Goal: Task Accomplishment & Management: Use online tool/utility

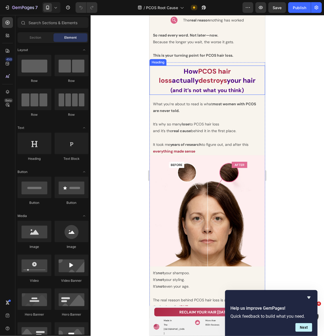
scroll to position [852, 0]
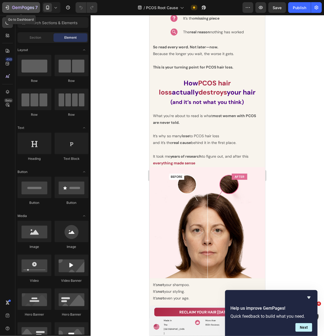
click at [4, 8] on button "7" at bounding box center [21, 7] width 38 height 11
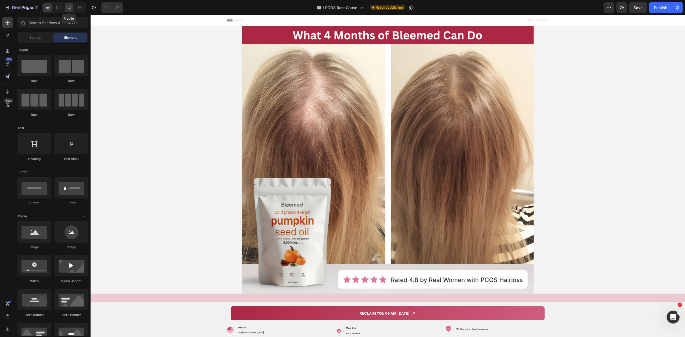
click at [67, 7] on icon at bounding box center [68, 7] width 5 height 5
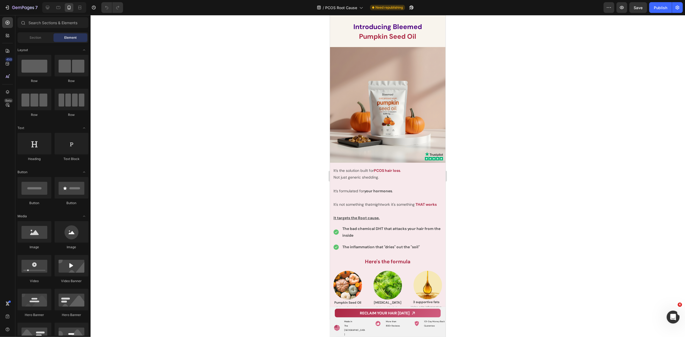
scroll to position [2788, 0]
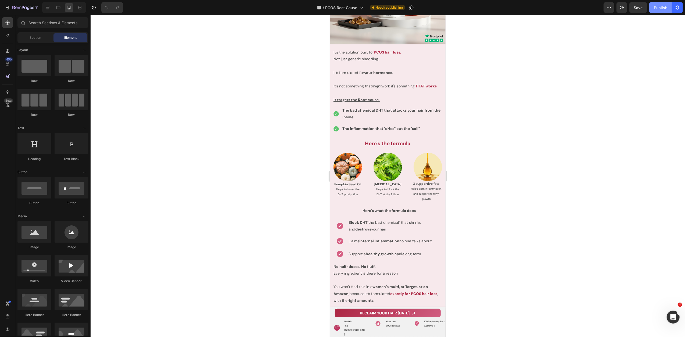
click at [660, 12] on button "Publish" at bounding box center [660, 7] width 23 height 11
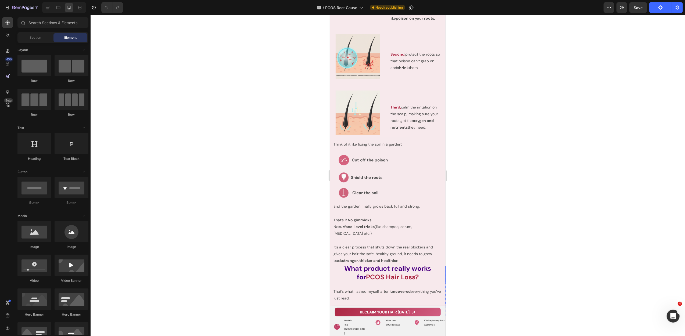
scroll to position [1676, 0]
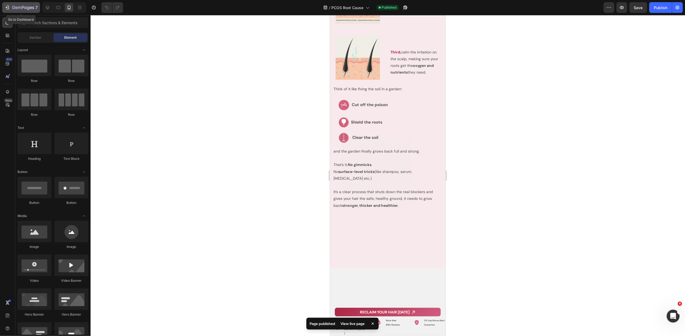
click at [5, 6] on icon "button" at bounding box center [7, 7] width 5 height 5
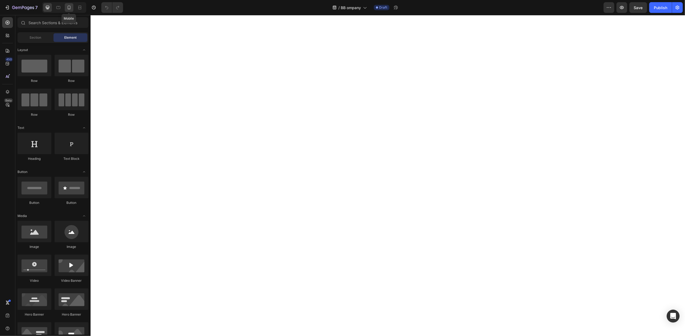
click at [67, 10] on icon at bounding box center [68, 7] width 5 height 5
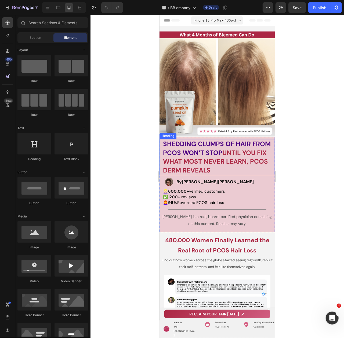
scroll to position [56, 0]
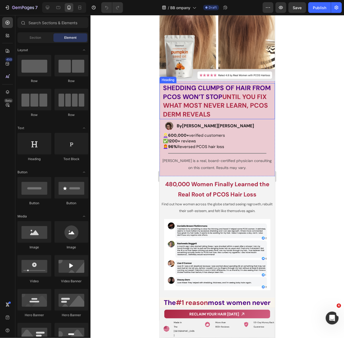
click at [234, 98] on h2 "Shedding clumps of hair from PCOS won’t stop until you fix what most never lear…" at bounding box center [218, 101] width 113 height 36
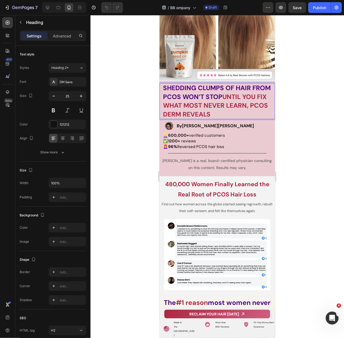
click at [235, 92] on strong "until you fix what most never learn," at bounding box center [215, 100] width 104 height 17
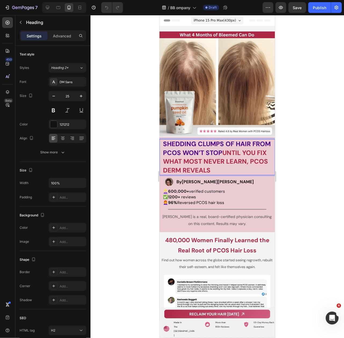
click at [219, 149] on strong "Shedding clumps of hair from PCOS won’t stop" at bounding box center [217, 147] width 108 height 17
click at [221, 149] on strong "Shedding clumps of hair from PCOS won’t stop" at bounding box center [217, 147] width 108 height 17
click at [129, 132] on div at bounding box center [218, 176] width 254 height 323
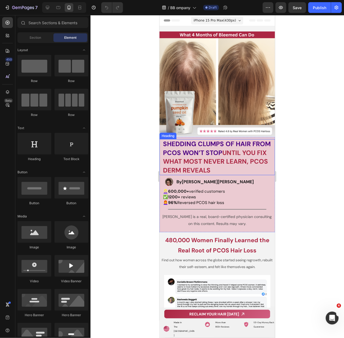
click at [166, 139] on strong "Shedding clumps of hair from PCOS won’t stop" at bounding box center [217, 147] width 108 height 17
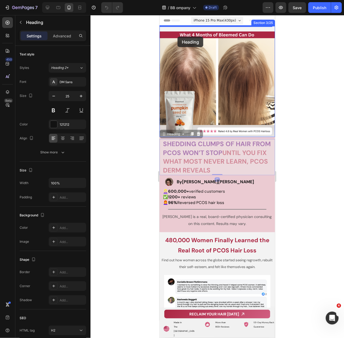
drag, startPoint x: 163, startPoint y: 130, endPoint x: 177, endPoint y: 37, distance: 94.9
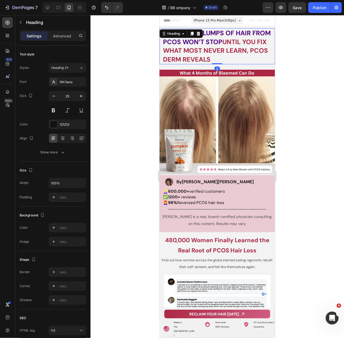
drag, startPoint x: 214, startPoint y: 67, endPoint x: 213, endPoint y: 57, distance: 10.0
click at [213, 57] on div "Shedding clumps of hair from PCOS won’t stop until you fix what most never lear…" at bounding box center [217, 46] width 116 height 36
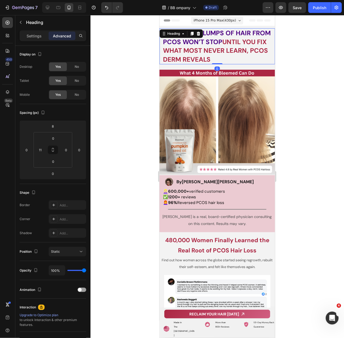
click at [313, 117] on div at bounding box center [218, 176] width 254 height 323
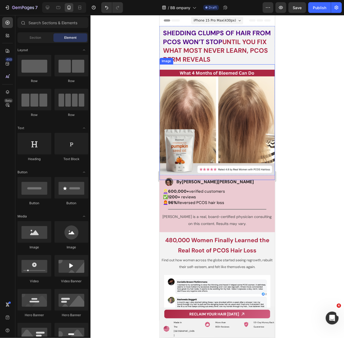
click at [210, 66] on img at bounding box center [217, 122] width 116 height 116
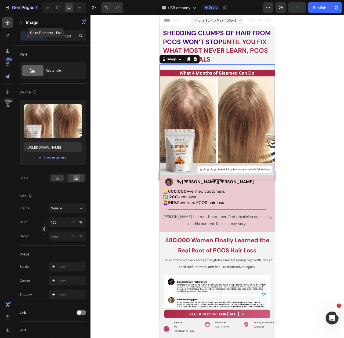
drag, startPoint x: 54, startPoint y: 25, endPoint x: 56, endPoint y: 31, distance: 6.2
click at [54, 25] on p "Image" at bounding box center [49, 22] width 46 height 6
click at [178, 96] on img at bounding box center [217, 122] width 116 height 116
click at [69, 37] on p "Advanced" at bounding box center [62, 36] width 18 height 6
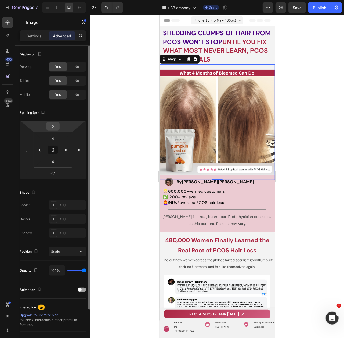
click at [56, 126] on input "0" at bounding box center [53, 126] width 11 height 8
type input "-18"
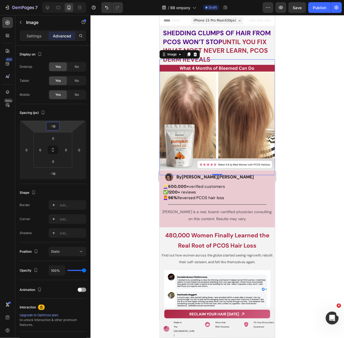
click at [305, 101] on div at bounding box center [218, 176] width 254 height 323
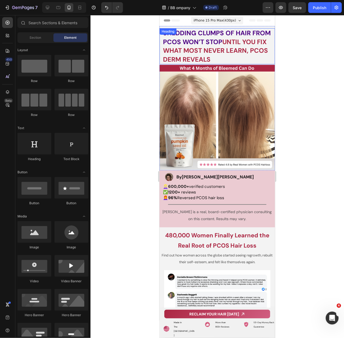
click at [215, 41] on strong "Shedding clumps of hair from PCOS won’t stop" at bounding box center [217, 36] width 108 height 17
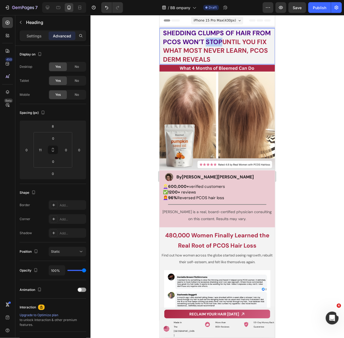
click at [219, 42] on strong "Shedding clumps of hair from PCOS won’t stop" at bounding box center [217, 36] width 108 height 17
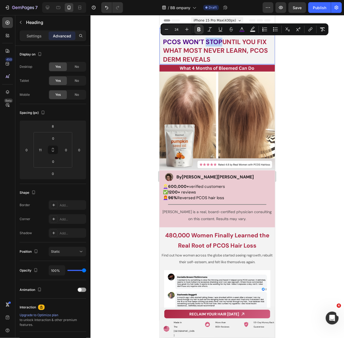
click at [222, 42] on strong "Shedding clumps of hair from PCOS won’t stop" at bounding box center [217, 36] width 108 height 17
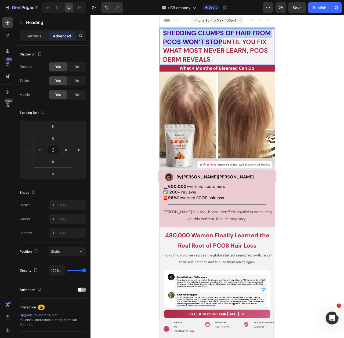
drag, startPoint x: 221, startPoint y: 42, endPoint x: 157, endPoint y: 30, distance: 65.9
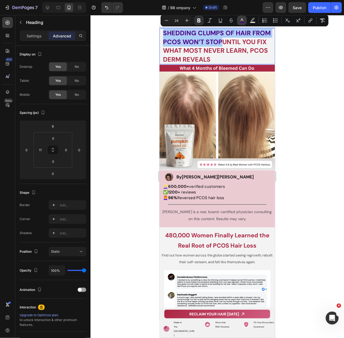
click at [242, 22] on rect "Editor contextual toolbar" at bounding box center [242, 22] width 5 height 1
type input "4B0082"
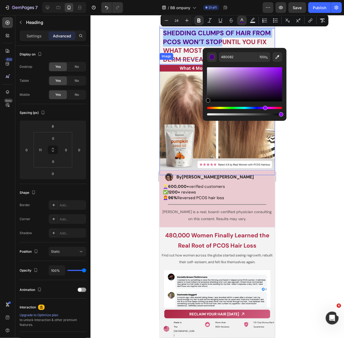
drag, startPoint x: 382, startPoint y: 111, endPoint x: 198, endPoint y: 108, distance: 183.6
type input "000000"
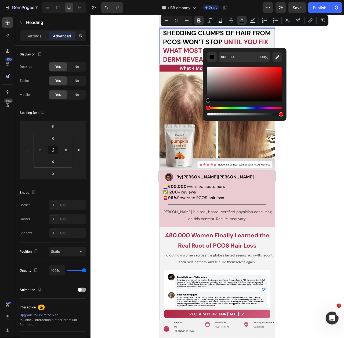
click at [115, 92] on div at bounding box center [218, 176] width 254 height 323
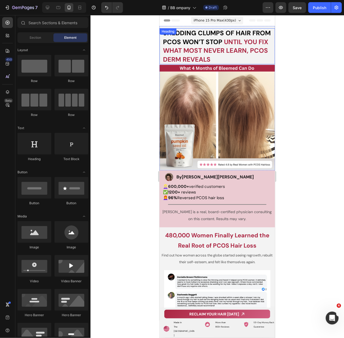
click at [201, 40] on strong "Shedding clumps of hair from PCOS won’t stop" at bounding box center [217, 36] width 108 height 17
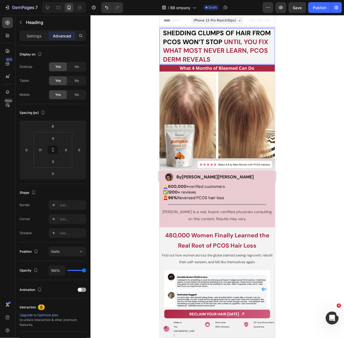
click at [194, 48] on strong "until you fix what most never learn," at bounding box center [215, 45] width 105 height 17
click at [296, 78] on div at bounding box center [218, 176] width 254 height 323
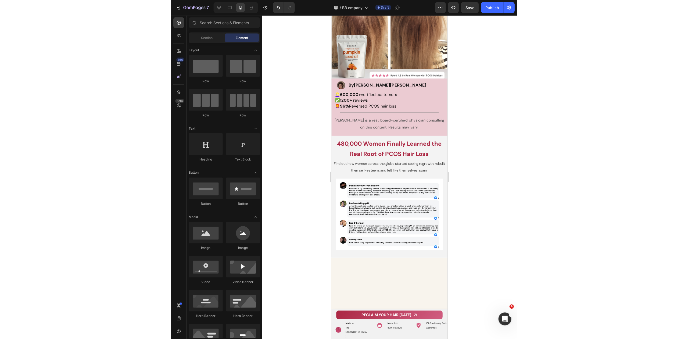
scroll to position [8, 0]
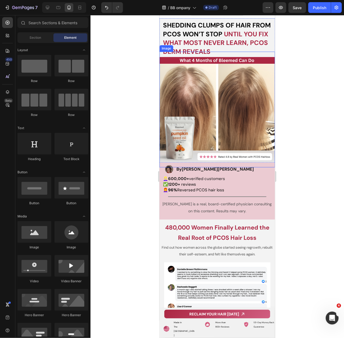
click at [195, 153] on img at bounding box center [217, 109] width 116 height 116
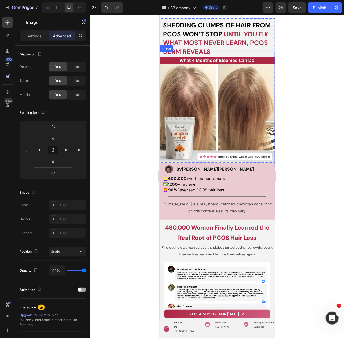
click at [195, 153] on img at bounding box center [217, 109] width 116 height 116
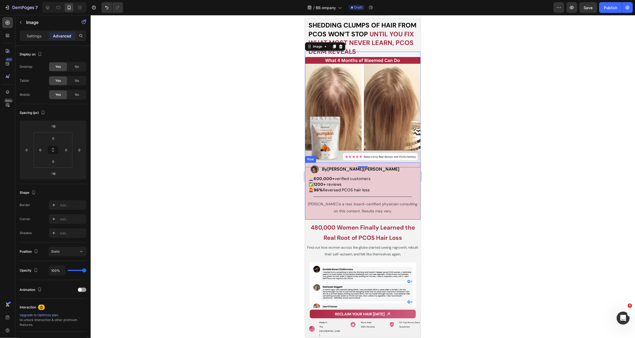
click at [377, 162] on div "Image By Dr. Zora DeGrandpre Heading Row 👱🏻‍♀️ 600,000+ verified customers ✅ 12…" at bounding box center [363, 190] width 116 height 57
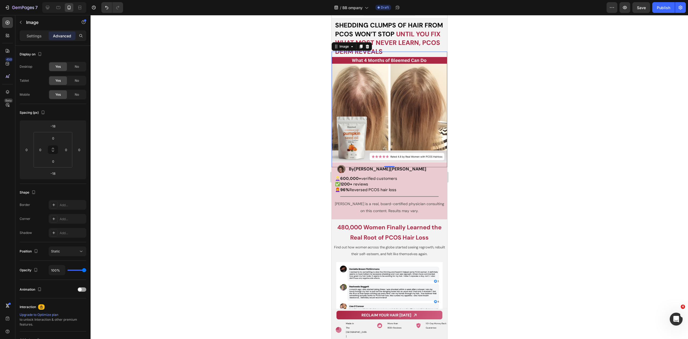
click at [353, 119] on img at bounding box center [389, 110] width 116 height 116
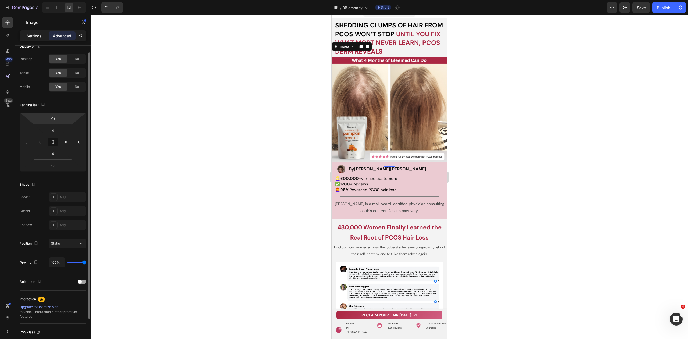
click at [38, 38] on p "Settings" at bounding box center [34, 36] width 15 height 6
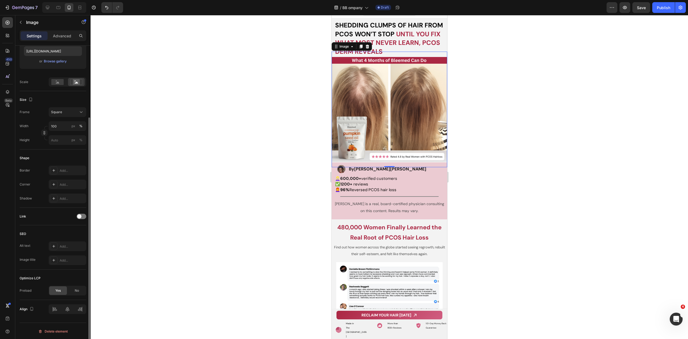
scroll to position [67, 0]
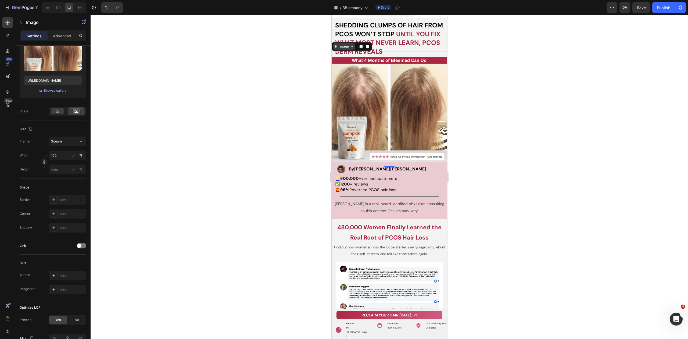
click at [342, 47] on div "Image" at bounding box center [344, 46] width 12 height 5
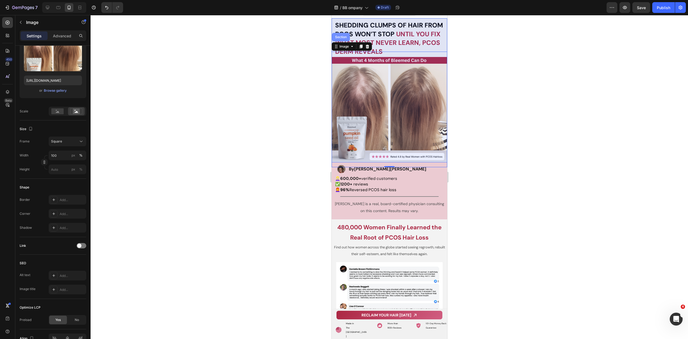
click at [343, 39] on div "Section" at bounding box center [341, 37] width 18 height 9
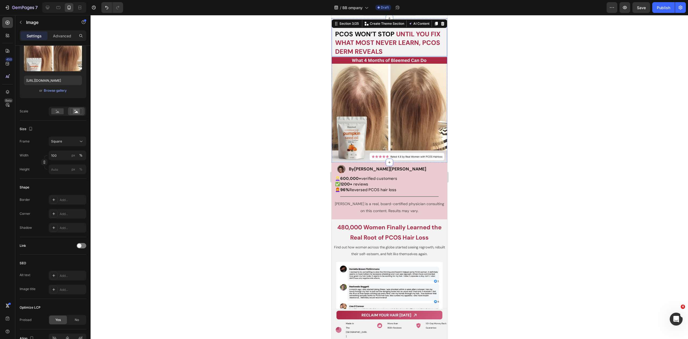
scroll to position [0, 0]
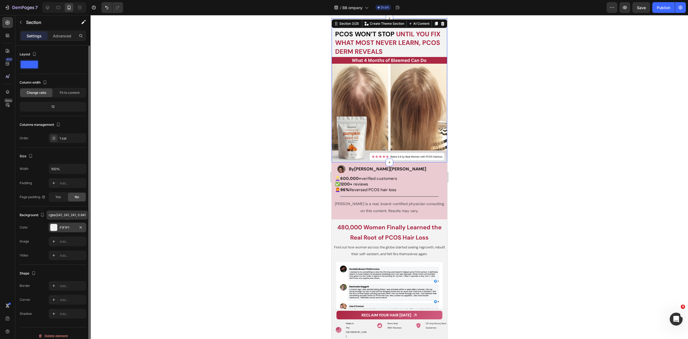
click at [66, 227] on div "F1F1F1" at bounding box center [68, 227] width 16 height 5
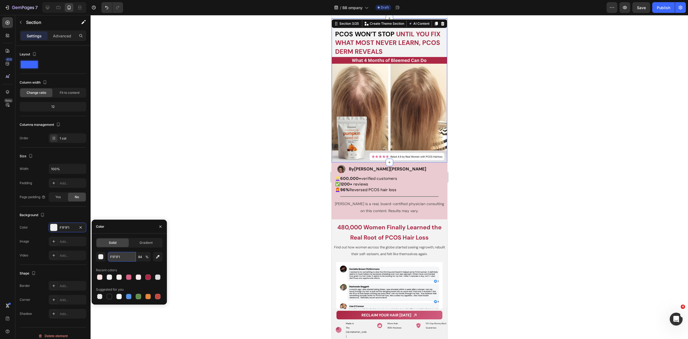
click at [122, 257] on input "F1F1F1" at bounding box center [122, 257] width 28 height 10
paste input "D9D5D0"
type input "D9D5D0"
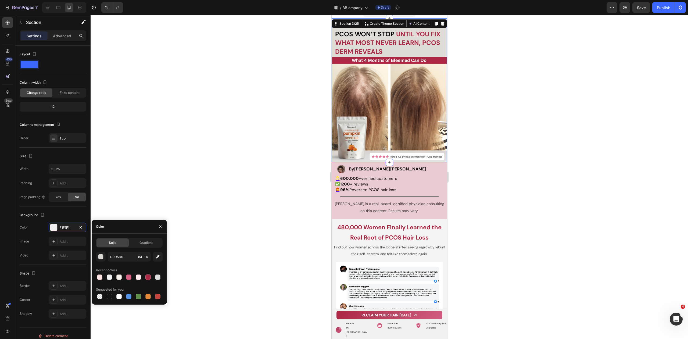
click at [213, 188] on div at bounding box center [390, 177] width 598 height 324
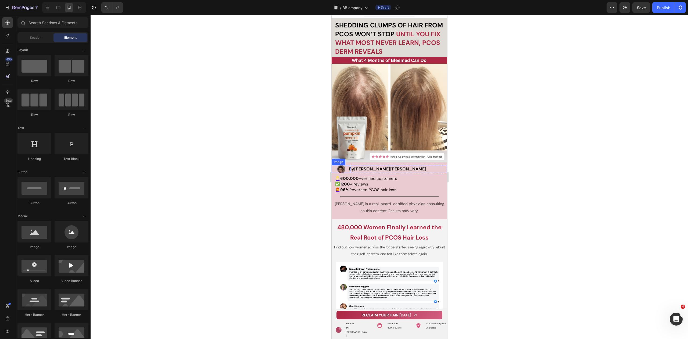
click at [296, 164] on div at bounding box center [390, 177] width 598 height 324
click at [336, 165] on div at bounding box center [340, 169] width 19 height 8
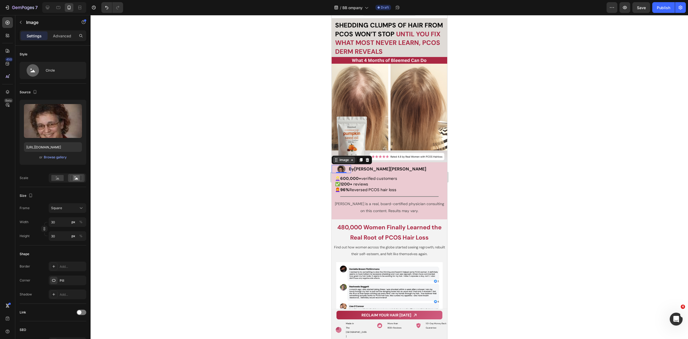
click at [338, 159] on div "Image" at bounding box center [344, 160] width 22 height 6
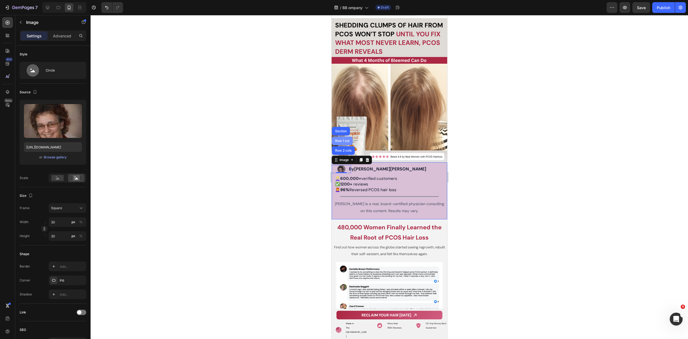
click at [342, 139] on div "Row 1 col" at bounding box center [342, 140] width 16 height 3
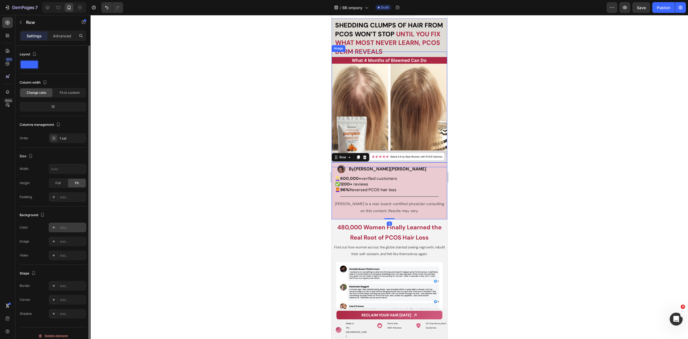
click at [67, 227] on div "Add..." at bounding box center [72, 227] width 25 height 5
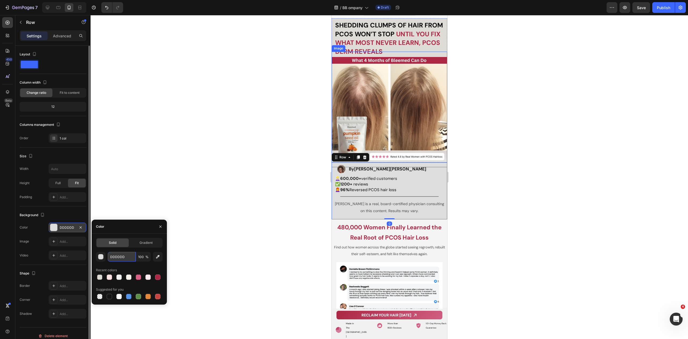
click at [119, 256] on input "DDDDDD" at bounding box center [122, 257] width 28 height 10
paste input "9D5D0"
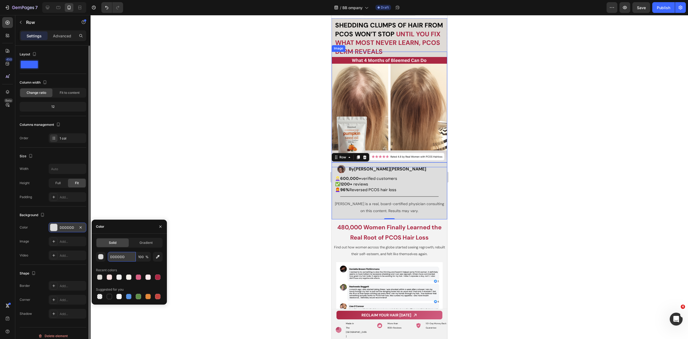
type input "D9D5D0"
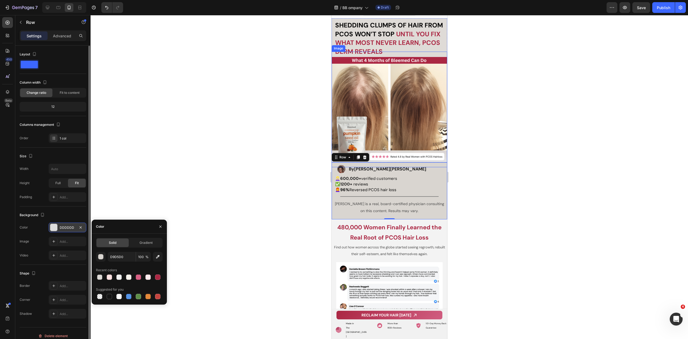
click at [196, 191] on div at bounding box center [390, 177] width 598 height 324
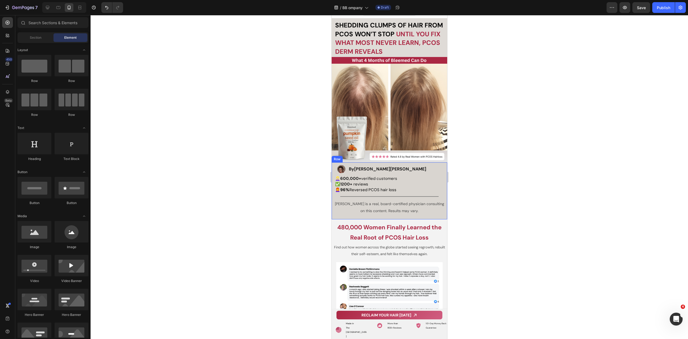
click at [570, 146] on div at bounding box center [390, 177] width 598 height 324
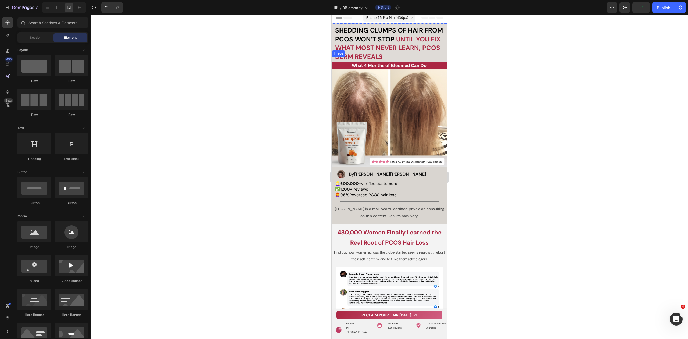
scroll to position [1, 0]
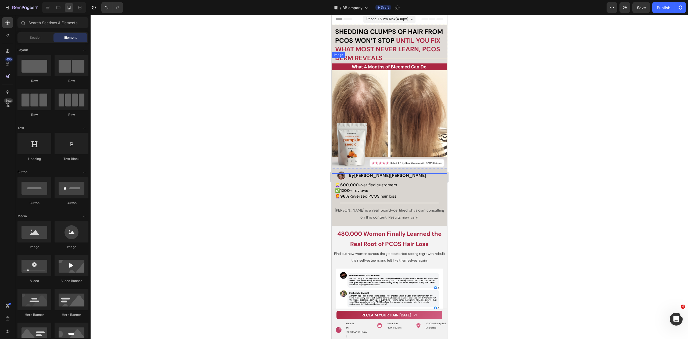
click at [487, 182] on div at bounding box center [390, 177] width 598 height 324
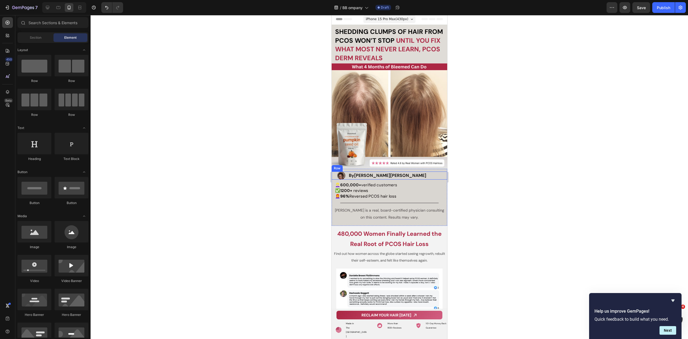
click at [425, 171] on div "By Dr. Zora DeGrandpre Heading" at bounding box center [399, 175] width 96 height 8
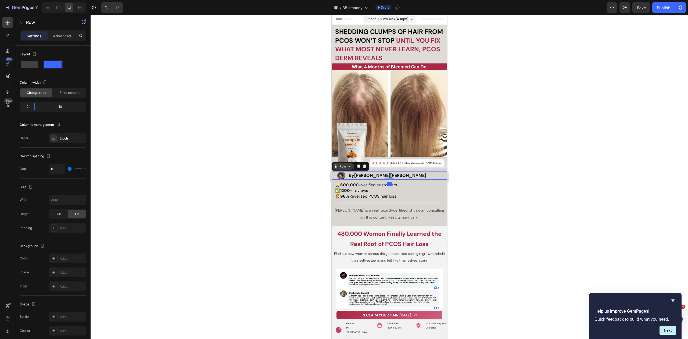
click at [339, 165] on div "Row" at bounding box center [342, 166] width 9 height 5
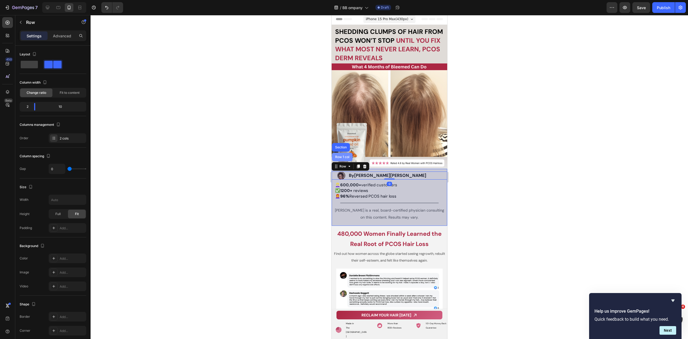
click at [339, 155] on div "Row 1 col" at bounding box center [342, 156] width 16 height 3
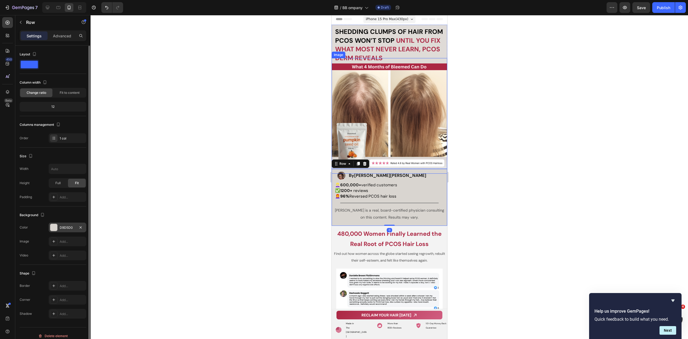
click at [57, 227] on div at bounding box center [53, 227] width 7 height 7
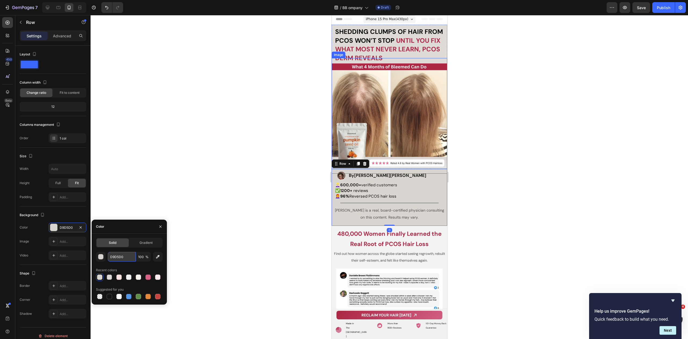
click at [116, 254] on input "D9D5D0" at bounding box center [122, 257] width 28 height 10
click at [119, 257] on input "D9D5D0" at bounding box center [122, 257] width 28 height 10
paste input "FFFFFF"
type input "FFFFFF"
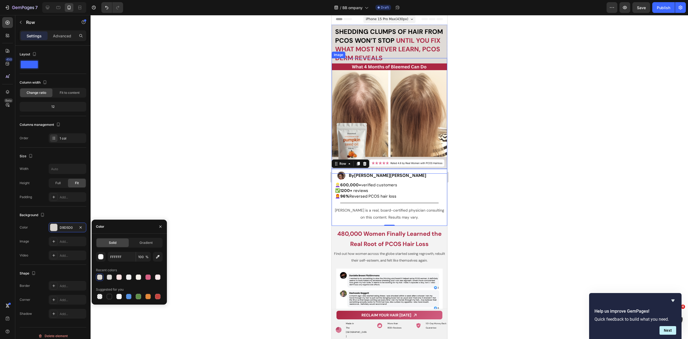
click at [181, 175] on div at bounding box center [390, 177] width 598 height 324
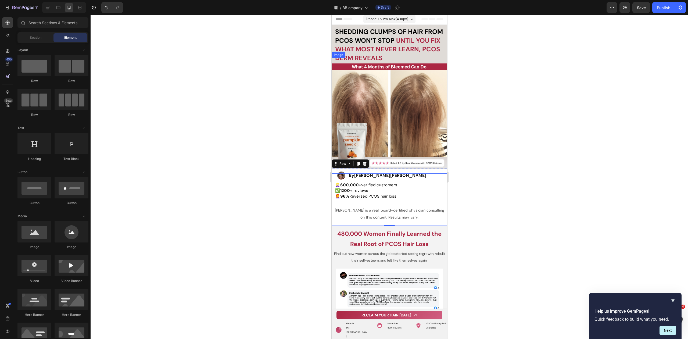
click at [517, 141] on div at bounding box center [390, 177] width 598 height 324
click at [510, 134] on div at bounding box center [390, 177] width 598 height 324
click at [390, 182] on span "👱🏻‍♀️ 600,000+ verified customers" at bounding box center [366, 184] width 62 height 5
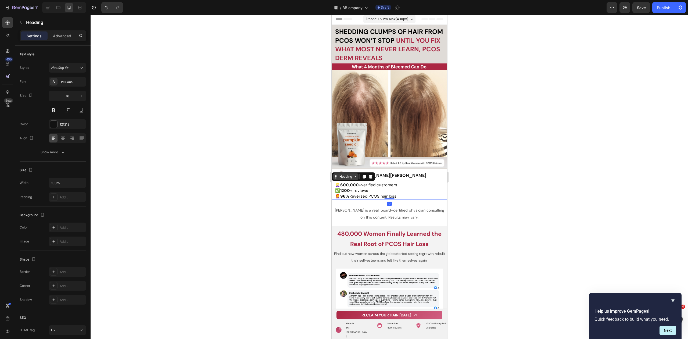
click at [349, 177] on div "Heading" at bounding box center [346, 176] width 26 height 6
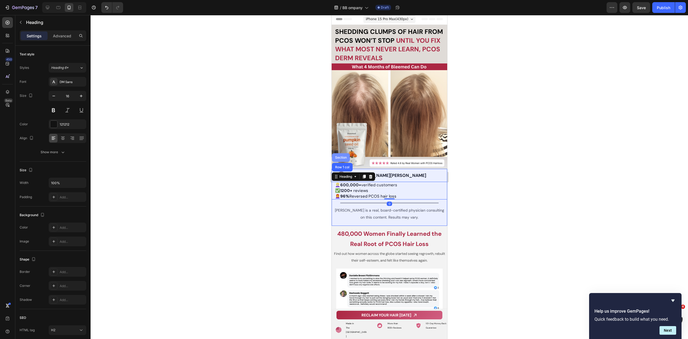
click at [344, 156] on div "Section" at bounding box center [341, 157] width 18 height 9
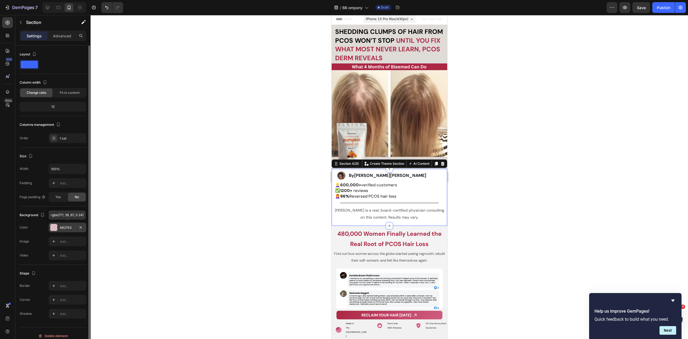
click at [68, 230] on div "AB2743" at bounding box center [68, 228] width 38 height 10
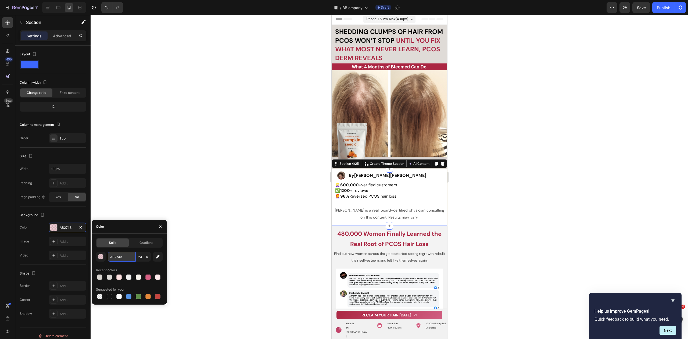
click at [120, 257] on input "AB2743" at bounding box center [122, 257] width 28 height 10
paste input "E6E6E6"
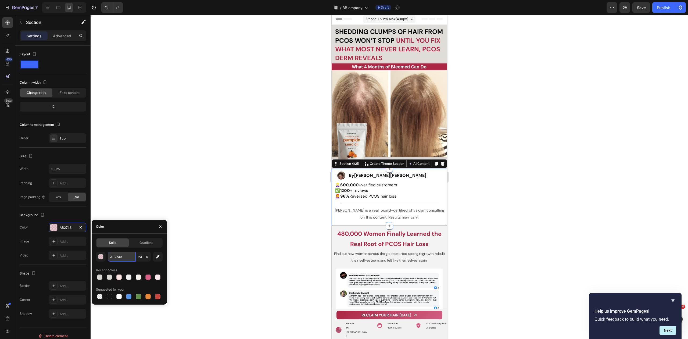
type input "E6E6E6"
click at [154, 205] on div at bounding box center [390, 177] width 598 height 324
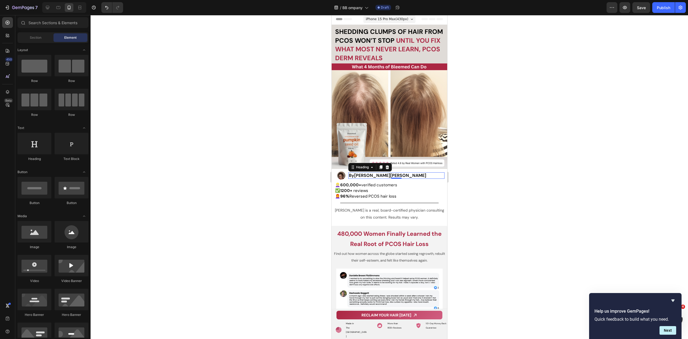
drag, startPoint x: 412, startPoint y: 171, endPoint x: 406, endPoint y: 171, distance: 5.7
click at [412, 172] on h2 "By Dr. Zora DeGrandpre" at bounding box center [396, 175] width 96 height 7
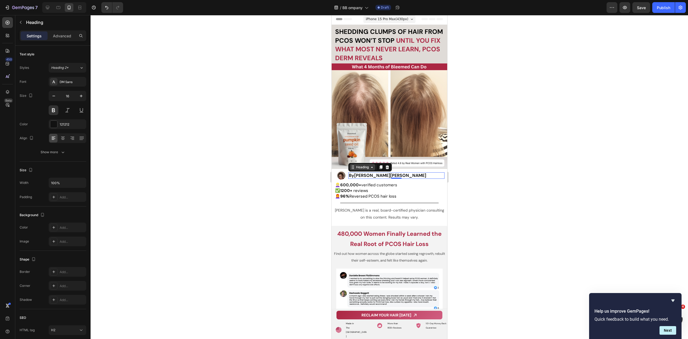
click at [368, 165] on div "Heading" at bounding box center [362, 167] width 15 height 5
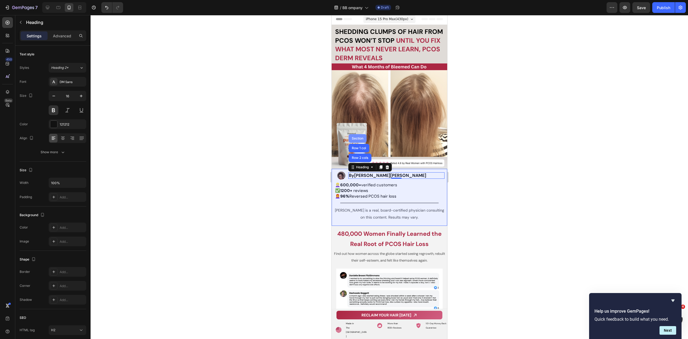
click at [360, 137] on div "Section" at bounding box center [358, 138] width 14 height 3
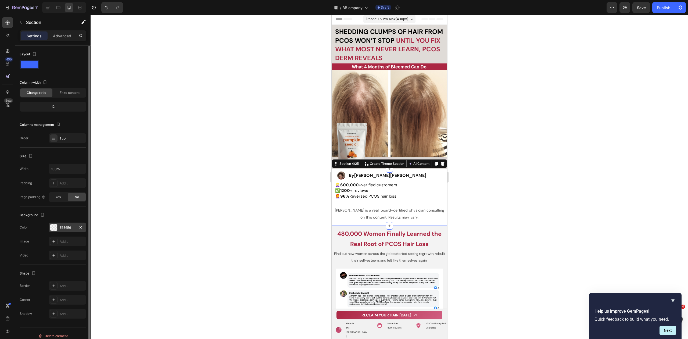
click at [63, 227] on div "E6E6E6" at bounding box center [68, 227] width 16 height 5
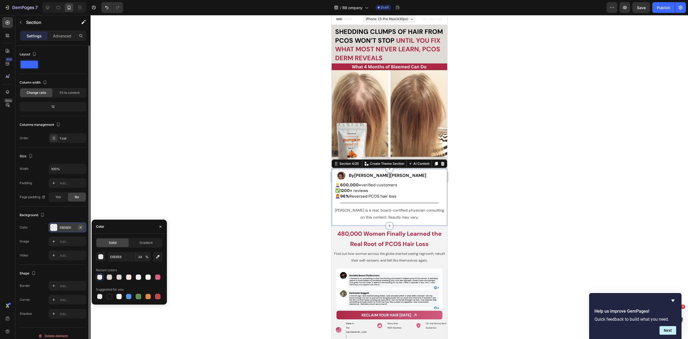
click at [83, 225] on button "button" at bounding box center [80, 227] width 6 height 6
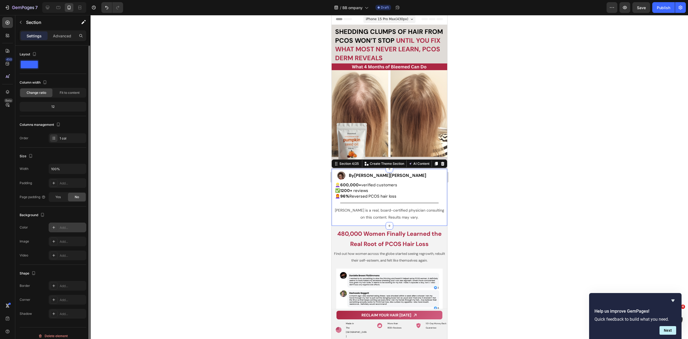
click at [73, 229] on div "Add..." at bounding box center [72, 227] width 25 height 5
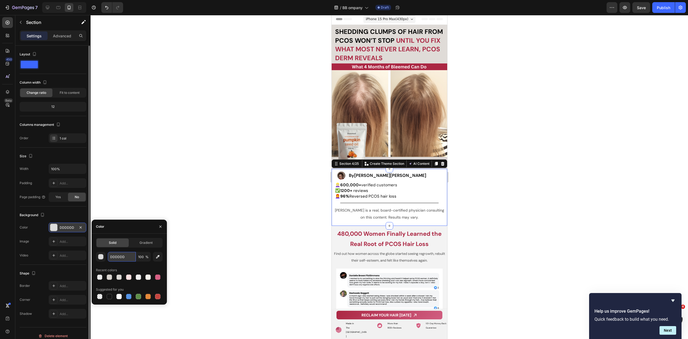
click at [124, 257] on input "DDDDDD" at bounding box center [122, 257] width 28 height 10
paste input "E6E6E6"
type input "E6E6E6"
click at [159, 196] on div at bounding box center [390, 177] width 598 height 324
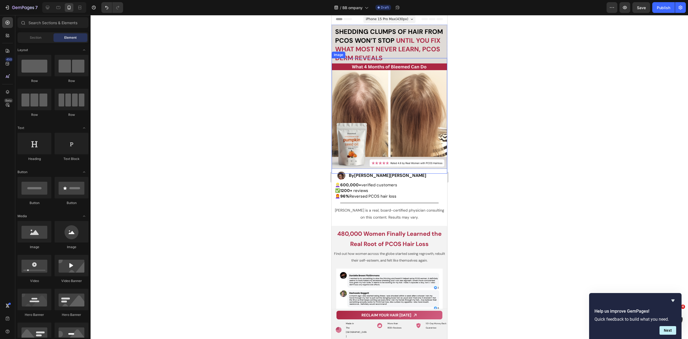
click at [408, 172] on h2 "By Dr. Zora DeGrandpre" at bounding box center [396, 175] width 96 height 7
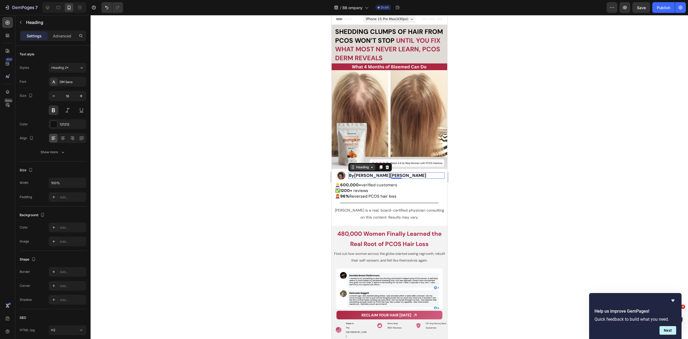
click at [370, 167] on div "Heading" at bounding box center [362, 167] width 26 height 6
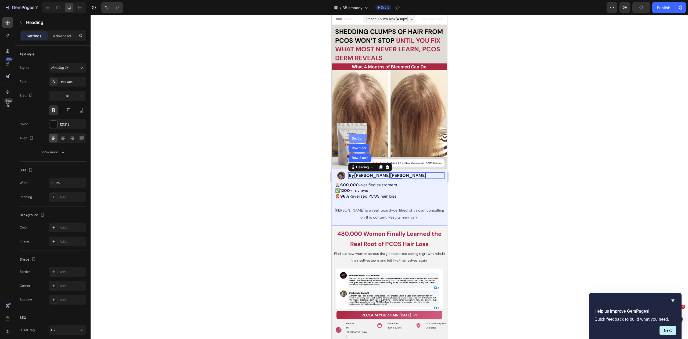
click at [361, 137] on div "Section" at bounding box center [358, 138] width 14 height 3
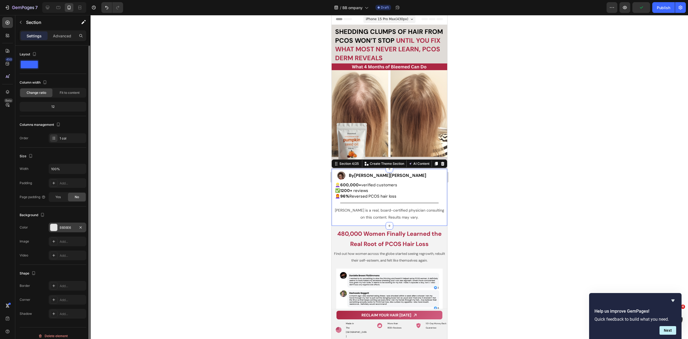
click at [70, 227] on div "E6E6E6" at bounding box center [68, 227] width 16 height 5
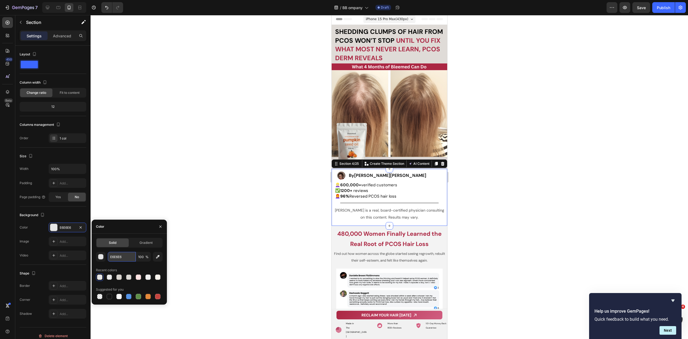
click at [121, 256] on input "E6E6E6" at bounding box center [122, 257] width 28 height 10
click at [212, 180] on div at bounding box center [390, 177] width 598 height 324
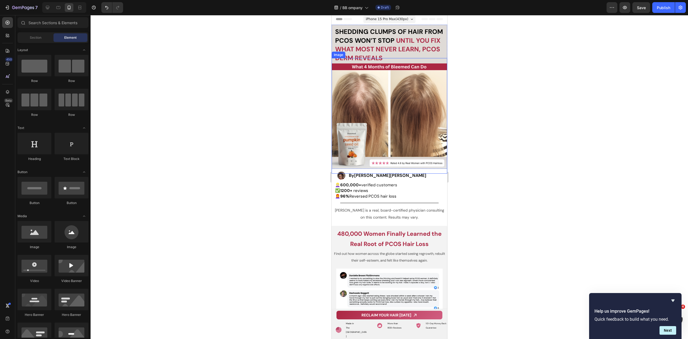
click at [334, 155] on img at bounding box center [389, 116] width 116 height 116
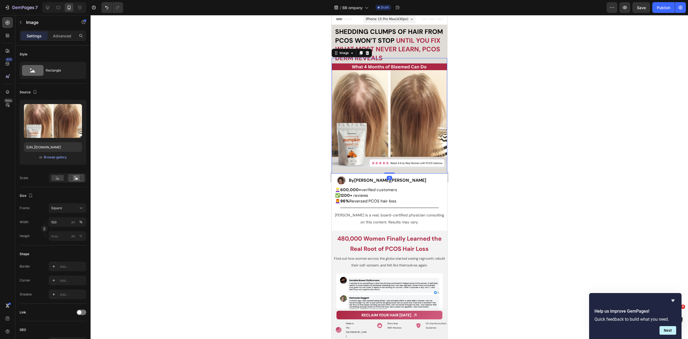
click at [388, 169] on div "Image 0" at bounding box center [389, 116] width 116 height 116
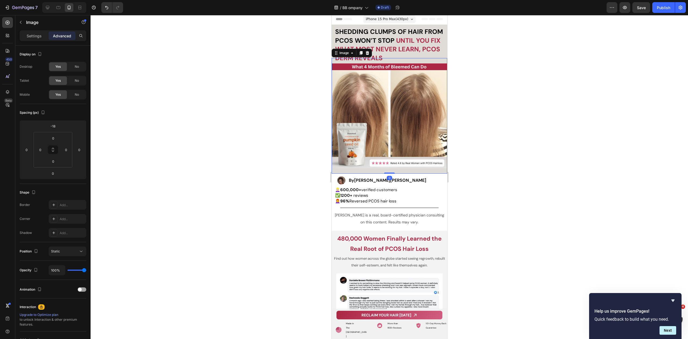
click at [458, 161] on div at bounding box center [390, 177] width 598 height 324
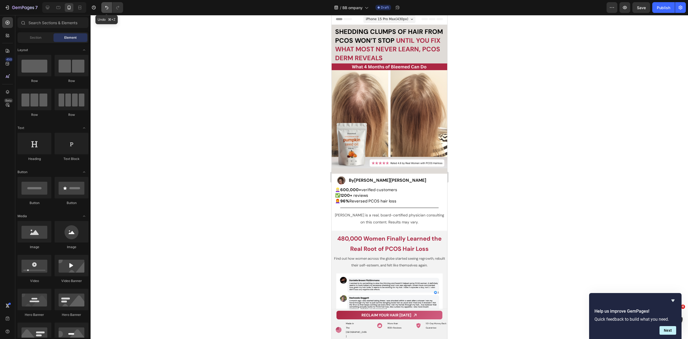
click at [106, 6] on icon "Undo/Redo" at bounding box center [106, 7] width 5 height 5
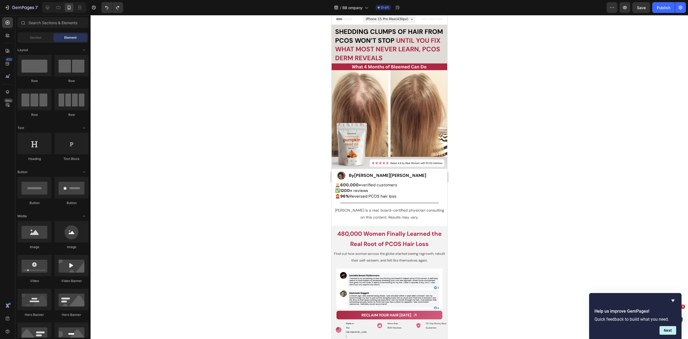
click at [216, 125] on div at bounding box center [390, 177] width 598 height 324
click at [417, 171] on div "By Dr. Zora DeGrandpre Heading" at bounding box center [399, 175] width 96 height 8
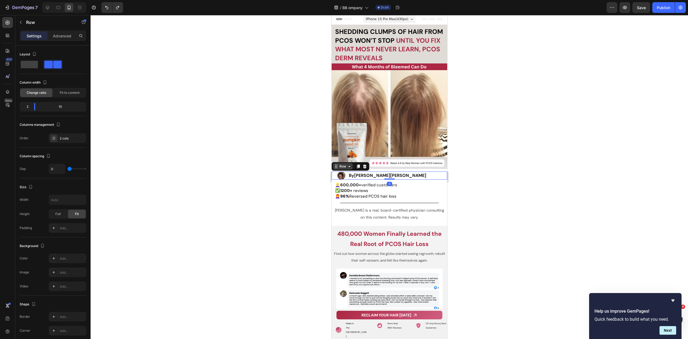
click at [348, 165] on icon at bounding box center [349, 166] width 4 height 4
drag, startPoint x: 558, startPoint y: 109, endPoint x: 602, endPoint y: 34, distance: 86.8
click at [558, 109] on div at bounding box center [390, 177] width 598 height 324
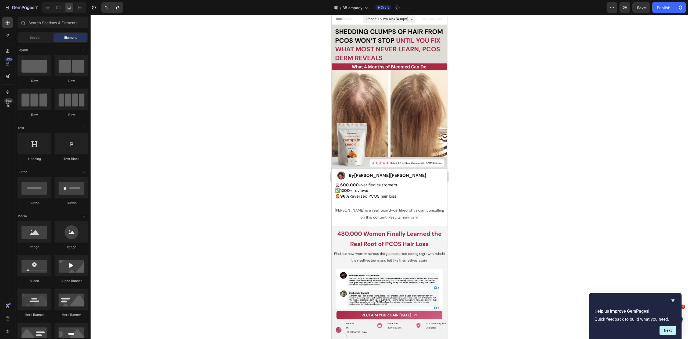
drag, startPoint x: 489, startPoint y: 171, endPoint x: 480, endPoint y: 169, distance: 9.8
click at [489, 171] on div at bounding box center [390, 177] width 598 height 324
drag, startPoint x: 525, startPoint y: 182, endPoint x: 509, endPoint y: 164, distance: 24.5
click at [524, 181] on div at bounding box center [390, 177] width 598 height 324
click at [529, 111] on div at bounding box center [390, 177] width 598 height 324
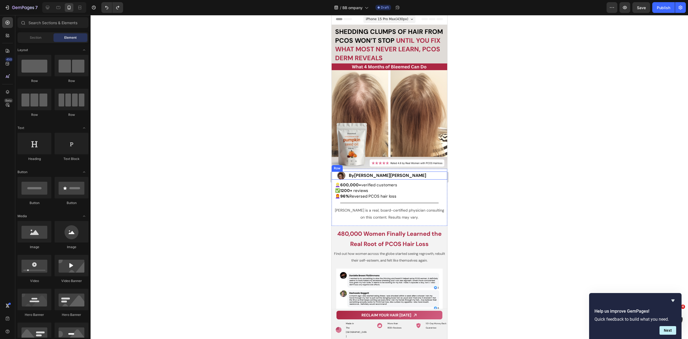
click at [398, 172] on h2 "By Dr. Zora DeGrandpre" at bounding box center [396, 175] width 96 height 7
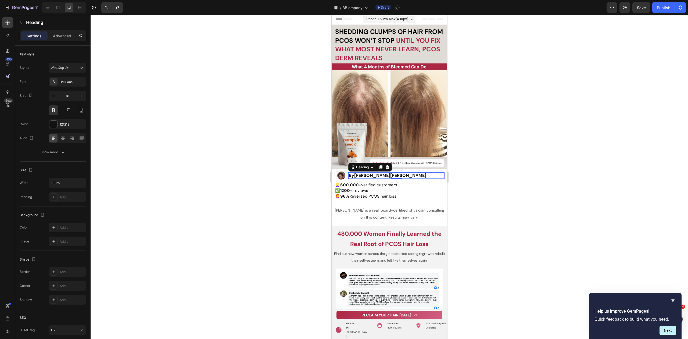
click at [355, 171] on div "By Dr. Zora DeGrandpre Heading 0" at bounding box center [399, 175] width 96 height 8
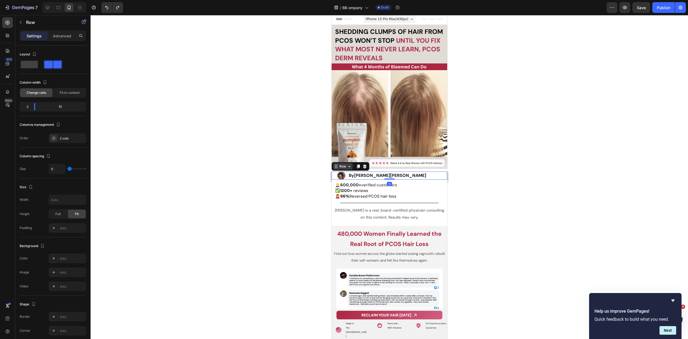
click at [346, 165] on div "Row" at bounding box center [342, 166] width 9 height 5
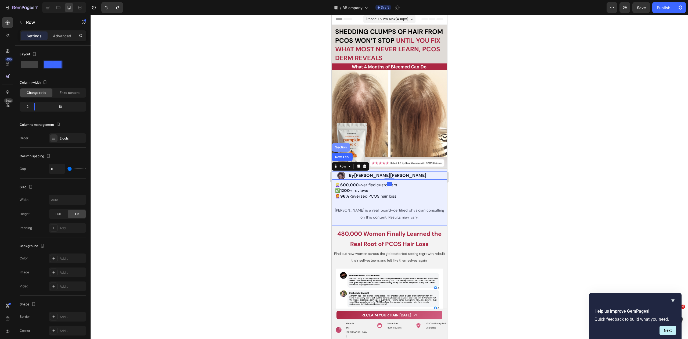
click at [343, 143] on div "Section" at bounding box center [341, 147] width 18 height 9
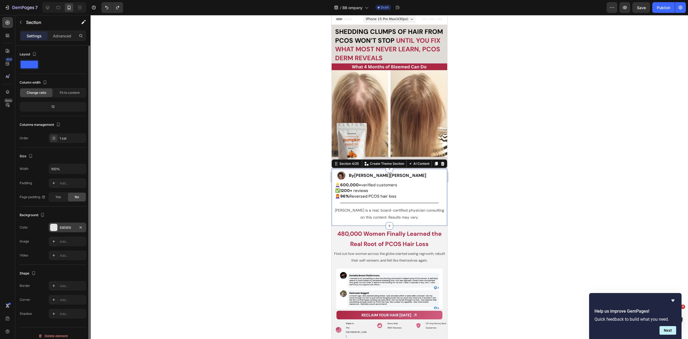
click at [67, 228] on div "E6E6E6" at bounding box center [68, 227] width 16 height 5
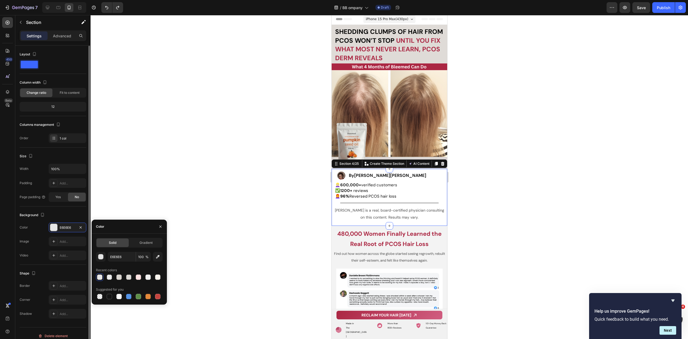
click at [80, 225] on icon "button" at bounding box center [80, 227] width 4 height 4
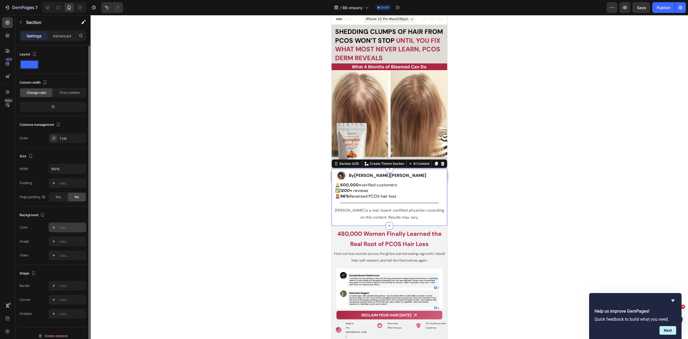
drag, startPoint x: 67, startPoint y: 228, endPoint x: 75, endPoint y: 231, distance: 8.8
click at [67, 228] on div "Add..." at bounding box center [72, 227] width 25 height 5
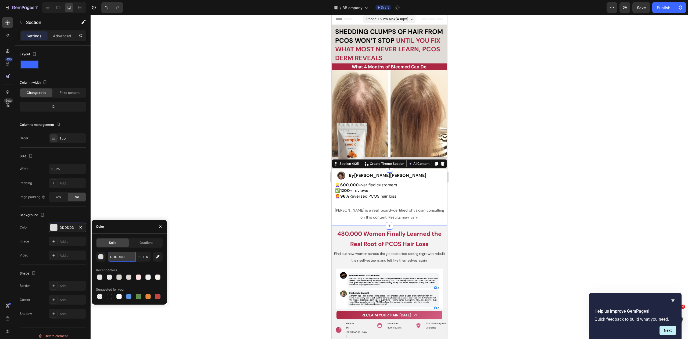
click at [111, 257] on input "DDDDDD" at bounding box center [122, 257] width 28 height 10
paste input "CBB5A1"
type input "CBB5A1"
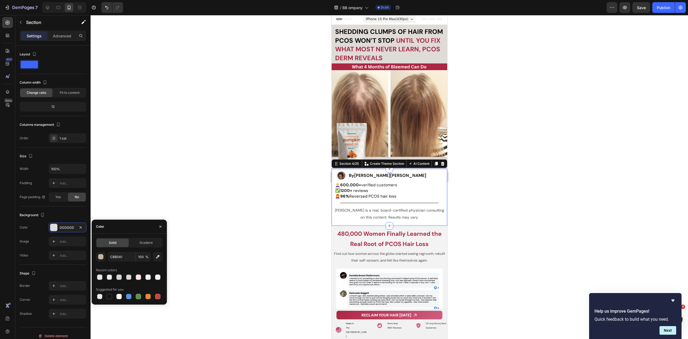
click at [138, 192] on div at bounding box center [390, 177] width 598 height 324
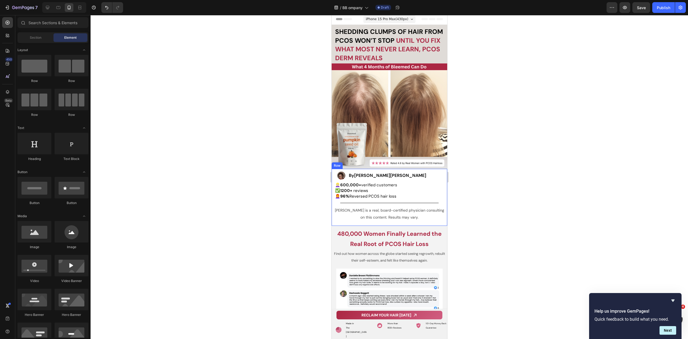
click at [345, 169] on div "Image By Dr. Zora DeGrandpre Heading Row 👱🏻‍♀️ 600,000+ verified customers ✅ 12…" at bounding box center [389, 197] width 116 height 57
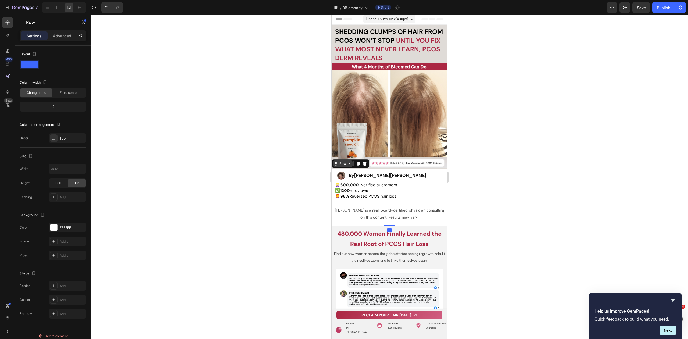
click at [338, 163] on div "Row" at bounding box center [342, 163] width 9 height 5
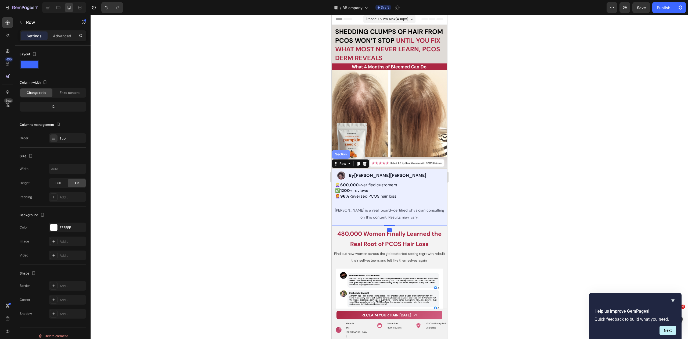
click at [339, 153] on div "Section" at bounding box center [341, 154] width 18 height 9
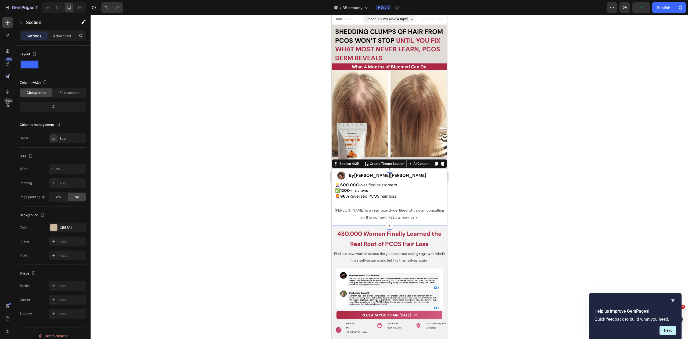
click at [255, 173] on div at bounding box center [390, 177] width 598 height 324
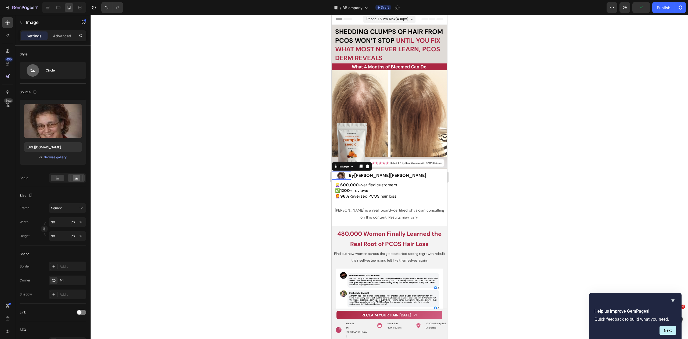
click at [341, 172] on img at bounding box center [341, 175] width 8 height 8
click at [341, 164] on div "Image" at bounding box center [344, 166] width 12 height 5
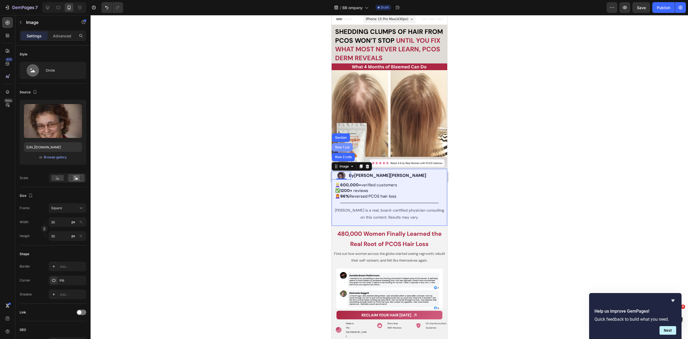
click at [344, 146] on div "Row 1 col" at bounding box center [342, 147] width 21 height 9
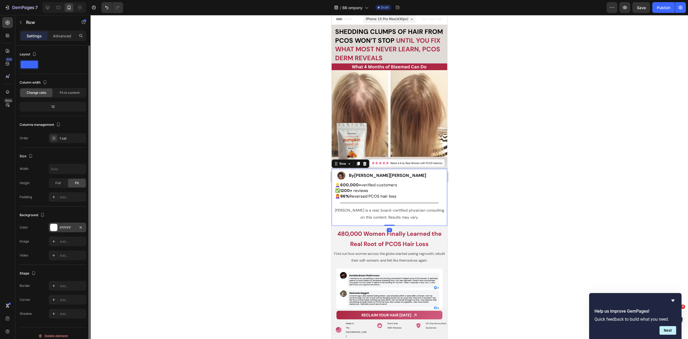
click at [84, 226] on div "FFFFFF" at bounding box center [68, 228] width 38 height 10
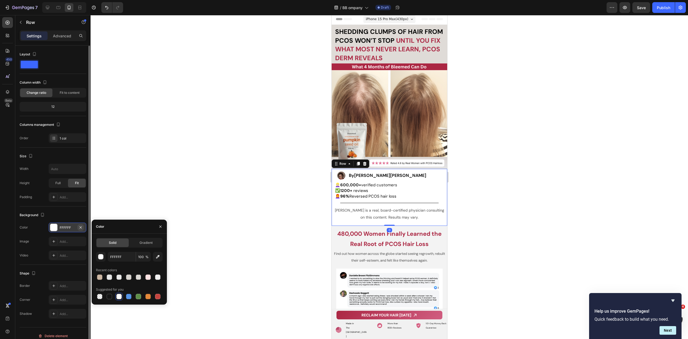
click at [81, 226] on icon "button" at bounding box center [81, 227] width 2 height 2
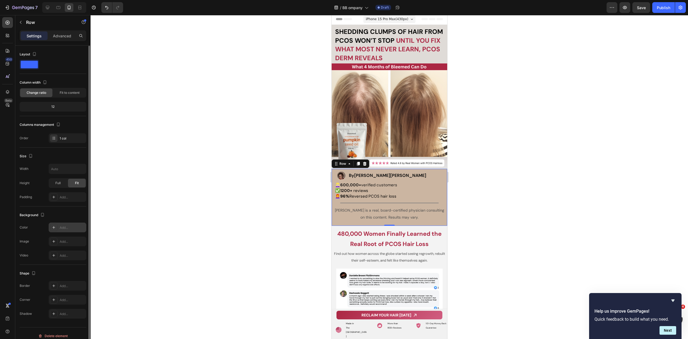
click at [72, 226] on div "Add..." at bounding box center [72, 227] width 25 height 5
type input "DDDDDD"
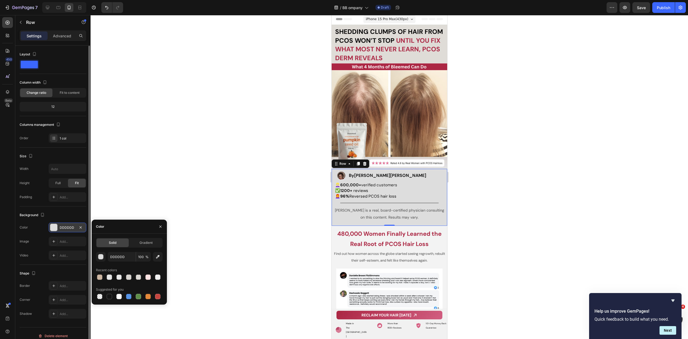
click at [167, 202] on div at bounding box center [390, 177] width 598 height 324
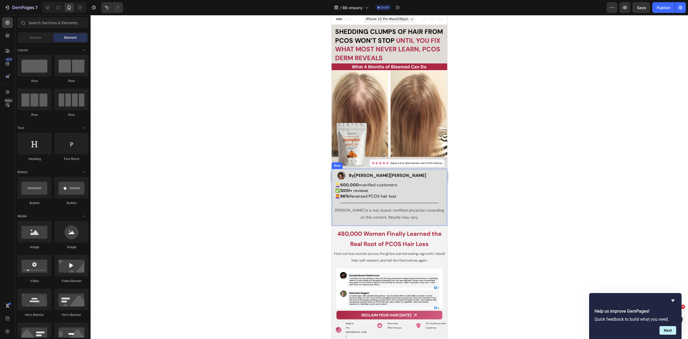
click at [366, 169] on div "Image By Dr. Zora DeGrandpre Heading Row 👱🏻‍♀️ 600,000+ verified customers ✅ 12…" at bounding box center [389, 197] width 116 height 57
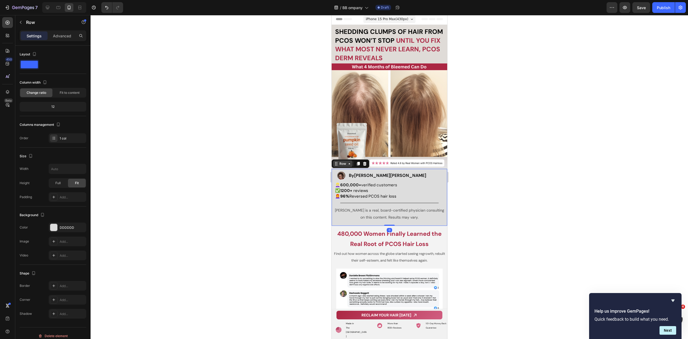
click at [346, 161] on div "Row" at bounding box center [342, 163] width 9 height 5
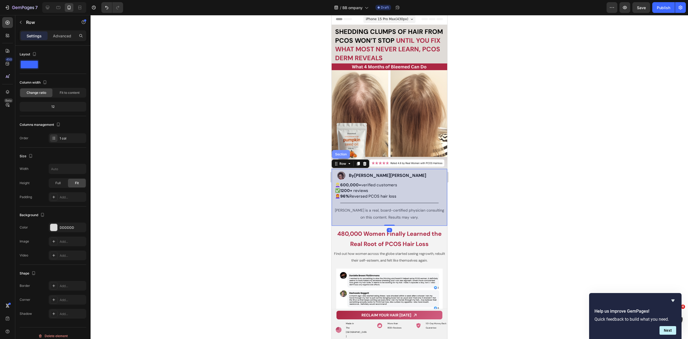
click at [342, 153] on div "Section" at bounding box center [341, 154] width 14 height 3
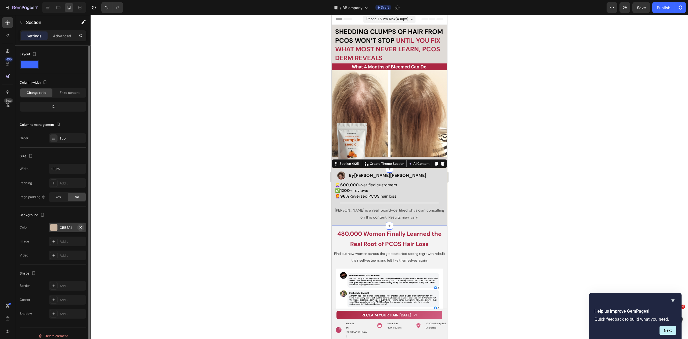
click at [82, 228] on icon "button" at bounding box center [80, 227] width 4 height 4
click at [295, 170] on div at bounding box center [390, 177] width 598 height 324
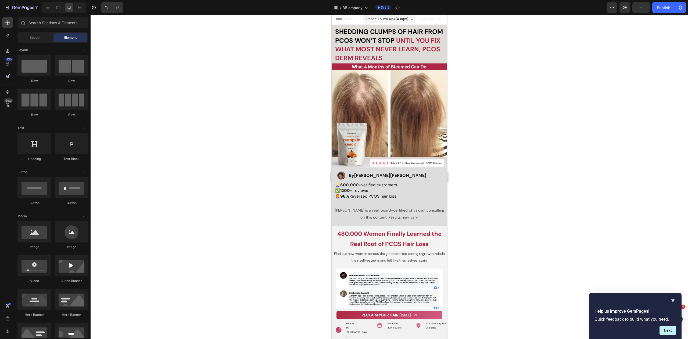
click at [349, 172] on div "By Dr. Zora DeGrandpre Heading" at bounding box center [396, 175] width 96 height 7
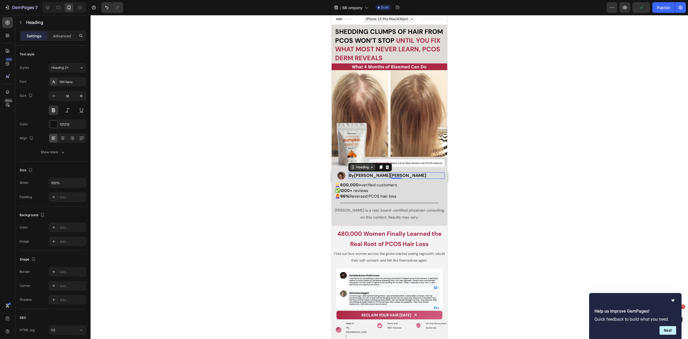
click at [359, 165] on div "Heading" at bounding box center [362, 167] width 15 height 5
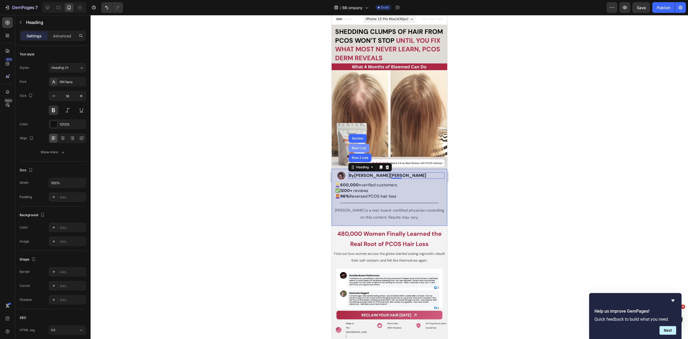
click at [362, 150] on div "Row 1 col" at bounding box center [358, 148] width 21 height 9
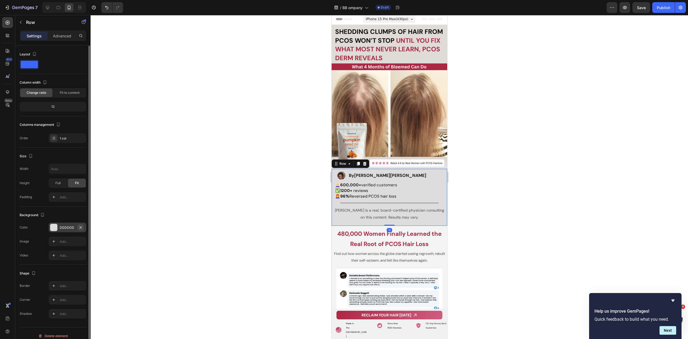
click at [80, 227] on icon "button" at bounding box center [81, 227] width 2 height 2
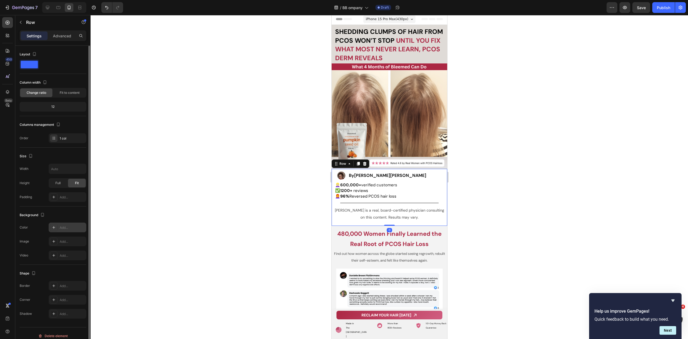
click at [65, 227] on div "Add..." at bounding box center [72, 227] width 25 height 5
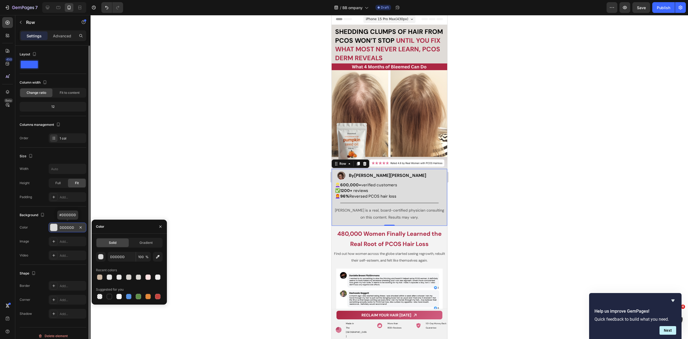
click at [66, 227] on div "DDDDDD" at bounding box center [68, 227] width 16 height 5
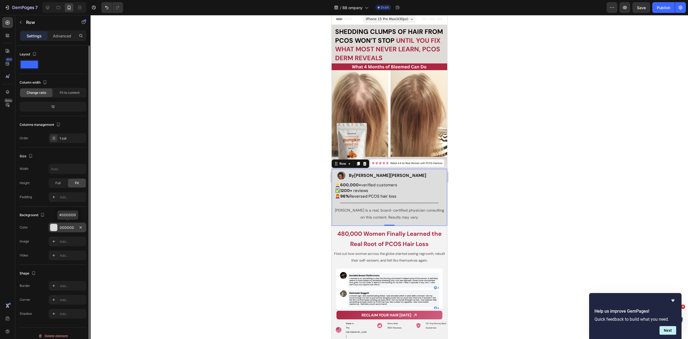
click at [66, 227] on div "DDDDDD" at bounding box center [68, 227] width 16 height 5
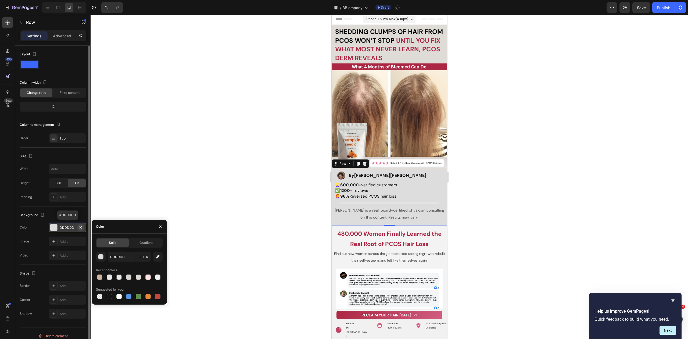
click at [81, 226] on icon "button" at bounding box center [80, 227] width 4 height 4
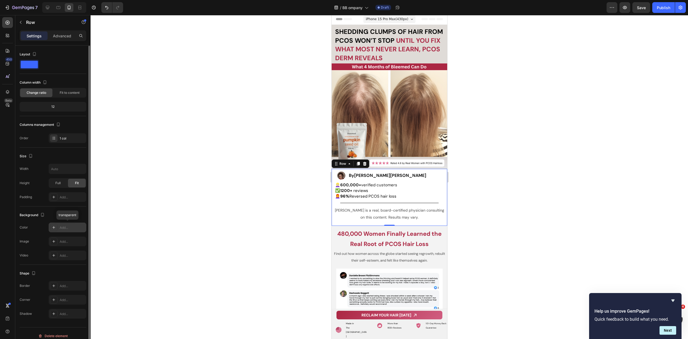
click at [66, 228] on div "Add..." at bounding box center [72, 227] width 25 height 5
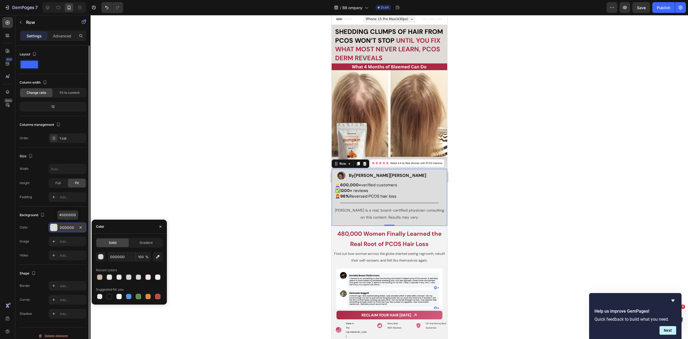
click at [67, 227] on div "DDDDDD" at bounding box center [68, 227] width 16 height 5
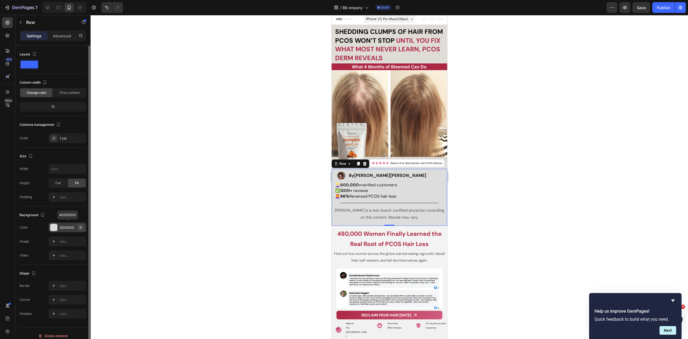
click at [82, 226] on icon "button" at bounding box center [80, 227] width 4 height 4
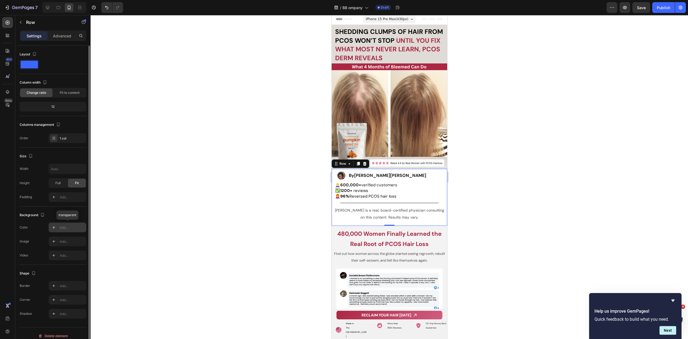
click at [69, 227] on div "Add..." at bounding box center [72, 227] width 25 height 5
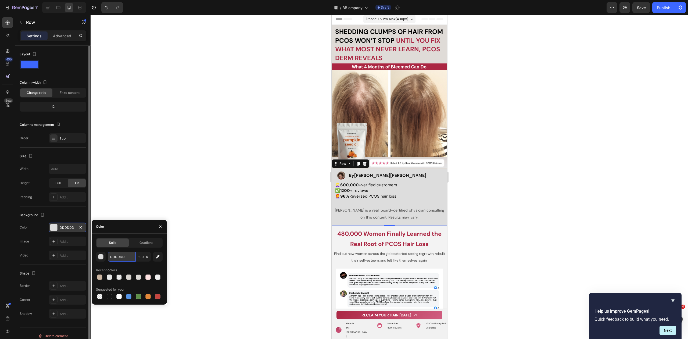
click at [125, 253] on input "DDDDDD" at bounding box center [122, 257] width 28 height 10
click at [124, 253] on input "DDDDDD" at bounding box center [122, 257] width 28 height 10
paste input "CBB5A1"
type input "CBB5A1"
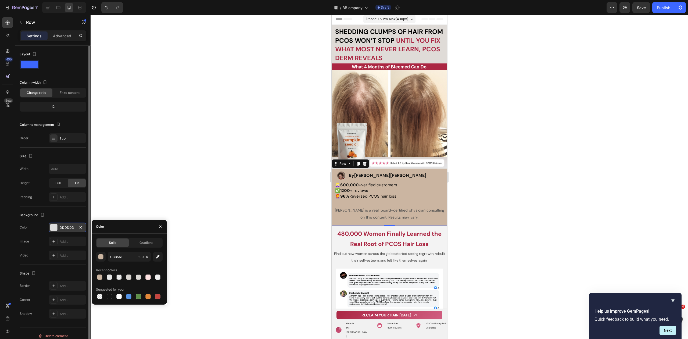
click at [197, 184] on div at bounding box center [390, 177] width 598 height 324
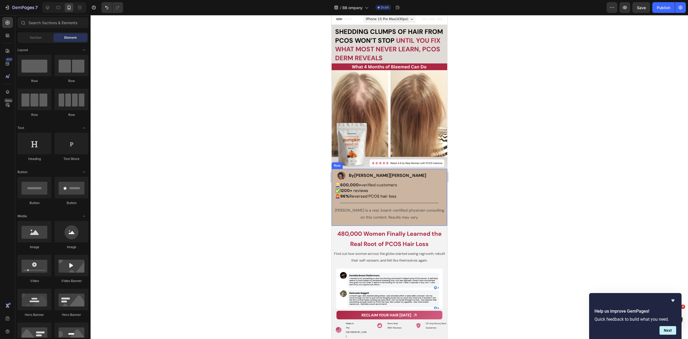
click at [381, 169] on div "Image By Dr. Zora DeGrandpre Heading Row 👱🏻‍♀️ 600,000+ verified customers ✅ 12…" at bounding box center [389, 197] width 116 height 57
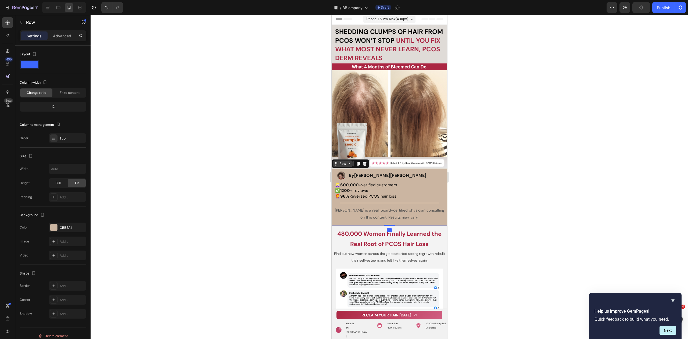
click at [343, 162] on div "Row" at bounding box center [342, 163] width 9 height 5
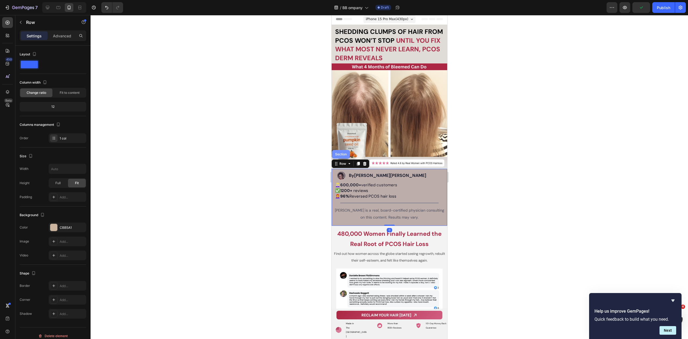
click at [341, 153] on div "Section" at bounding box center [341, 154] width 14 height 3
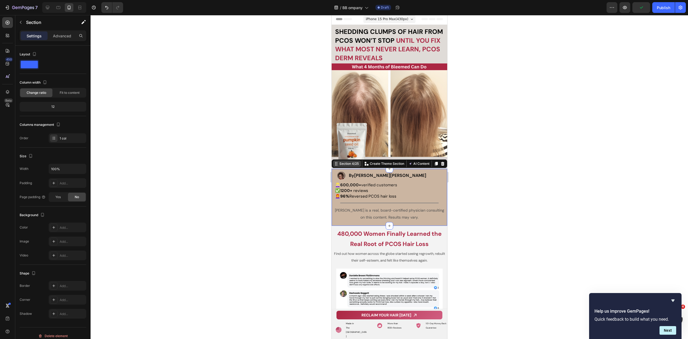
click at [352, 162] on div "Section 4/25" at bounding box center [349, 163] width 22 height 5
click at [363, 185] on span "👱🏻‍♀️ 600,000+ verified customers" at bounding box center [366, 184] width 62 height 5
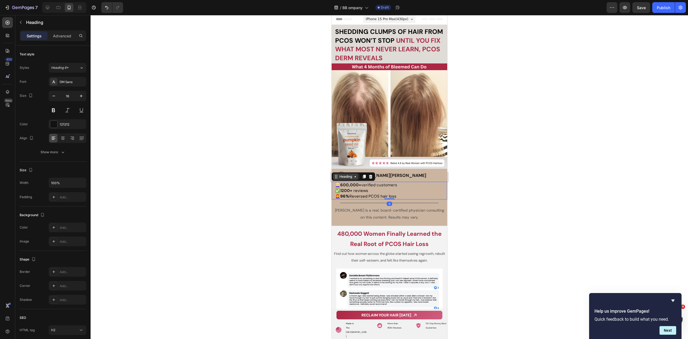
click at [345, 174] on div "Heading" at bounding box center [345, 176] width 15 height 5
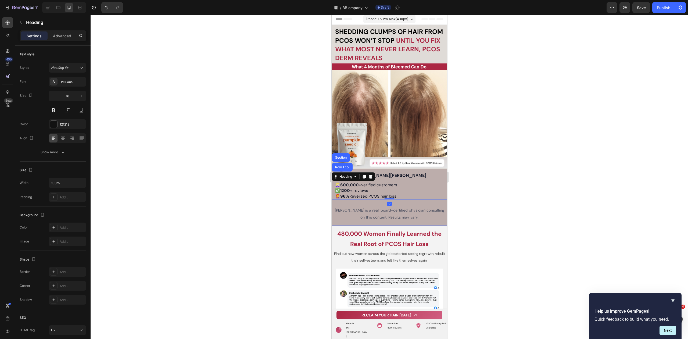
drag, startPoint x: 344, startPoint y: 163, endPoint x: 336, endPoint y: 163, distance: 8.3
click at [344, 166] on div "Row 1 col" at bounding box center [342, 167] width 16 height 3
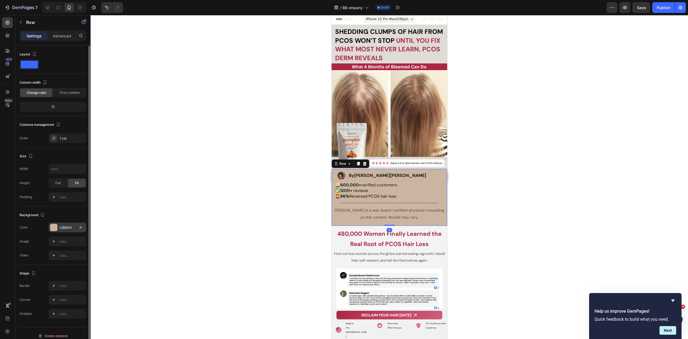
click at [68, 226] on div "CBB5A1" at bounding box center [68, 227] width 16 height 5
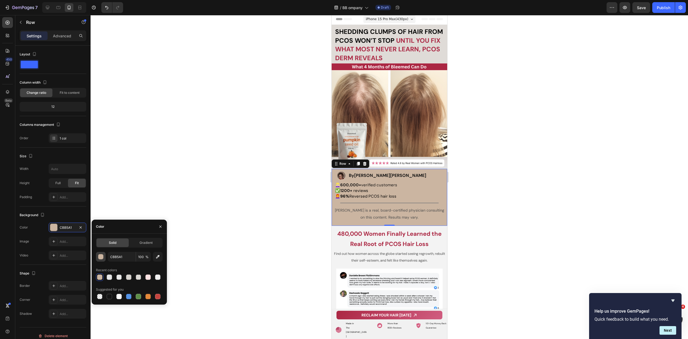
click at [101, 257] on div "button" at bounding box center [100, 256] width 5 height 5
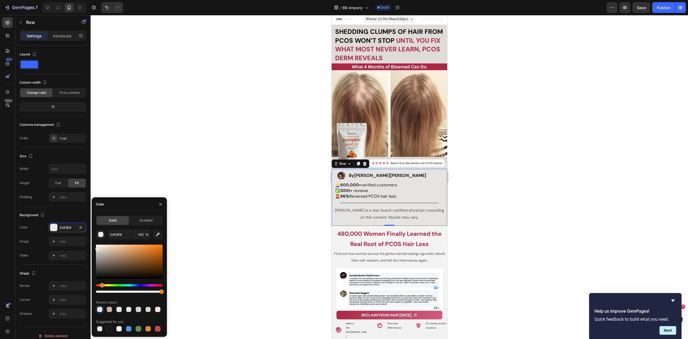
type input "E5E4E3"
drag, startPoint x: 102, startPoint y: 252, endPoint x: 97, endPoint y: 248, distance: 6.2
click at [97, 248] on div at bounding box center [129, 262] width 67 height 34
drag, startPoint x: 209, startPoint y: 209, endPoint x: 216, endPoint y: 211, distance: 6.8
click at [209, 209] on div at bounding box center [390, 177] width 598 height 324
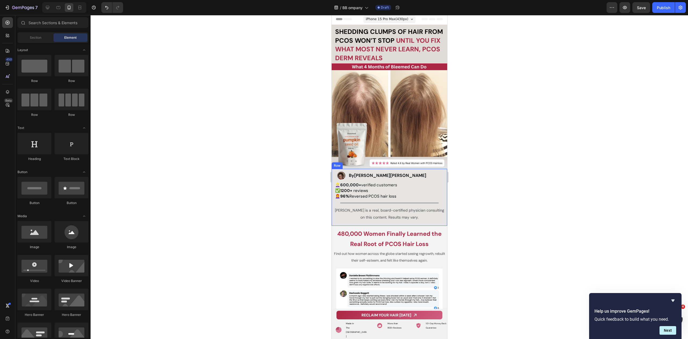
click at [335, 169] on div "Image By Dr. Zora DeGrandpre Heading Row 👱🏻‍♀️ 600,000+ verified customers ✅ 12…" at bounding box center [389, 197] width 116 height 57
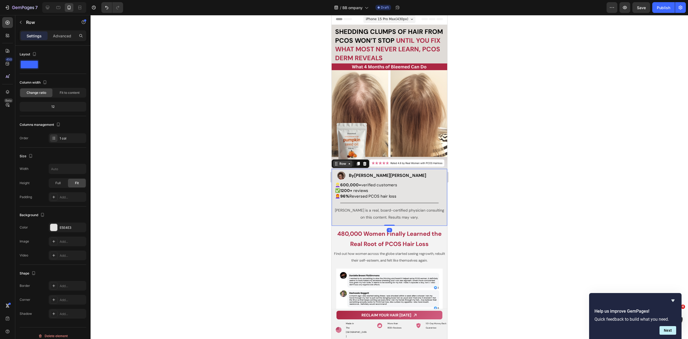
click at [338, 162] on icon at bounding box center [336, 164] width 4 height 4
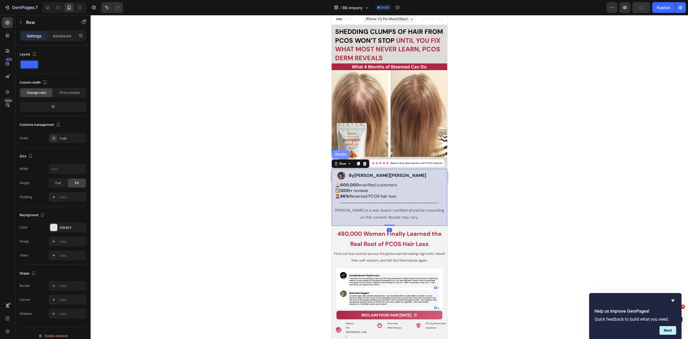
click at [341, 154] on div "Section" at bounding box center [341, 154] width 18 height 9
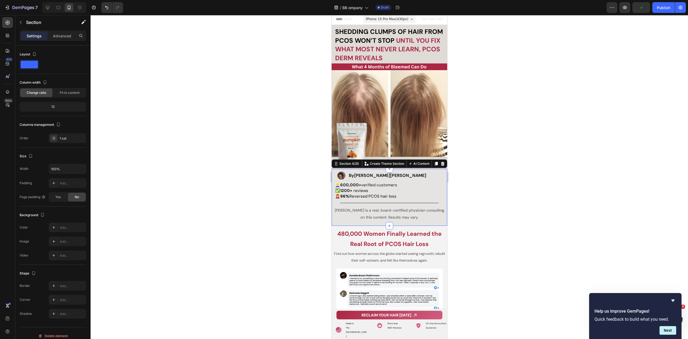
click at [280, 179] on div at bounding box center [390, 177] width 598 height 324
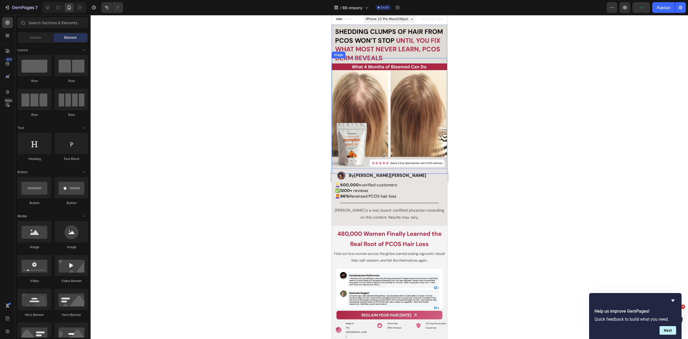
click at [352, 166] on img at bounding box center [389, 116] width 116 height 116
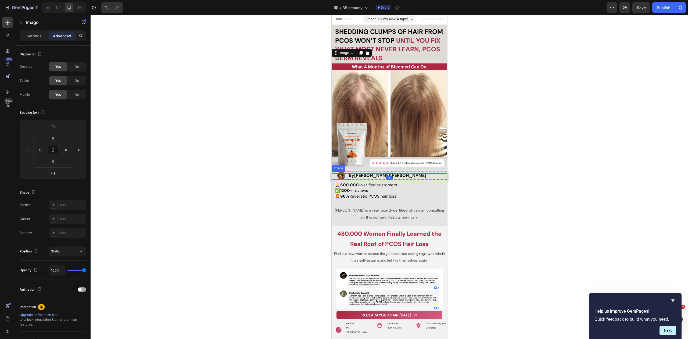
click at [333, 184] on div "👱🏻‍♀️ 600,000+ verified customers ✅ 1200+ reviews 👩‍🦰 96% Reversed PCOS hair lo…" at bounding box center [389, 191] width 116 height 18
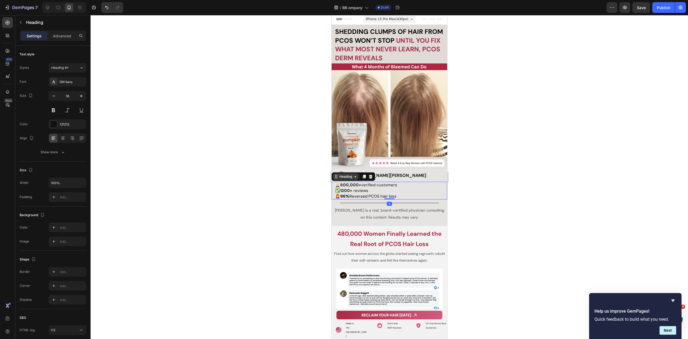
click at [338, 177] on div "Heading" at bounding box center [346, 176] width 26 height 6
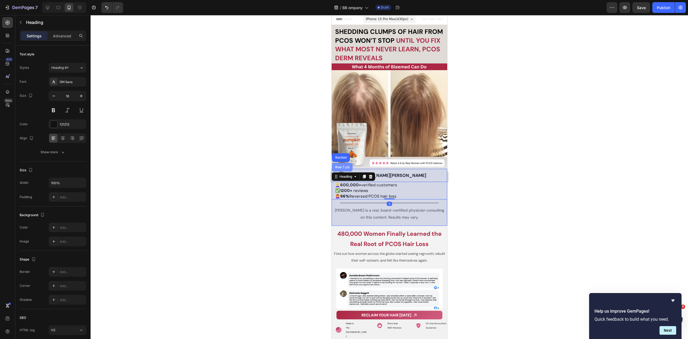
click at [341, 167] on div "Row 1 col" at bounding box center [342, 167] width 21 height 9
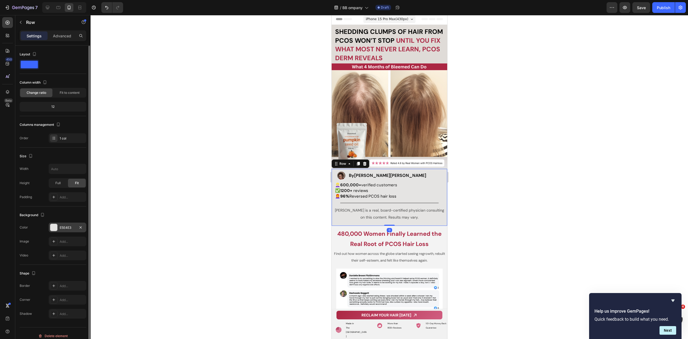
click at [66, 226] on div "E5E4E3" at bounding box center [68, 227] width 16 height 5
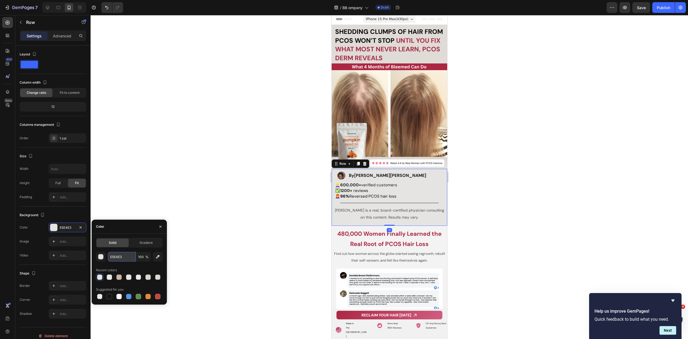
click at [129, 256] on input "E5E4E3" at bounding box center [122, 257] width 28 height 10
click at [258, 156] on div at bounding box center [390, 177] width 598 height 324
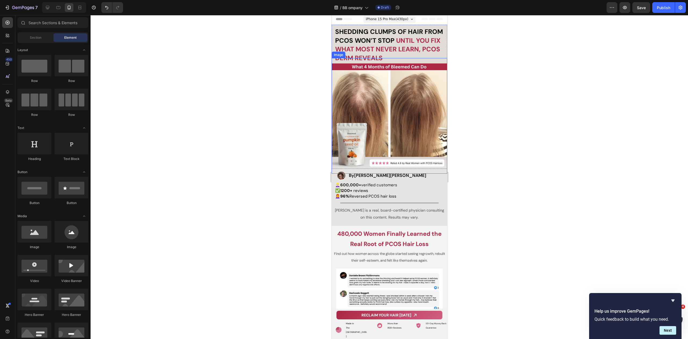
click at [346, 135] on img at bounding box center [389, 116] width 116 height 116
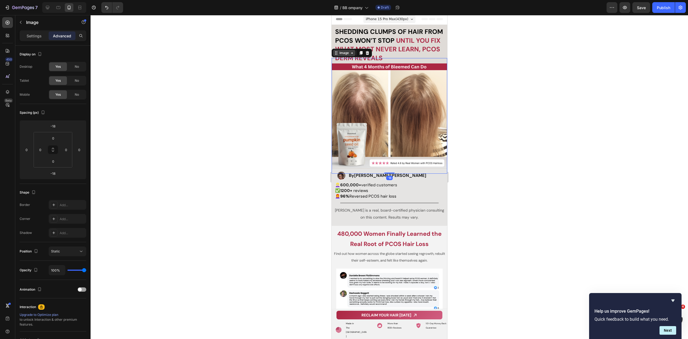
click at [346, 51] on div "Image" at bounding box center [344, 53] width 12 height 5
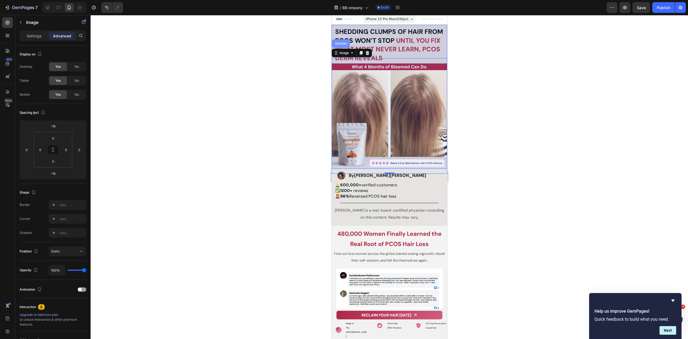
drag, startPoint x: 346, startPoint y: 45, endPoint x: 335, endPoint y: 47, distance: 11.5
click at [346, 45] on div "Section" at bounding box center [341, 43] width 14 height 3
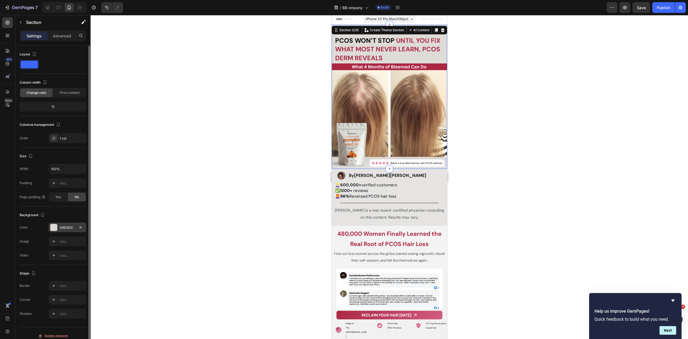
click at [63, 226] on div "D9D5D0" at bounding box center [68, 227] width 16 height 5
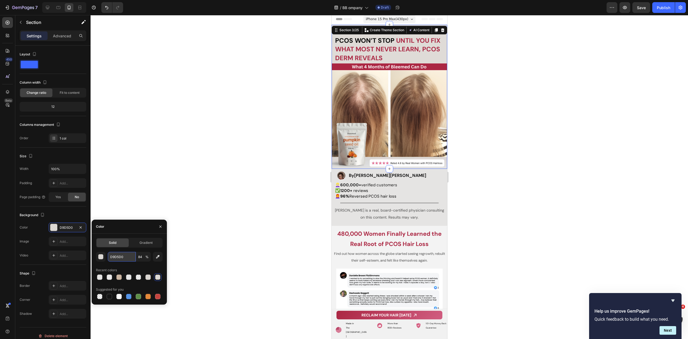
click at [119, 261] on input "D9D5D0" at bounding box center [122, 257] width 28 height 10
paste input "E5E4E3"
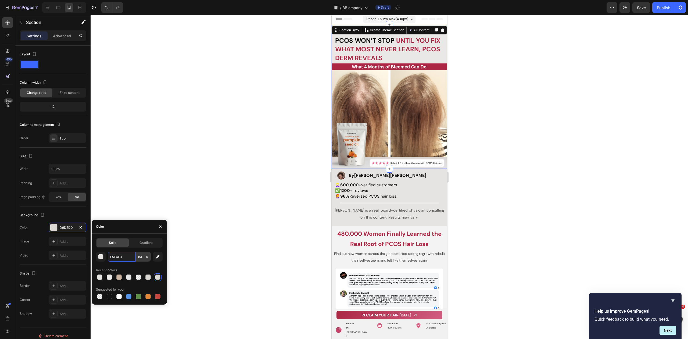
type input "E5E4E3"
click at [141, 257] on input "84" at bounding box center [143, 257] width 15 height 10
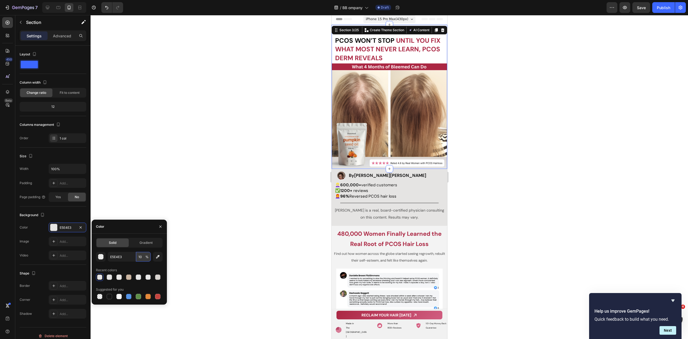
type input "100"
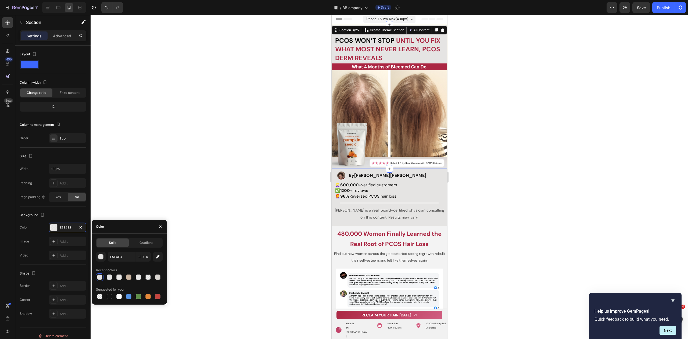
click at [167, 177] on div at bounding box center [390, 177] width 598 height 324
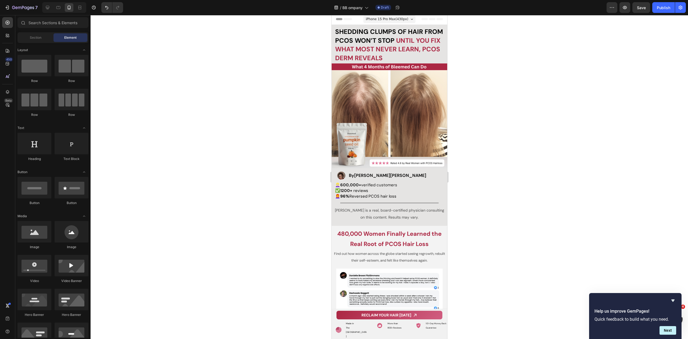
click at [512, 92] on div at bounding box center [390, 177] width 598 height 324
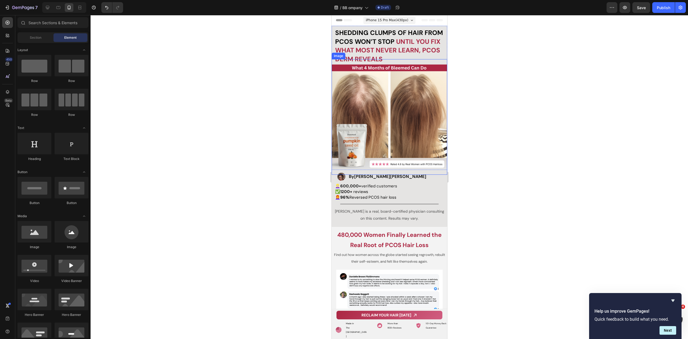
scroll to position [0, 0]
click at [509, 113] on div at bounding box center [390, 177] width 598 height 324
click at [501, 219] on div at bounding box center [390, 177] width 598 height 324
click at [305, 211] on div at bounding box center [390, 177] width 598 height 324
click at [527, 223] on div at bounding box center [390, 177] width 598 height 324
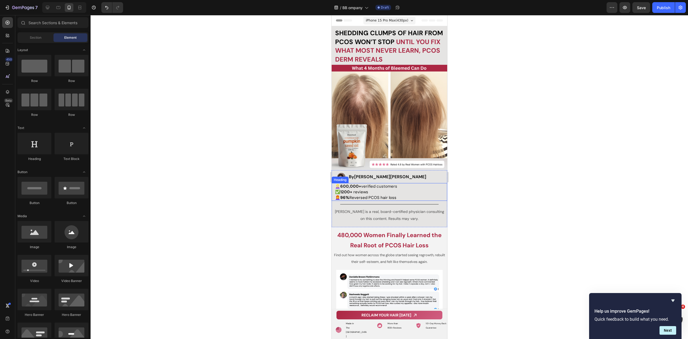
drag, startPoint x: 492, startPoint y: 152, endPoint x: 496, endPoint y: 157, distance: 6.9
click at [492, 152] on div at bounding box center [390, 177] width 598 height 324
click at [410, 174] on h2 "By Dr. Zora DeGrandpre" at bounding box center [396, 177] width 96 height 7
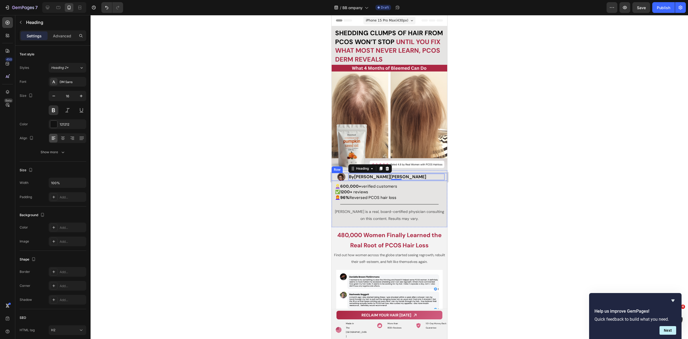
click at [470, 173] on div at bounding box center [390, 177] width 598 height 324
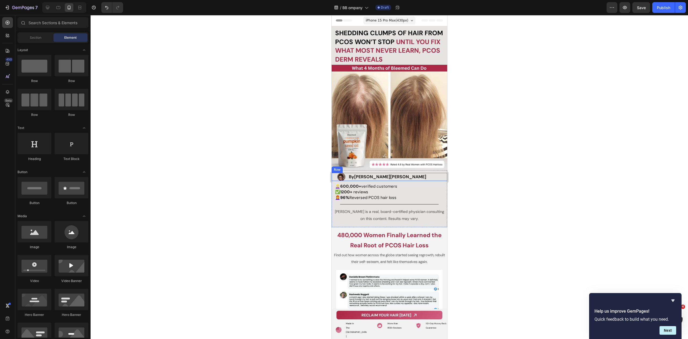
click at [487, 170] on div at bounding box center [390, 177] width 598 height 324
click at [519, 155] on div at bounding box center [390, 177] width 598 height 324
click at [427, 319] on link "RECLAIM YOUR HAIR TODAY" at bounding box center [389, 315] width 106 height 9
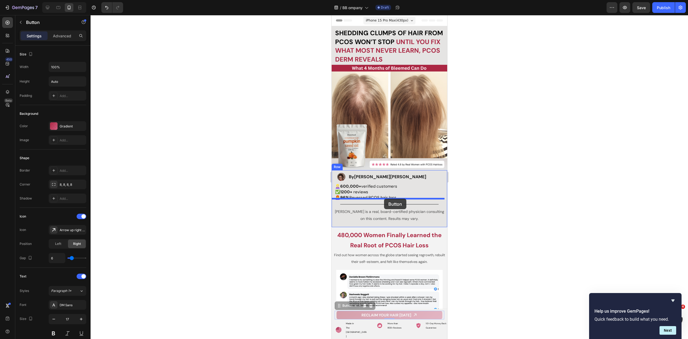
drag, startPoint x: 339, startPoint y: 314, endPoint x: 384, endPoint y: 199, distance: 123.8
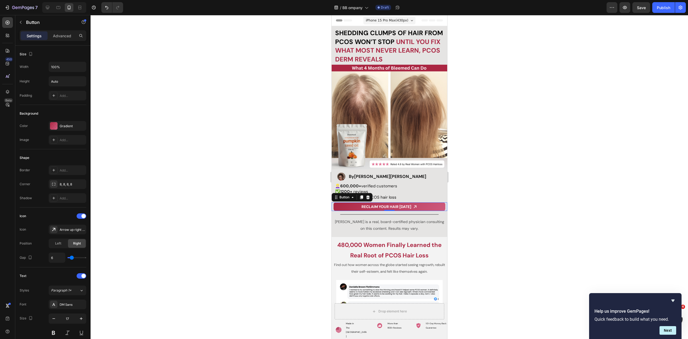
click at [451, 224] on div at bounding box center [390, 177] width 598 height 324
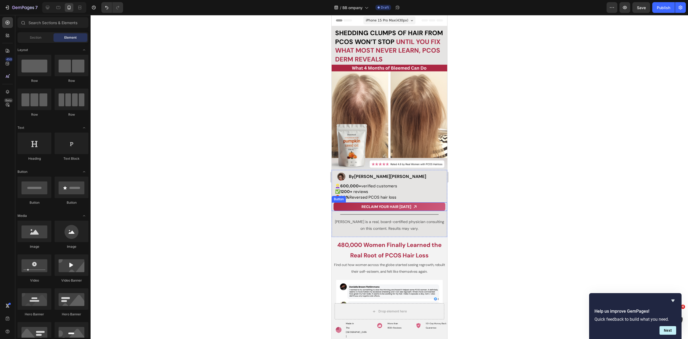
click at [416, 205] on icon at bounding box center [415, 207] width 5 height 5
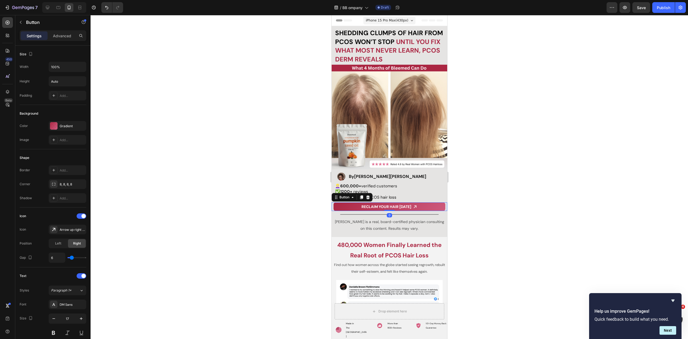
click at [499, 196] on div at bounding box center [390, 177] width 598 height 324
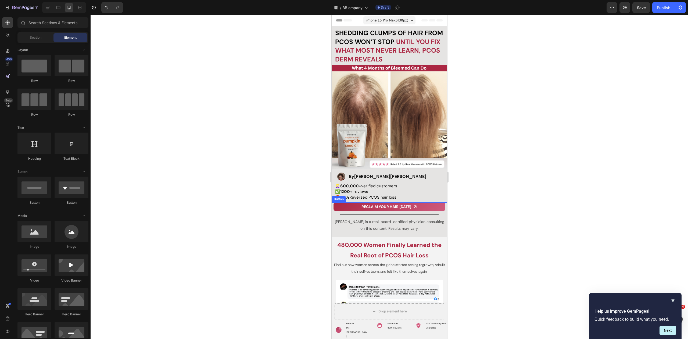
click at [434, 205] on link "RECLAIM YOUR HAIR TODAY" at bounding box center [389, 207] width 112 height 9
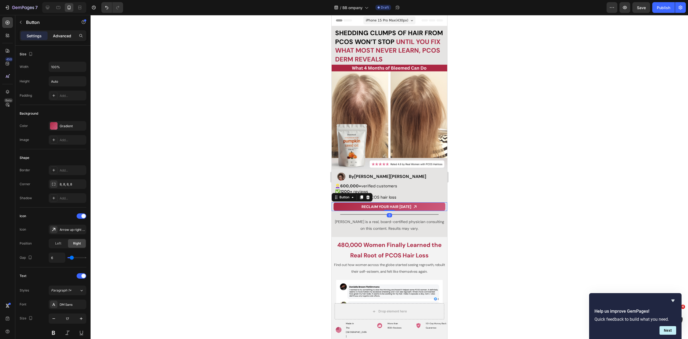
click at [57, 38] on p "Advanced" at bounding box center [62, 36] width 18 height 6
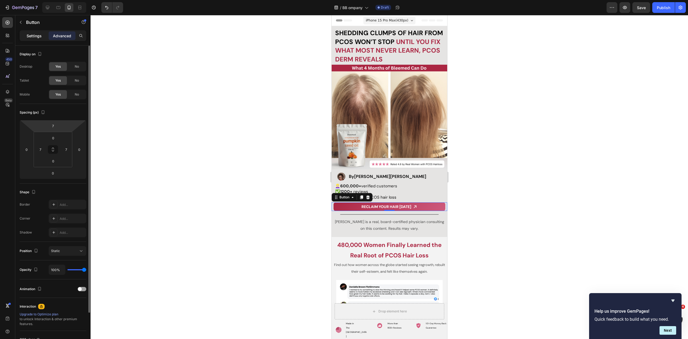
click at [31, 33] on p "Settings" at bounding box center [34, 36] width 15 height 6
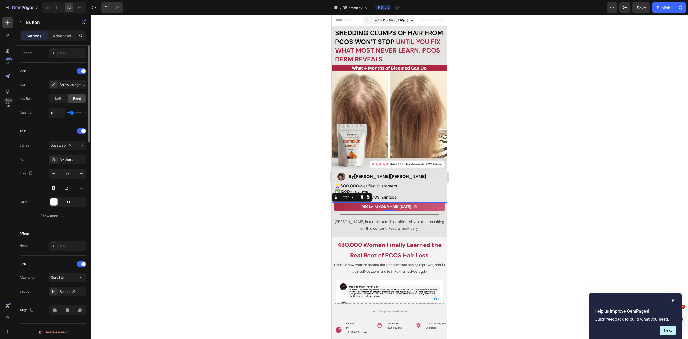
scroll to position [19, 0]
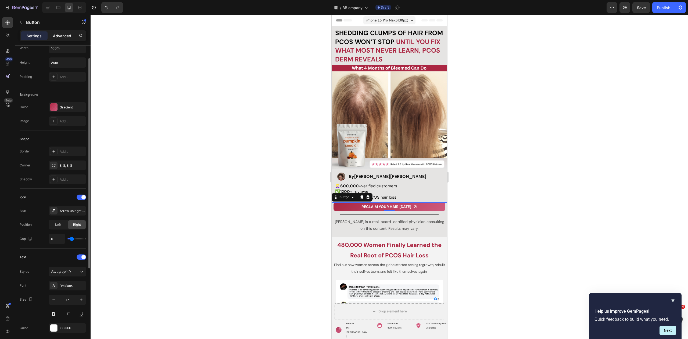
click at [57, 34] on p "Advanced" at bounding box center [62, 36] width 18 height 6
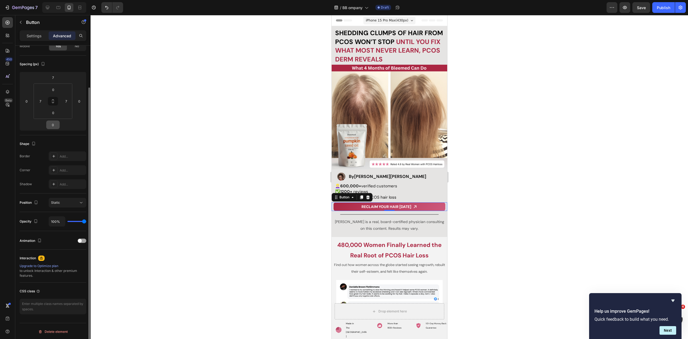
scroll to position [0, 0]
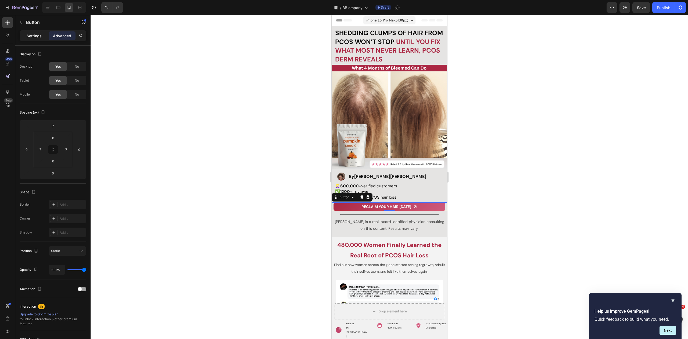
click at [28, 35] on p "Settings" at bounding box center [34, 36] width 15 height 6
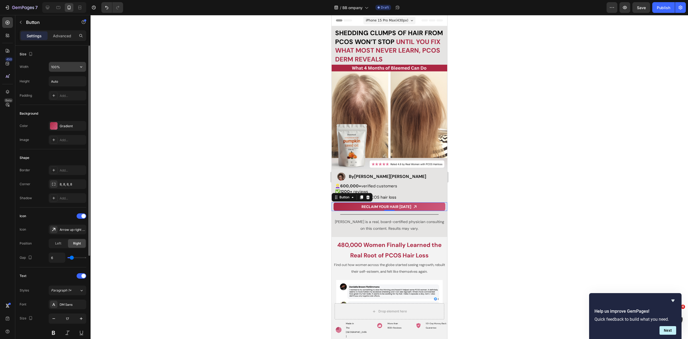
click at [60, 69] on input "100%" at bounding box center [67, 67] width 37 height 10
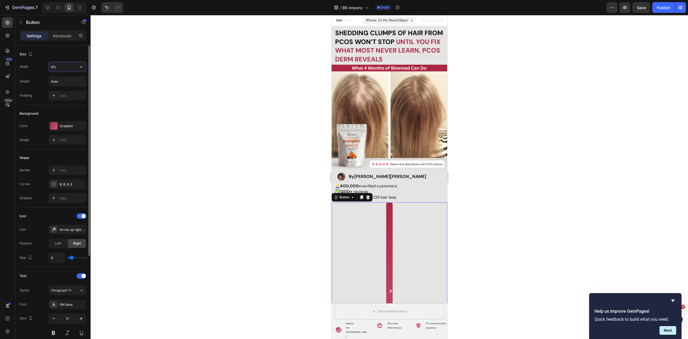
type input "60%"
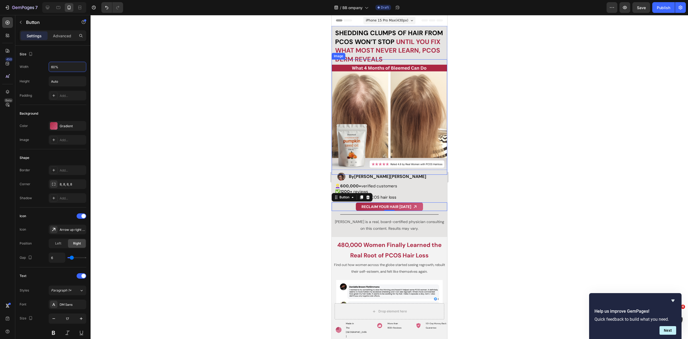
click at [526, 160] on div at bounding box center [390, 177] width 598 height 324
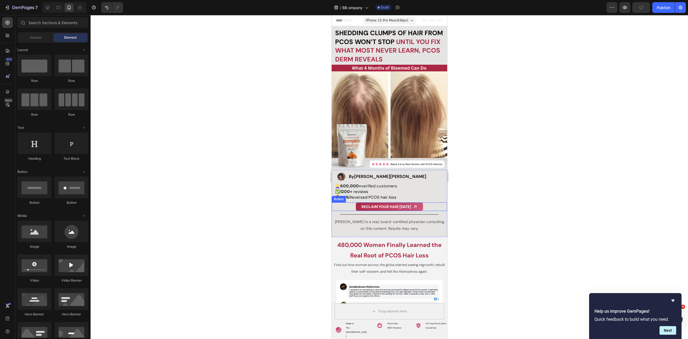
click at [381, 205] on strong "RECLAIM YOUR HAIR TODAY" at bounding box center [386, 207] width 50 height 5
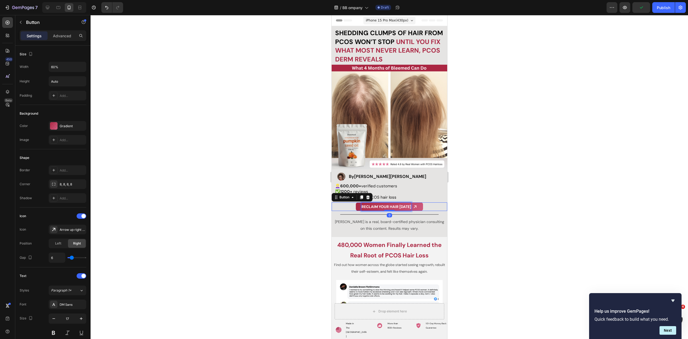
click at [398, 206] on strong "RECLAIM YOUR HAIR TODAY" at bounding box center [386, 207] width 50 height 5
drag, startPoint x: 519, startPoint y: 182, endPoint x: 448, endPoint y: 198, distance: 73.2
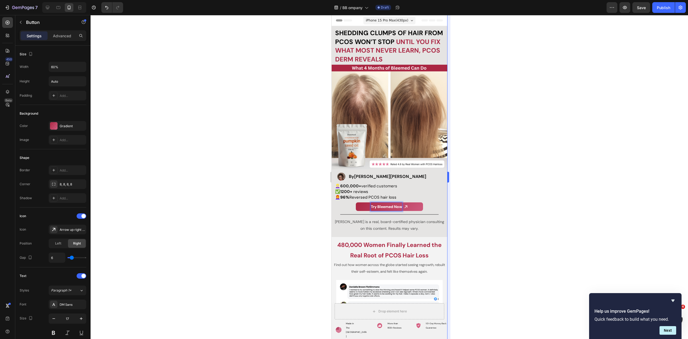
click at [519, 182] on div at bounding box center [390, 177] width 598 height 324
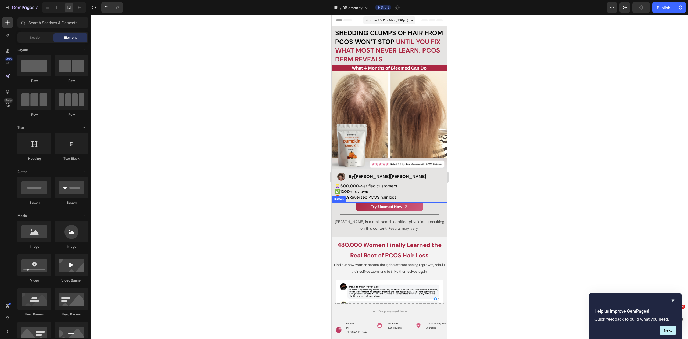
click at [412, 205] on link "Try Bleemed Now" at bounding box center [389, 207] width 67 height 9
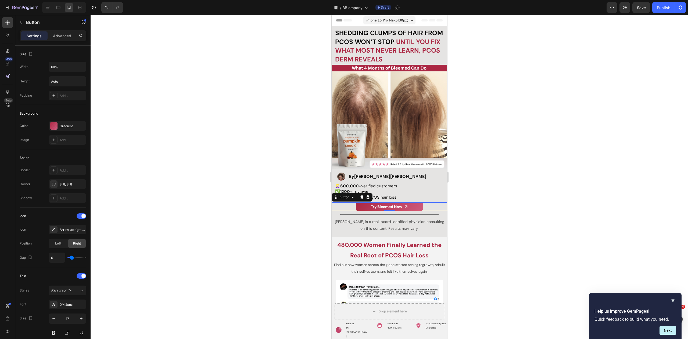
click at [200, 193] on div at bounding box center [390, 177] width 598 height 324
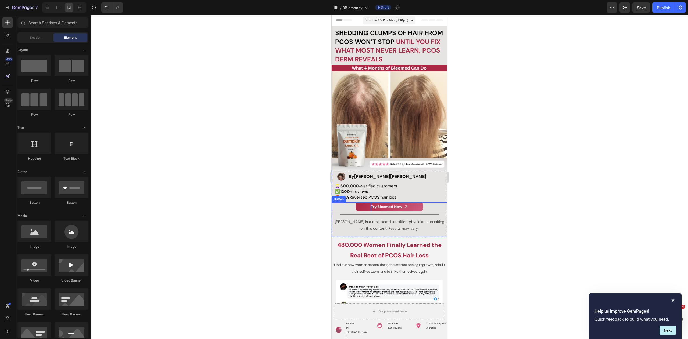
click at [411, 203] on link "Try Bleemed Now" at bounding box center [389, 207] width 67 height 9
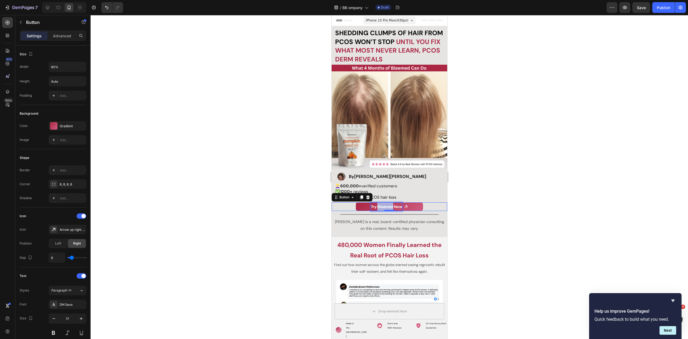
click at [389, 205] on strong "Try Bleemed Now" at bounding box center [386, 207] width 31 height 5
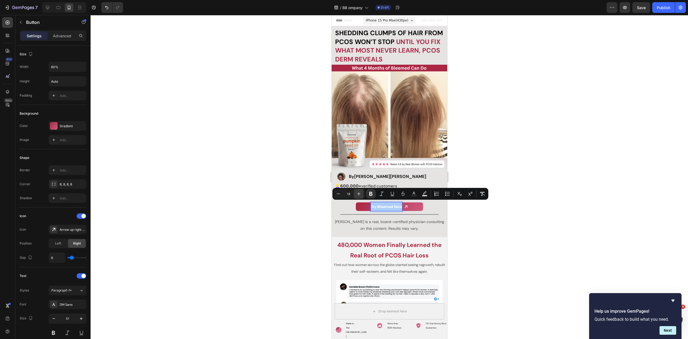
click at [358, 195] on icon "Editor contextual toolbar" at bounding box center [358, 193] width 5 height 5
type input "16"
click at [592, 239] on div at bounding box center [390, 177] width 598 height 324
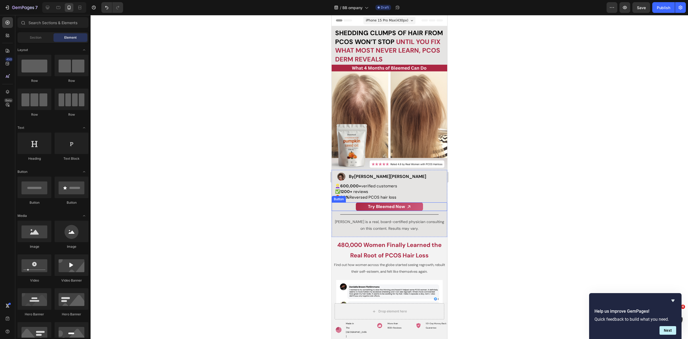
click at [414, 205] on link "Try Bleemed Now" at bounding box center [389, 207] width 67 height 9
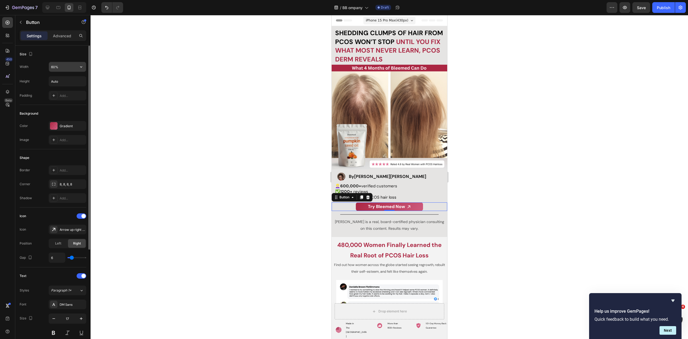
click at [62, 67] on input "60%" at bounding box center [67, 67] width 37 height 10
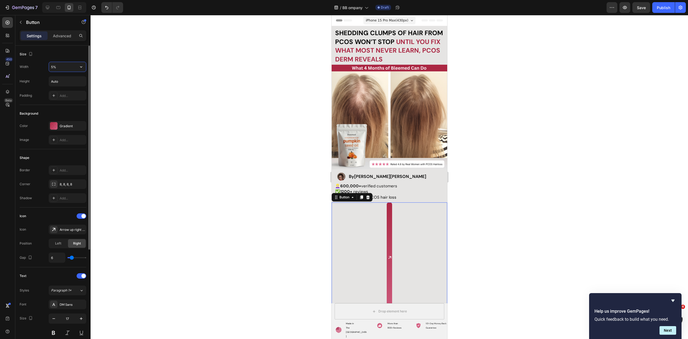
type input "50%"
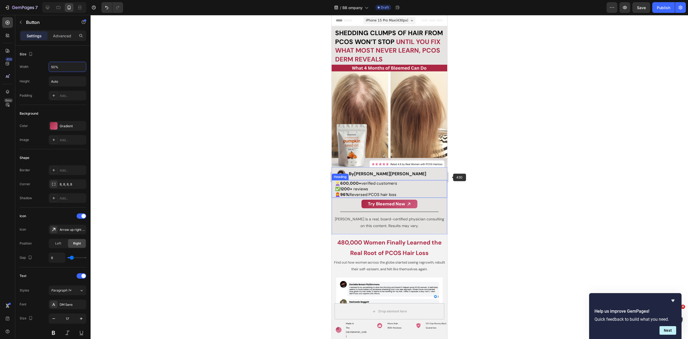
click at [494, 175] on div at bounding box center [390, 177] width 598 height 324
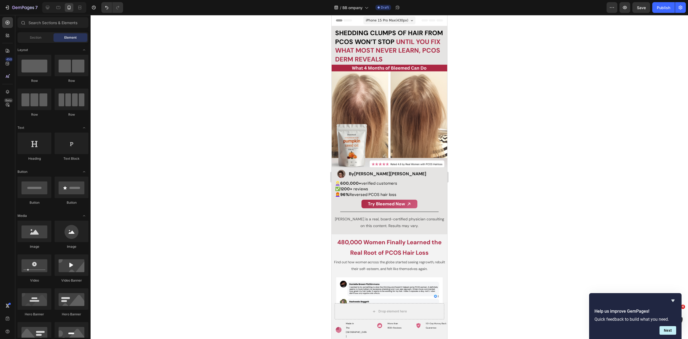
click at [496, 173] on div at bounding box center [390, 177] width 598 height 324
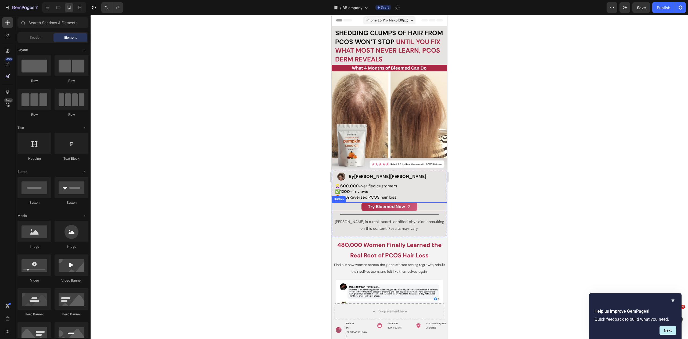
click at [501, 203] on div at bounding box center [390, 177] width 598 height 324
click at [556, 136] on div at bounding box center [390, 177] width 598 height 324
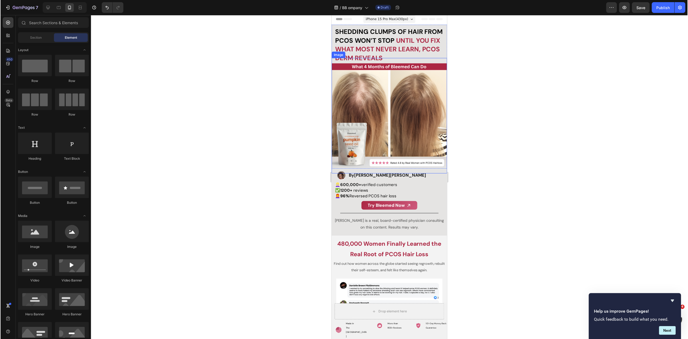
scroll to position [3, 0]
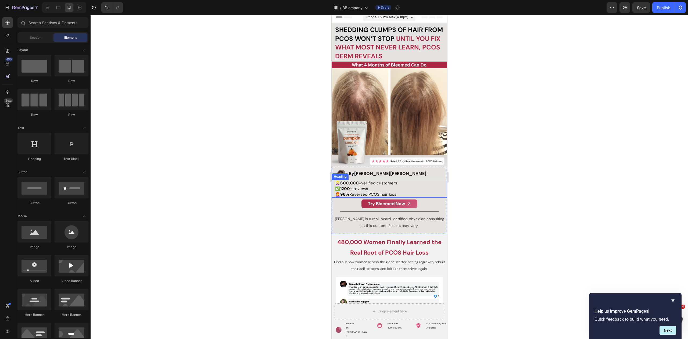
click at [338, 181] on span "👱🏻‍♀️ 600,000+ verified customers" at bounding box center [366, 182] width 62 height 5
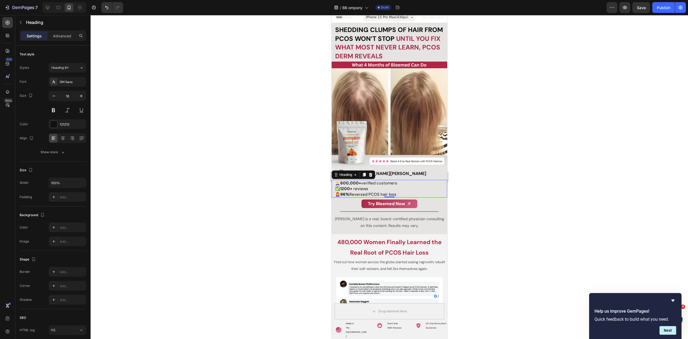
drag, startPoint x: 317, startPoint y: 180, endPoint x: 319, endPoint y: 178, distance: 2.9
click at [318, 180] on div at bounding box center [390, 177] width 598 height 324
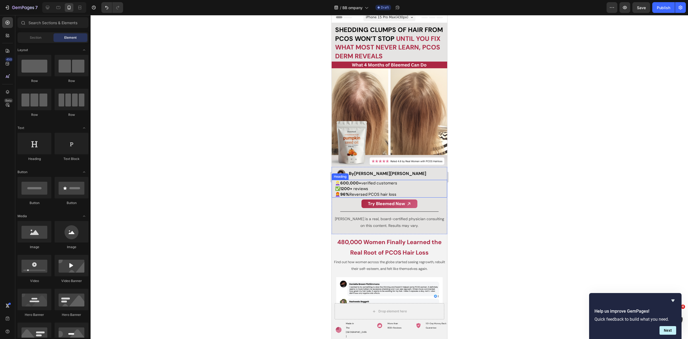
click at [344, 186] on strong "1200+" at bounding box center [346, 188] width 12 height 5
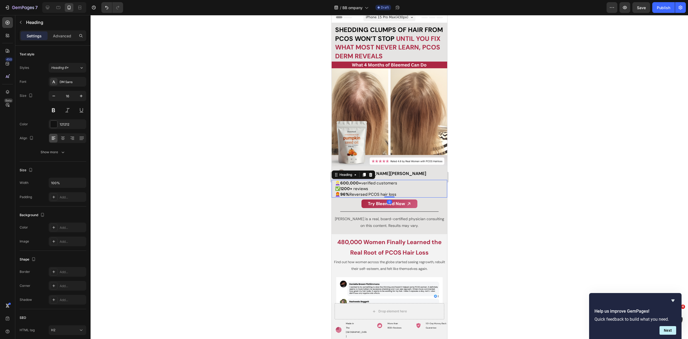
click at [340, 181] on span "👱🏻‍♀️ 600,000+ verified customers" at bounding box center [366, 182] width 62 height 5
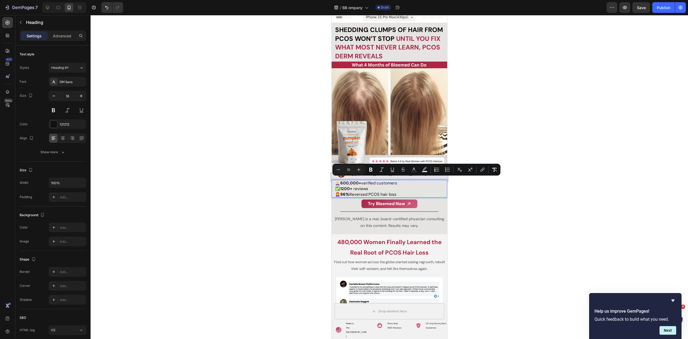
click at [341, 180] on span "👱🏻‍♀️ 600,000+ verified customers" at bounding box center [366, 182] width 62 height 5
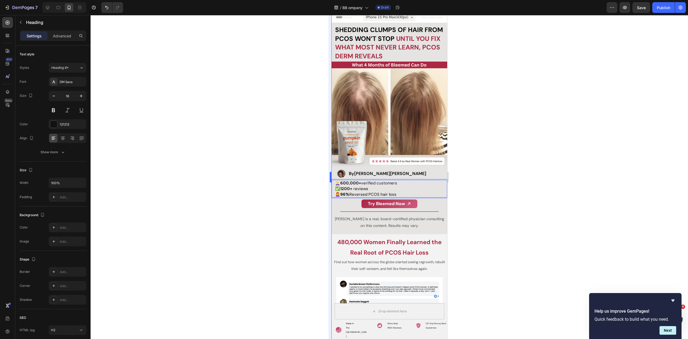
drag, startPoint x: 322, startPoint y: 182, endPoint x: 328, endPoint y: 180, distance: 6.4
click at [322, 182] on div at bounding box center [390, 177] width 598 height 324
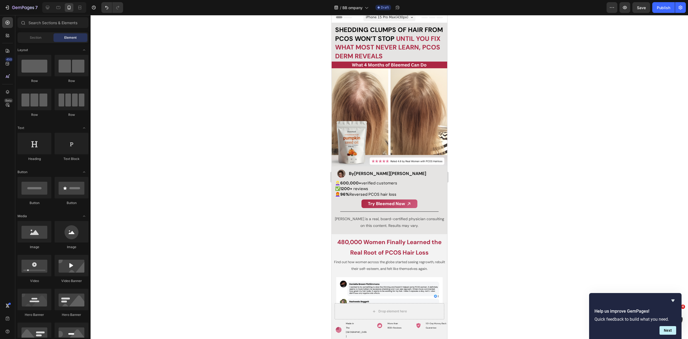
click at [192, 157] on div at bounding box center [390, 177] width 598 height 324
drag, startPoint x: 393, startPoint y: 84, endPoint x: 618, endPoint y: 190, distance: 248.3
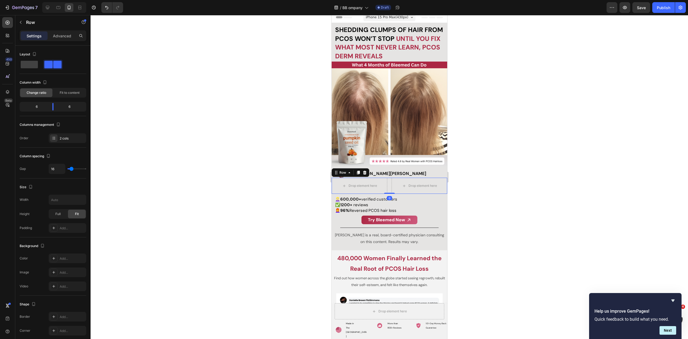
click at [279, 182] on div at bounding box center [390, 177] width 598 height 324
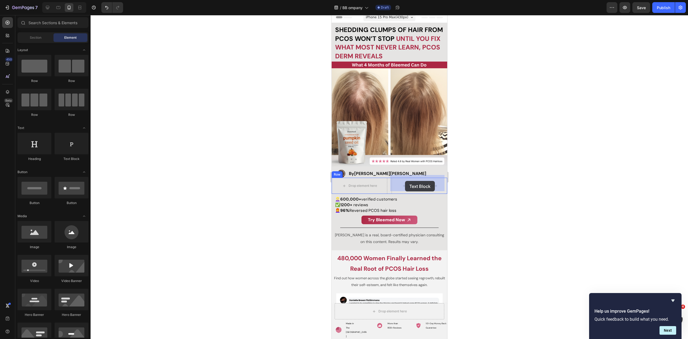
drag, startPoint x: 413, startPoint y: 160, endPoint x: 405, endPoint y: 181, distance: 22.8
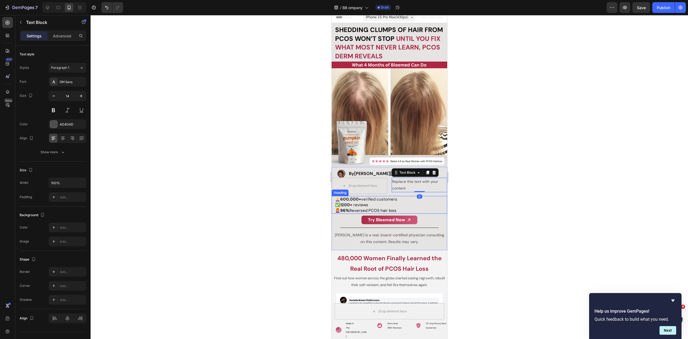
click at [364, 199] on p "⁠⁠⁠⁠⁠⁠⁠ 👱🏻‍♀️ 600,000+ verified customers ✅ 1200+ reviews 👩‍🦰 96% Reversed PCOS…" at bounding box center [391, 204] width 112 height 17
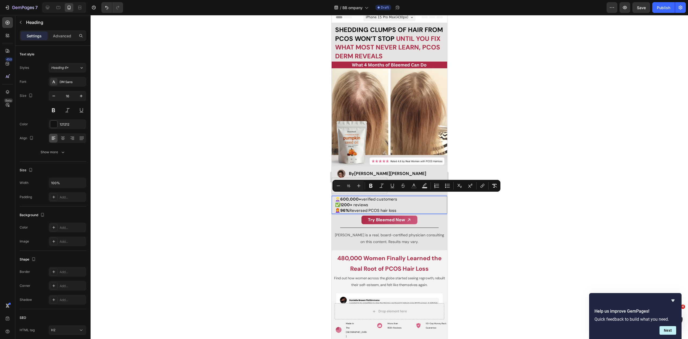
click at [391, 197] on span "👱🏻‍♀️ 600,000+ verified customers" at bounding box center [366, 198] width 62 height 5
drag, startPoint x: 399, startPoint y: 196, endPoint x: 341, endPoint y: 197, distance: 57.8
click at [341, 197] on p "👱🏻‍♀️ 600,000+ verified customers ✅ 1200+ reviews 👩‍🦰 96% Reversed PCOS hair lo…" at bounding box center [391, 204] width 112 height 17
copy span "600,000+ verified customers"
click at [292, 180] on div at bounding box center [390, 177] width 598 height 324
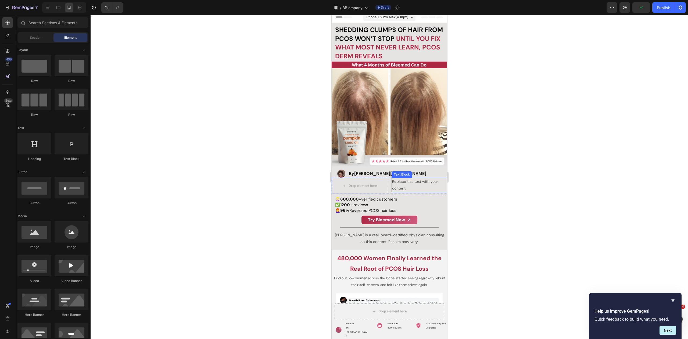
click at [410, 187] on div "Replace this text with your content" at bounding box center [419, 185] width 56 height 15
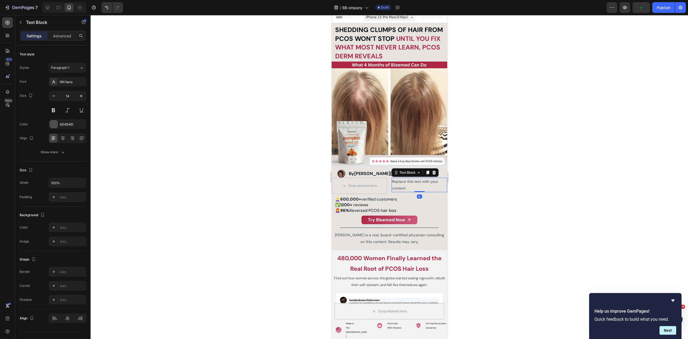
click at [410, 187] on div "Replace this text with your content" at bounding box center [419, 185] width 56 height 15
drag, startPoint x: 400, startPoint y: 184, endPoint x: 395, endPoint y: 181, distance: 6.4
click at [392, 179] on p "Replace this text with your content" at bounding box center [419, 184] width 55 height 13
drag, startPoint x: 406, startPoint y: 185, endPoint x: 389, endPoint y: 177, distance: 18.6
click at [389, 178] on div "Drop element here Replace this text with your content Text Block 0 Row" at bounding box center [389, 186] width 116 height 16
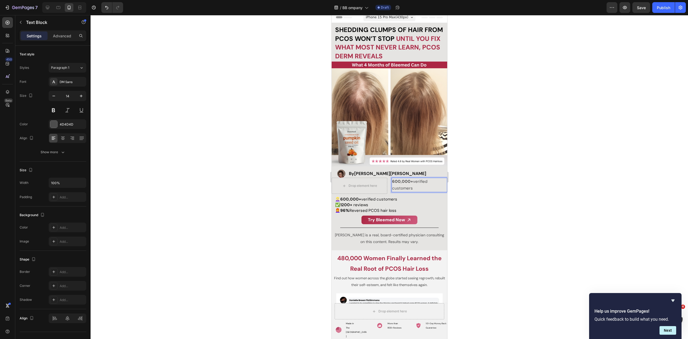
click at [486, 188] on div at bounding box center [390, 177] width 598 height 324
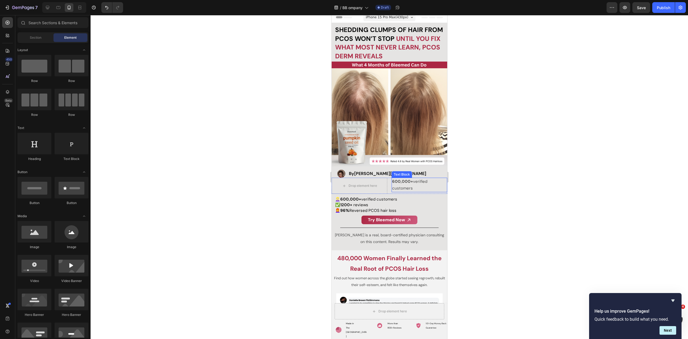
click at [413, 185] on p "600,000+ verified customers" at bounding box center [419, 184] width 55 height 13
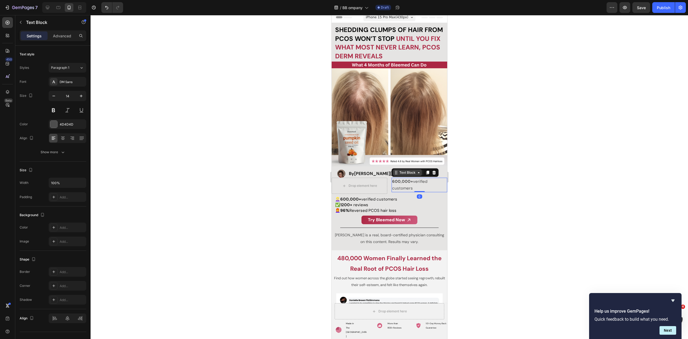
click at [404, 172] on div "Text Block" at bounding box center [407, 172] width 29 height 6
click at [400, 163] on div "Row 2 cols" at bounding box center [403, 163] width 23 height 9
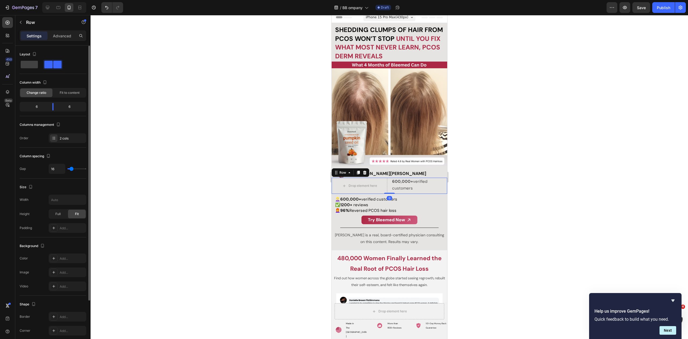
type input "15"
type input "11"
type input "2"
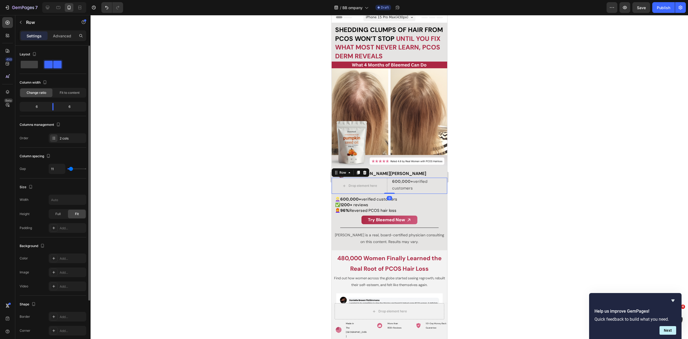
type input "2"
type input "0"
drag, startPoint x: 65, startPoint y: 167, endPoint x: 60, endPoint y: 137, distance: 30.4
type input "0"
click at [67, 168] on input "range" at bounding box center [76, 168] width 19 height 1
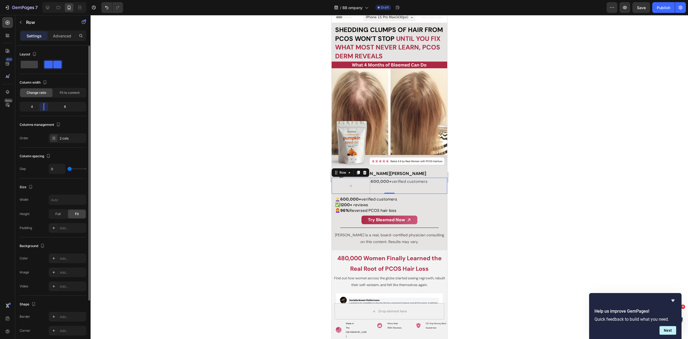
drag, startPoint x: 52, startPoint y: 109, endPoint x: 40, endPoint y: 114, distance: 13.4
click at [40, 0] on body "7 Version history / BB ompany Draft Preview Save Publish 450 Beta Sections(18) …" at bounding box center [344, 0] width 688 height 0
click at [24, 25] on button "button" at bounding box center [20, 22] width 9 height 9
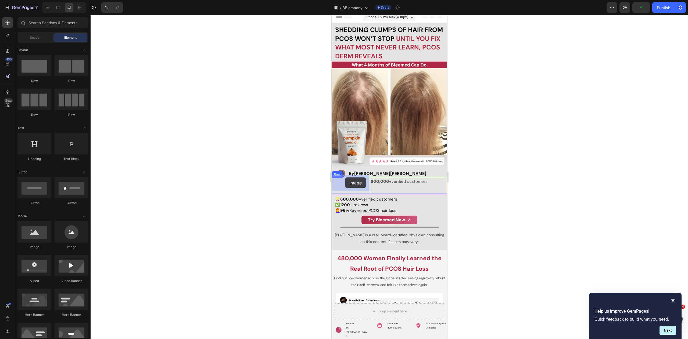
drag, startPoint x: 453, startPoint y: 235, endPoint x: 347, endPoint y: 180, distance: 119.4
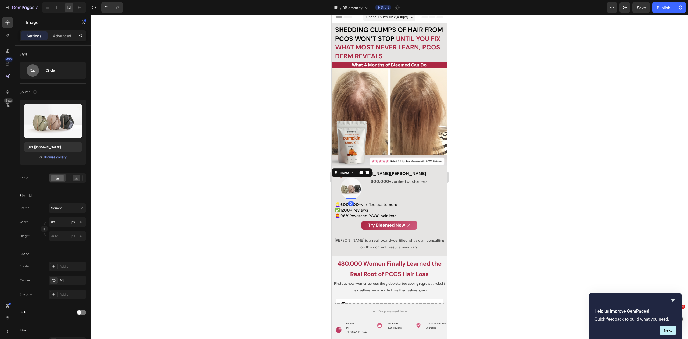
click at [289, 174] on div at bounding box center [390, 177] width 598 height 324
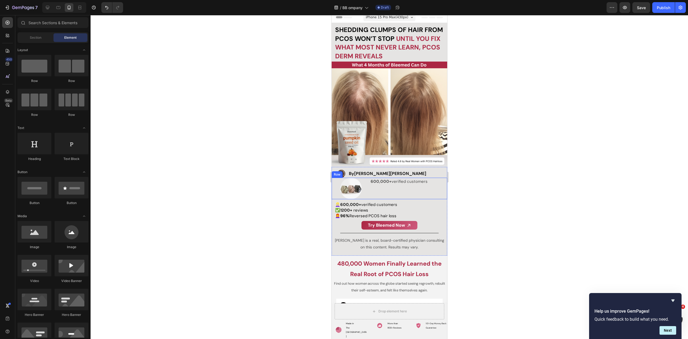
click at [394, 187] on div "600,000+ verified customers Text Block" at bounding box center [408, 189] width 77 height 22
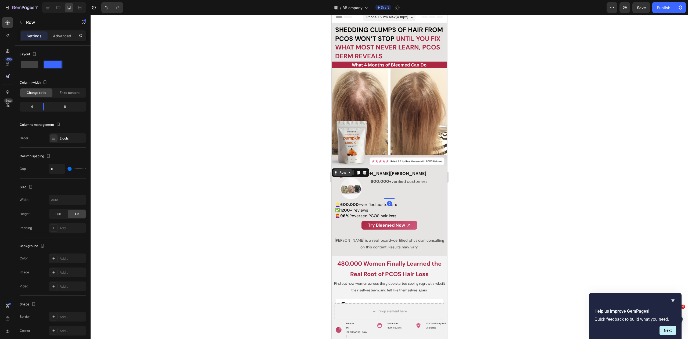
click at [344, 170] on div "Row" at bounding box center [342, 172] width 9 height 5
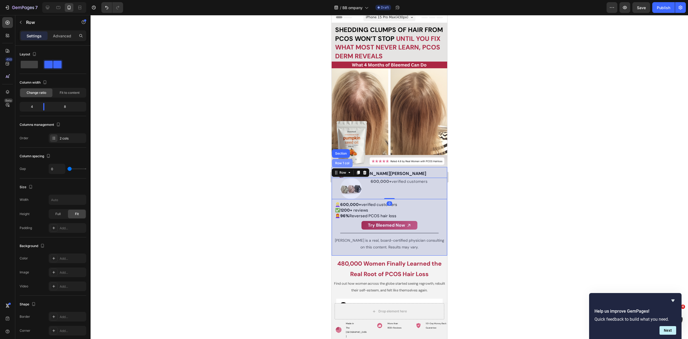
click at [339, 162] on div "Row 1 col" at bounding box center [342, 163] width 16 height 3
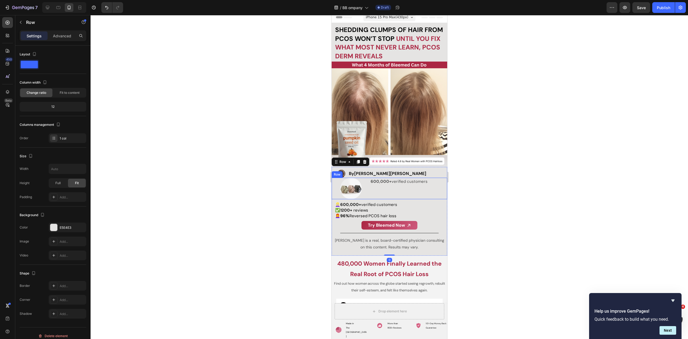
click at [412, 183] on div "600,000+ verified customers Text Block" at bounding box center [408, 189] width 77 height 22
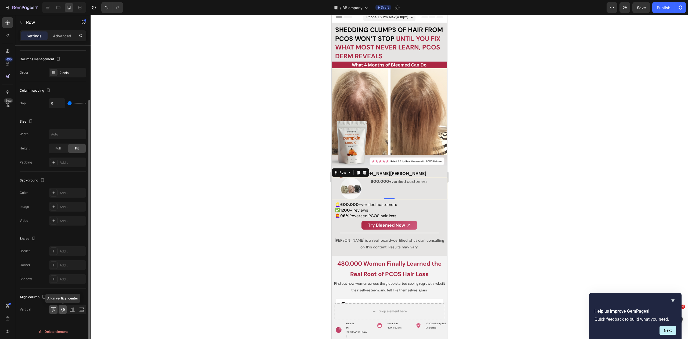
click at [63, 308] on icon at bounding box center [63, 310] width 4 height 4
click at [348, 185] on img at bounding box center [351, 189] width 22 height 22
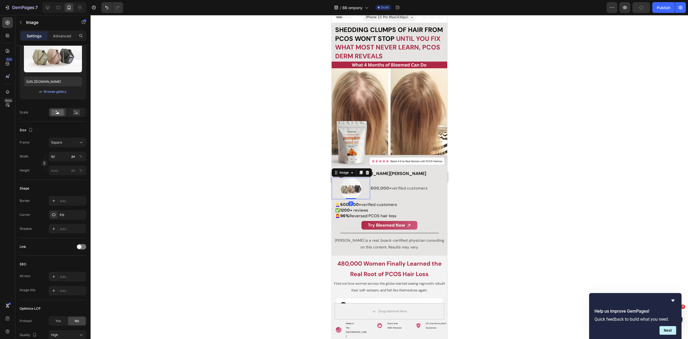
scroll to position [0, 0]
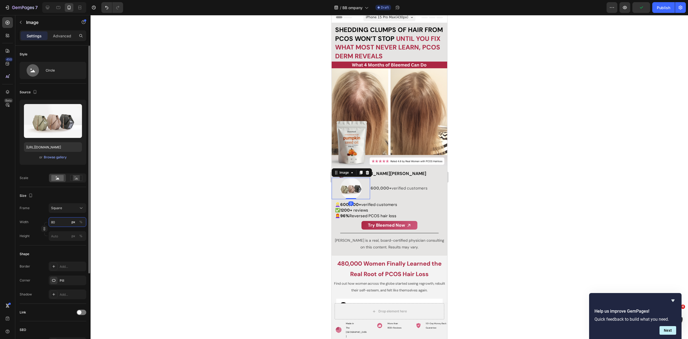
click at [58, 223] on input "80" at bounding box center [68, 222] width 38 height 10
type input "4"
type input "40"
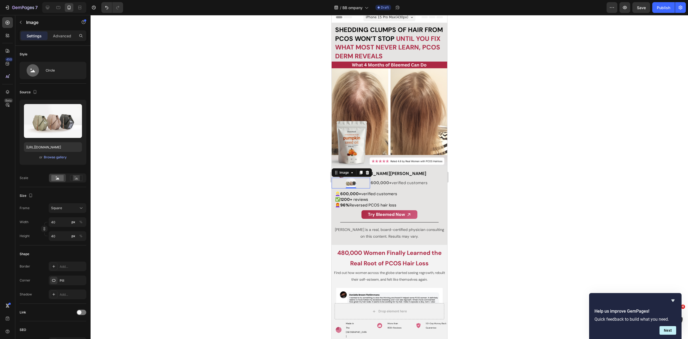
click at [291, 210] on div at bounding box center [390, 177] width 598 height 324
click at [355, 181] on img at bounding box center [350, 183] width 11 height 11
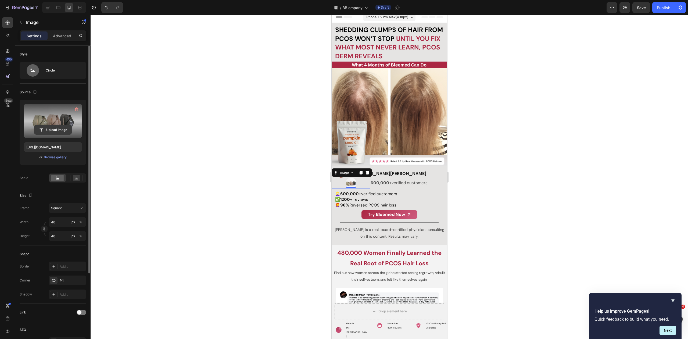
click at [54, 132] on input "file" at bounding box center [52, 129] width 37 height 9
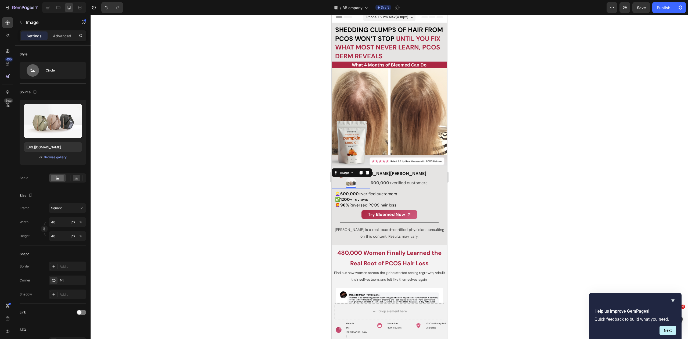
drag, startPoint x: 528, startPoint y: 148, endPoint x: 540, endPoint y: 162, distance: 18.3
click at [528, 148] on div at bounding box center [390, 177] width 598 height 324
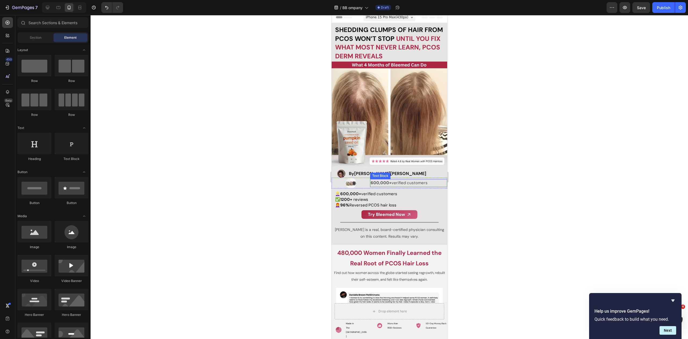
click at [405, 182] on span "600,000+ verified customers" at bounding box center [398, 182] width 57 height 5
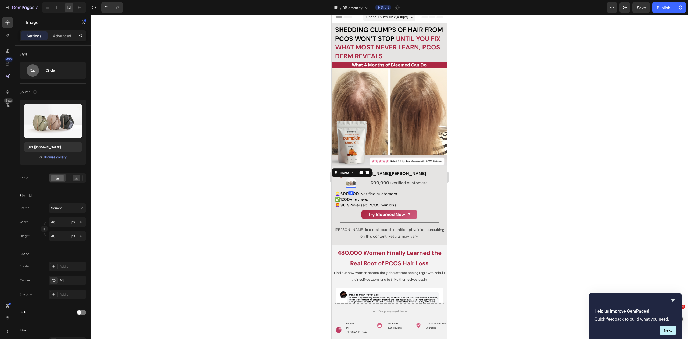
click at [365, 178] on div at bounding box center [350, 183] width 38 height 11
click at [351, 172] on icon at bounding box center [352, 172] width 2 height 1
click at [348, 163] on div "Row 2 cols" at bounding box center [343, 163] width 23 height 9
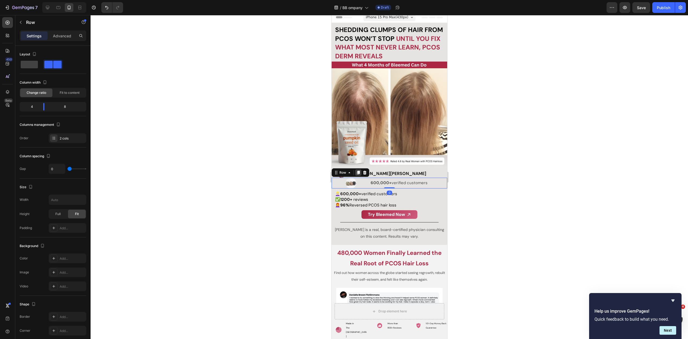
click at [357, 171] on icon at bounding box center [358, 173] width 3 height 4
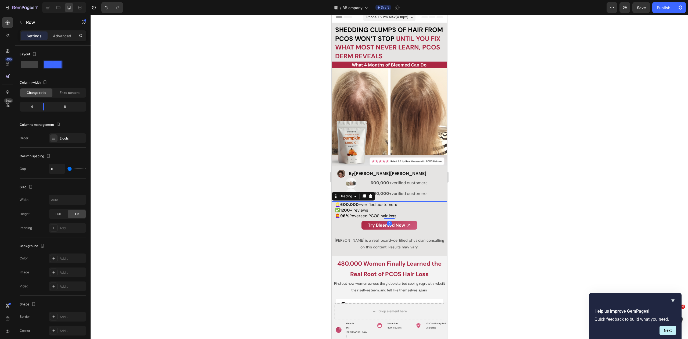
click at [358, 208] on span "reviews" at bounding box center [360, 210] width 15 height 5
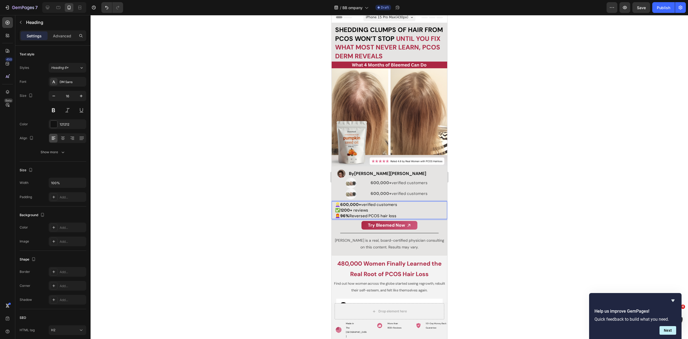
click at [366, 208] on span "reviews" at bounding box center [360, 210] width 15 height 5
drag, startPoint x: 371, startPoint y: 208, endPoint x: 342, endPoint y: 209, distance: 29.3
click at [342, 209] on p "👱🏻‍♀️ 600,000+ verified customers ✅ 1200+ reviews 👩‍🦰 96% Reversed PCOS hair lo…" at bounding box center [391, 210] width 112 height 17
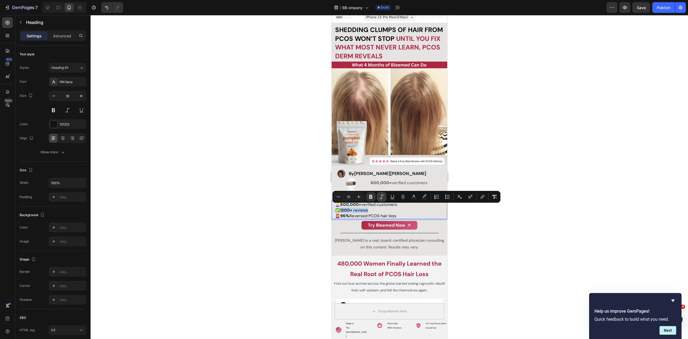
copy p "1200+ reviews"
drag, startPoint x: 517, startPoint y: 208, endPoint x: 487, endPoint y: 202, distance: 30.8
click at [517, 208] on div at bounding box center [390, 177] width 598 height 324
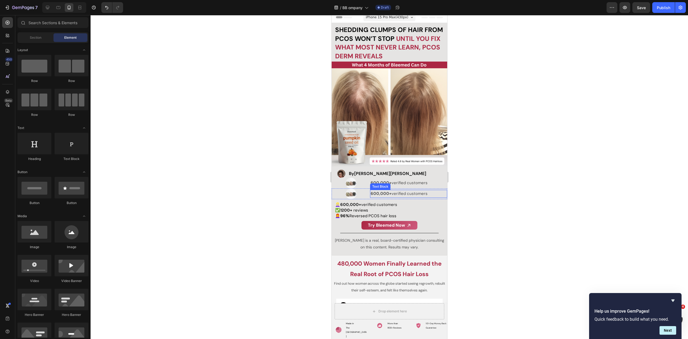
click at [383, 191] on strong "600,000+" at bounding box center [380, 193] width 21 height 5
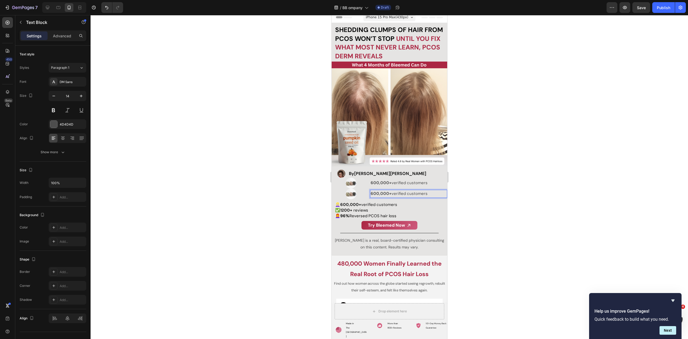
click at [389, 191] on span "600,000+ verified customers" at bounding box center [398, 193] width 57 height 5
click at [389, 191] on strong "600,000+" at bounding box center [380, 193] width 21 height 5
drag, startPoint x: 475, startPoint y: 199, endPoint x: 451, endPoint y: 201, distance: 24.0
click at [475, 199] on div at bounding box center [390, 177] width 598 height 324
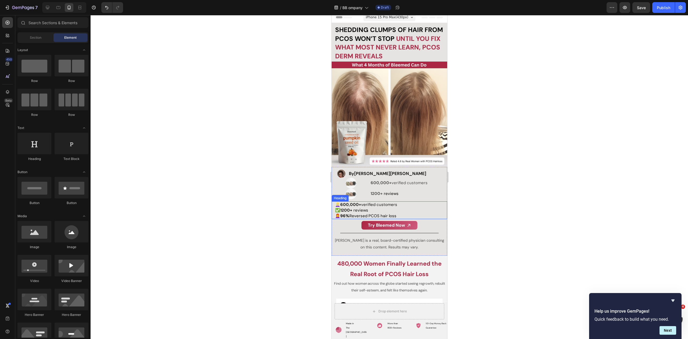
click at [370, 213] on span "👩‍🦰 96% Reversed PCOS hair loss" at bounding box center [365, 215] width 61 height 5
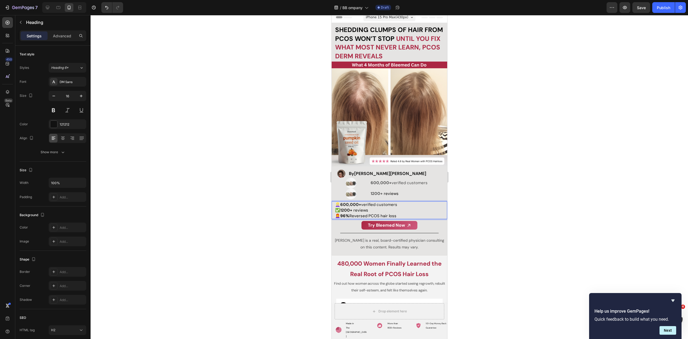
click at [387, 214] on span "👩‍🦰 96% Reversed PCOS hair loss" at bounding box center [365, 215] width 61 height 5
click at [483, 189] on div at bounding box center [390, 177] width 598 height 324
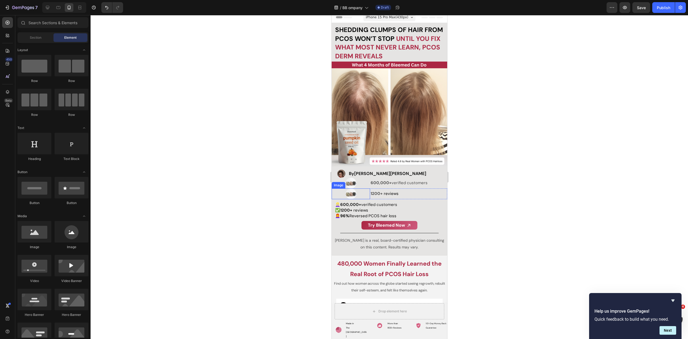
click at [362, 189] on div at bounding box center [350, 193] width 38 height 11
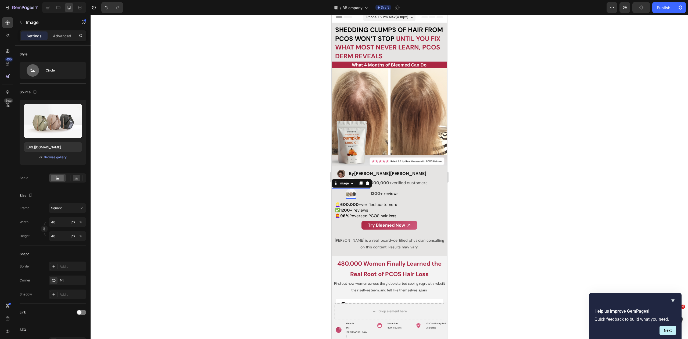
drag, startPoint x: 467, startPoint y: 184, endPoint x: 22, endPoint y: 275, distance: 453.7
click at [467, 184] on div at bounding box center [390, 177] width 598 height 324
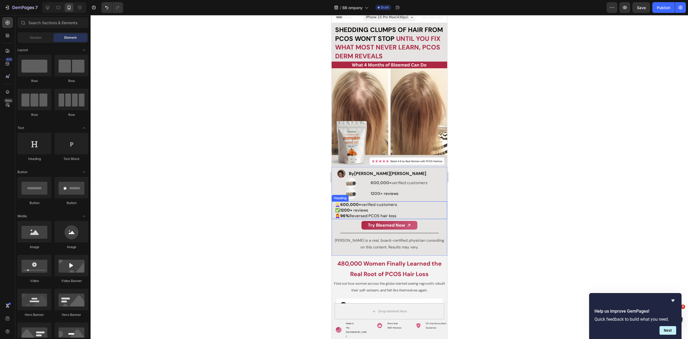
click at [350, 213] on span "👩‍🦰 96% Reversed PCOS hair loss" at bounding box center [365, 215] width 61 height 5
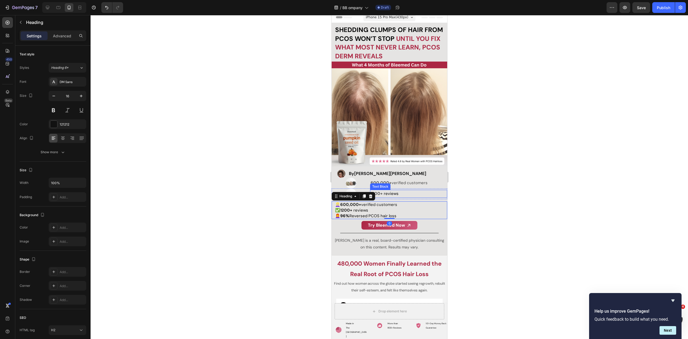
click at [410, 190] on p "1200+ reviews" at bounding box center [408, 193] width 76 height 7
click at [384, 182] on div "Text Block" at bounding box center [386, 184] width 18 height 5
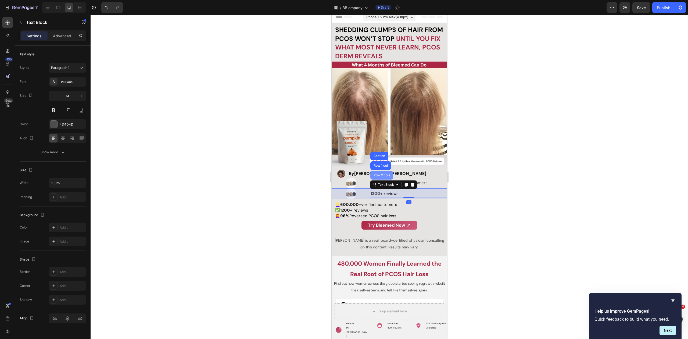
click at [383, 174] on div "Row 2 cols" at bounding box center [381, 175] width 19 height 3
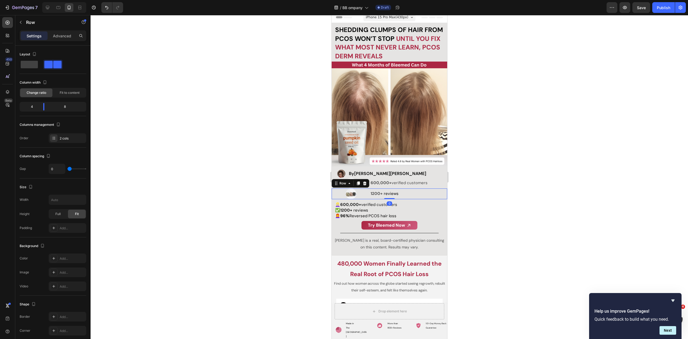
drag, startPoint x: 357, startPoint y: 180, endPoint x: 360, endPoint y: 217, distance: 37.7
click at [357, 181] on icon at bounding box center [358, 183] width 3 height 4
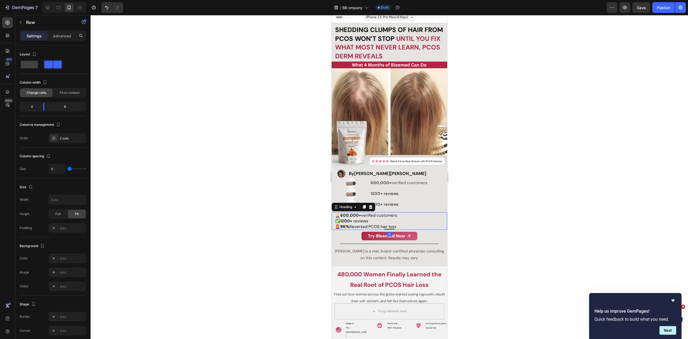
click at [366, 221] on span "reviews" at bounding box center [360, 220] width 15 height 5
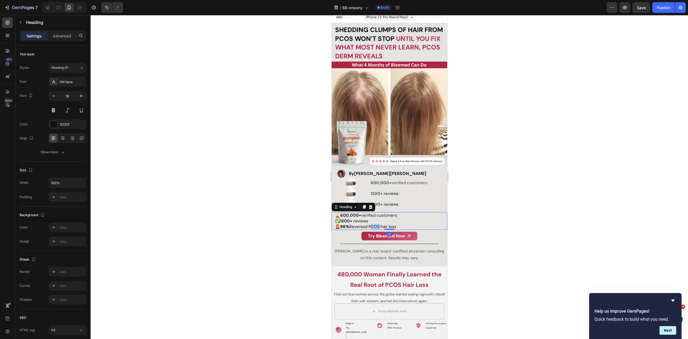
click at [372, 224] on span "👩‍🦰 96% Reversed PCOS hair loss" at bounding box center [365, 226] width 61 height 5
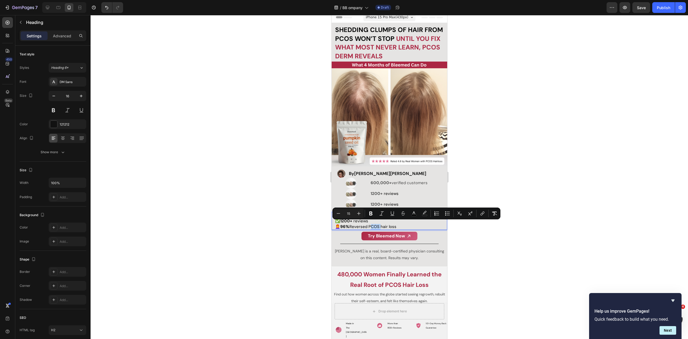
click at [403, 224] on p "👱🏻‍♀️ 600,000+ verified customers ✅ 1200+ reviews 👩‍🦰 96% Reversed PCOS hair lo…" at bounding box center [391, 221] width 112 height 17
click at [401, 225] on p "👱🏻‍♀️ 600,000+ verified customers ✅ 1200+ reviews 👩‍🦰 96% Reversed PCOS hair lo…" at bounding box center [391, 221] width 112 height 17
drag, startPoint x: 399, startPoint y: 224, endPoint x: 342, endPoint y: 224, distance: 56.2
click at [342, 224] on p "👱🏻‍♀️ 600,000+ verified customers ✅ 1200+ reviews 👩‍🦰 96% Reversed PCOS hair lo…" at bounding box center [391, 221] width 112 height 17
click at [342, 224] on strong "96%" at bounding box center [344, 226] width 9 height 5
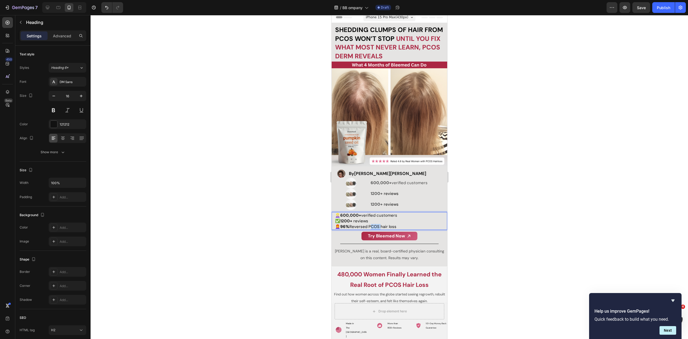
drag, startPoint x: 341, startPoint y: 224, endPoint x: 396, endPoint y: 226, distance: 54.3
click at [396, 226] on span "👩‍🦰 96% Reversed PCOS hair loss" at bounding box center [365, 226] width 61 height 5
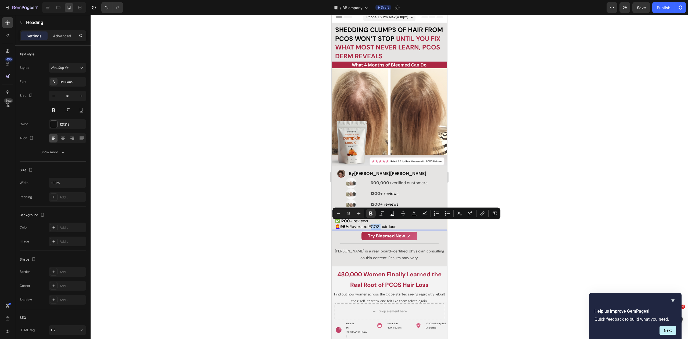
copy span "96% Reversed PCOS hair loss"
click at [390, 202] on span "reviews" at bounding box center [391, 204] width 15 height 5
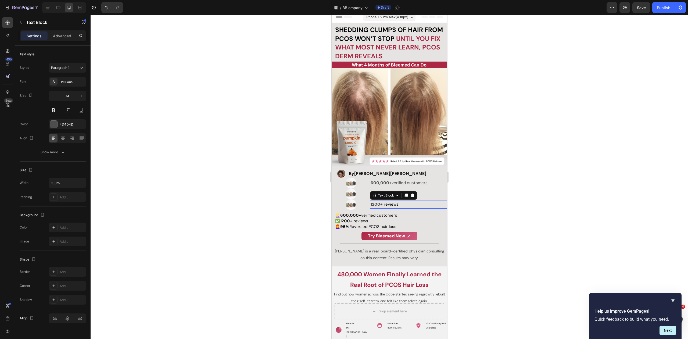
click at [390, 202] on span "reviews" at bounding box center [391, 204] width 15 height 5
drag, startPoint x: 508, startPoint y: 151, endPoint x: 500, endPoint y: 157, distance: 10.2
click at [508, 151] on div at bounding box center [390, 177] width 598 height 324
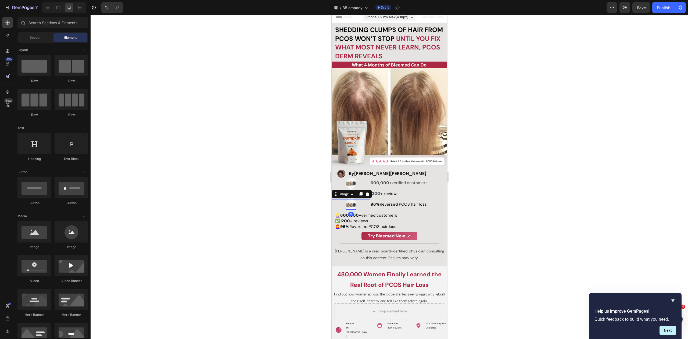
click at [350, 202] on img at bounding box center [350, 204] width 11 height 11
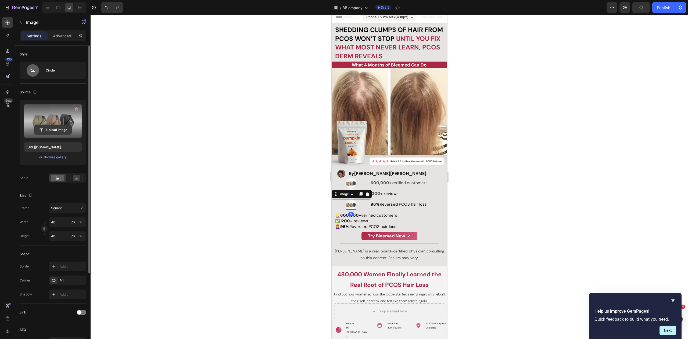
click at [53, 130] on input "file" at bounding box center [52, 129] width 37 height 9
type input "https://cdn.shopify.com/s/files/1/0931/7181/0626/files/gempages_583244777114305…"
click at [60, 223] on input "40" at bounding box center [68, 222] width 38 height 10
click at [79, 222] on div "%" at bounding box center [80, 222] width 3 height 5
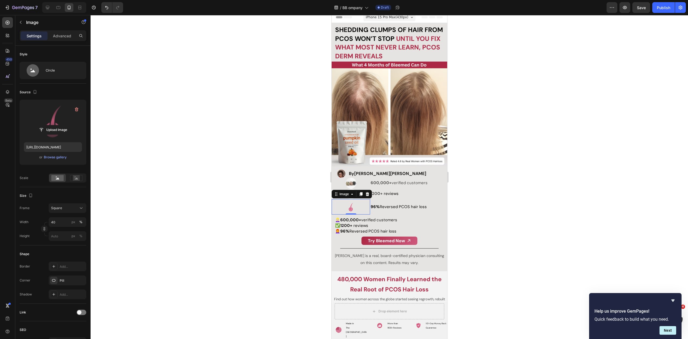
drag, startPoint x: 210, startPoint y: 210, endPoint x: 213, endPoint y: 209, distance: 3.4
click at [210, 209] on div at bounding box center [390, 177] width 598 height 324
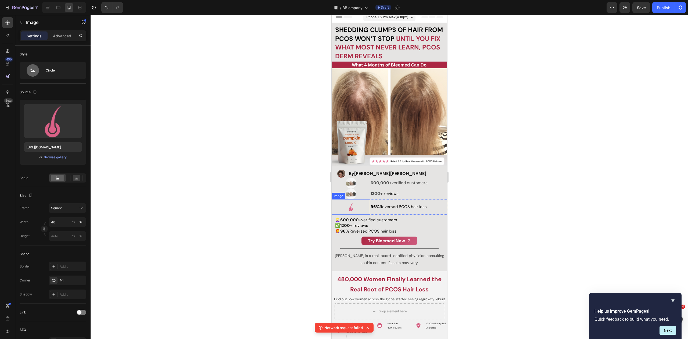
click at [344, 204] on img at bounding box center [350, 206] width 15 height 15
click at [65, 221] on input "40" at bounding box center [68, 222] width 38 height 10
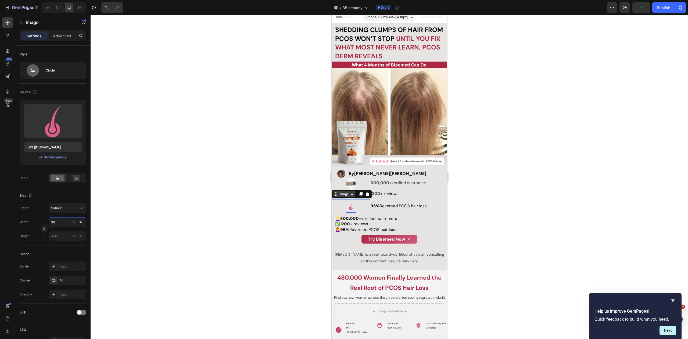
type input "36"
click at [346, 192] on div "Image" at bounding box center [344, 194] width 12 height 5
click at [343, 184] on div "Row 2 cols" at bounding box center [343, 184] width 23 height 9
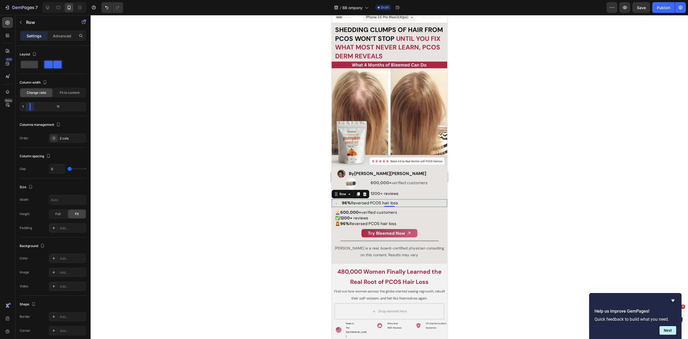
drag, startPoint x: 41, startPoint y: 109, endPoint x: 26, endPoint y: 111, distance: 14.4
click at [26, 0] on body "7 Version history / BB ompany Draft Preview Save Publish 450 Beta Sections(18) …" at bounding box center [344, 0] width 688 height 0
click at [334, 201] on div "Image" at bounding box center [336, 202] width 10 height 3
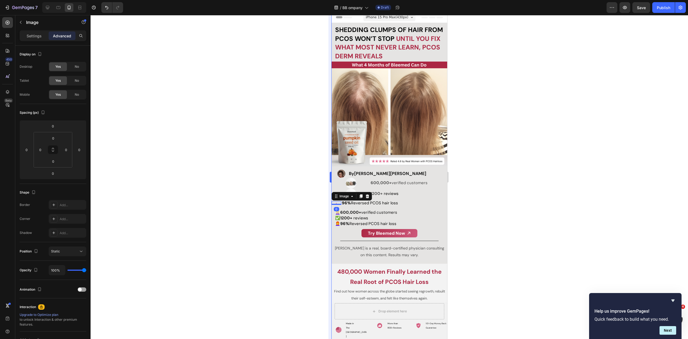
click at [254, 208] on div at bounding box center [390, 177] width 598 height 324
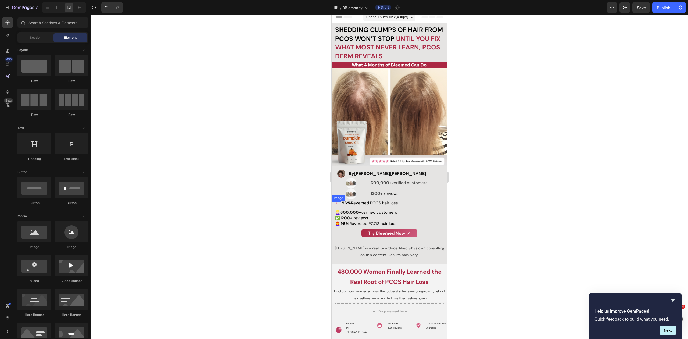
click at [335, 201] on img at bounding box center [335, 202] width 3 height 3
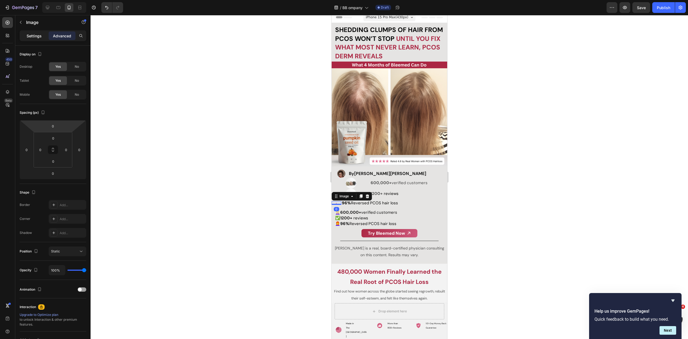
click at [37, 33] on div "Settings" at bounding box center [34, 35] width 27 height 9
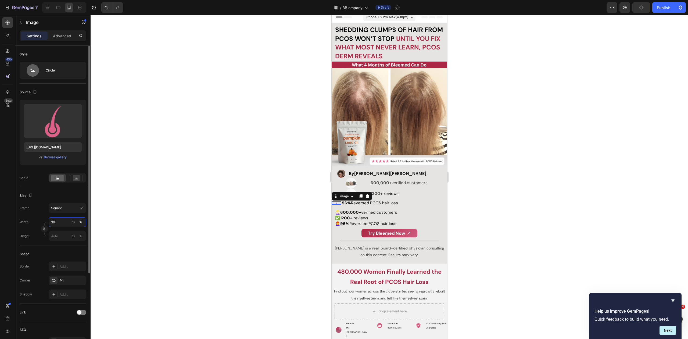
click at [58, 221] on input "36" at bounding box center [68, 222] width 38 height 10
type input "100"
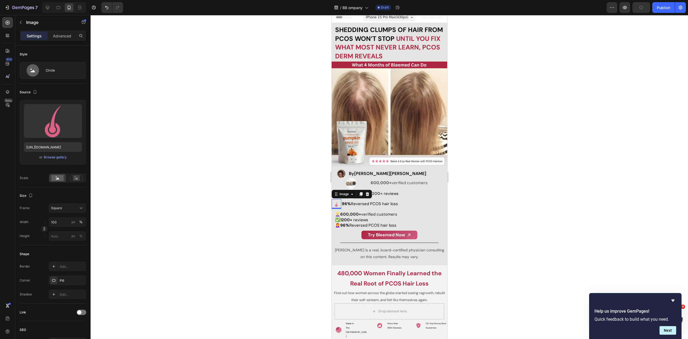
click at [249, 195] on div at bounding box center [390, 177] width 598 height 324
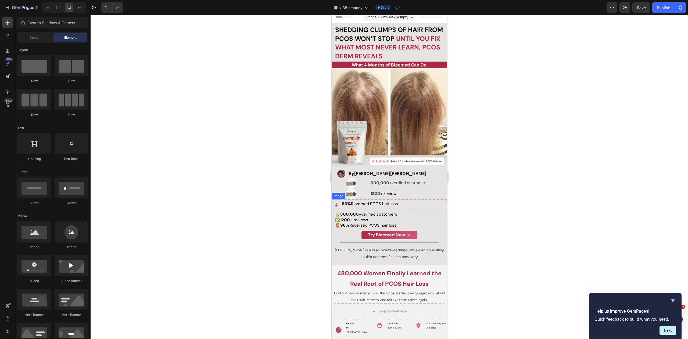
click at [339, 202] on img at bounding box center [336, 204] width 10 height 10
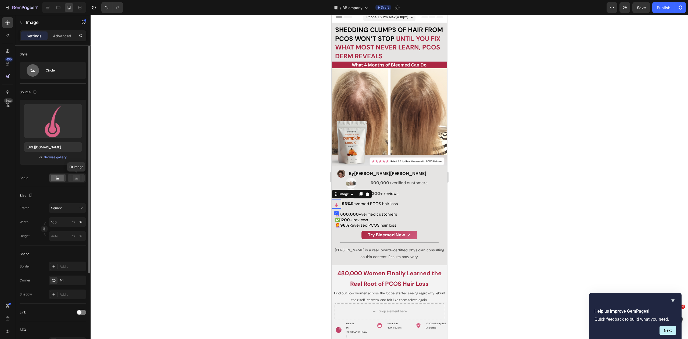
click at [75, 178] on icon at bounding box center [76, 178] width 3 height 2
click at [61, 221] on input "100" at bounding box center [68, 222] width 38 height 10
drag, startPoint x: 170, startPoint y: 219, endPoint x: 266, endPoint y: 209, distance: 96.2
click at [170, 219] on div at bounding box center [390, 177] width 598 height 324
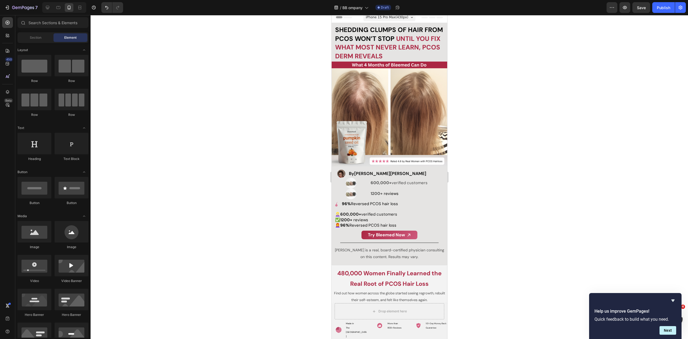
click at [508, 185] on div at bounding box center [390, 177] width 598 height 324
click at [338, 202] on img at bounding box center [336, 204] width 10 height 10
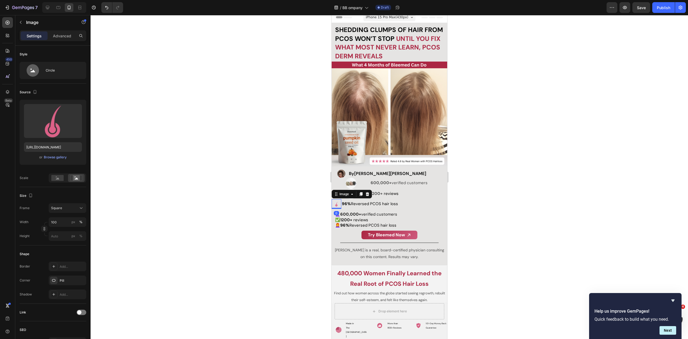
click at [316, 202] on div at bounding box center [390, 177] width 598 height 324
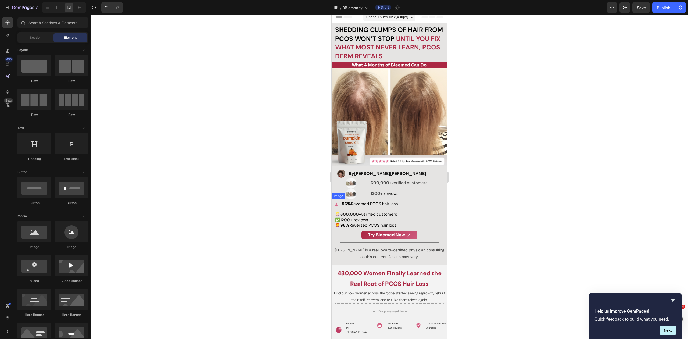
click at [335, 200] on img at bounding box center [336, 204] width 10 height 10
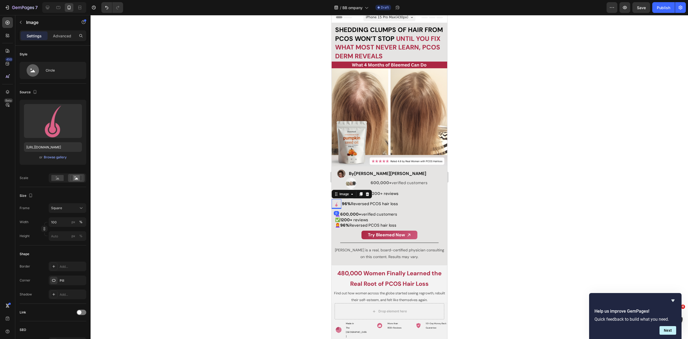
click at [267, 209] on div at bounding box center [390, 177] width 598 height 324
click at [337, 201] on img at bounding box center [336, 204] width 10 height 10
click at [66, 223] on input "100" at bounding box center [68, 222] width 38 height 10
click at [74, 221] on div "px" at bounding box center [73, 222] width 4 height 5
type input "100"
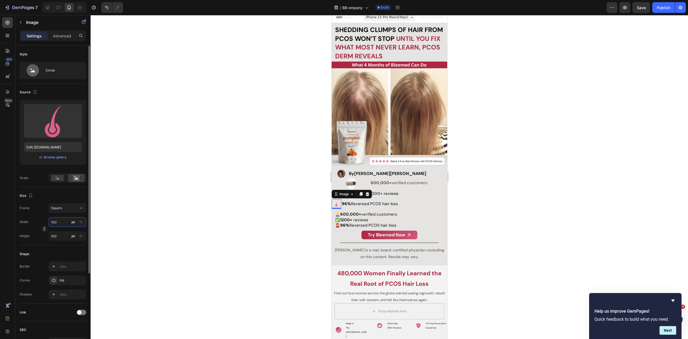
click at [58, 221] on input "100" at bounding box center [68, 222] width 38 height 10
click at [61, 221] on input "100" at bounding box center [68, 222] width 38 height 10
type input "2"
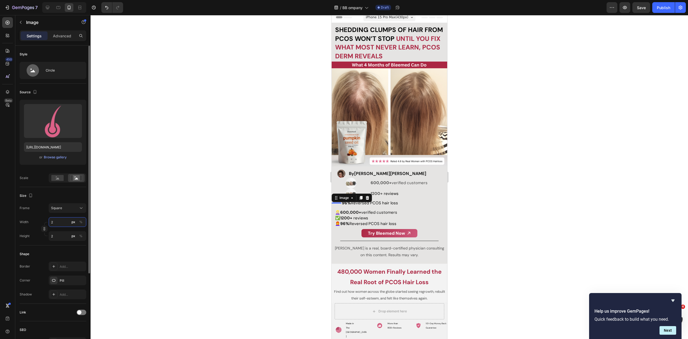
type input "20"
type input "200"
type input "20"
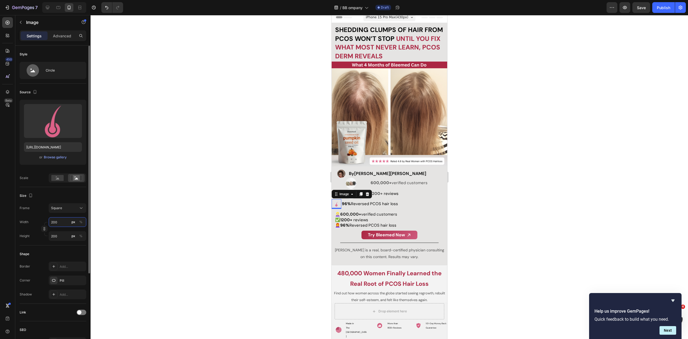
type input "20"
type input "2"
type input "4"
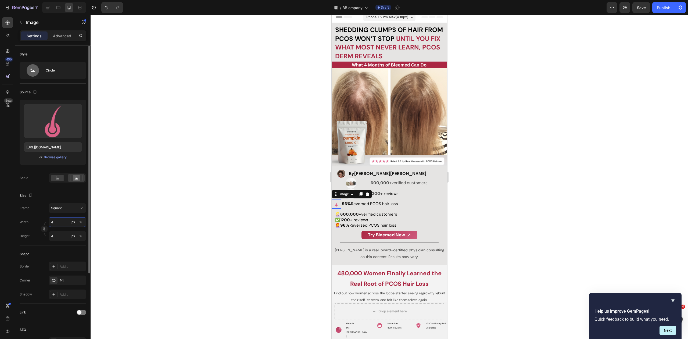
type input "40"
type input "400"
type input "4000"
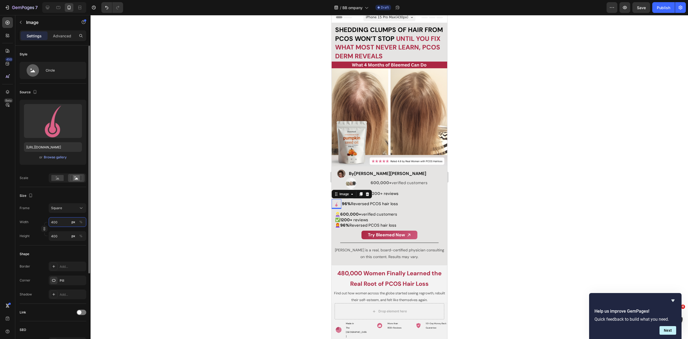
type input "4000"
type input "400"
click at [216, 172] on div at bounding box center [390, 177] width 598 height 324
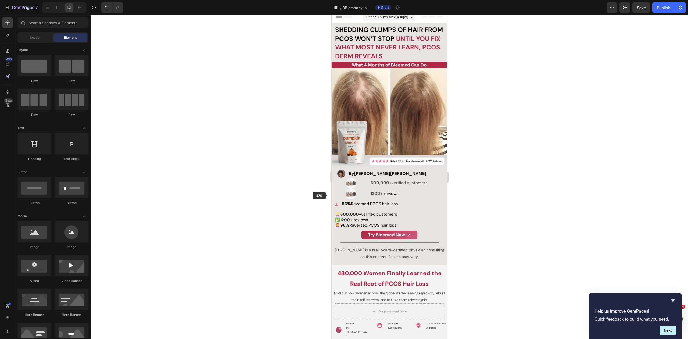
click at [349, 201] on strong "96%" at bounding box center [346, 203] width 9 height 5
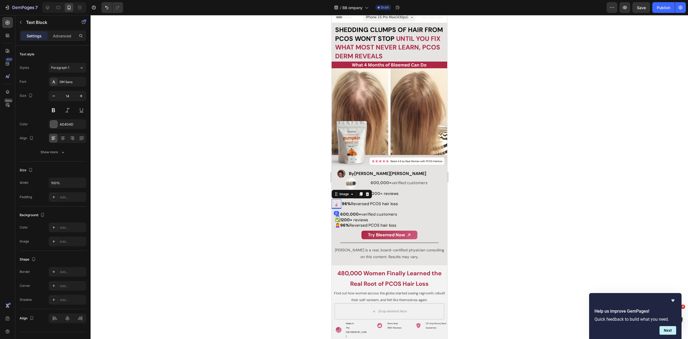
click at [340, 200] on img at bounding box center [336, 204] width 10 height 10
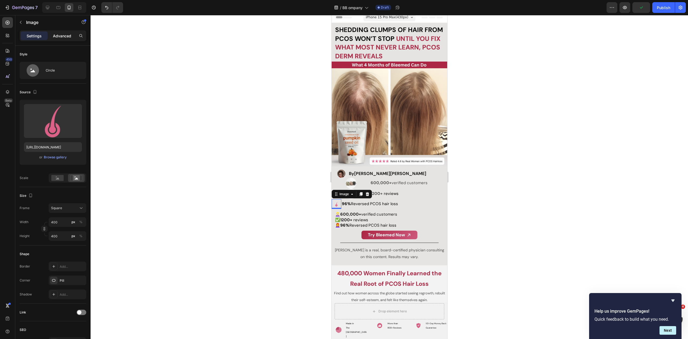
click at [60, 37] on p "Advanced" at bounding box center [62, 36] width 18 height 6
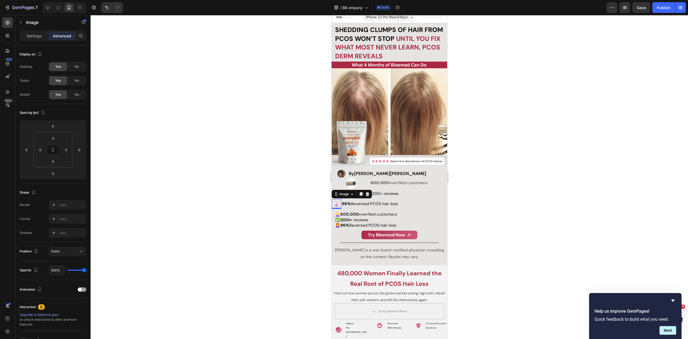
click at [168, 100] on div at bounding box center [390, 177] width 598 height 324
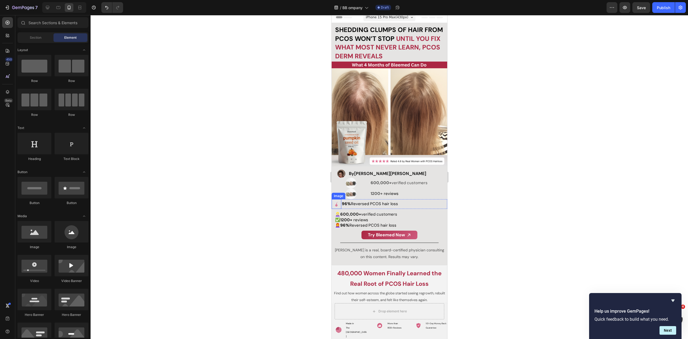
click at [337, 201] on img at bounding box center [336, 204] width 10 height 10
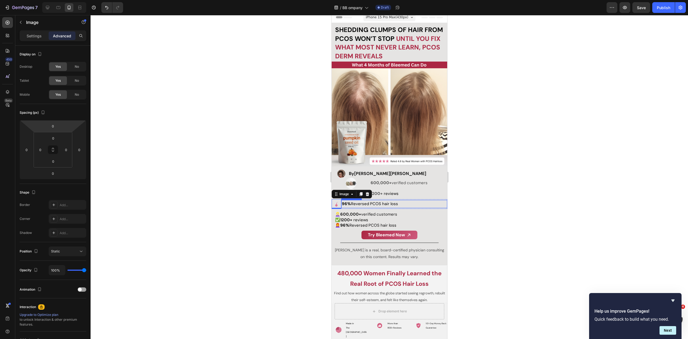
click at [374, 201] on span "96% Reversed PCOS hair loss" at bounding box center [370, 203] width 56 height 5
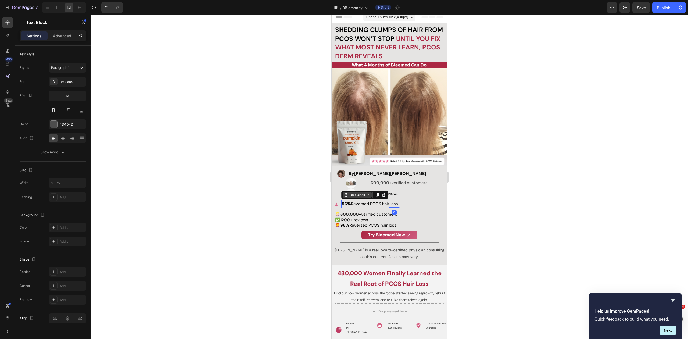
drag, startPoint x: 355, startPoint y: 193, endPoint x: 354, endPoint y: 190, distance: 3.0
click at [355, 193] on div "Text Block" at bounding box center [357, 194] width 18 height 5
drag, startPoint x: 352, startPoint y: 181, endPoint x: 349, endPoint y: 180, distance: 3.3
click at [352, 184] on div "Row 2 cols" at bounding box center [353, 185] width 19 height 3
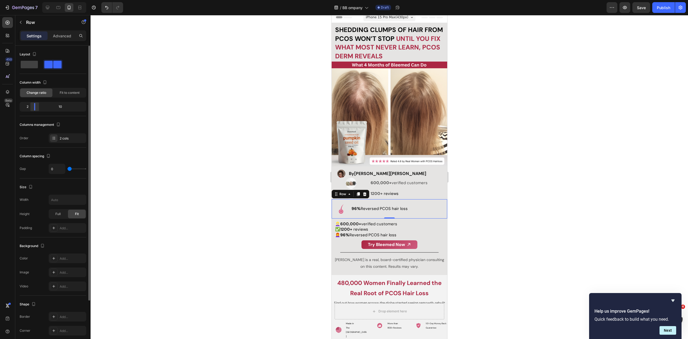
drag, startPoint x: 29, startPoint y: 107, endPoint x: 34, endPoint y: 109, distance: 4.9
click at [30, 0] on body "7 Version history / BB ompany Draft Preview Save Publish 450 Beta Sections(18) …" at bounding box center [344, 0] width 688 height 0
click at [242, 172] on div at bounding box center [390, 177] width 598 height 324
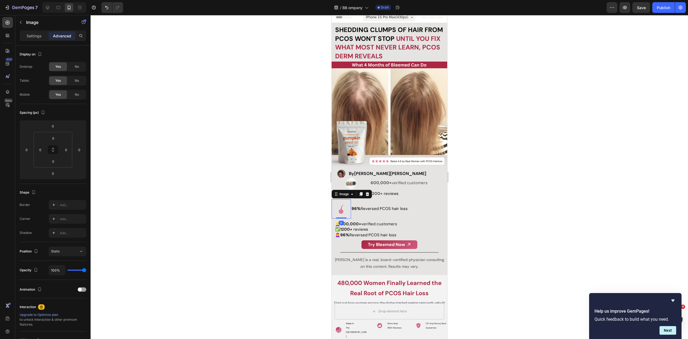
click at [342, 207] on img at bounding box center [340, 208] width 19 height 19
click at [34, 38] on p "Settings" at bounding box center [34, 36] width 15 height 6
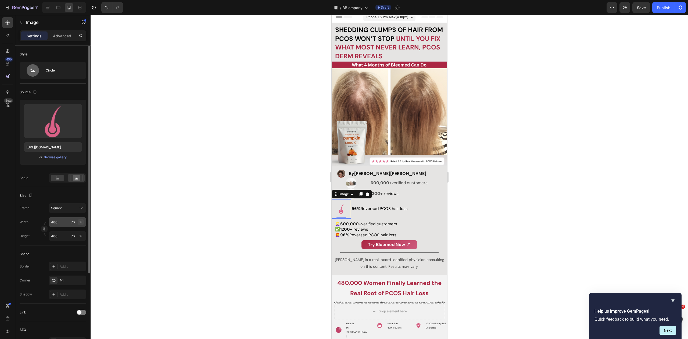
click at [81, 222] on div "%" at bounding box center [80, 222] width 3 height 5
click at [63, 222] on input "400" at bounding box center [68, 222] width 38 height 10
type input "80"
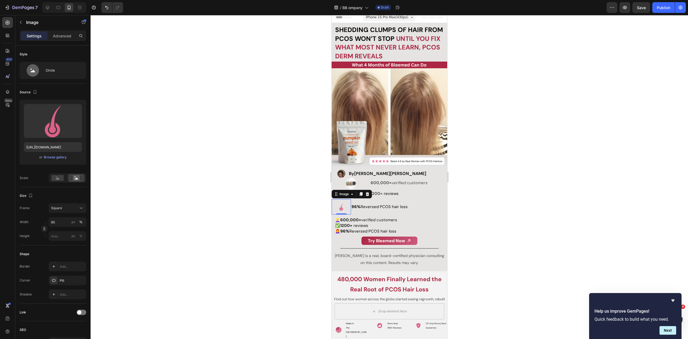
click at [226, 215] on div at bounding box center [390, 177] width 598 height 324
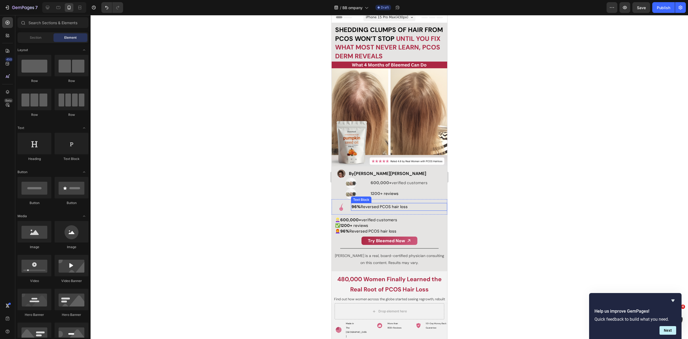
click at [376, 206] on span "96% Reversed PCOS hair loss" at bounding box center [379, 206] width 56 height 5
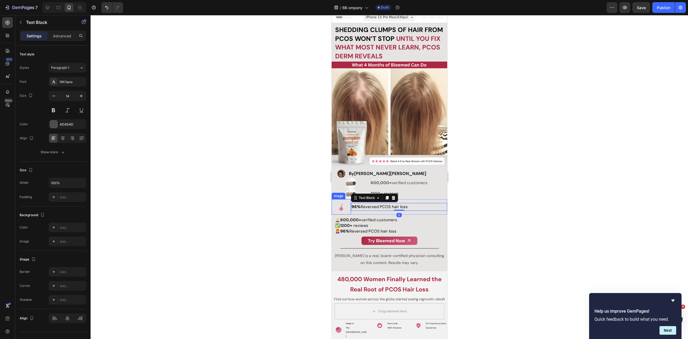
click at [336, 205] on img at bounding box center [340, 206] width 15 height 15
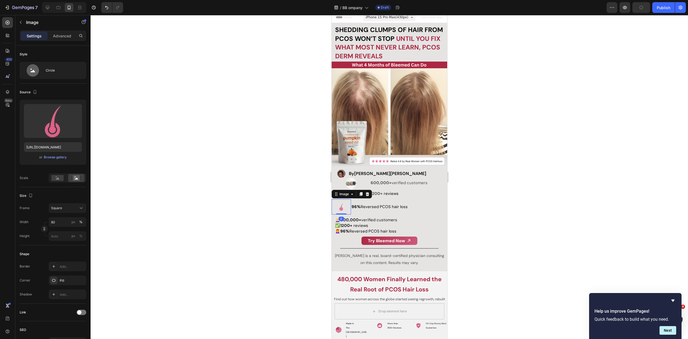
click at [281, 205] on div at bounding box center [390, 177] width 598 height 324
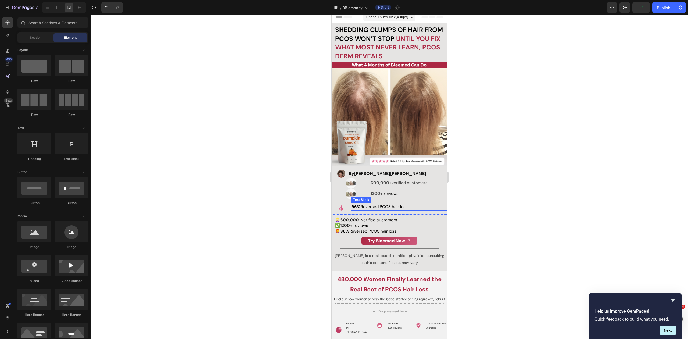
click at [371, 205] on span "96% Reversed PCOS hair loss" at bounding box center [379, 206] width 56 height 5
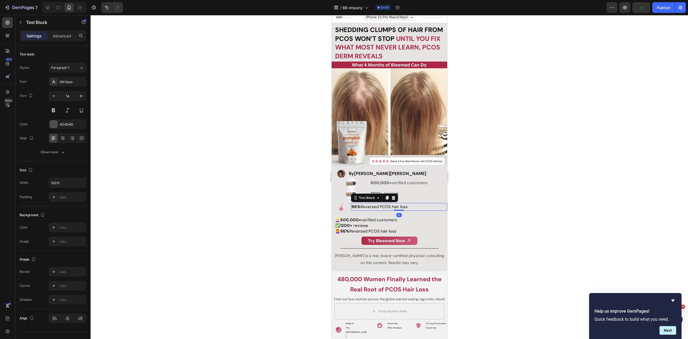
click at [499, 181] on div at bounding box center [390, 177] width 598 height 324
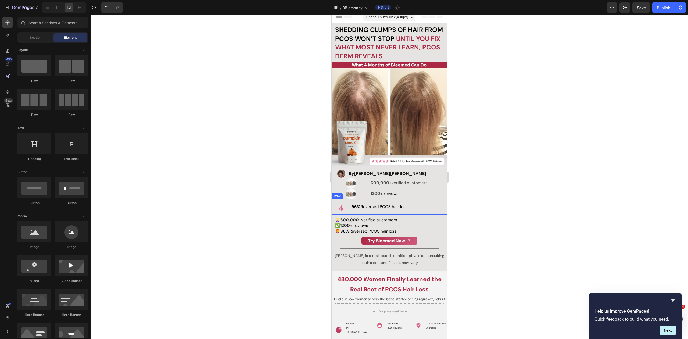
click at [404, 204] on span "96% Reversed PCOS hair loss" at bounding box center [379, 206] width 56 height 5
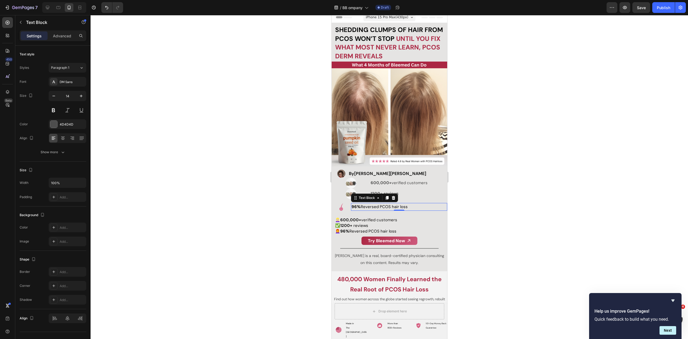
drag, startPoint x: 516, startPoint y: 176, endPoint x: 471, endPoint y: 196, distance: 49.0
click at [516, 176] on div at bounding box center [390, 177] width 598 height 324
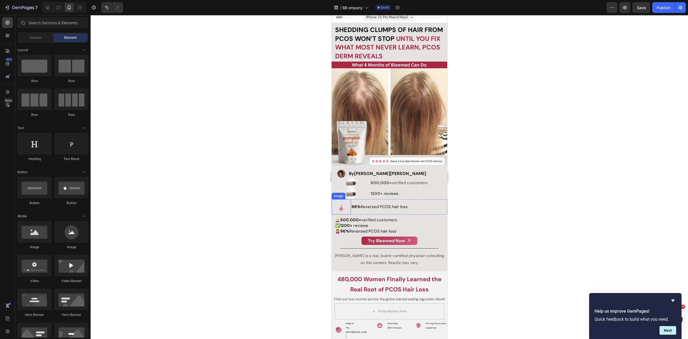
click at [346, 202] on img at bounding box center [340, 206] width 15 height 15
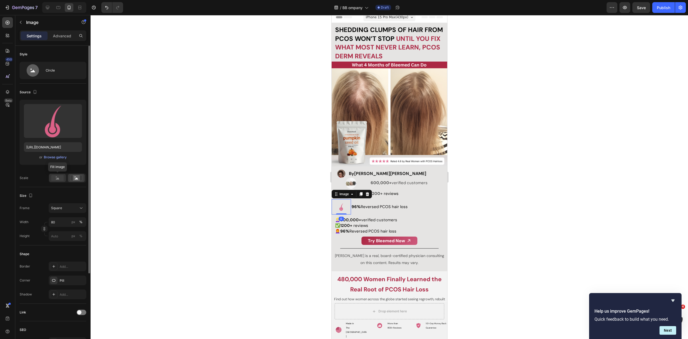
click at [56, 179] on icon at bounding box center [57, 178] width 3 height 2
click at [239, 206] on div at bounding box center [390, 177] width 598 height 324
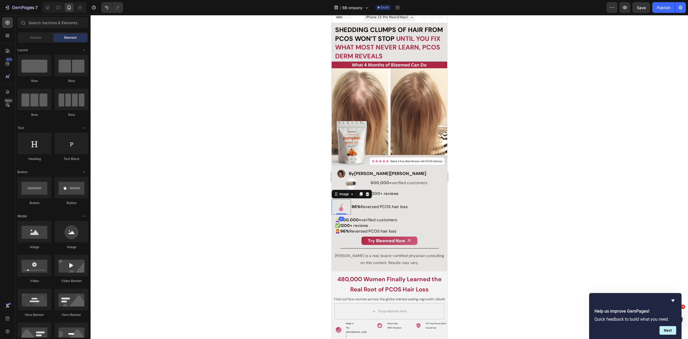
click at [341, 206] on img at bounding box center [340, 206] width 15 height 15
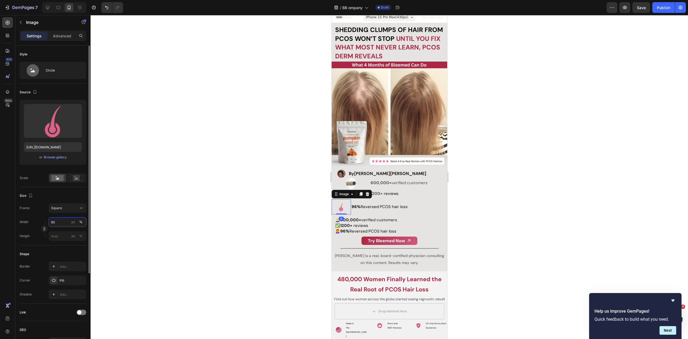
click at [63, 221] on input "80" at bounding box center [68, 222] width 38 height 10
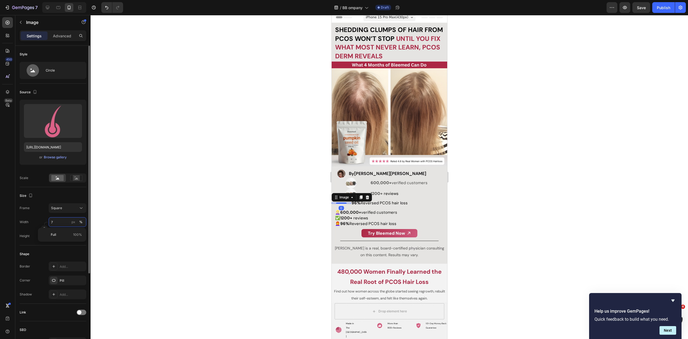
type input "70"
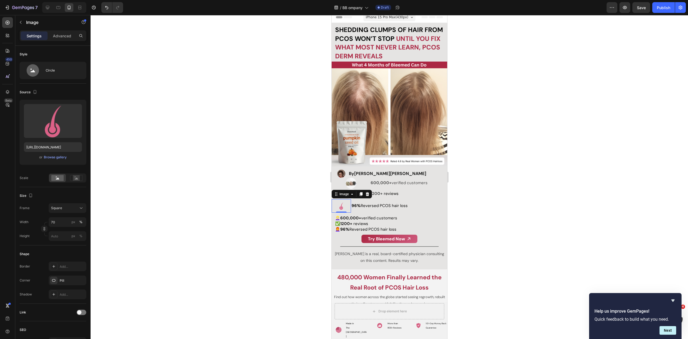
click at [210, 200] on div at bounding box center [390, 177] width 598 height 324
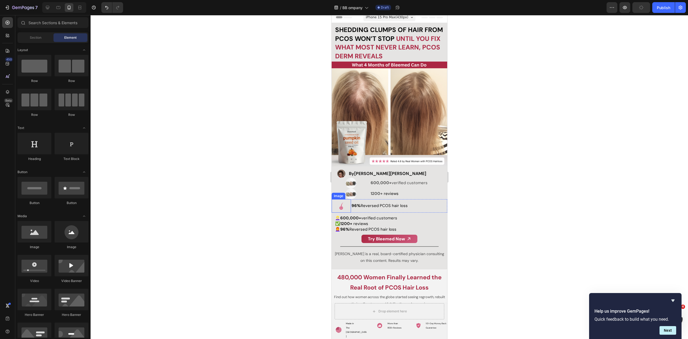
click at [338, 205] on img at bounding box center [340, 205] width 13 height 13
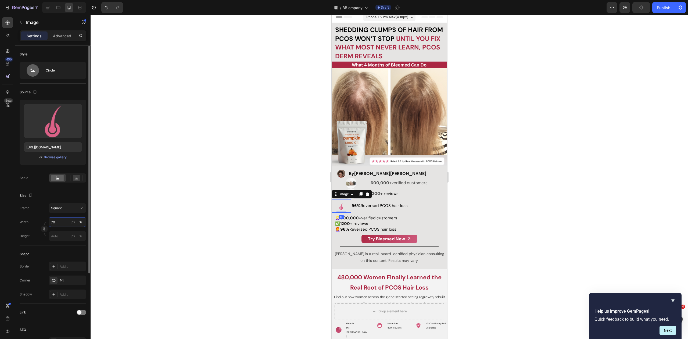
click at [65, 219] on input "70" at bounding box center [68, 222] width 38 height 10
click at [62, 222] on input "70" at bounding box center [68, 222] width 38 height 10
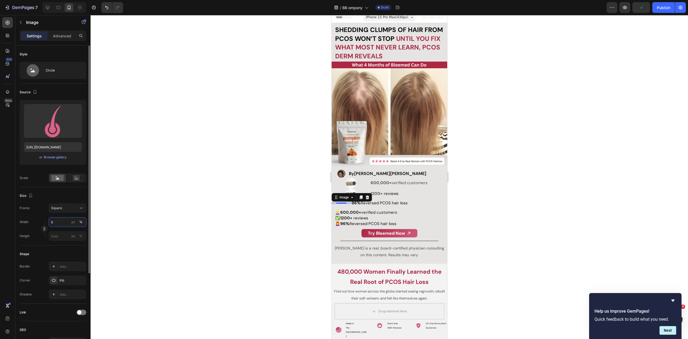
type input "65"
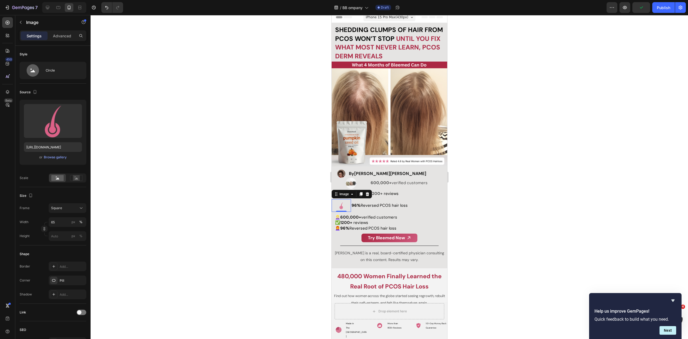
click at [290, 203] on div at bounding box center [390, 177] width 598 height 324
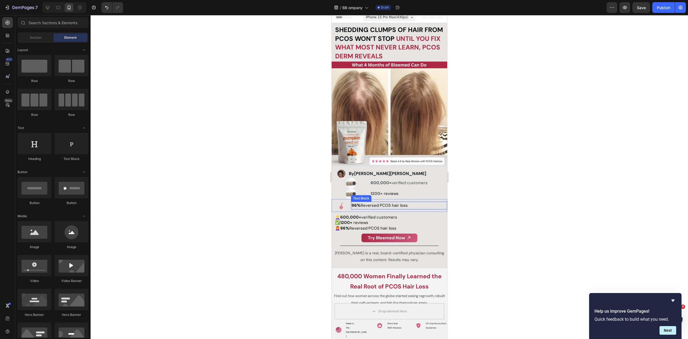
click at [362, 203] on span "96% Reversed PCOS hair loss" at bounding box center [379, 205] width 56 height 5
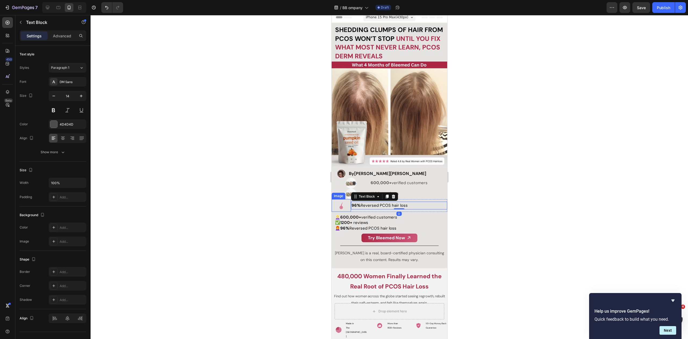
click at [341, 203] on img at bounding box center [341, 205] width 13 height 13
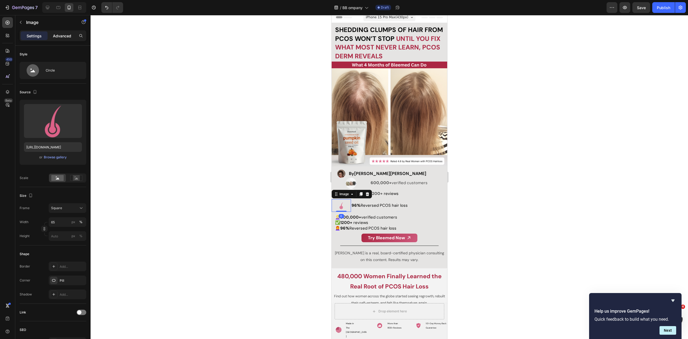
click at [70, 37] on p "Advanced" at bounding box center [62, 36] width 18 height 6
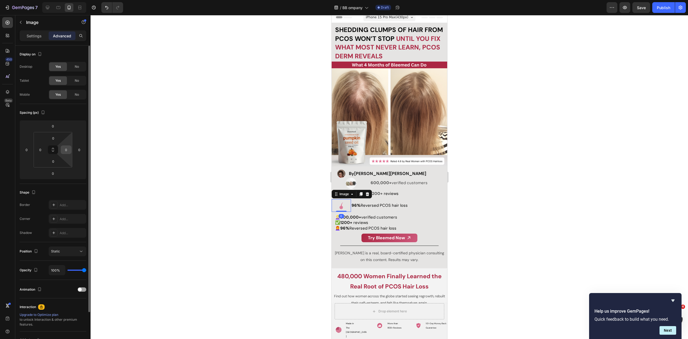
click at [65, 149] on input "0" at bounding box center [66, 150] width 8 height 8
type input "0"
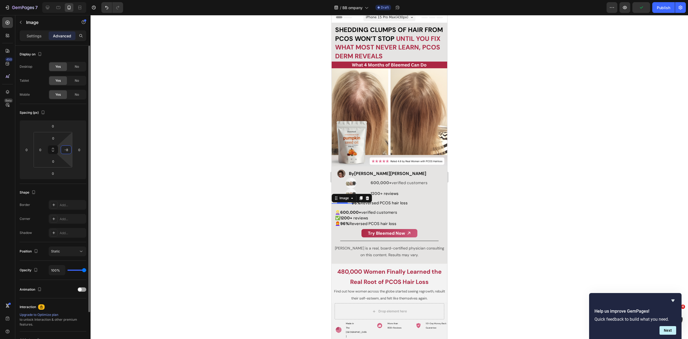
type input "-"
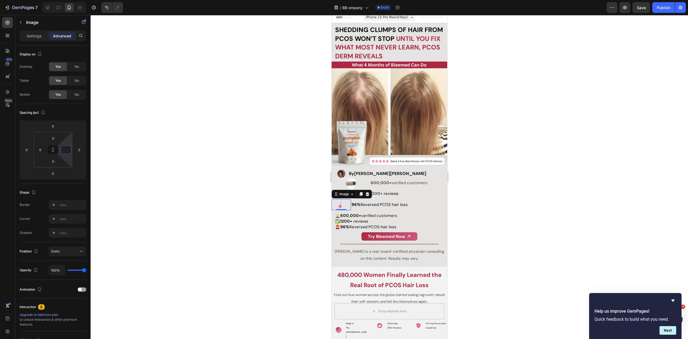
click at [268, 182] on div at bounding box center [390, 177] width 598 height 324
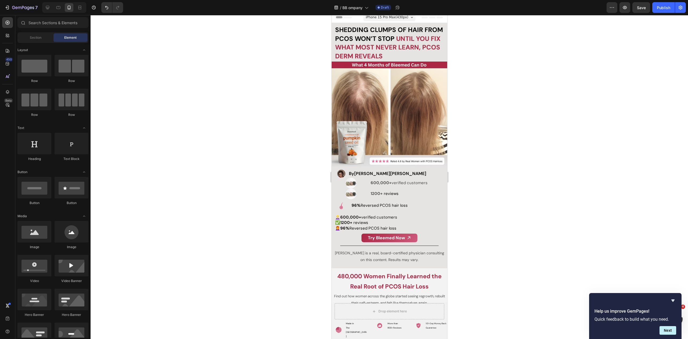
click at [241, 230] on div at bounding box center [390, 177] width 598 height 324
click at [538, 180] on div at bounding box center [390, 177] width 598 height 324
click at [368, 203] on span "96% Reversed PCOS hair loss" at bounding box center [379, 205] width 56 height 5
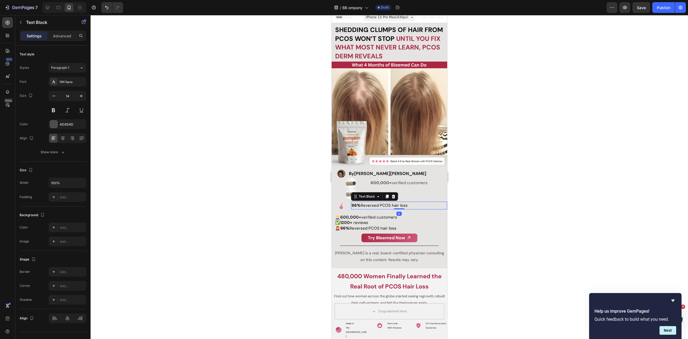
click at [570, 180] on div at bounding box center [390, 177] width 598 height 324
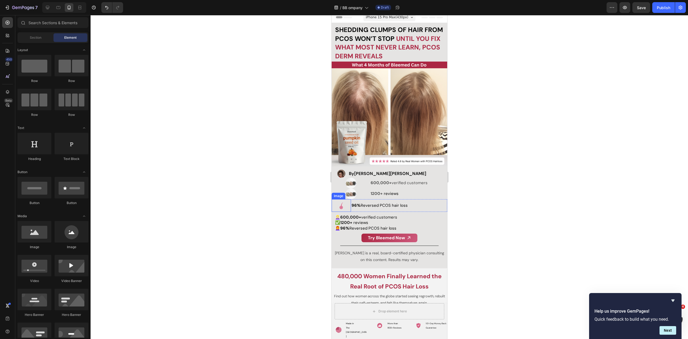
click at [347, 201] on div at bounding box center [340, 205] width 19 height 13
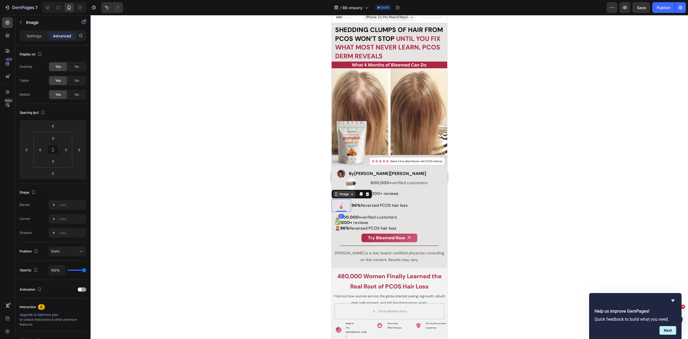
click at [344, 192] on div "Image" at bounding box center [344, 194] width 12 height 5
click at [345, 185] on div "Row 2 cols" at bounding box center [343, 184] width 23 height 9
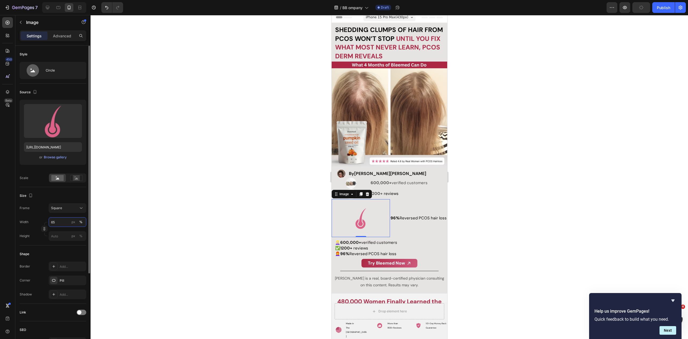
click at [63, 222] on input "65" at bounding box center [68, 222] width 38 height 10
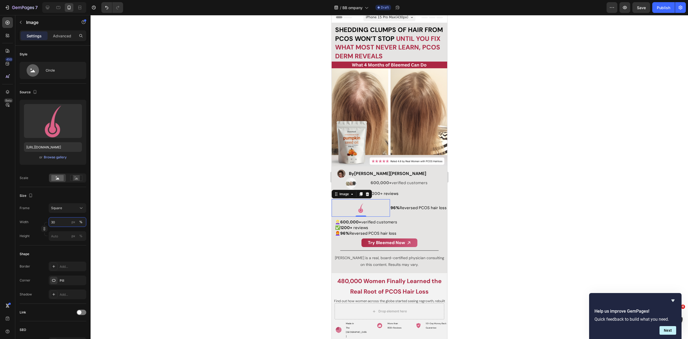
type input "30"
click at [292, 200] on div at bounding box center [390, 177] width 598 height 324
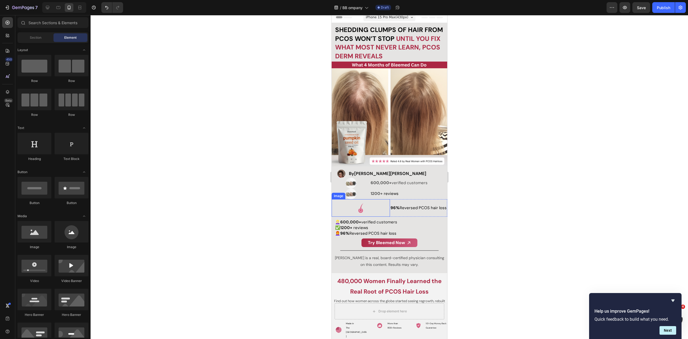
click at [380, 204] on div at bounding box center [360, 207] width 58 height 17
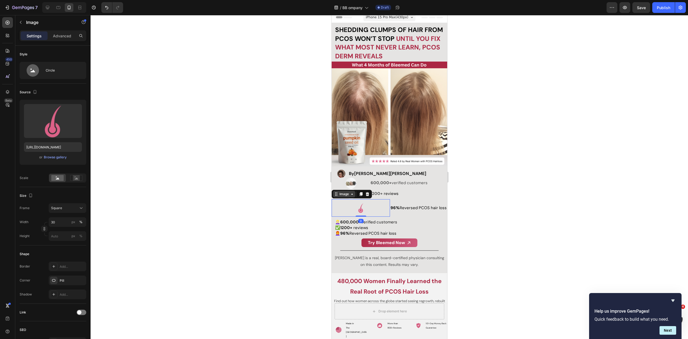
click at [345, 192] on div "Image" at bounding box center [344, 194] width 12 height 5
click at [342, 183] on div "Row 2 cols" at bounding box center [343, 184] width 19 height 3
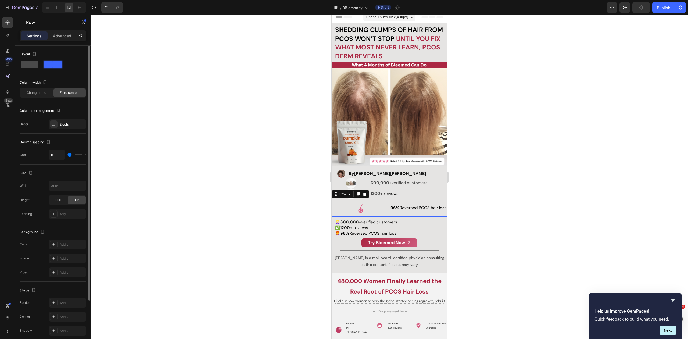
click at [24, 64] on span at bounding box center [29, 65] width 17 height 8
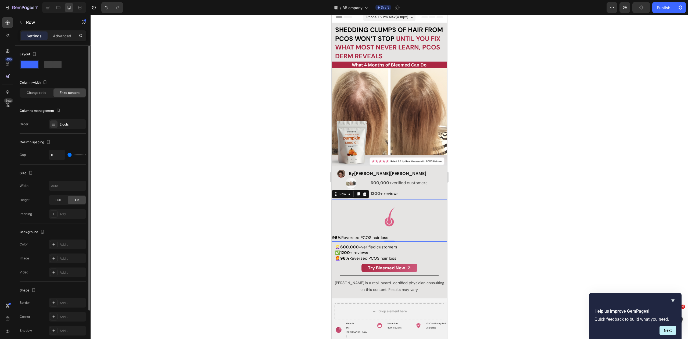
click at [65, 67] on div at bounding box center [53, 65] width 67 height 10
click at [55, 65] on span at bounding box center [57, 65] width 8 height 8
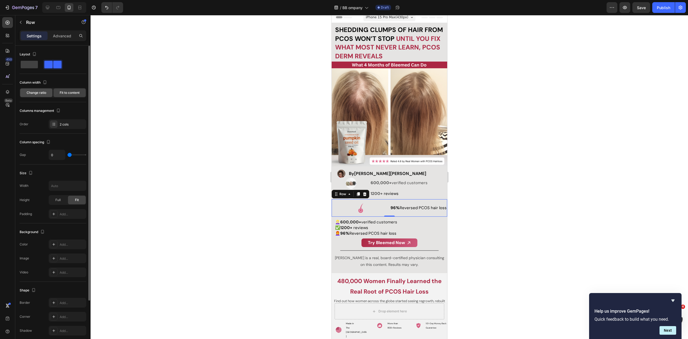
click at [38, 93] on span "Change ratio" at bounding box center [37, 92] width 20 height 5
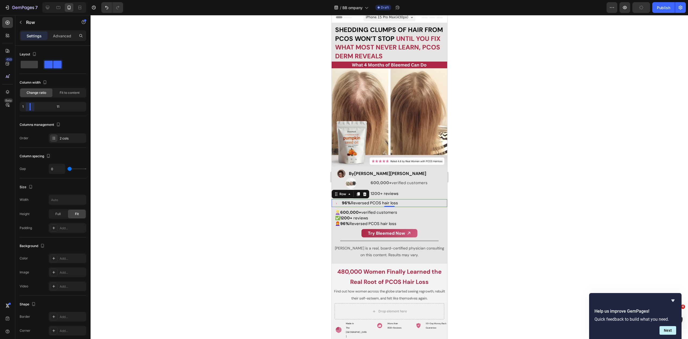
drag, startPoint x: 52, startPoint y: 108, endPoint x: 23, endPoint y: 111, distance: 28.7
click at [23, 0] on body "7 Version history / BB ompany Draft Preview Publish 450 Beta Sections(18) Eleme…" at bounding box center [344, 0] width 688 height 0
drag, startPoint x: 215, startPoint y: 167, endPoint x: 249, endPoint y: 175, distance: 34.8
click at [215, 167] on div at bounding box center [390, 177] width 598 height 324
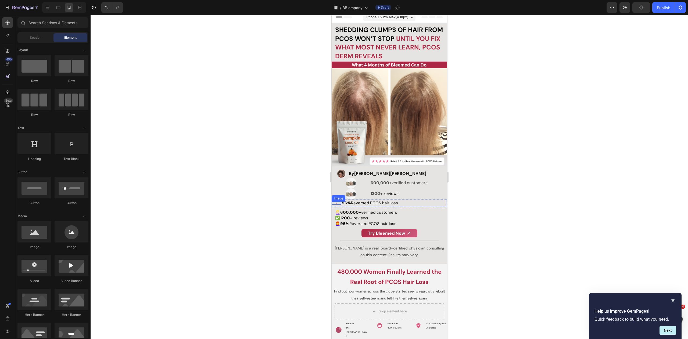
click at [337, 202] on div at bounding box center [336, 203] width 10 height 3
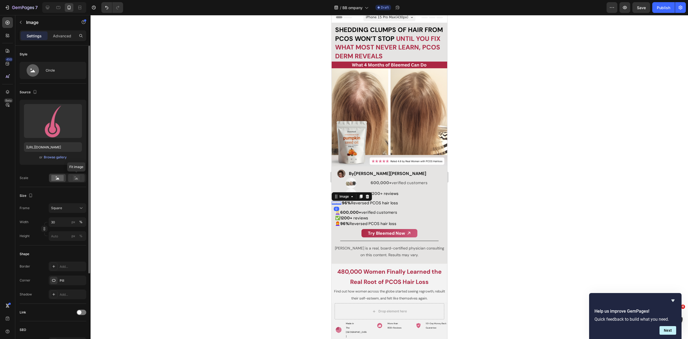
click at [76, 181] on div at bounding box center [76, 178] width 17 height 8
click at [55, 179] on rect at bounding box center [57, 178] width 12 height 6
click at [74, 179] on rect at bounding box center [76, 177] width 7 height 5
click at [60, 223] on input "30" at bounding box center [68, 222] width 38 height 10
type input "100"
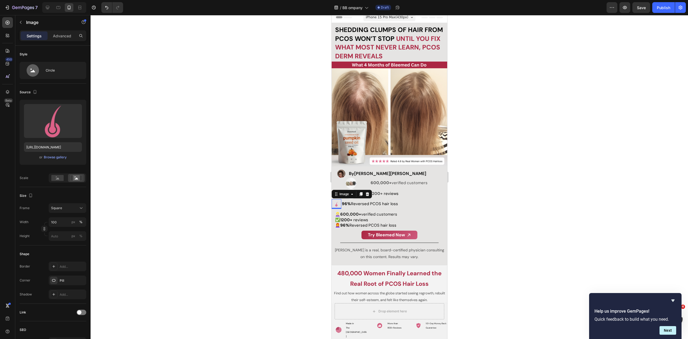
click at [288, 201] on div at bounding box center [390, 177] width 598 height 324
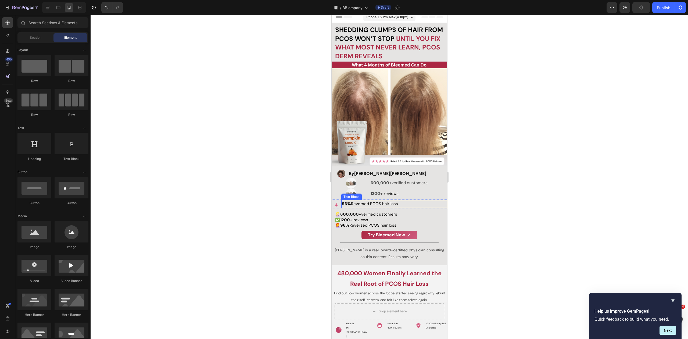
click at [357, 201] on span "96% Reversed PCOS hair loss" at bounding box center [370, 203] width 56 height 5
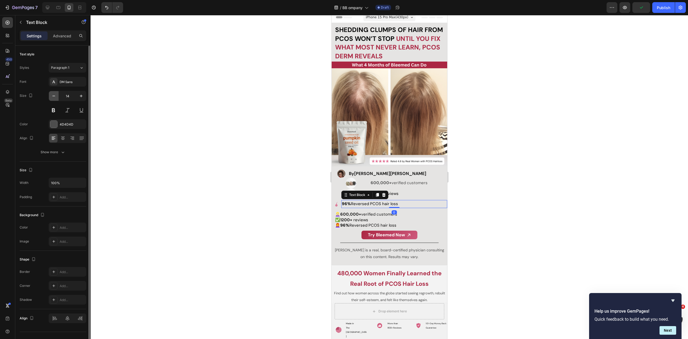
click at [55, 94] on icon "button" at bounding box center [53, 95] width 5 height 5
click at [81, 93] on icon "button" at bounding box center [80, 95] width 5 height 5
click at [84, 94] on icon "button" at bounding box center [80, 95] width 5 height 5
type input "14"
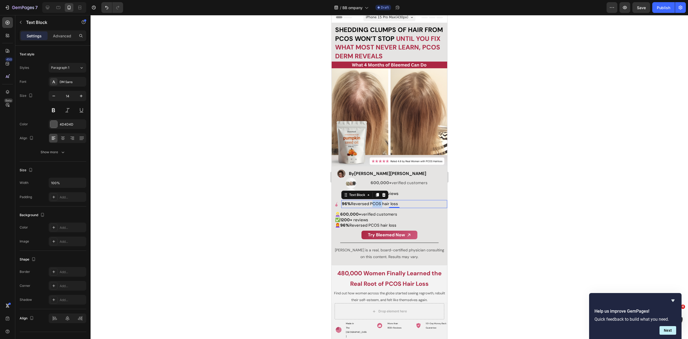
click at [372, 202] on span "96% Reversed PCOS hair loss" at bounding box center [370, 203] width 56 height 5
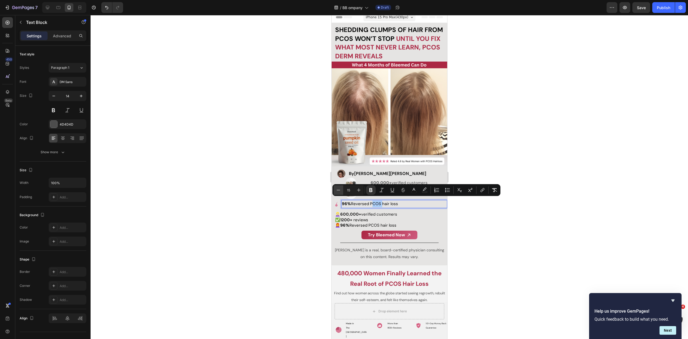
click at [337, 190] on icon "Editor contextual toolbar" at bounding box center [338, 190] width 3 height 0
type input "14"
click at [534, 225] on div at bounding box center [390, 177] width 598 height 324
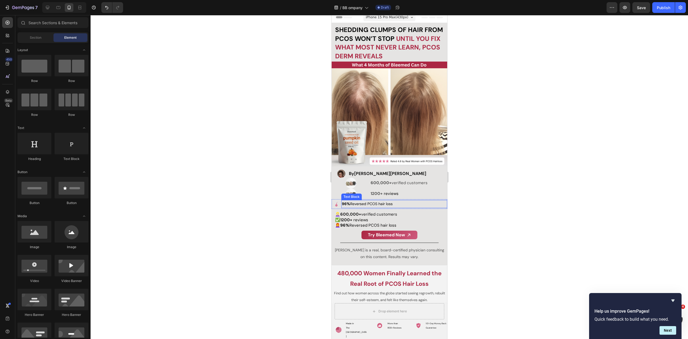
click at [370, 201] on span "96% Reversed PCOS hair loss" at bounding box center [367, 203] width 51 height 5
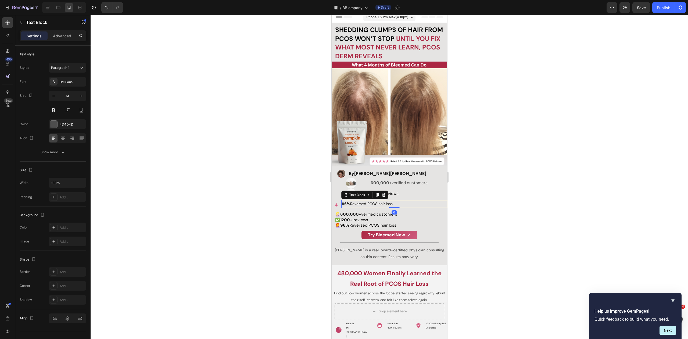
click at [505, 180] on div at bounding box center [390, 177] width 598 height 324
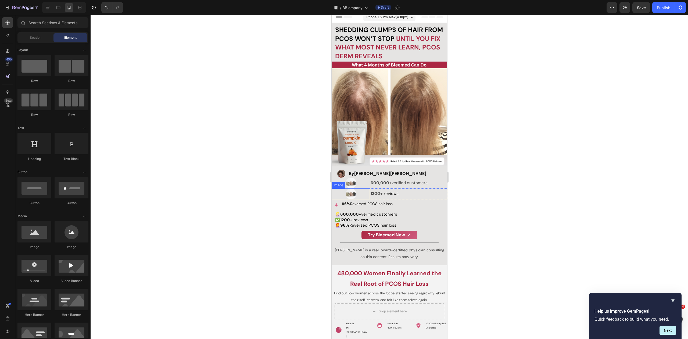
click at [363, 191] on div at bounding box center [350, 193] width 38 height 11
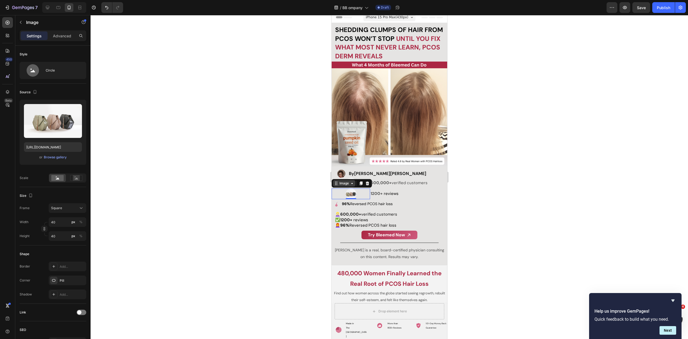
click at [342, 181] on div "Image" at bounding box center [344, 183] width 12 height 5
click at [341, 175] on div "Row 2 cols" at bounding box center [343, 174] width 23 height 9
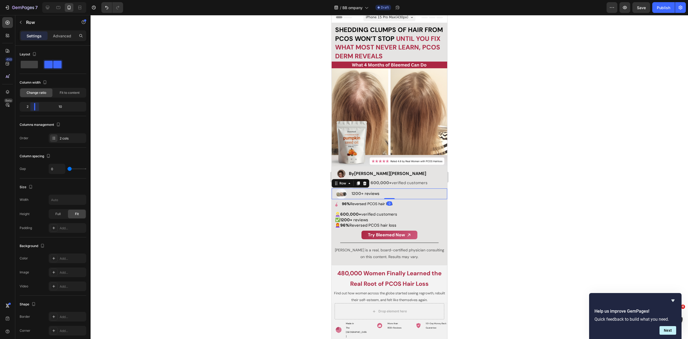
drag, startPoint x: 44, startPoint y: 105, endPoint x: 31, endPoint y: 105, distance: 12.4
click at [31, 0] on body "7 Version history / BB ompany Draft Preview Save Publish 450 Beta Sections(18) …" at bounding box center [344, 0] width 688 height 0
drag, startPoint x: 183, startPoint y: 153, endPoint x: 195, endPoint y: 156, distance: 12.6
click at [183, 153] on div at bounding box center [390, 177] width 598 height 324
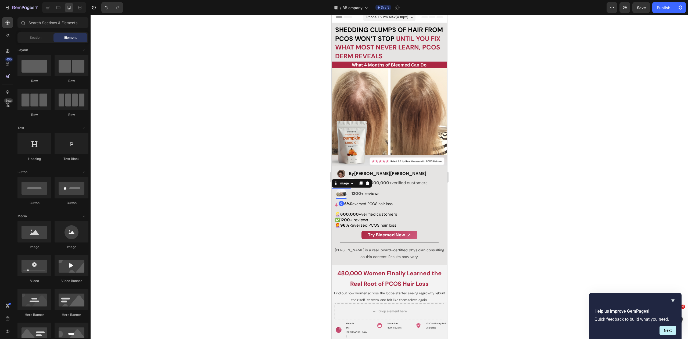
click at [344, 189] on img at bounding box center [341, 193] width 11 height 11
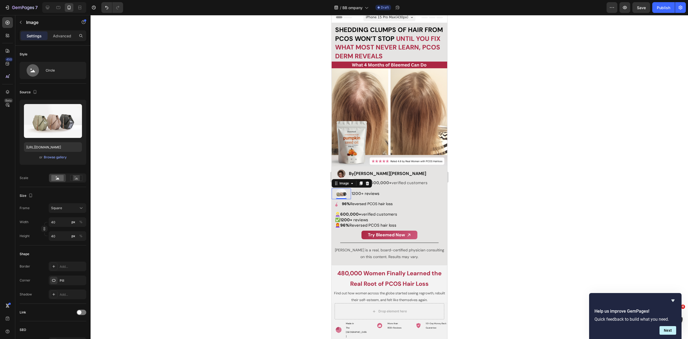
click at [498, 185] on div at bounding box center [390, 177] width 598 height 324
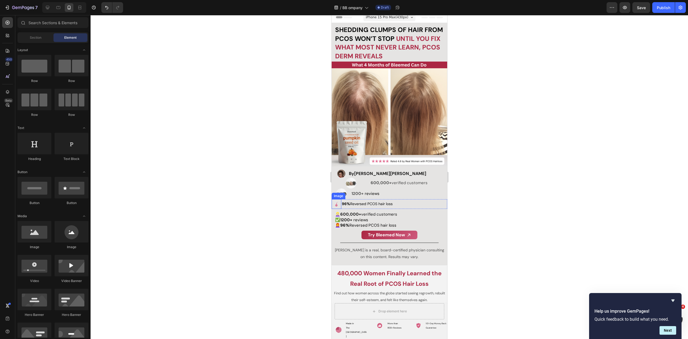
click at [338, 202] on img at bounding box center [336, 204] width 10 height 10
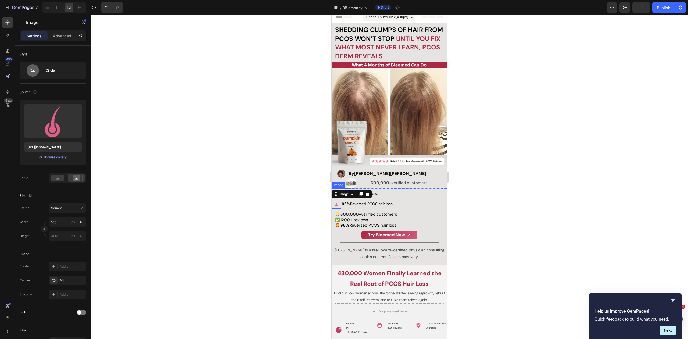
click at [177, 120] on div at bounding box center [390, 177] width 598 height 324
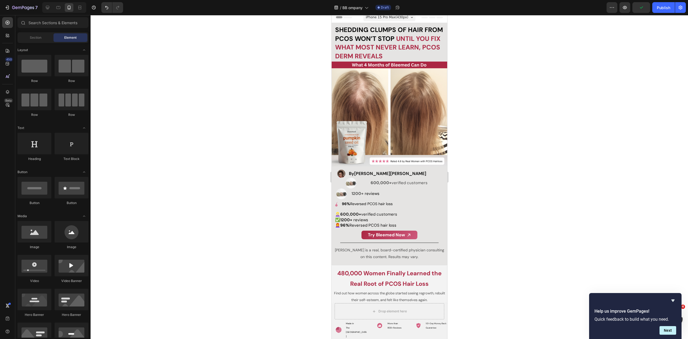
drag, startPoint x: 605, startPoint y: 60, endPoint x: 580, endPoint y: 76, distance: 29.2
click at [605, 60] on div at bounding box center [390, 177] width 598 height 324
click at [349, 179] on img at bounding box center [350, 183] width 11 height 11
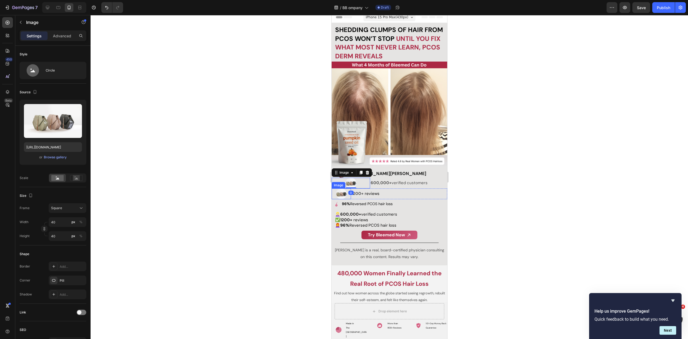
click at [339, 190] on img at bounding box center [341, 193] width 11 height 11
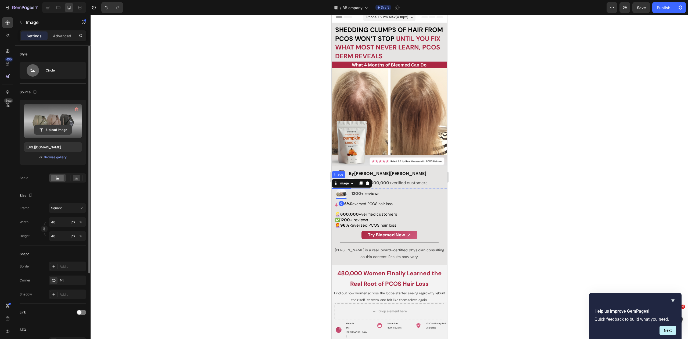
click at [53, 132] on input "file" at bounding box center [52, 129] width 37 height 9
drag, startPoint x: 498, startPoint y: 178, endPoint x: 479, endPoint y: 178, distance: 19.1
click at [498, 178] on div at bounding box center [390, 177] width 598 height 324
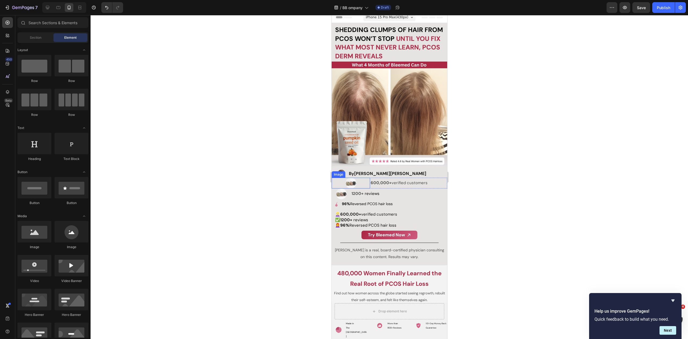
click at [352, 179] on img at bounding box center [350, 183] width 11 height 11
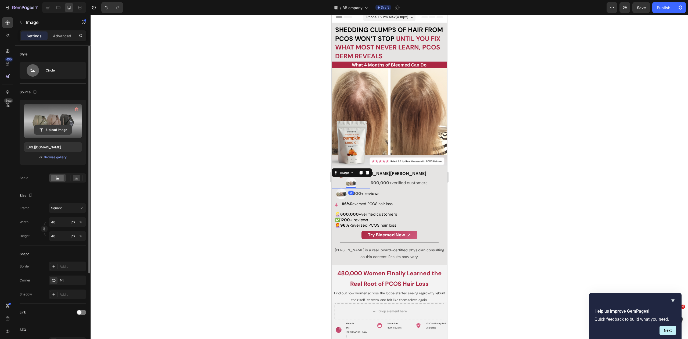
click at [53, 130] on input "file" at bounding box center [52, 129] width 37 height 9
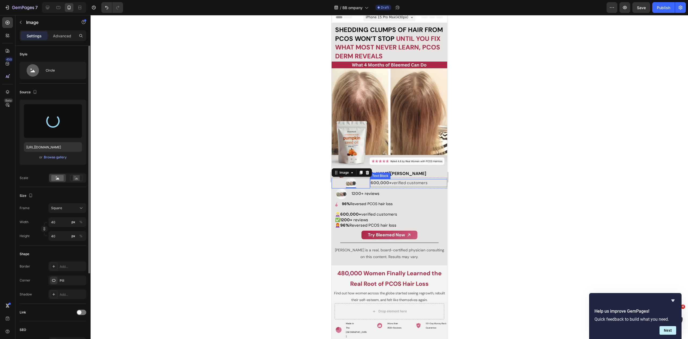
type input "https://cdn.shopify.com/s/files/1/0931/7181/0626/files/gempages_583244777114305…"
click at [492, 170] on div at bounding box center [390, 177] width 598 height 324
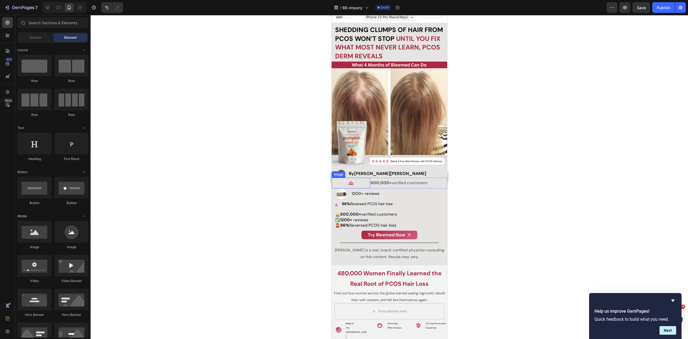
click at [359, 181] on div at bounding box center [350, 183] width 38 height 11
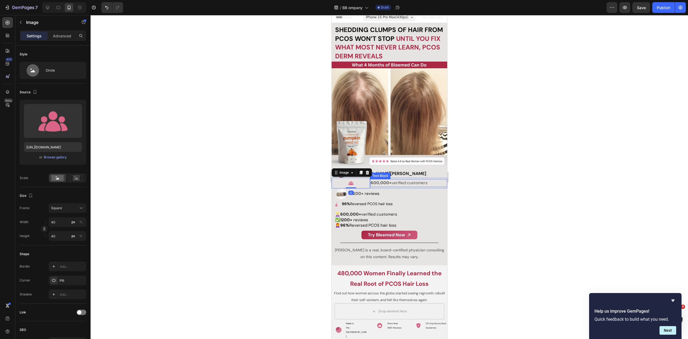
click at [386, 180] on strong "600,000+" at bounding box center [380, 182] width 21 height 5
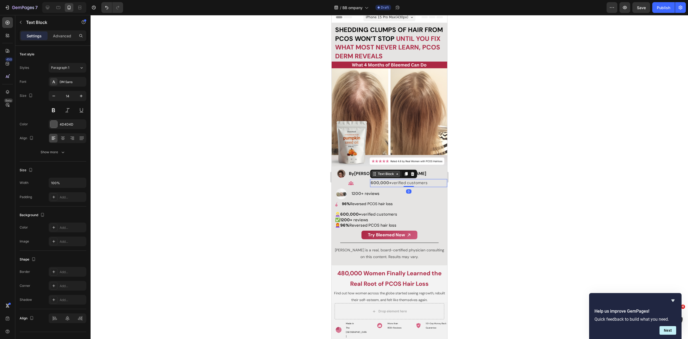
drag, startPoint x: 374, startPoint y: 171, endPoint x: 378, endPoint y: 172, distance: 3.7
click at [375, 172] on icon at bounding box center [374, 174] width 4 height 4
click at [378, 163] on div "Row 2 cols" at bounding box center [381, 164] width 19 height 3
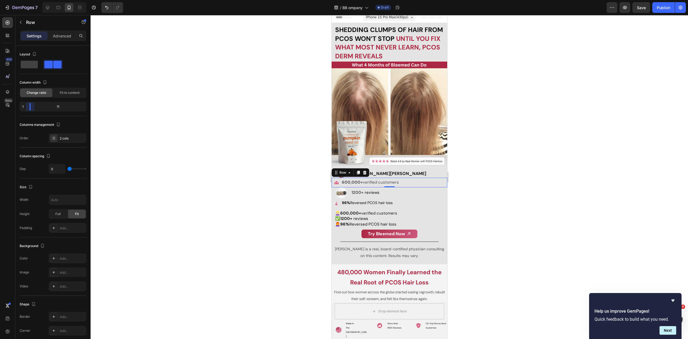
drag, startPoint x: 38, startPoint y: 106, endPoint x: 26, endPoint y: 107, distance: 12.1
click at [26, 0] on body "7 Version history / BB ompany Draft Preview Save Publish 450 Beta Sections(18) …" at bounding box center [344, 0] width 688 height 0
click at [188, 167] on div at bounding box center [390, 177] width 598 height 324
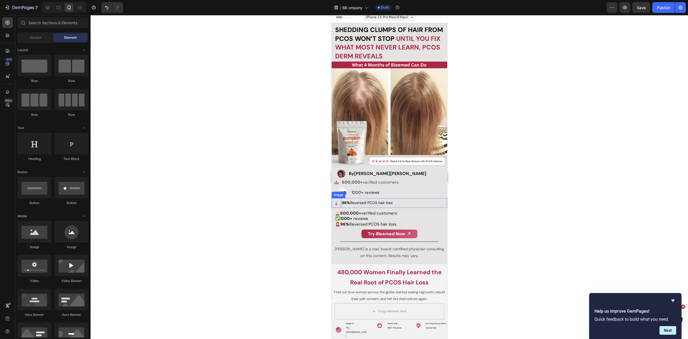
click at [337, 201] on img at bounding box center [336, 203] width 10 height 10
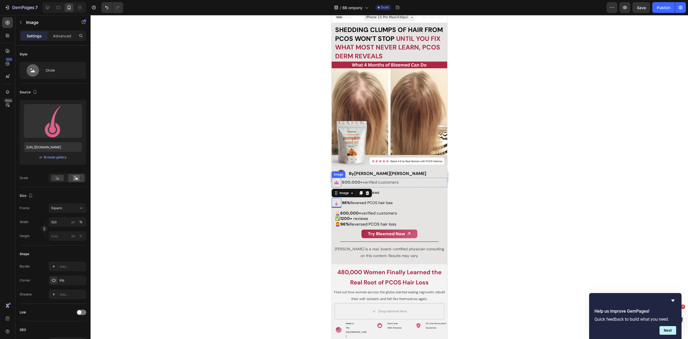
click at [336, 178] on img at bounding box center [336, 183] width 10 height 10
click at [336, 201] on img at bounding box center [336, 203] width 10 height 10
click at [58, 176] on rect at bounding box center [57, 178] width 12 height 6
click at [77, 177] on rect at bounding box center [76, 177] width 7 height 5
click at [60, 176] on rect at bounding box center [57, 178] width 12 height 6
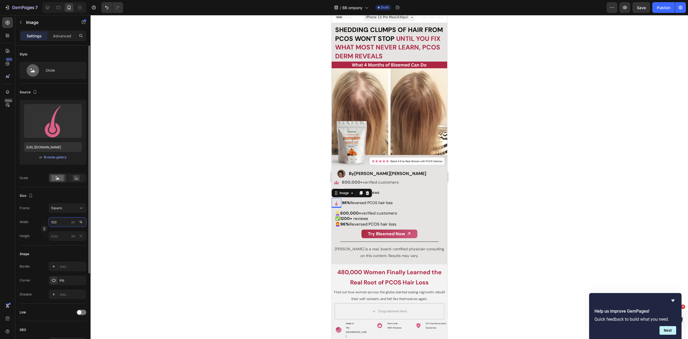
click at [58, 223] on input "100" at bounding box center [68, 222] width 38 height 10
click at [74, 223] on div "px" at bounding box center [73, 222] width 4 height 5
type input "100"
click at [61, 223] on input "100" at bounding box center [68, 222] width 38 height 10
click at [59, 218] on input "100" at bounding box center [68, 222] width 38 height 10
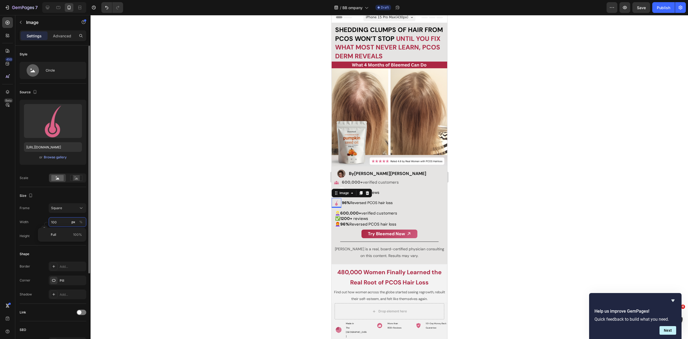
click at [59, 218] on input "100" at bounding box center [68, 222] width 38 height 10
type input "4"
type input "40"
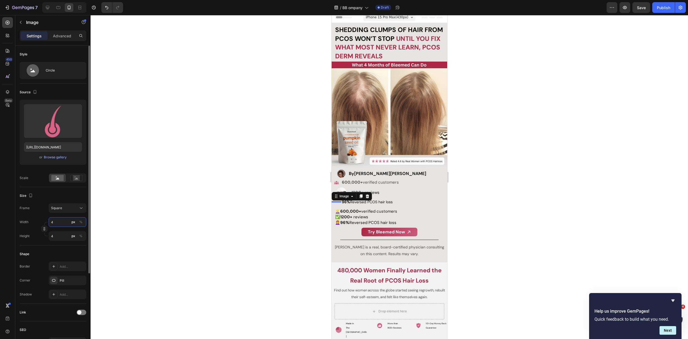
type input "40"
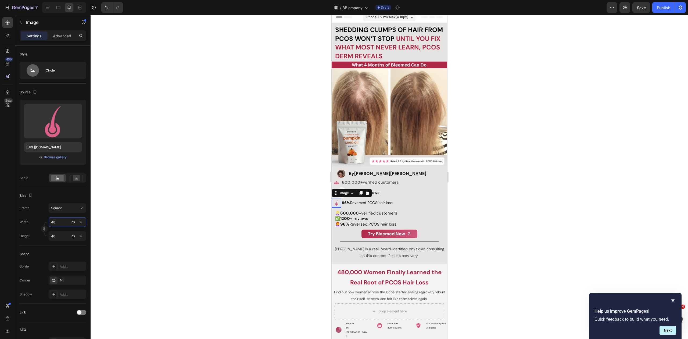
type input "40"
click at [178, 206] on div at bounding box center [390, 177] width 598 height 324
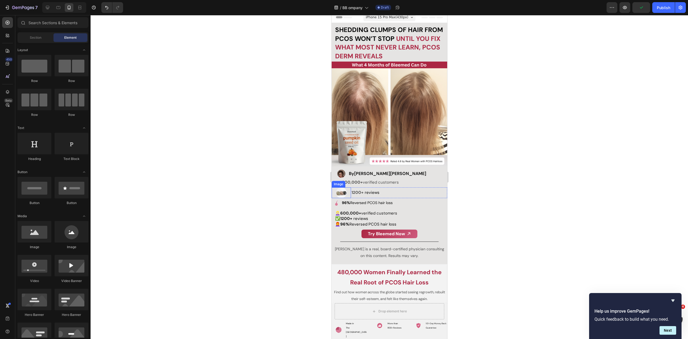
click at [340, 189] on img at bounding box center [341, 192] width 11 height 11
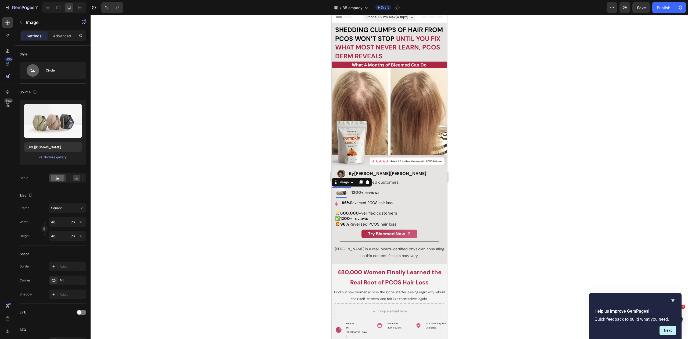
click at [514, 114] on div at bounding box center [390, 177] width 598 height 324
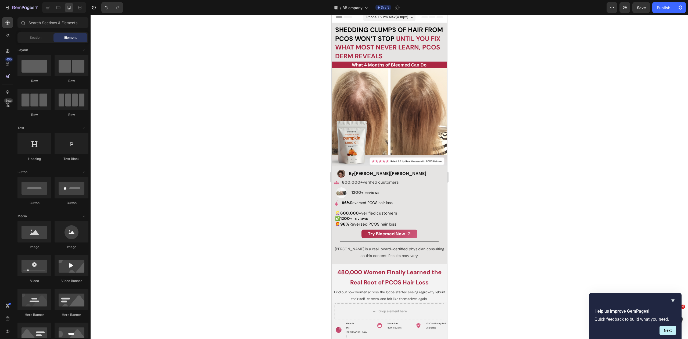
click at [518, 166] on div at bounding box center [390, 177] width 598 height 324
click at [342, 189] on img at bounding box center [341, 192] width 11 height 11
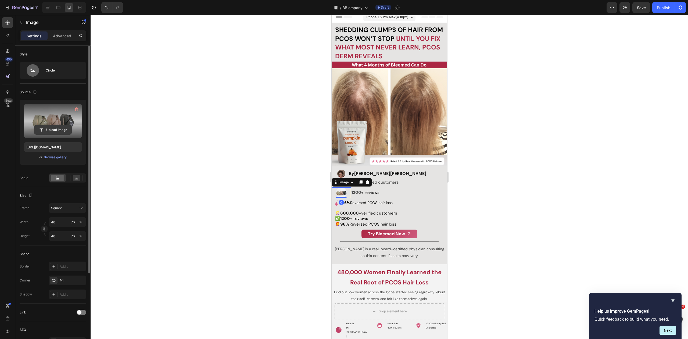
click at [56, 128] on input "file" at bounding box center [52, 129] width 37 height 9
type input "https://cdn.shopify.com/s/files/1/0931/7181/0626/files/gempages_583244777114305…"
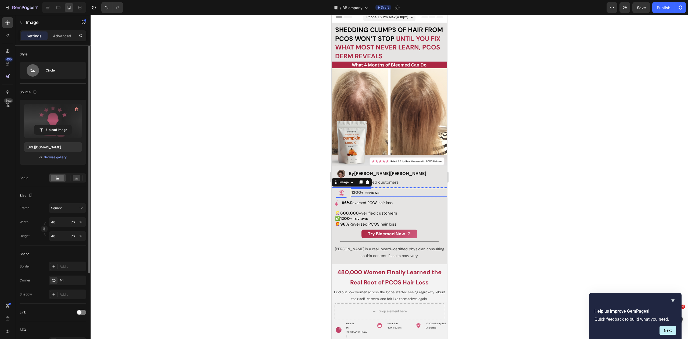
click at [396, 191] on p "1200+ reviews" at bounding box center [398, 192] width 95 height 7
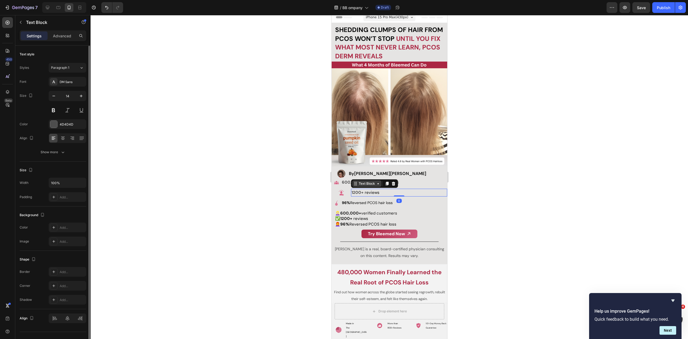
click at [374, 181] on div "Text Block" at bounding box center [366, 183] width 18 height 5
click at [368, 170] on div "Row 2 cols" at bounding box center [362, 174] width 23 height 9
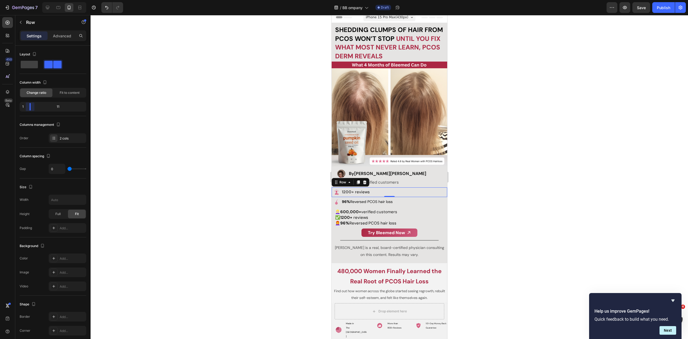
drag, startPoint x: 37, startPoint y: 105, endPoint x: 26, endPoint y: 105, distance: 10.5
click at [26, 0] on body "7 Version history / BB ompany Draft Preview Save Publish 450 Beta Sections(18) …" at bounding box center [344, 0] width 688 height 0
drag, startPoint x: 210, startPoint y: 170, endPoint x: 215, endPoint y: 173, distance: 5.9
click at [210, 170] on div at bounding box center [390, 177] width 598 height 324
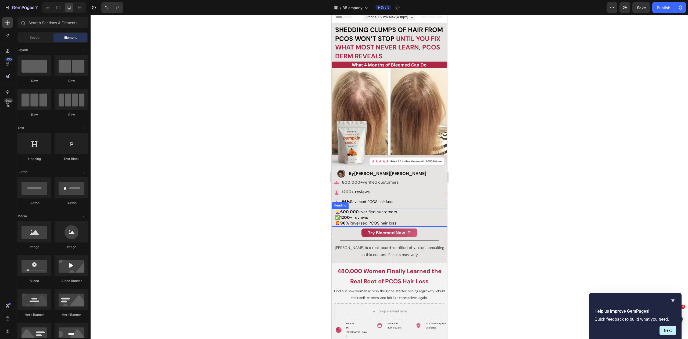
click at [419, 211] on p "⁠⁠⁠⁠⁠⁠⁠ 👱🏻‍♀️ 600,000+ verified customers ✅ 1200+ reviews 👩‍🦰 96% Reversed PCOS…" at bounding box center [391, 217] width 112 height 17
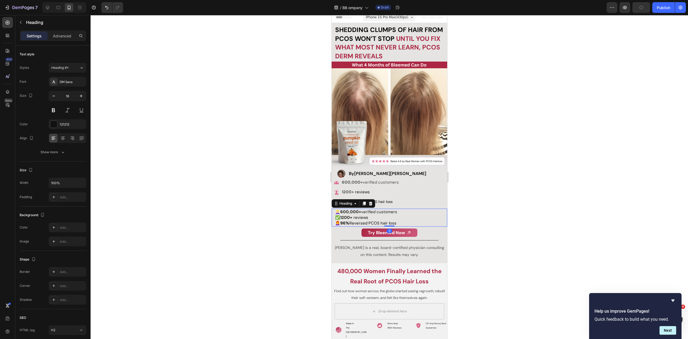
click at [371, 202] on icon at bounding box center [370, 204] width 3 height 4
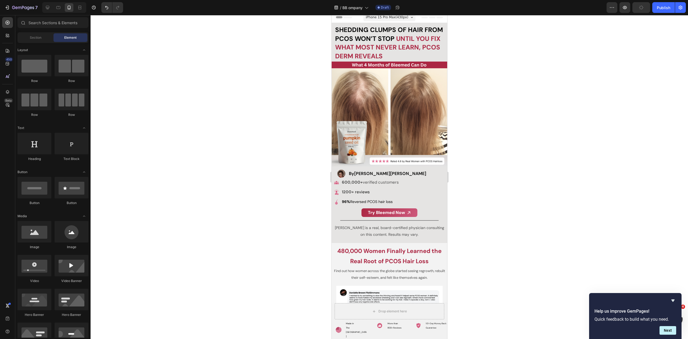
click at [496, 185] on div at bounding box center [390, 177] width 598 height 324
click at [416, 167] on div "Image By Dr. Zora DeGrandpre Heading Row Image 600,000+ verified customers Text…" at bounding box center [389, 205] width 116 height 76
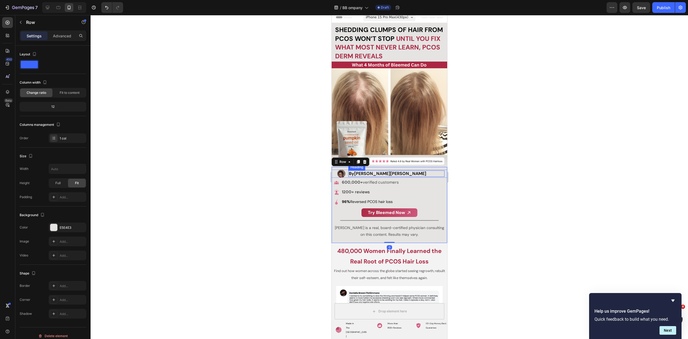
click at [409, 171] on h2 "By Dr. Zora DeGrandpre" at bounding box center [396, 173] width 96 height 7
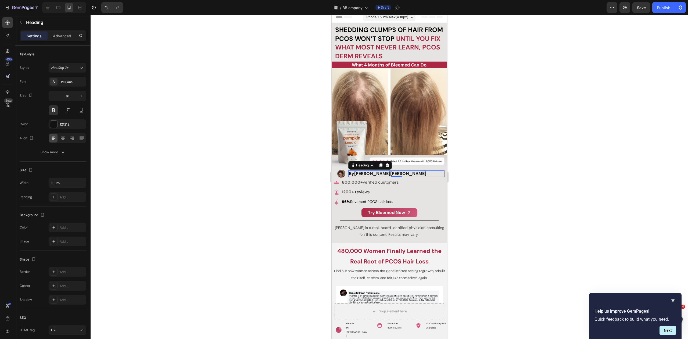
click at [510, 160] on div at bounding box center [390, 177] width 598 height 324
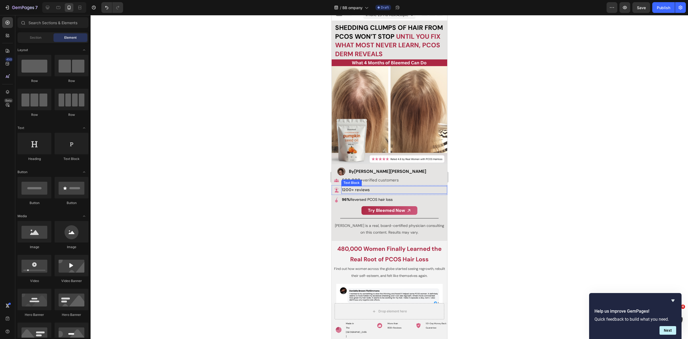
scroll to position [6, 0]
click at [518, 174] on div at bounding box center [390, 177] width 598 height 324
click at [408, 329] on div "Image Made in The USA Text Block Advanced List Image More than 800+ Reviews Tex…" at bounding box center [389, 329] width 116 height 20
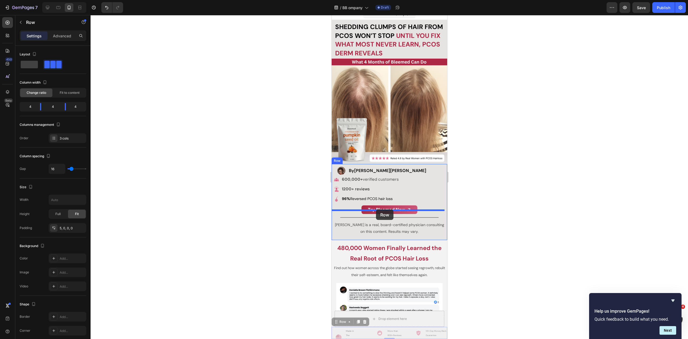
drag, startPoint x: 335, startPoint y: 321, endPoint x: 376, endPoint y: 209, distance: 119.0
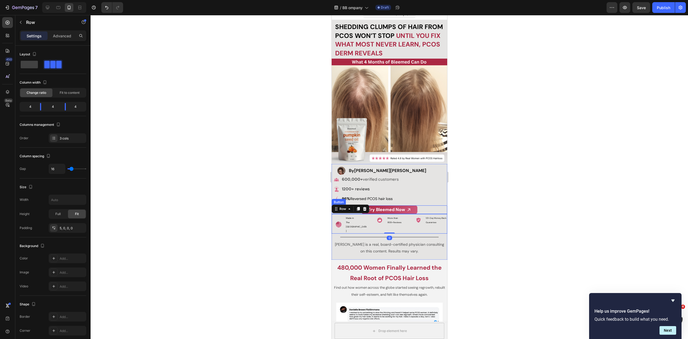
click at [513, 192] on div at bounding box center [390, 177] width 598 height 324
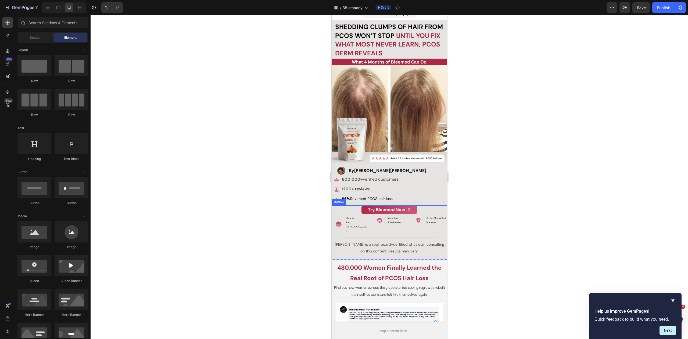
click at [467, 184] on div at bounding box center [390, 177] width 598 height 324
click at [275, 153] on div at bounding box center [390, 177] width 598 height 324
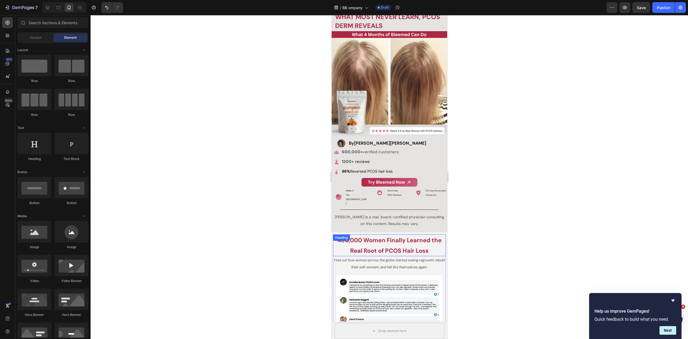
scroll to position [38, 0]
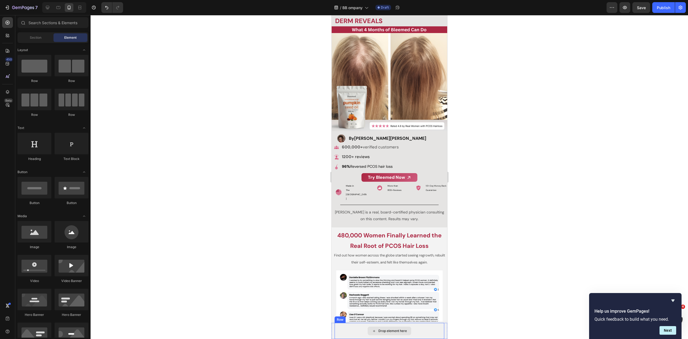
click at [438, 329] on div "Drop element here" at bounding box center [389, 331] width 110 height 16
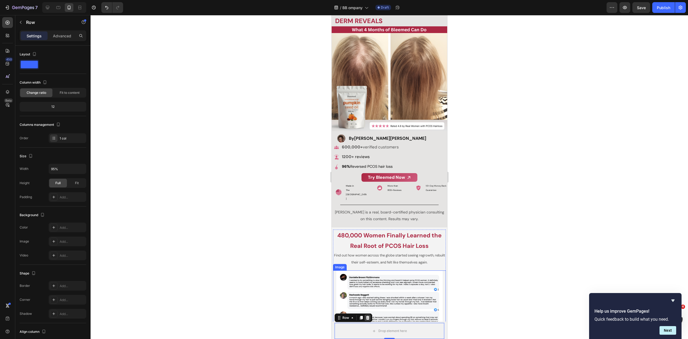
click at [368, 317] on icon at bounding box center [367, 318] width 3 height 4
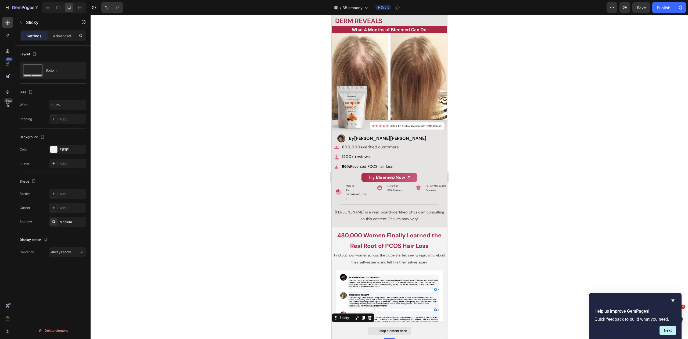
click at [351, 324] on div "Drop element here" at bounding box center [389, 331] width 116 height 16
click at [370, 320] on icon at bounding box center [369, 318] width 4 height 4
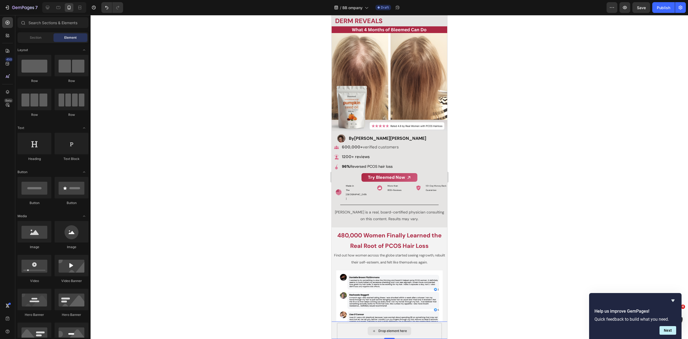
click at [340, 327] on div "Drop element here" at bounding box center [389, 331] width 105 height 16
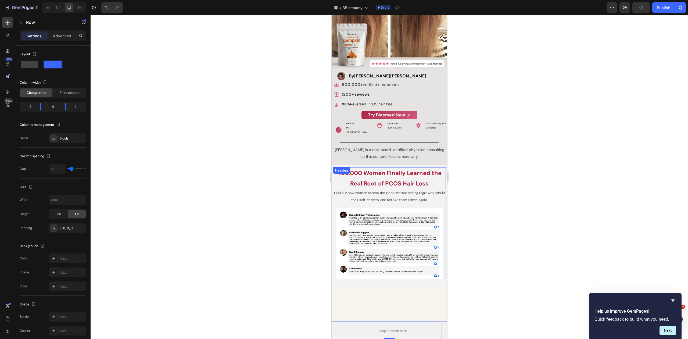
scroll to position [174, 0]
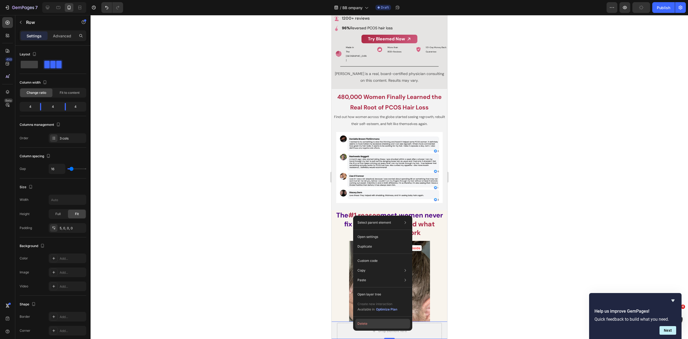
click at [356, 326] on button "Delete" at bounding box center [382, 324] width 55 height 10
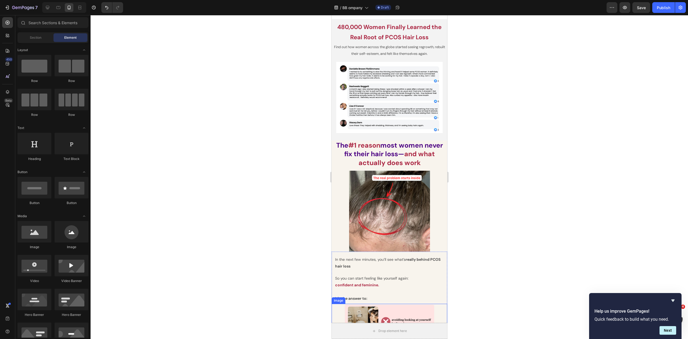
scroll to position [132, 0]
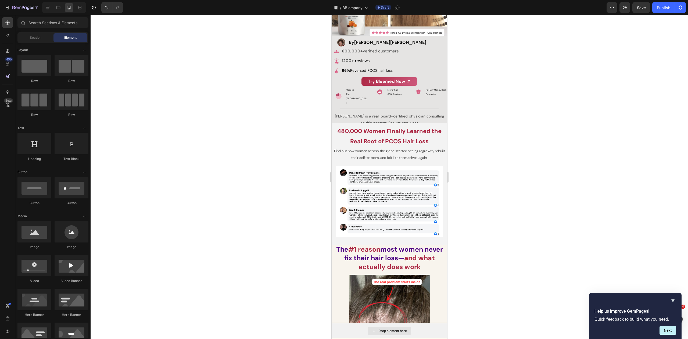
click at [363, 335] on div "Drop element here" at bounding box center [389, 331] width 323 height 16
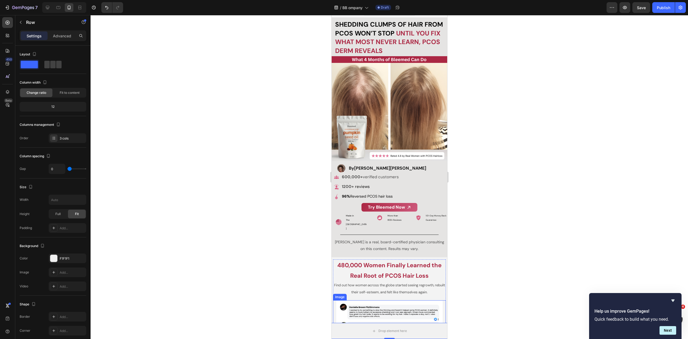
scroll to position [0, 0]
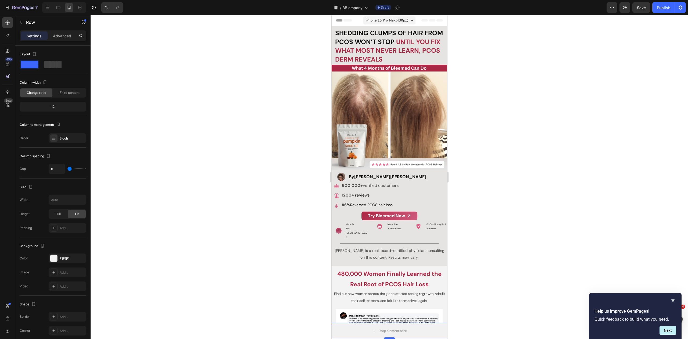
click at [388, 338] on div at bounding box center [389, 338] width 11 height 2
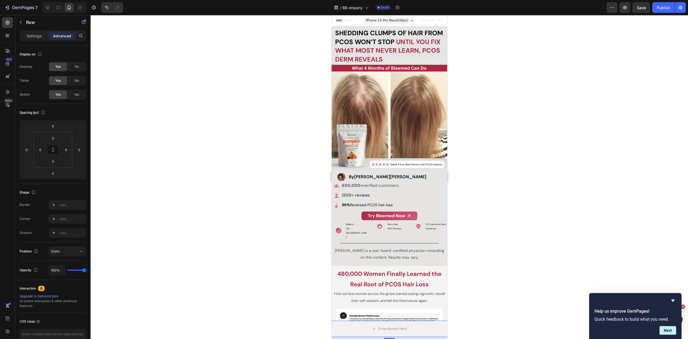
type input "8"
click at [417, 333] on div "Drop element here" at bounding box center [389, 329] width 323 height 16
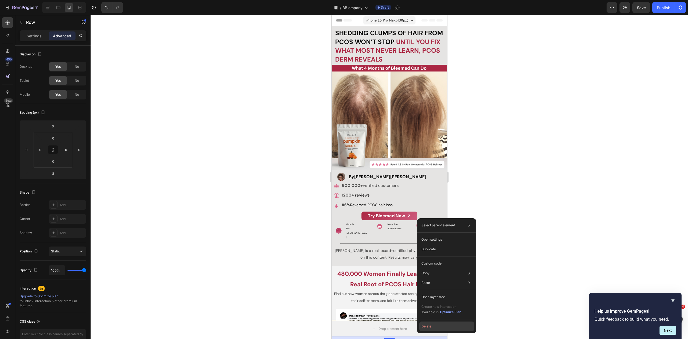
click at [424, 328] on button "Delete" at bounding box center [446, 326] width 55 height 10
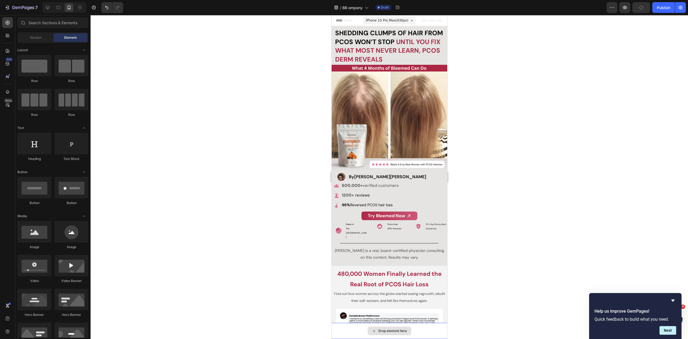
click at [421, 330] on div "Drop element here" at bounding box center [389, 331] width 323 height 16
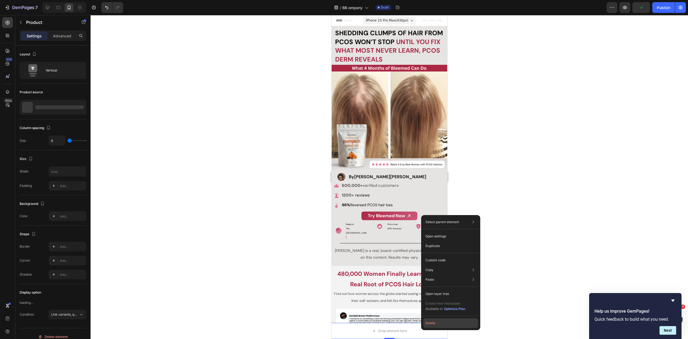
click at [431, 326] on button "Delete" at bounding box center [450, 323] width 55 height 10
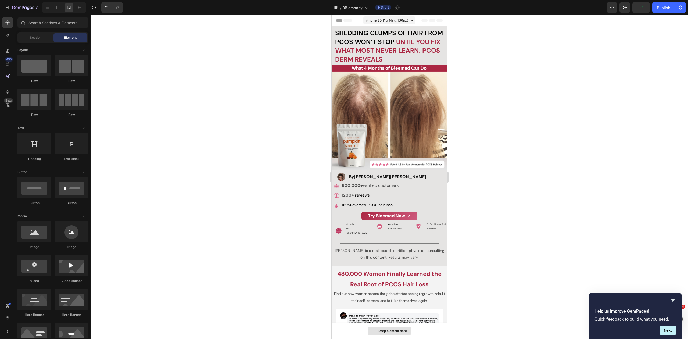
click at [426, 329] on div "Drop element here" at bounding box center [389, 331] width 323 height 16
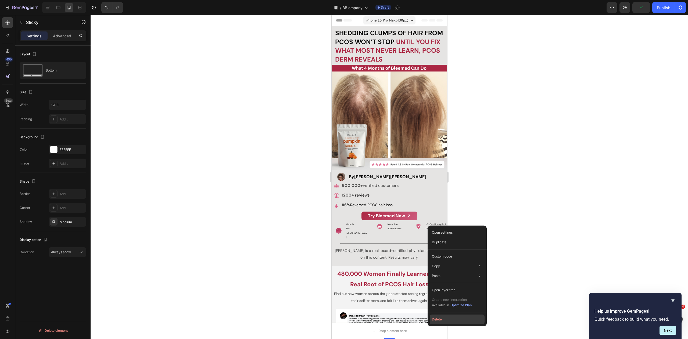
drag, startPoint x: 434, startPoint y: 323, endPoint x: 99, endPoint y: 312, distance: 334.6
click at [434, 323] on button "Delete" at bounding box center [457, 319] width 55 height 10
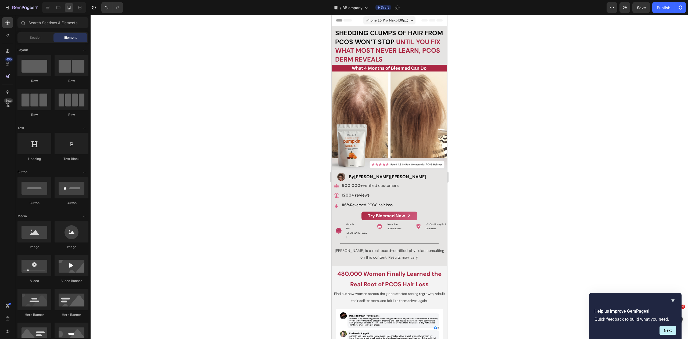
click at [496, 199] on div at bounding box center [390, 177] width 598 height 324
click at [307, 111] on div at bounding box center [390, 177] width 598 height 324
click at [360, 192] on span "reviews" at bounding box center [362, 194] width 15 height 5
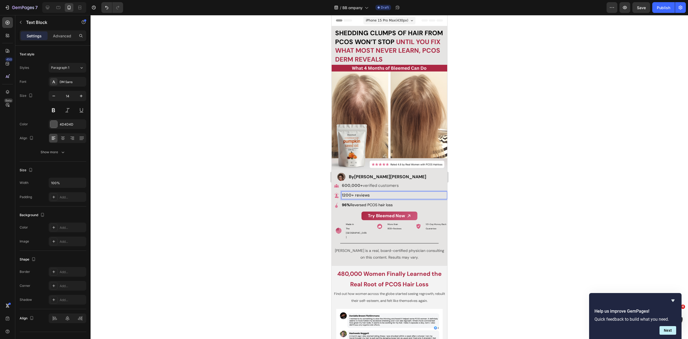
click at [360, 193] on span "reviews" at bounding box center [362, 194] width 15 height 5
click at [356, 192] on span "reviews" at bounding box center [362, 194] width 15 height 5
drag, startPoint x: 355, startPoint y: 192, endPoint x: 365, endPoint y: 194, distance: 10.4
click at [365, 194] on span "reviews" at bounding box center [362, 194] width 15 height 5
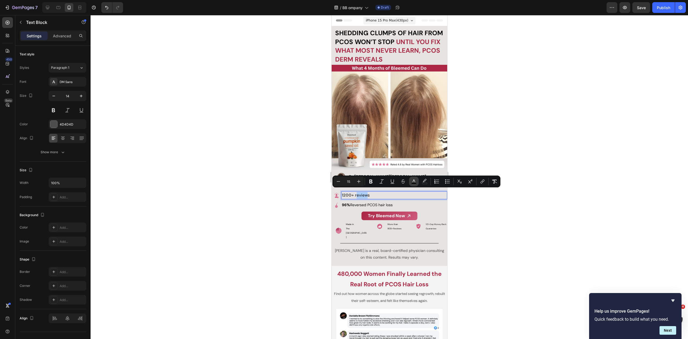
click at [414, 181] on icon "Editor contextual toolbar" at bounding box center [414, 180] width 3 height 3
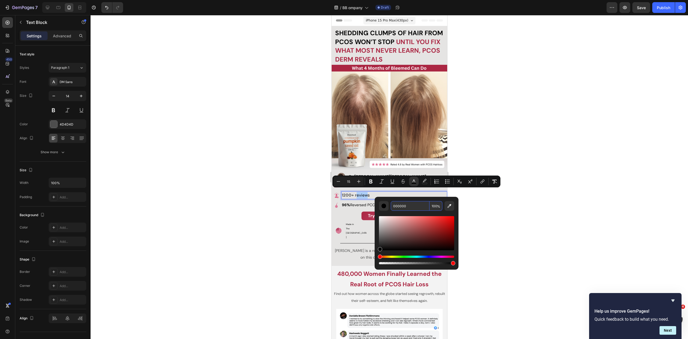
click at [413, 206] on input "000000" at bounding box center [410, 206] width 39 height 10
click at [489, 210] on div at bounding box center [390, 177] width 598 height 324
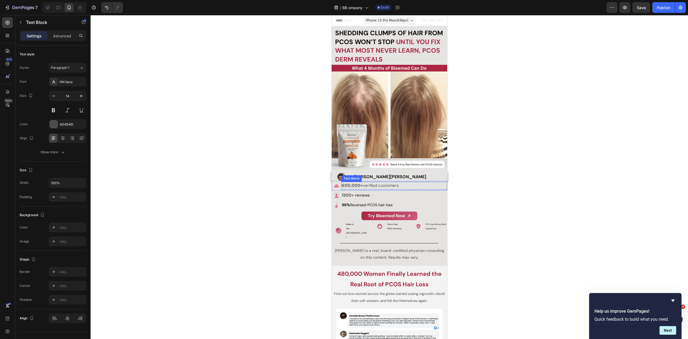
click at [383, 183] on span "600,000+ verified customers" at bounding box center [370, 185] width 57 height 5
click at [366, 183] on span "600,000+ verified customers" at bounding box center [370, 185] width 57 height 5
drag, startPoint x: 341, startPoint y: 183, endPoint x: 396, endPoint y: 185, distance: 54.9
click at [396, 185] on span "600,000+ verified customers" at bounding box center [370, 185] width 57 height 5
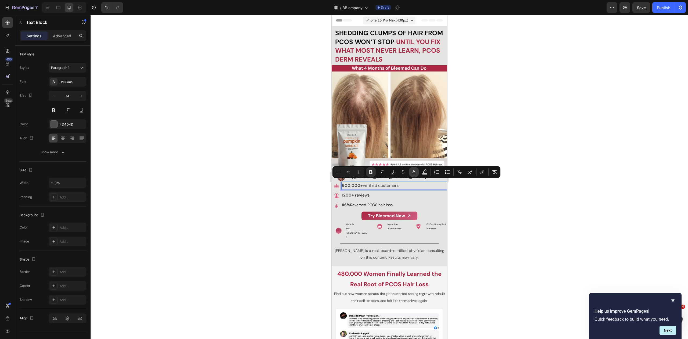
click at [414, 173] on icon "Editor contextual toolbar" at bounding box center [413, 171] width 5 height 5
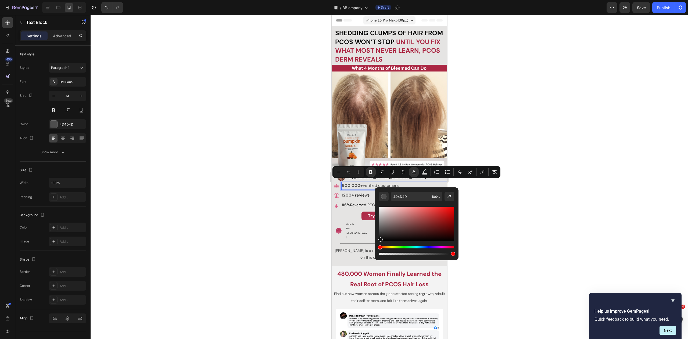
drag, startPoint x: 383, startPoint y: 235, endPoint x: 375, endPoint y: 246, distance: 13.8
click at [375, 246] on div "4D4D4D 100 %" at bounding box center [417, 221] width 84 height 69
type input "000000"
click at [299, 210] on div at bounding box center [390, 177] width 598 height 324
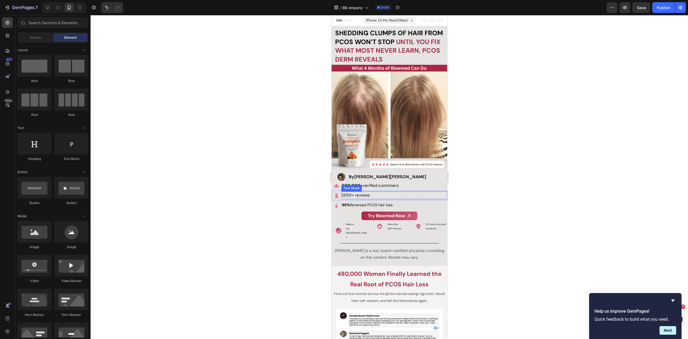
click at [362, 192] on span "reviews" at bounding box center [362, 194] width 15 height 5
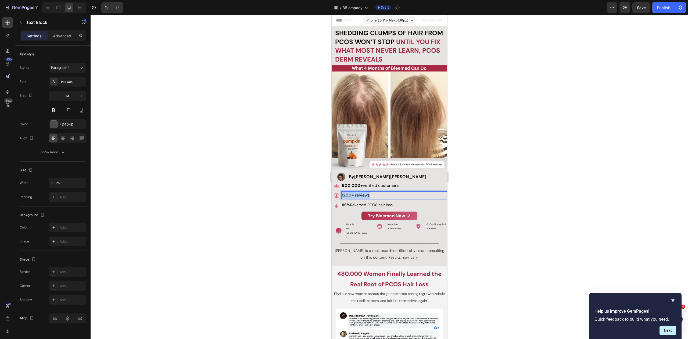
click at [362, 192] on span "reviews" at bounding box center [362, 194] width 15 height 5
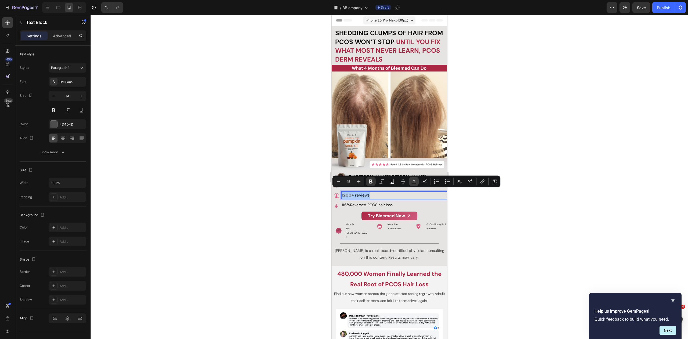
click at [411, 181] on icon "Editor contextual toolbar" at bounding box center [413, 181] width 5 height 5
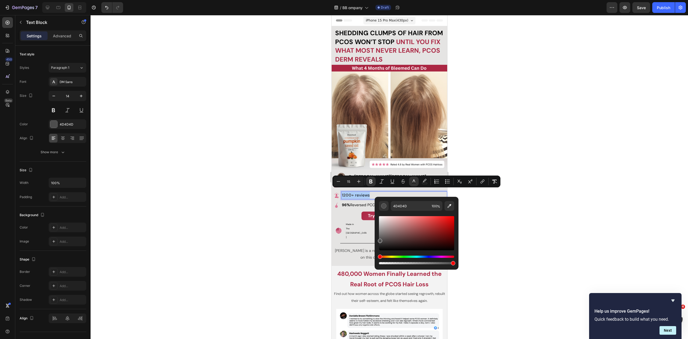
drag, startPoint x: 715, startPoint y: 264, endPoint x: 369, endPoint y: 259, distance: 346.5
type input "000000"
click at [306, 237] on div at bounding box center [390, 177] width 598 height 324
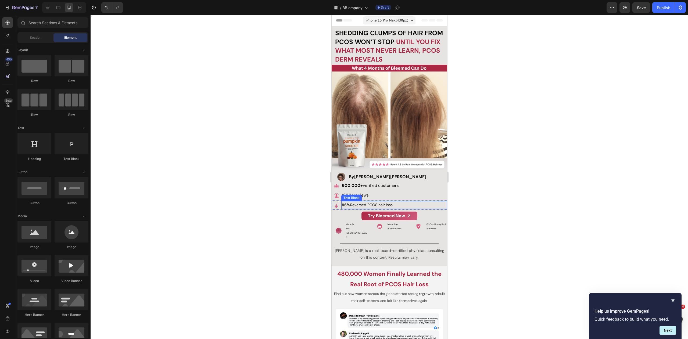
click at [349, 203] on strong "96%" at bounding box center [346, 204] width 8 height 5
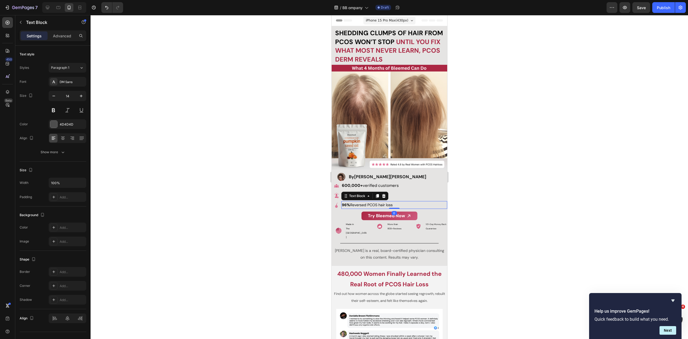
click at [493, 176] on div at bounding box center [390, 177] width 598 height 324
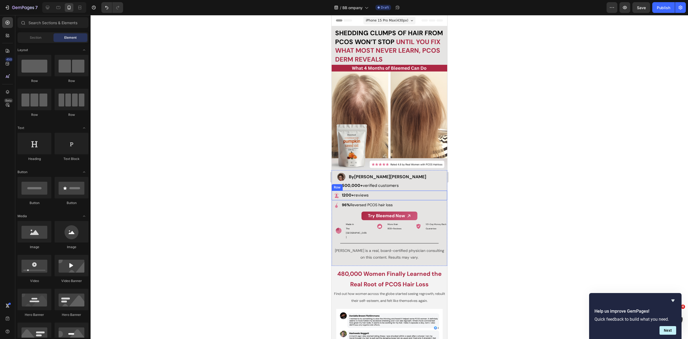
click at [359, 192] on span "1200+ reviews" at bounding box center [355, 194] width 27 height 5
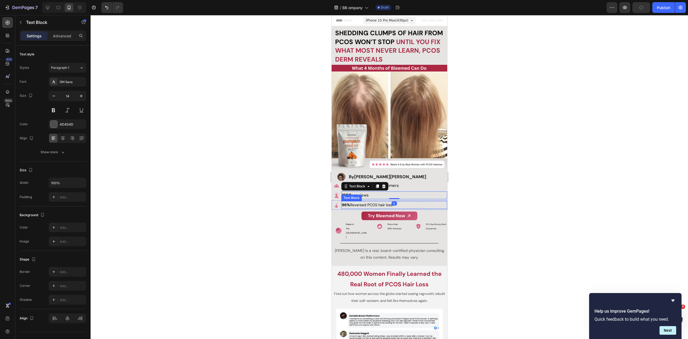
click at [357, 202] on span "96% Reversed PCOS hair loss" at bounding box center [367, 204] width 51 height 5
click at [357, 202] on p "96% Reversed PCOS hair loss" at bounding box center [394, 205] width 105 height 7
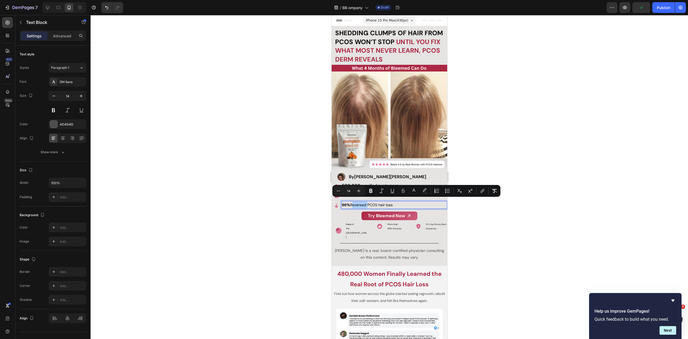
drag, startPoint x: 292, startPoint y: 203, endPoint x: 317, endPoint y: 202, distance: 25.6
click at [292, 203] on div at bounding box center [390, 177] width 598 height 324
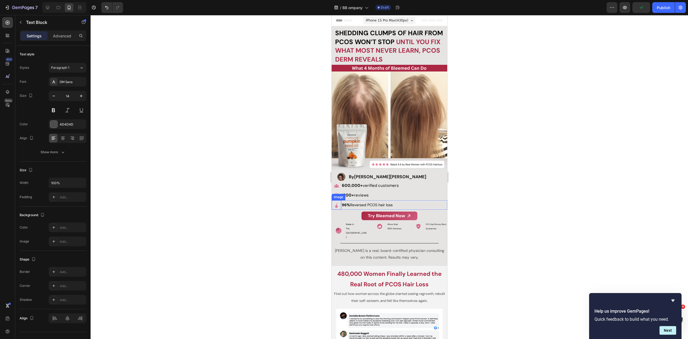
click at [349, 193] on strong "1200+" at bounding box center [348, 194] width 12 height 5
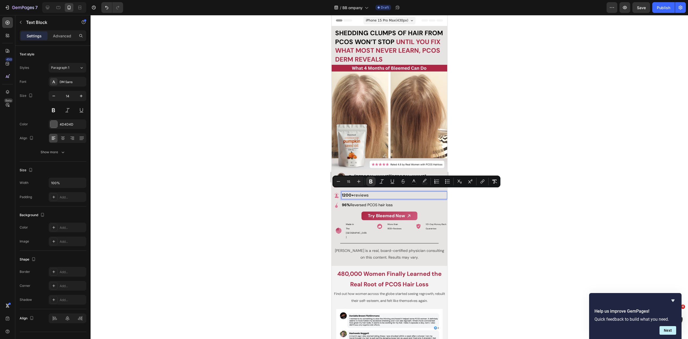
click at [311, 195] on div at bounding box center [390, 177] width 598 height 324
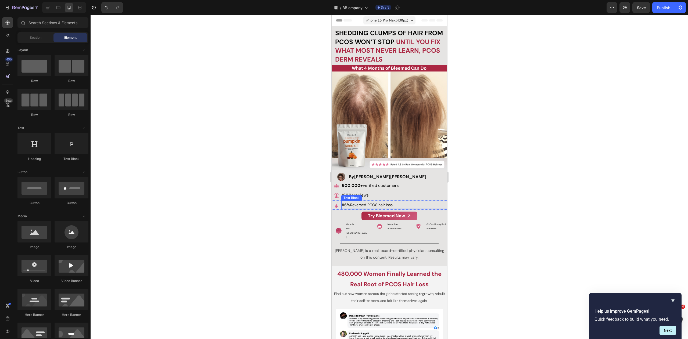
click at [354, 202] on span "96% Reversed PCOS hair loss" at bounding box center [367, 204] width 51 height 5
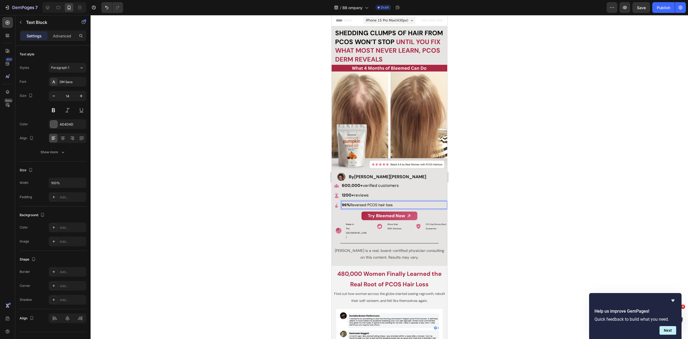
click at [354, 202] on span "96% Reversed PCOS hair loss" at bounding box center [367, 204] width 51 height 5
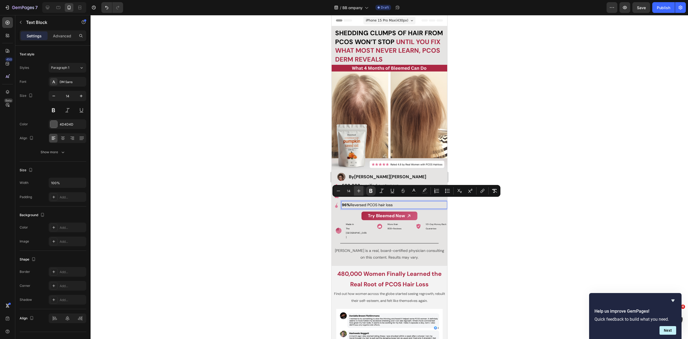
click at [358, 193] on icon "Editor contextual toolbar" at bounding box center [358, 190] width 5 height 5
type input "15"
drag, startPoint x: 537, startPoint y: 187, endPoint x: 530, endPoint y: 174, distance: 14.8
click at [537, 187] on div at bounding box center [390, 177] width 598 height 324
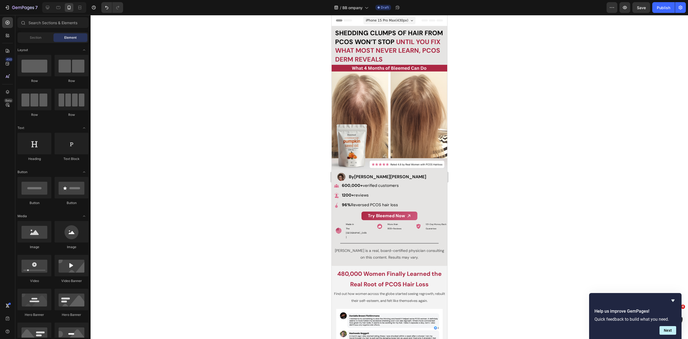
click at [507, 164] on div at bounding box center [390, 177] width 598 height 324
click at [417, 183] on p "600,000+ verified customers" at bounding box center [394, 185] width 105 height 7
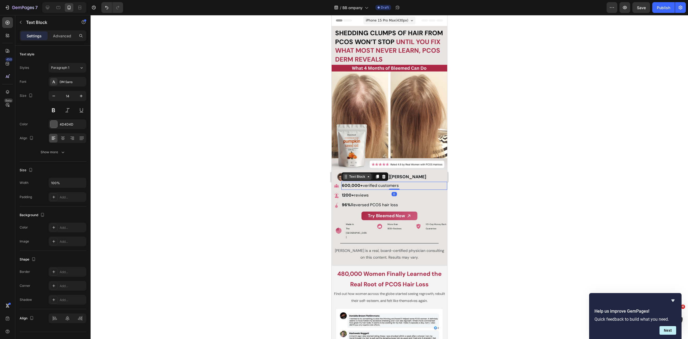
click at [360, 174] on div "Text Block" at bounding box center [357, 176] width 18 height 5
drag, startPoint x: 355, startPoint y: 166, endPoint x: 661, endPoint y: 189, distance: 307.0
click at [355, 166] on div "Row 2 cols" at bounding box center [352, 167] width 23 height 9
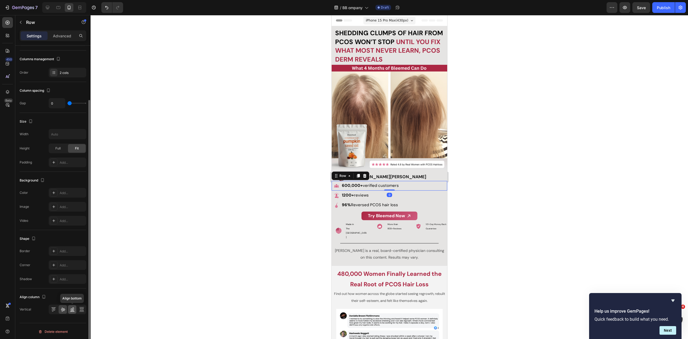
click at [71, 310] on icon at bounding box center [72, 309] width 5 height 5
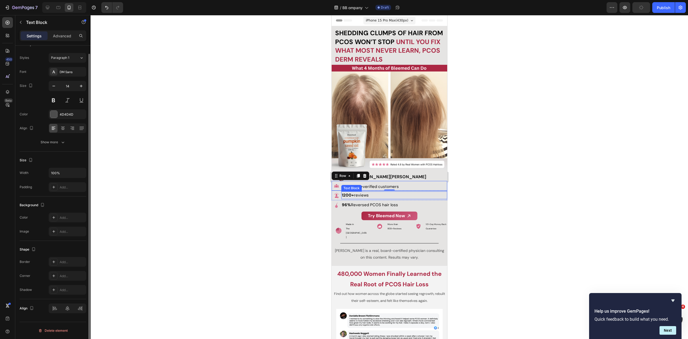
click at [365, 194] on span "1200+ reviews" at bounding box center [355, 194] width 27 height 5
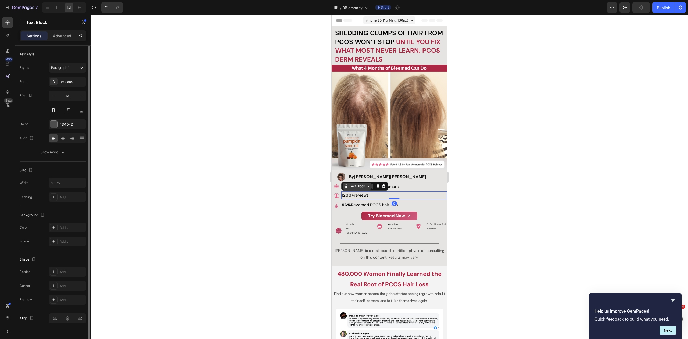
click at [353, 185] on div "Text Block" at bounding box center [357, 186] width 18 height 5
click at [353, 175] on div "Row 2 cols" at bounding box center [353, 176] width 19 height 3
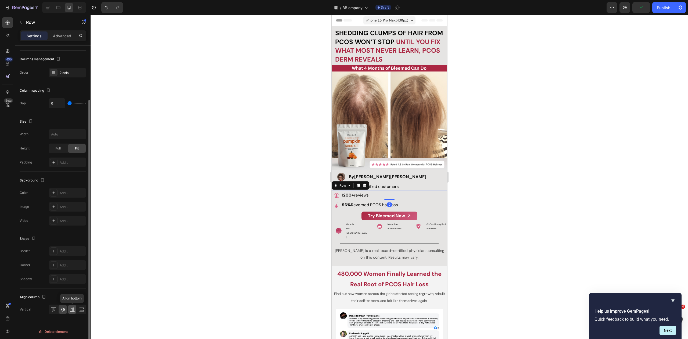
click at [74, 311] on icon at bounding box center [72, 311] width 5 height 0
drag, startPoint x: 237, startPoint y: 225, endPoint x: 285, endPoint y: 211, distance: 50.9
click at [237, 224] on div at bounding box center [390, 177] width 598 height 324
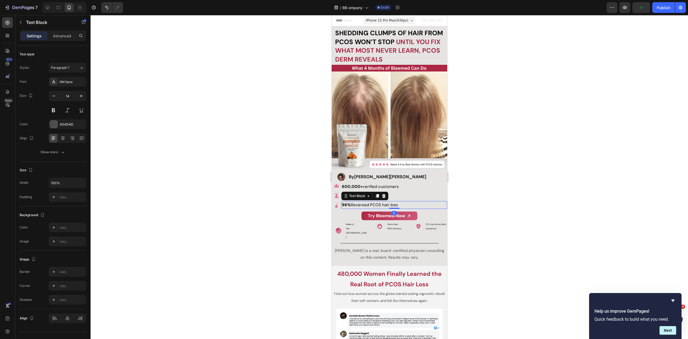
click at [352, 203] on span "96% Reversed PCOS hair loss" at bounding box center [370, 204] width 56 height 5
click at [352, 194] on div "Text Block" at bounding box center [357, 196] width 18 height 5
drag, startPoint x: 352, startPoint y: 180, endPoint x: 532, endPoint y: 265, distance: 199.7
click at [352, 182] on div "Row 2 cols" at bounding box center [352, 186] width 23 height 9
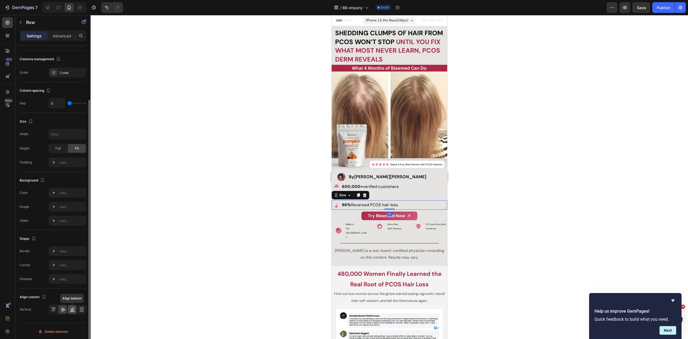
click at [73, 309] on icon at bounding box center [72, 309] width 5 height 5
click at [232, 224] on div at bounding box center [390, 177] width 598 height 324
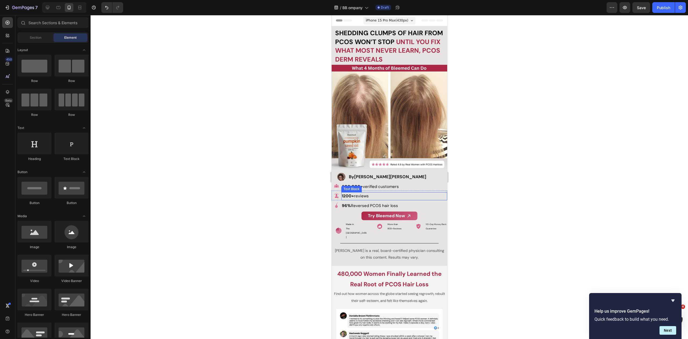
click at [385, 193] on p "1200+ reviews" at bounding box center [394, 196] width 105 height 7
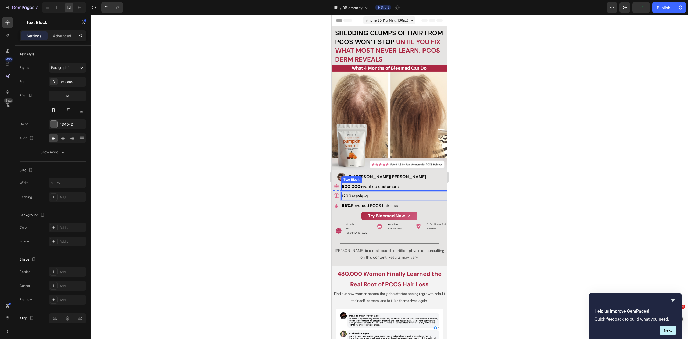
click at [415, 184] on p "600,000+ verified customers" at bounding box center [394, 186] width 105 height 7
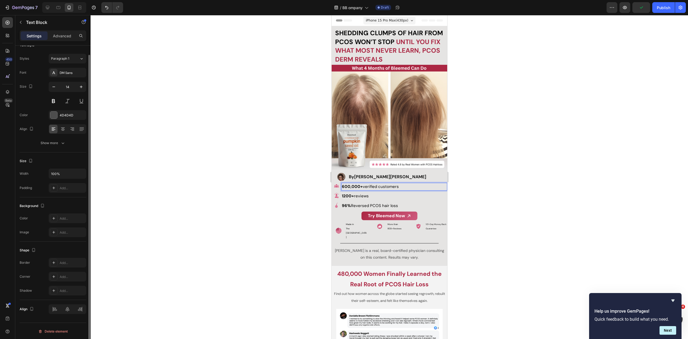
click at [479, 182] on div at bounding box center [390, 177] width 598 height 324
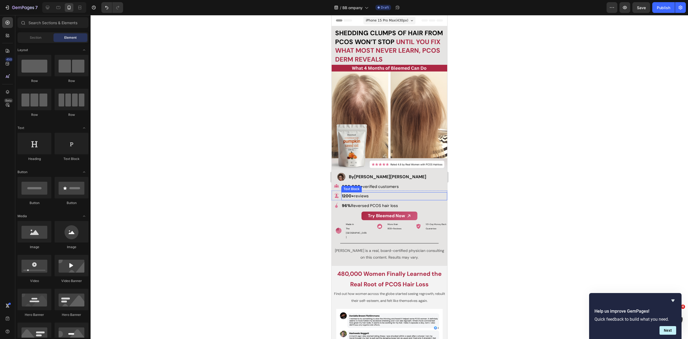
click at [399, 193] on p "1200+ reviews" at bounding box center [394, 196] width 105 height 7
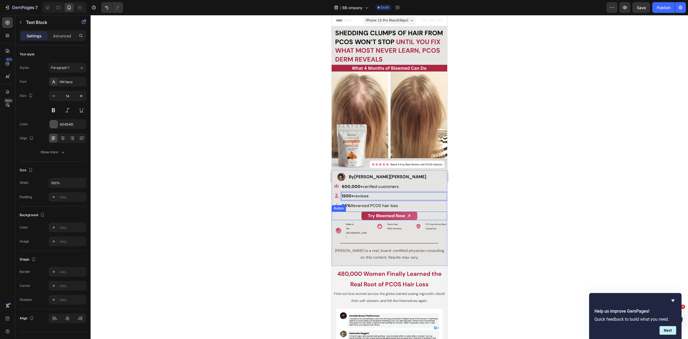
click at [428, 212] on div "Try Bleemed Now Button" at bounding box center [389, 216] width 116 height 9
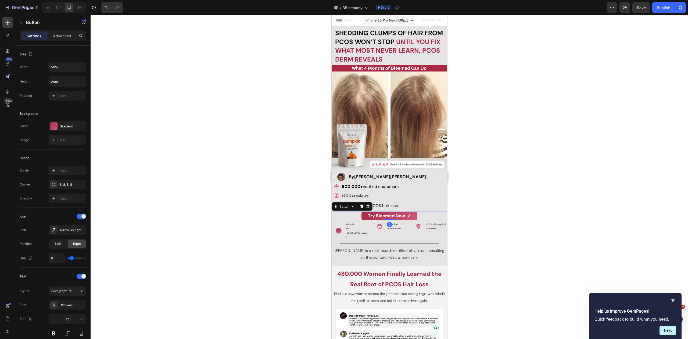
click at [420, 212] on div "Try Bleemed Now Button 0" at bounding box center [389, 216] width 116 height 9
click at [60, 35] on p "Advanced" at bounding box center [62, 36] width 18 height 6
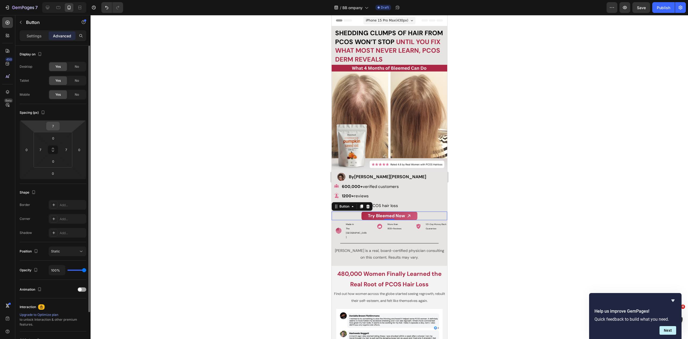
click at [51, 129] on input "7" at bounding box center [53, 126] width 11 height 8
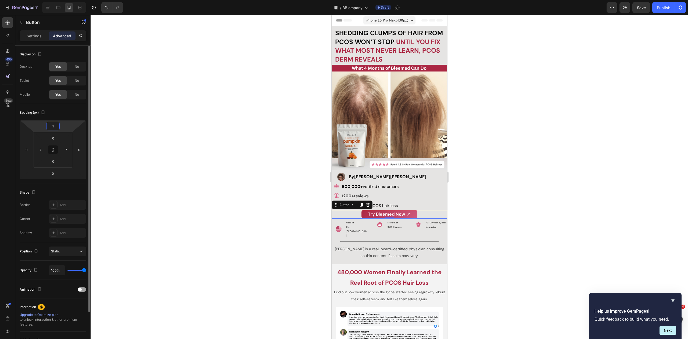
type input "15"
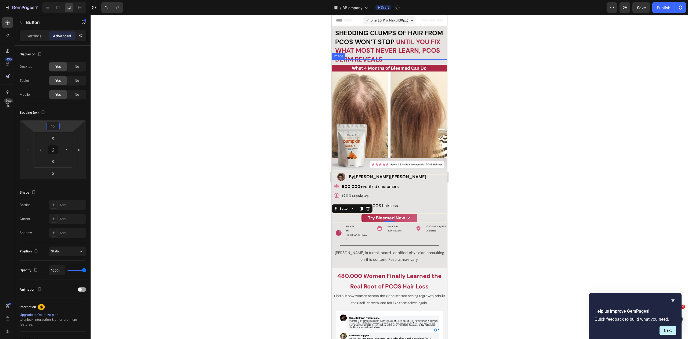
click at [488, 153] on div at bounding box center [390, 177] width 598 height 324
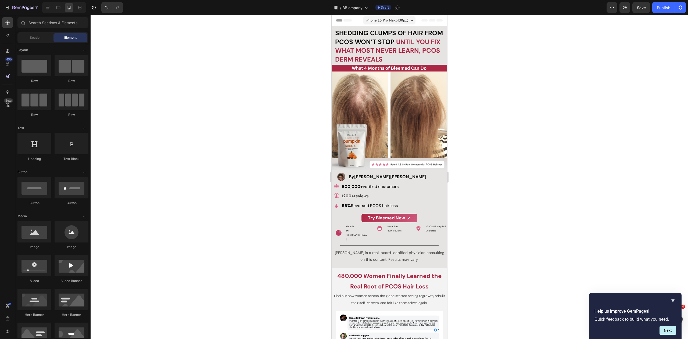
click at [536, 167] on div at bounding box center [390, 177] width 598 height 324
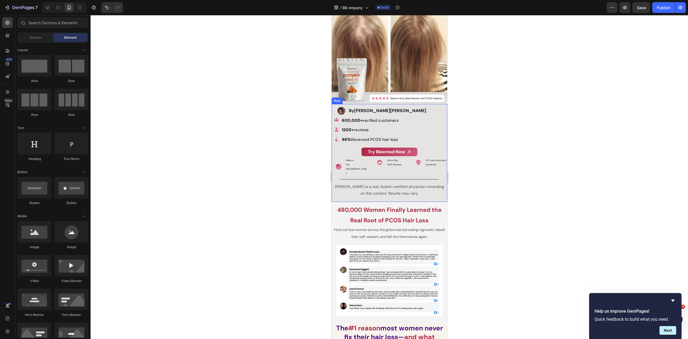
scroll to position [0, 0]
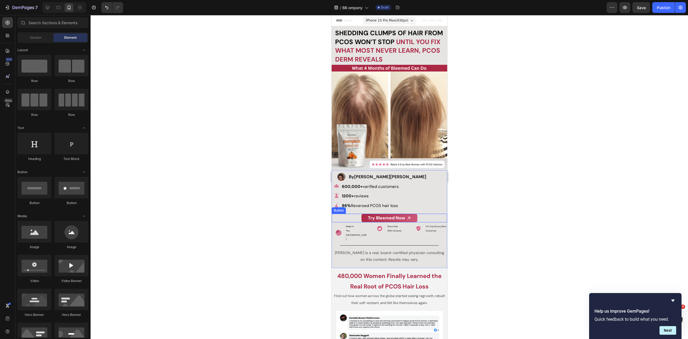
click at [413, 214] on link "Try Bleemed Now" at bounding box center [389, 218] width 56 height 9
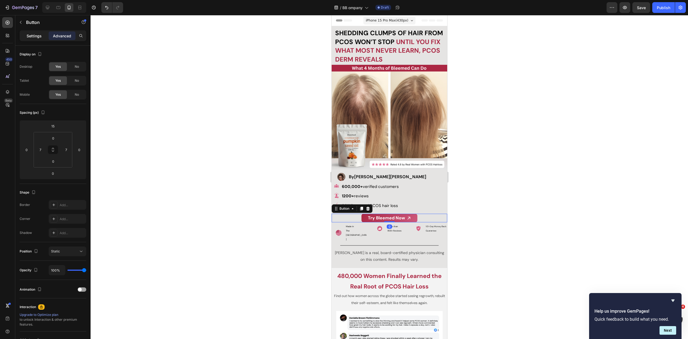
click at [34, 37] on p "Settings" at bounding box center [34, 36] width 15 height 6
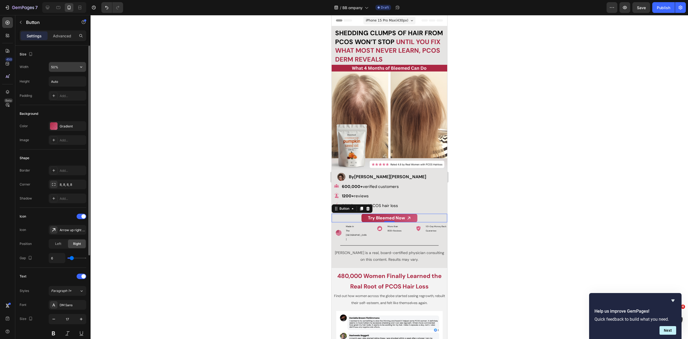
click at [61, 69] on input "50%" at bounding box center [67, 67] width 37 height 10
type input "60%"
click at [388, 215] on strong "Try Bleemed Now" at bounding box center [386, 218] width 37 height 6
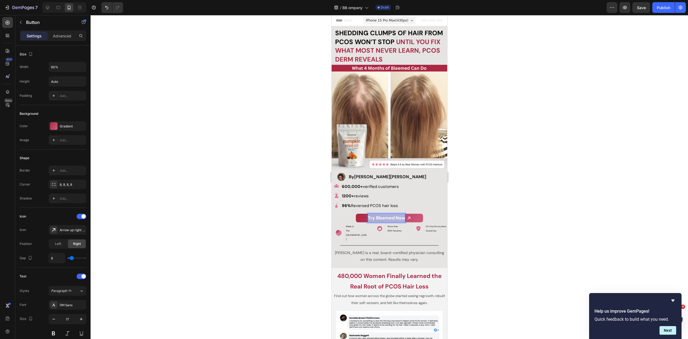
click at [388, 215] on strong "Try Bleemed Now" at bounding box center [386, 218] width 37 height 6
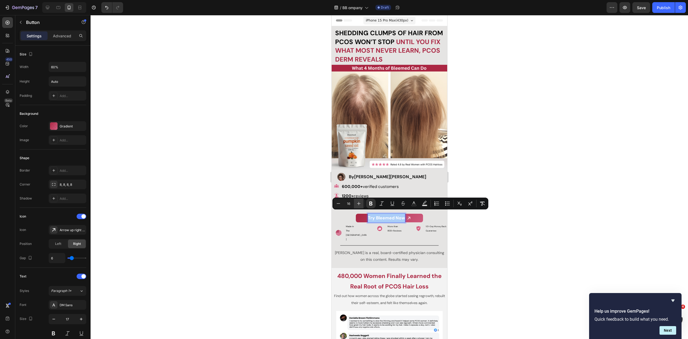
click at [357, 203] on icon "Editor contextual toolbar" at bounding box center [358, 203] width 5 height 5
type input "18"
click at [545, 174] on div at bounding box center [390, 177] width 598 height 324
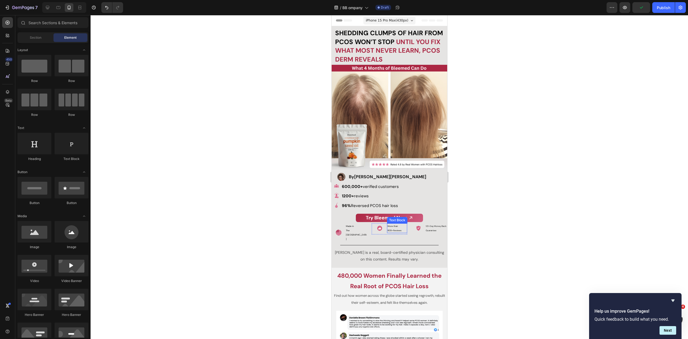
click at [390, 229] on span "800+ Reviews" at bounding box center [394, 230] width 14 height 3
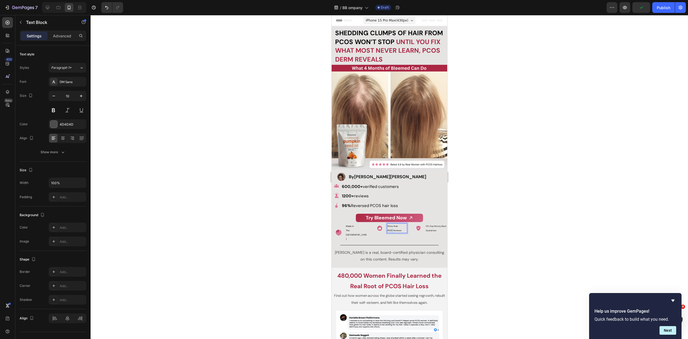
click at [390, 229] on span "800+ Reviews" at bounding box center [394, 230] width 14 height 3
click at [388, 229] on span "800+ Reviews" at bounding box center [394, 230] width 14 height 3
click at [512, 155] on div at bounding box center [390, 177] width 598 height 324
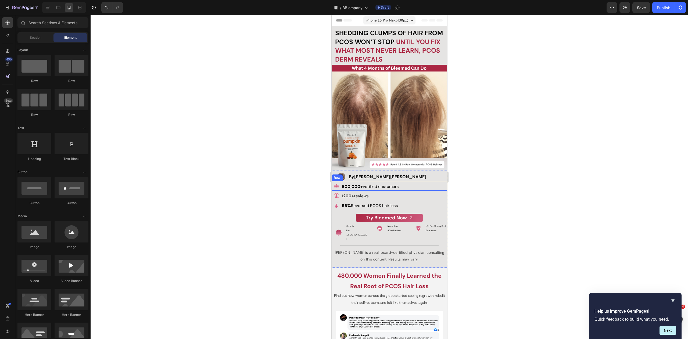
click at [496, 166] on div at bounding box center [390, 177] width 598 height 324
click at [387, 228] on p "800+ Reviews" at bounding box center [396, 230] width 19 height 4
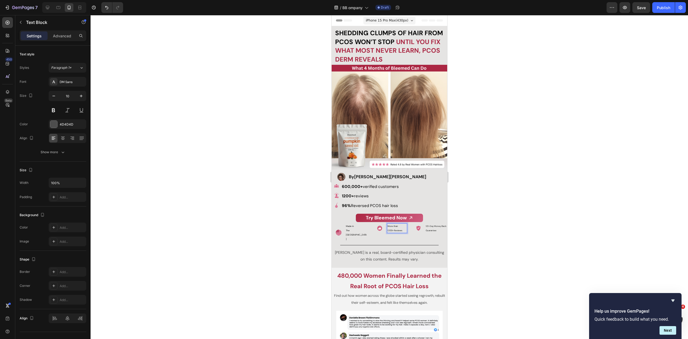
click at [542, 194] on div at bounding box center [390, 177] width 598 height 324
click at [372, 193] on p "1200+ reviews" at bounding box center [394, 196] width 105 height 7
click at [498, 177] on div at bounding box center [390, 177] width 598 height 324
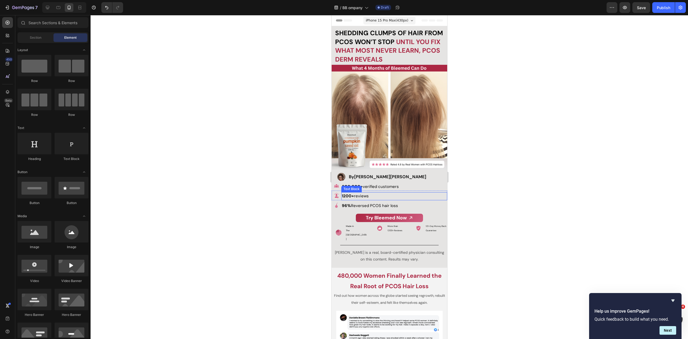
click at [388, 193] on p "1200+ reviews" at bounding box center [394, 196] width 105 height 7
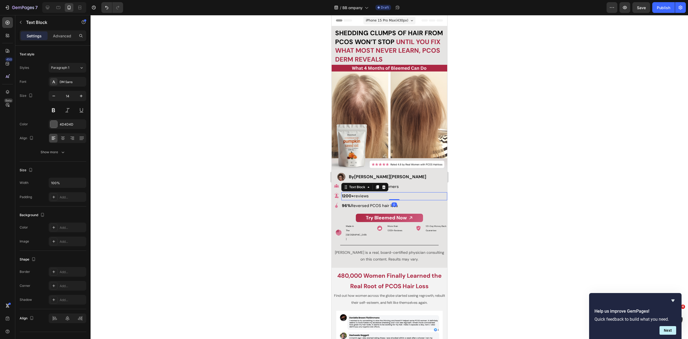
click at [388, 193] on p "1200+ reviews" at bounding box center [394, 196] width 105 height 7
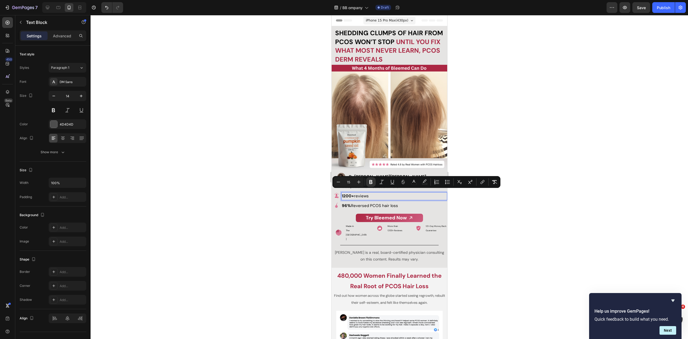
click at [503, 161] on div at bounding box center [390, 177] width 598 height 324
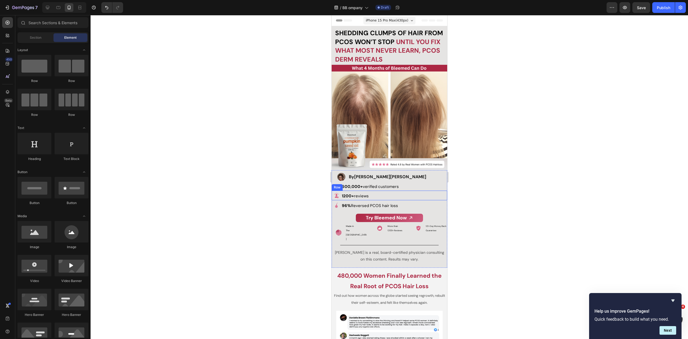
click at [404, 183] on p "600,000+ verified customers" at bounding box center [394, 186] width 105 height 7
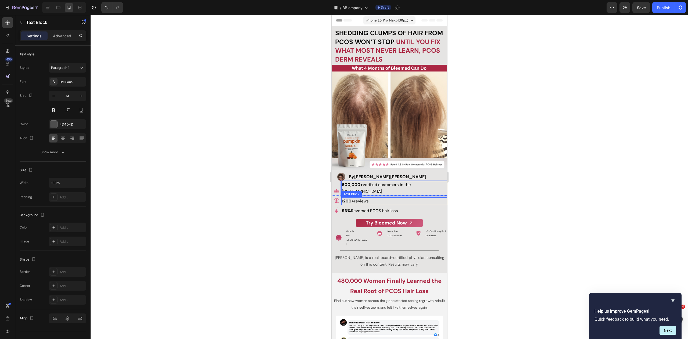
click at [381, 198] on p "1200+ reviews" at bounding box center [394, 201] width 105 height 7
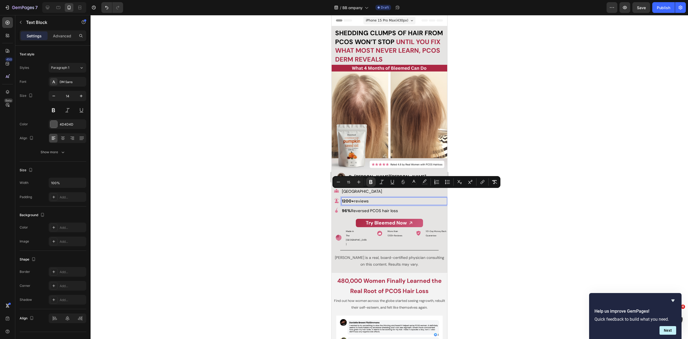
drag, startPoint x: 516, startPoint y: 148, endPoint x: 506, endPoint y: 155, distance: 11.4
click at [515, 148] on div at bounding box center [390, 177] width 598 height 324
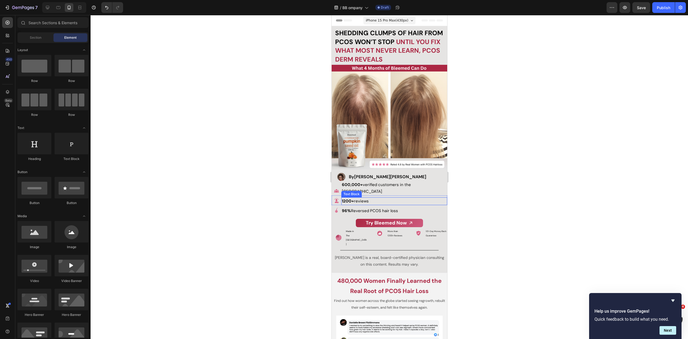
click at [361, 198] on span "1200+ reviews" at bounding box center [355, 200] width 27 height 5
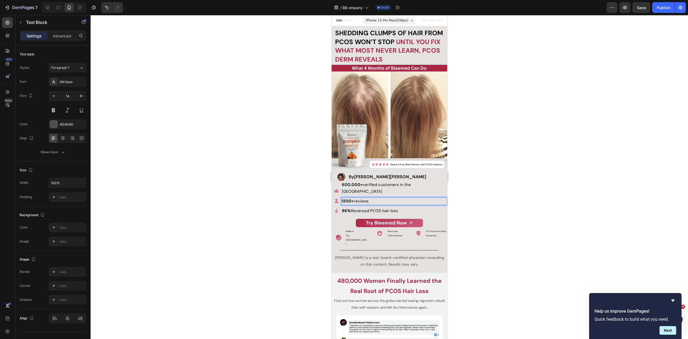
click at [373, 198] on p "1200+ reviews" at bounding box center [394, 201] width 105 height 7
drag, startPoint x: 348, startPoint y: 194, endPoint x: 335, endPoint y: 195, distance: 12.9
click at [334, 195] on div "Image 1200+ reviews Text Block 0 Row" at bounding box center [389, 200] width 116 height 10
drag, startPoint x: 367, startPoint y: 192, endPoint x: 352, endPoint y: 190, distance: 15.6
click at [338, 195] on div "Image Over 3 Million Text Block 0 Row" at bounding box center [389, 200] width 116 height 10
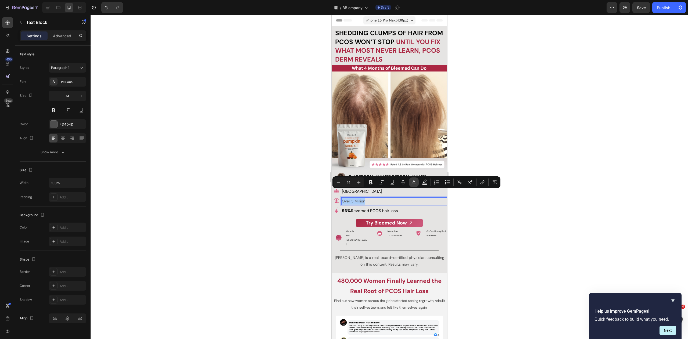
click at [413, 180] on icon "Editor contextual toolbar" at bounding box center [413, 182] width 5 height 5
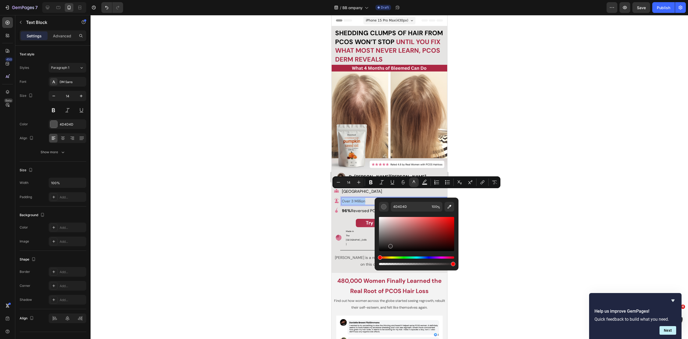
drag, startPoint x: 721, startPoint y: 260, endPoint x: 371, endPoint y: 257, distance: 350.0
type input "000000"
click at [296, 227] on div at bounding box center [390, 177] width 598 height 324
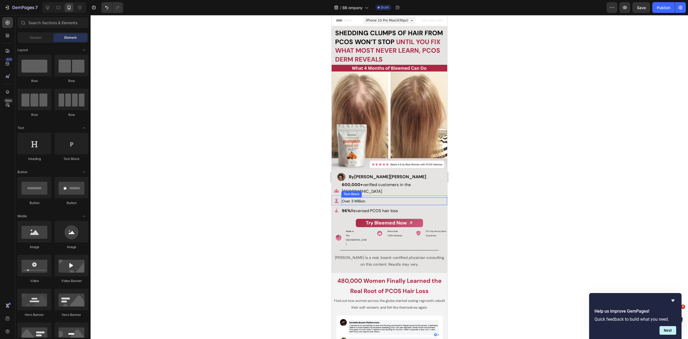
click at [366, 198] on p "Over 3 Million" at bounding box center [394, 201] width 105 height 7
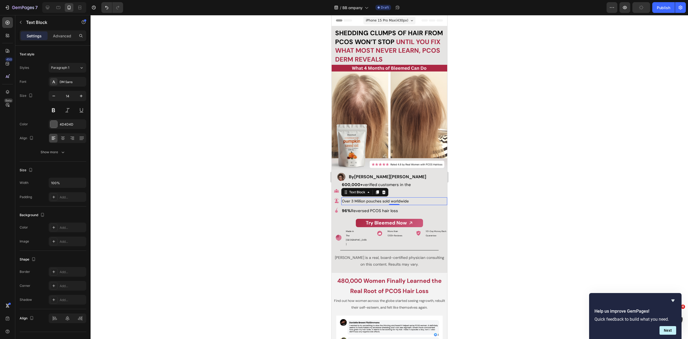
drag, startPoint x: 500, startPoint y: 191, endPoint x: 466, endPoint y: 195, distance: 33.9
click at [500, 191] on div at bounding box center [390, 177] width 598 height 324
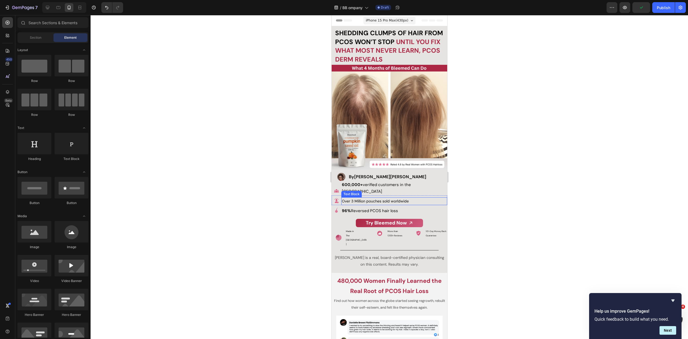
click at [379, 199] on span "Over 3 Million pouches sold worldwide" at bounding box center [375, 201] width 67 height 5
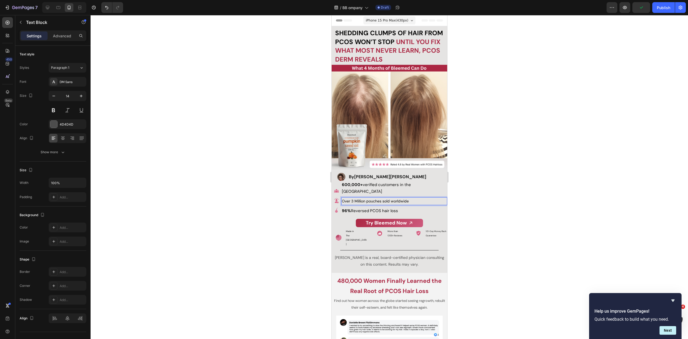
click at [341, 197] on div "Over 3 Million pouches sold worldwide" at bounding box center [394, 201] width 106 height 8
click at [351, 199] on span "Over 3 Million pouches sold worldwide" at bounding box center [375, 201] width 67 height 5
drag, startPoint x: 364, startPoint y: 192, endPoint x: 341, endPoint y: 194, distance: 23.4
click at [341, 197] on div "Over 3 Million pouches sold worldwide" at bounding box center [394, 201] width 106 height 8
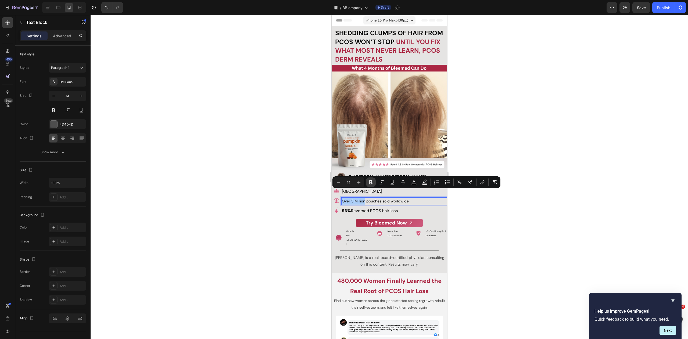
click at [370, 183] on icon "Editor contextual toolbar" at bounding box center [370, 182] width 3 height 4
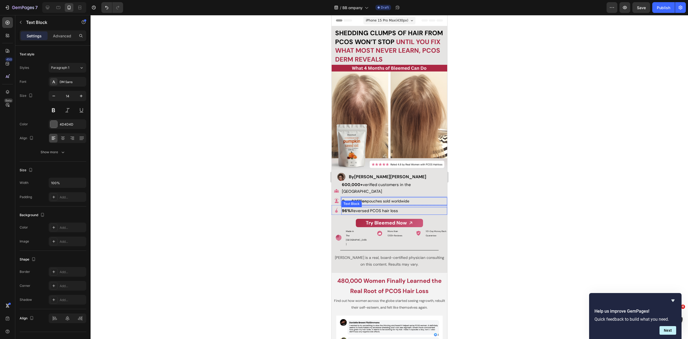
drag, startPoint x: 474, startPoint y: 208, endPoint x: 447, endPoint y: 209, distance: 27.4
click at [474, 208] on div at bounding box center [390, 177] width 598 height 324
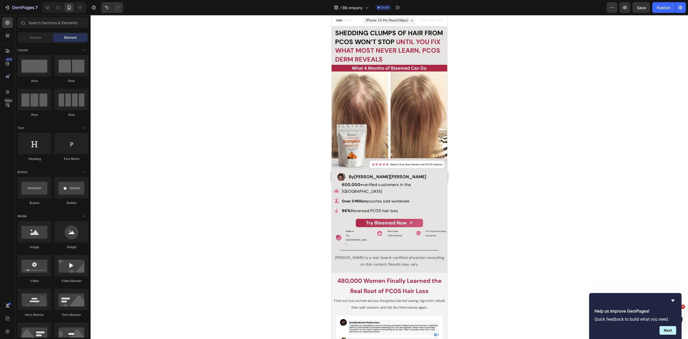
click at [493, 176] on div at bounding box center [390, 177] width 598 height 324
click at [510, 151] on div at bounding box center [390, 177] width 598 height 324
drag, startPoint x: 487, startPoint y: 198, endPoint x: 475, endPoint y: 212, distance: 18.3
click at [487, 198] on div at bounding box center [390, 177] width 598 height 324
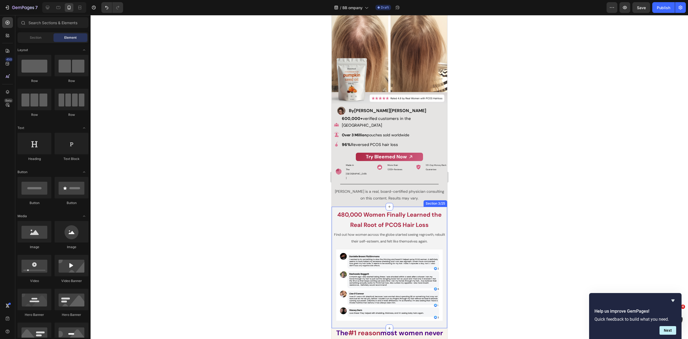
scroll to position [138, 0]
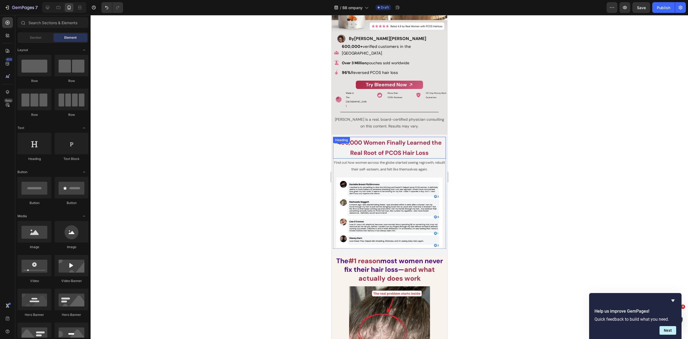
click at [484, 126] on div at bounding box center [390, 177] width 598 height 324
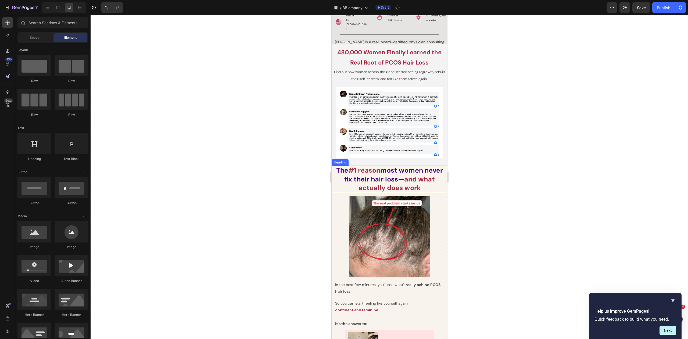
scroll to position [212, 0]
click at [339, 173] on strong "The" at bounding box center [342, 170] width 12 height 9
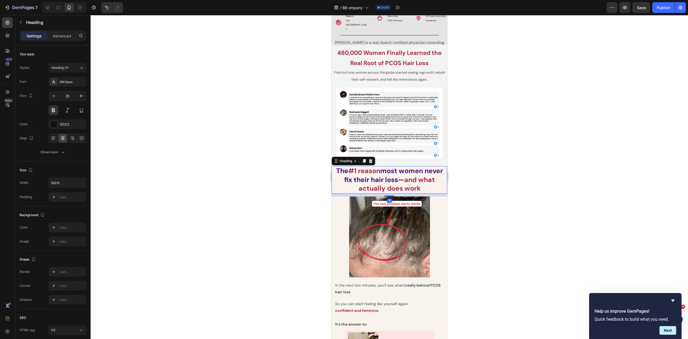
click at [339, 164] on div "Heading" at bounding box center [353, 161] width 44 height 9
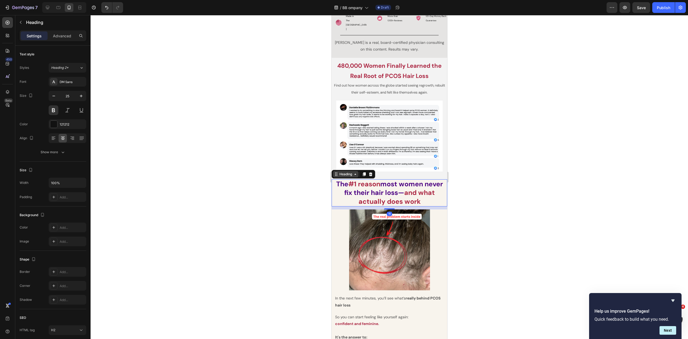
click at [340, 172] on div "Heading" at bounding box center [345, 174] width 15 height 5
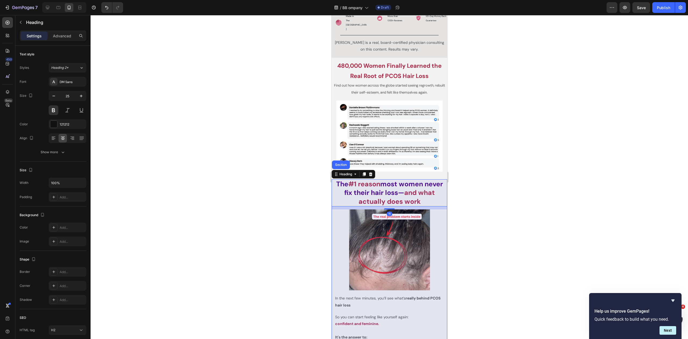
click at [342, 163] on div "Section" at bounding box center [341, 164] width 14 height 3
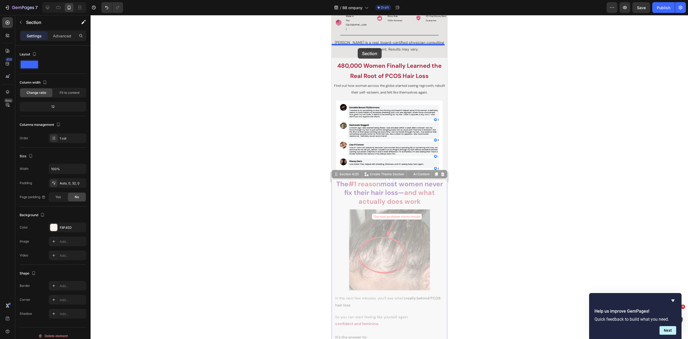
drag, startPoint x: 335, startPoint y: 162, endPoint x: 357, endPoint y: 49, distance: 114.8
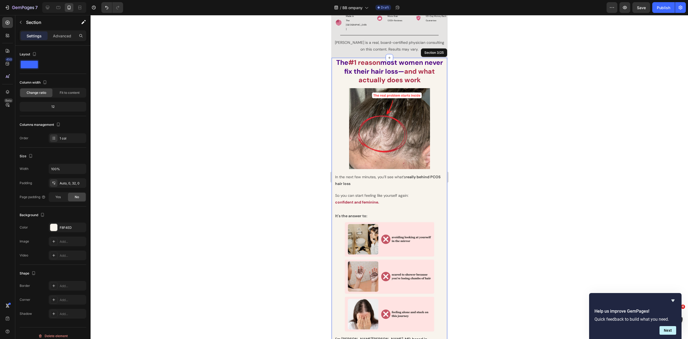
click at [490, 104] on div at bounding box center [390, 177] width 598 height 324
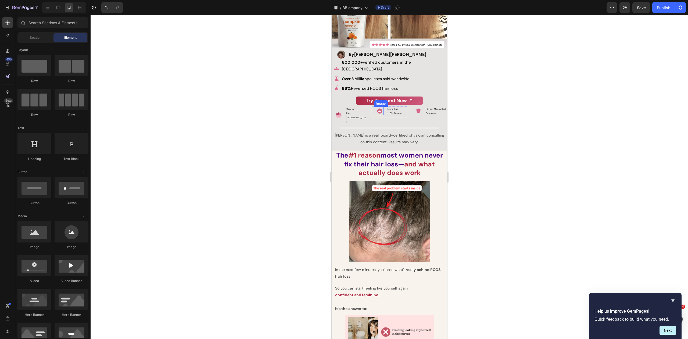
scroll to position [78, 0]
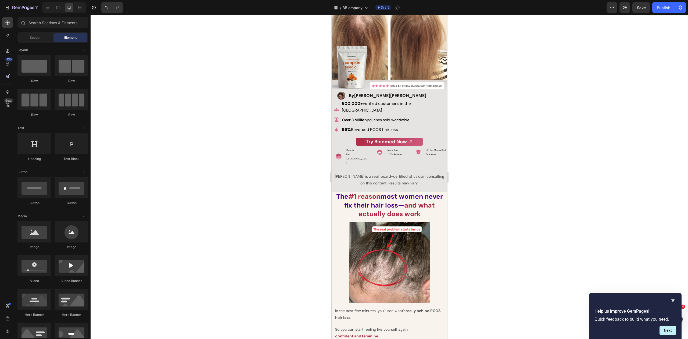
click at [509, 141] on div at bounding box center [390, 177] width 598 height 324
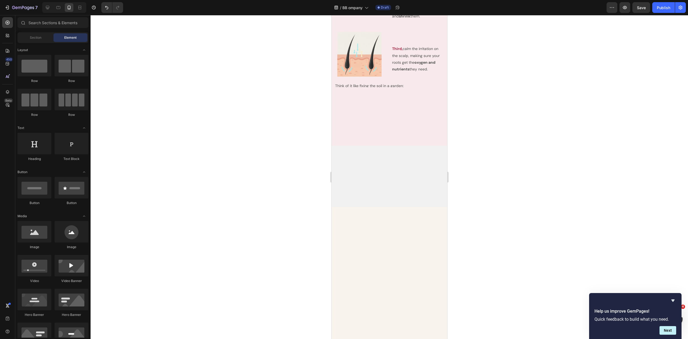
scroll to position [1694, 0]
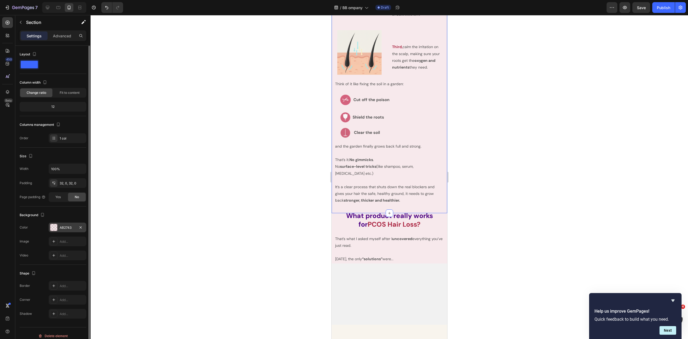
click at [67, 225] on div "AB2743" at bounding box center [68, 227] width 16 height 5
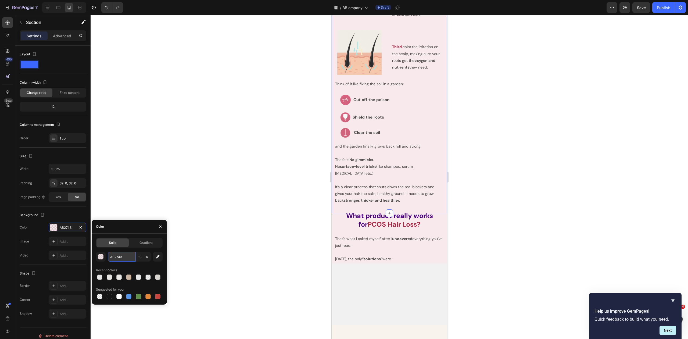
click at [127, 259] on input "AB2743" at bounding box center [122, 257] width 28 height 10
click at [531, 88] on div at bounding box center [390, 177] width 598 height 324
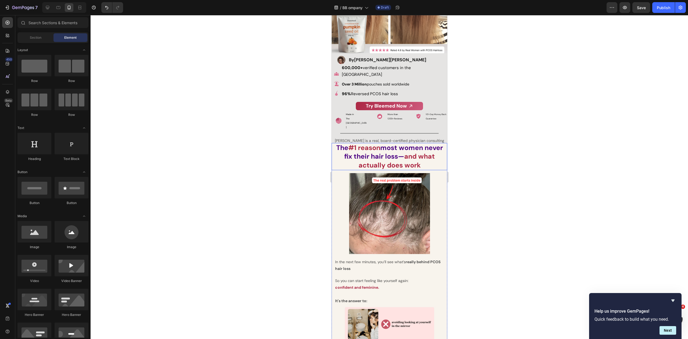
scroll to position [127, 0]
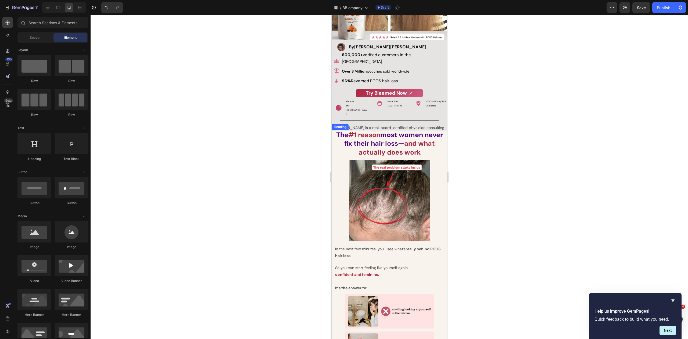
click at [439, 143] on h2 "The #1 reason most women never fix their hair loss— and what actually does work" at bounding box center [389, 143] width 116 height 27
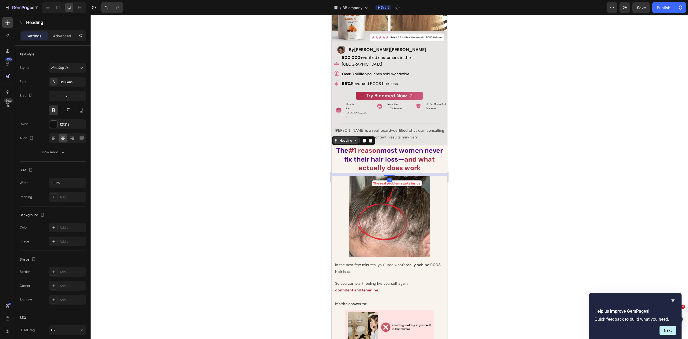
click at [347, 138] on div "Heading" at bounding box center [345, 140] width 15 height 5
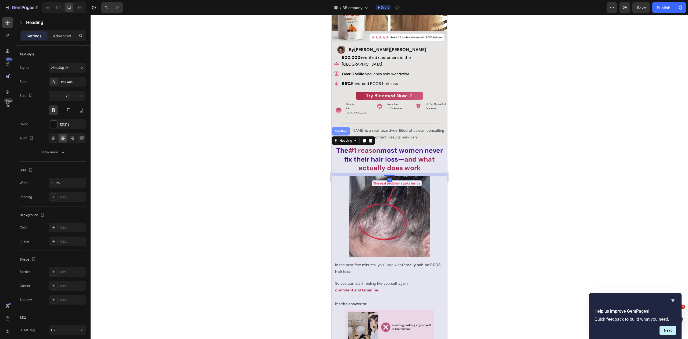
click at [342, 130] on div "Section" at bounding box center [341, 131] width 14 height 3
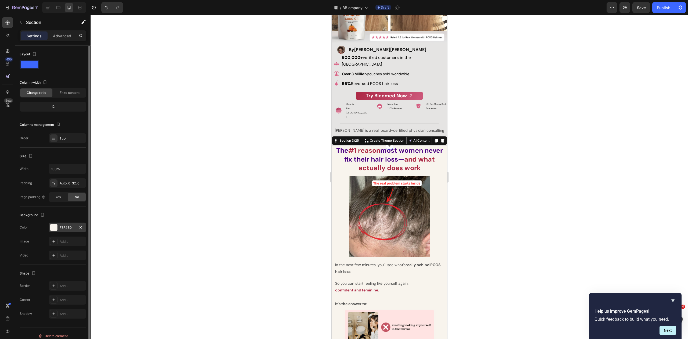
click at [67, 227] on div "F8F4ED" at bounding box center [68, 227] width 16 height 5
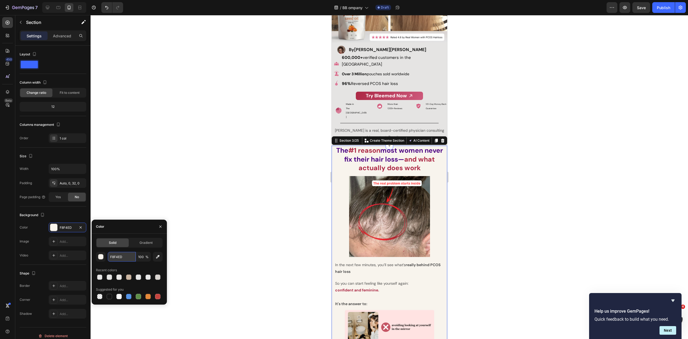
click at [123, 256] on input "F8F4ED" at bounding box center [122, 257] width 28 height 10
paste input "AB2743"
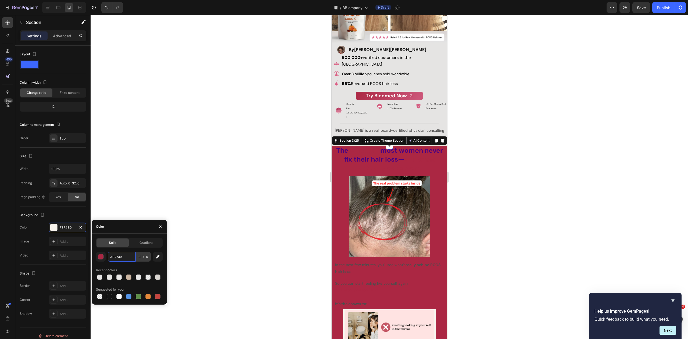
type input "AB2743"
click at [140, 257] on input "100" at bounding box center [143, 257] width 15 height 10
click at [143, 257] on input "100" at bounding box center [143, 257] width 15 height 10
type input "10"
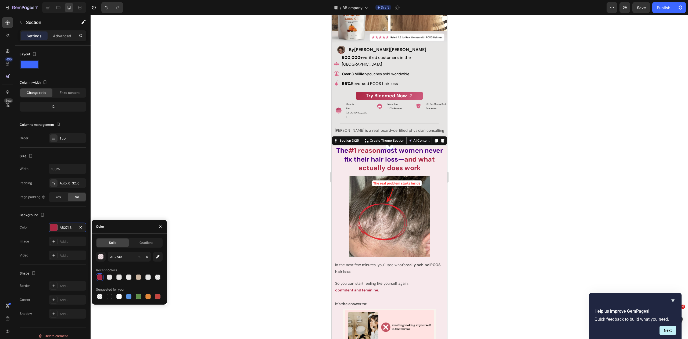
click at [239, 145] on div at bounding box center [390, 177] width 598 height 324
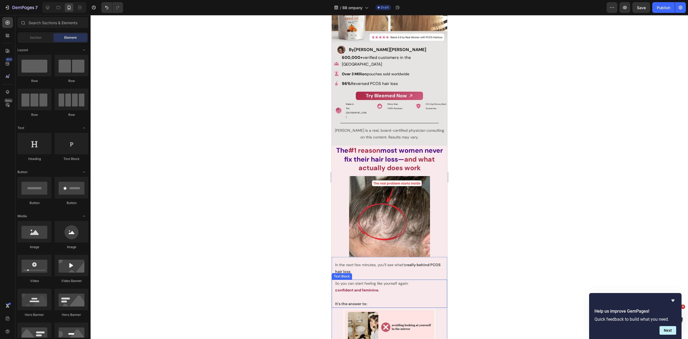
click at [360, 262] on p "In the next few minutes, you’ll see what’s really behind PCOS hair loss" at bounding box center [389, 268] width 109 height 13
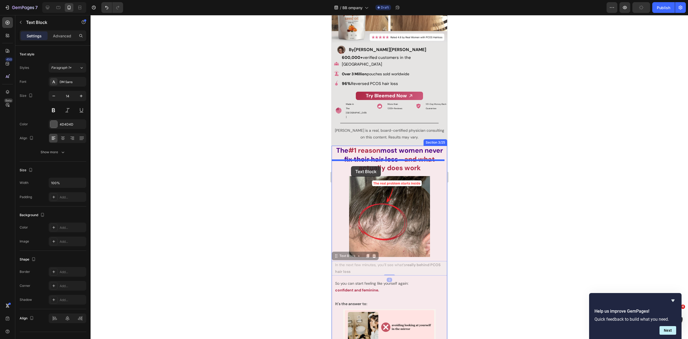
drag, startPoint x: 336, startPoint y: 240, endPoint x: 351, endPoint y: 166, distance: 75.4
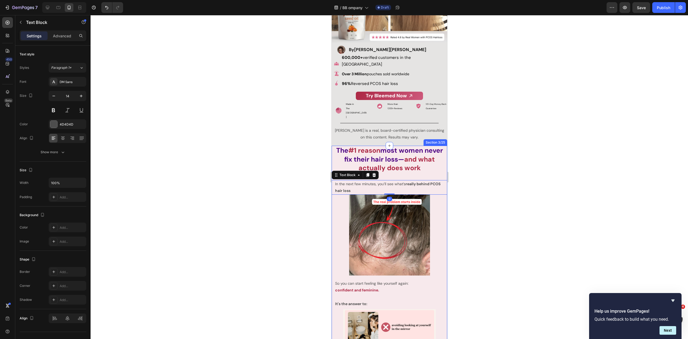
click at [514, 143] on div at bounding box center [390, 177] width 598 height 324
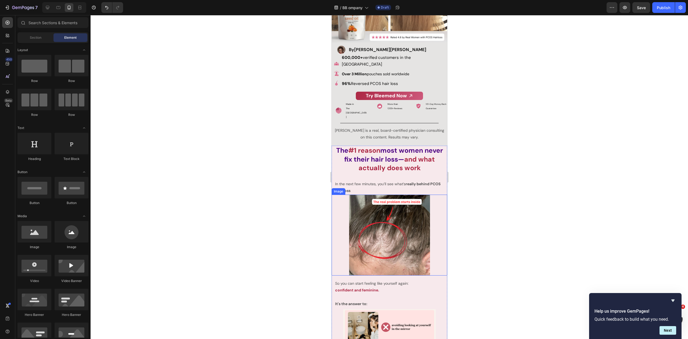
click at [396, 205] on img at bounding box center [389, 235] width 81 height 81
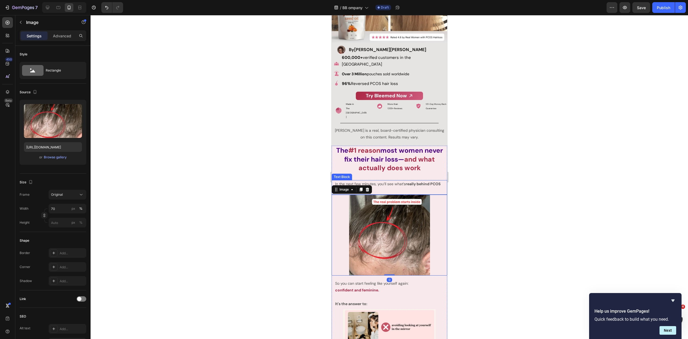
click at [390, 181] on p "In the next few minutes, you’ll see what’s really behind PCOS hair loss" at bounding box center [389, 187] width 109 height 13
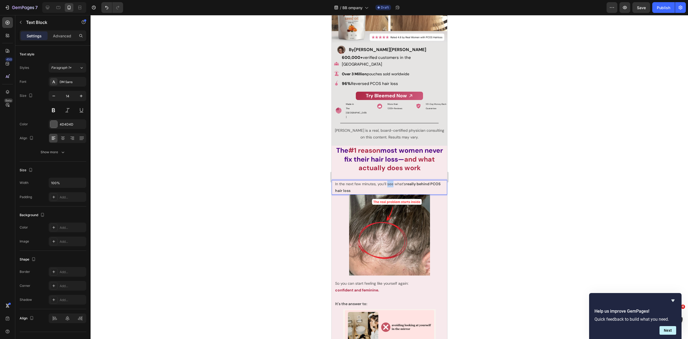
click at [390, 181] on p "In the next few minutes, you’ll see what’s really behind PCOS hair loss" at bounding box center [389, 187] width 109 height 13
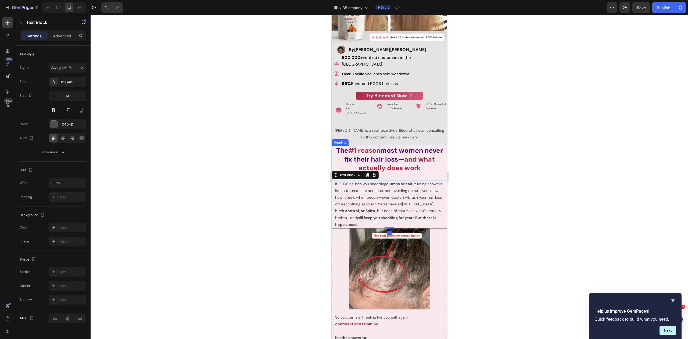
click at [480, 134] on div at bounding box center [390, 177] width 598 height 324
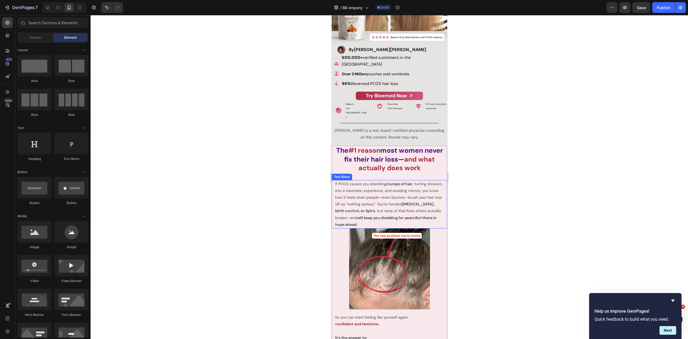
click at [381, 181] on p "If PCOS causes you shedding clumps of hair , turning showers into a traumatic e…" at bounding box center [389, 204] width 109 height 47
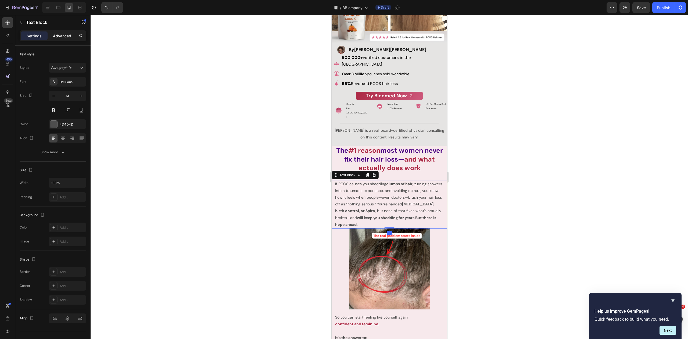
click at [69, 40] on div "Advanced" at bounding box center [62, 35] width 27 height 9
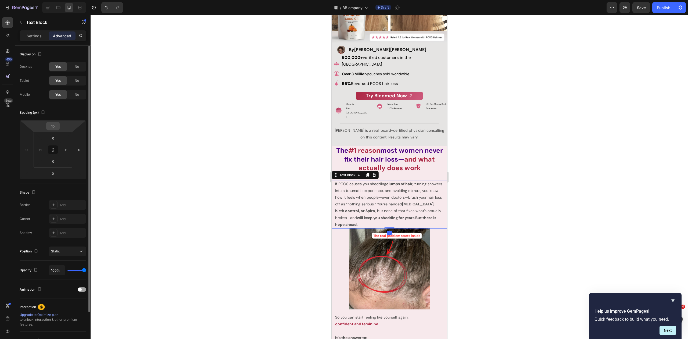
click at [59, 127] on div "15" at bounding box center [52, 126] width 13 height 9
click at [55, 126] on input "15" at bounding box center [53, 126] width 11 height 8
type input "0"
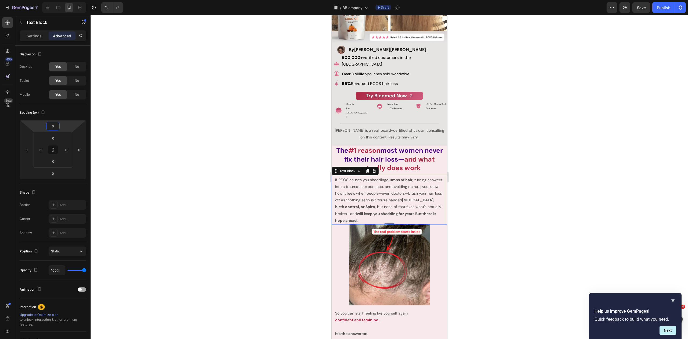
click at [212, 103] on div at bounding box center [390, 177] width 598 height 324
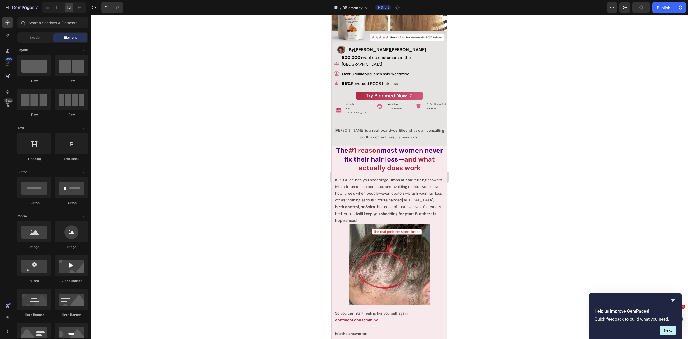
click at [483, 148] on div at bounding box center [390, 177] width 598 height 324
click at [401, 184] on p "If PCOS causes you shedding clumps of hair , turning showers into a traumatic e…" at bounding box center [389, 200] width 109 height 47
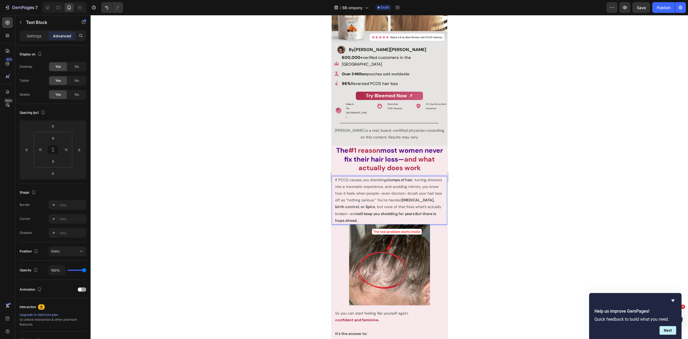
click at [518, 120] on div at bounding box center [390, 177] width 598 height 324
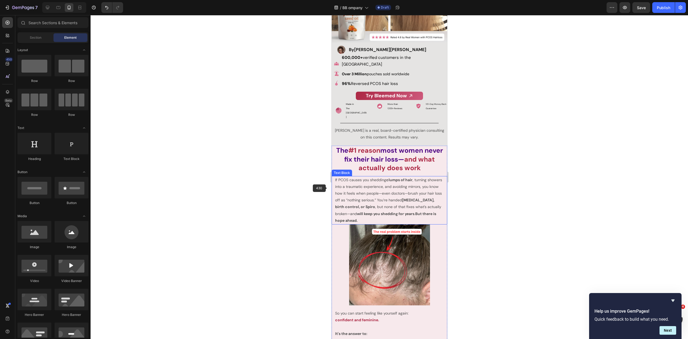
click at [351, 184] on p "If PCOS causes you shedding clumps of hair , turning showers into a traumatic e…" at bounding box center [389, 200] width 109 height 47
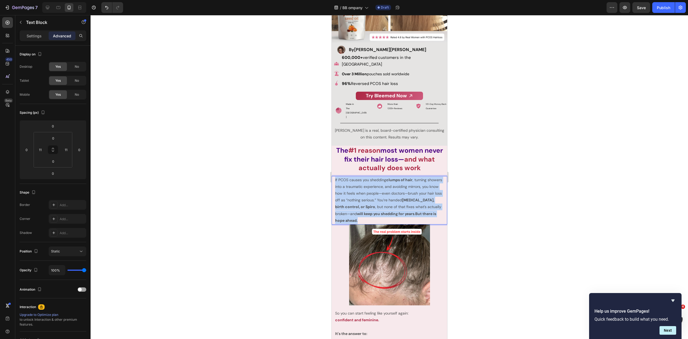
drag, startPoint x: 382, startPoint y: 200, endPoint x: 327, endPoint y: 164, distance: 65.7
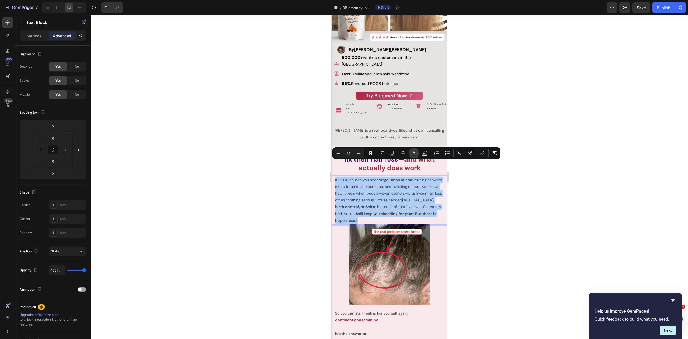
click at [412, 153] on icon "Editor contextual toolbar" at bounding box center [413, 153] width 5 height 5
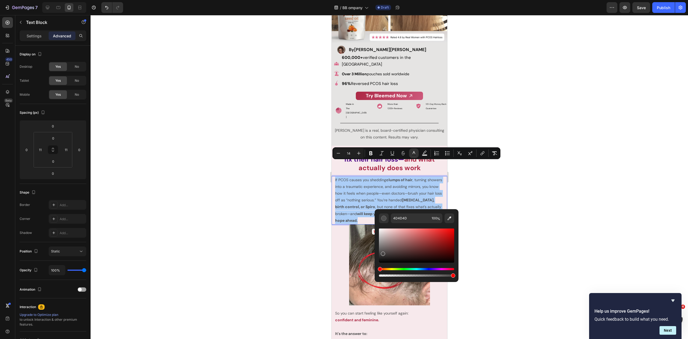
drag, startPoint x: 383, startPoint y: 251, endPoint x: 378, endPoint y: 263, distance: 13.4
click at [378, 263] on div "4D4D4D 100 %" at bounding box center [417, 243] width 84 height 69
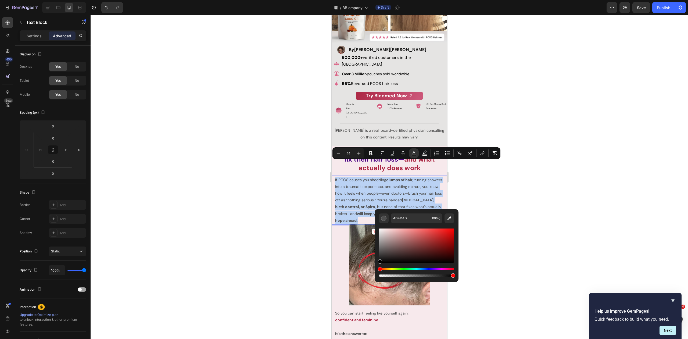
type input "000000"
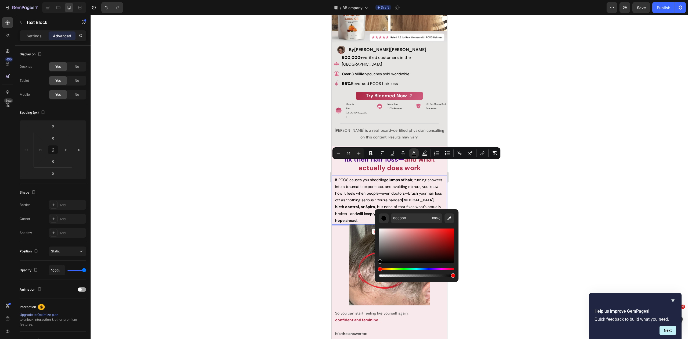
drag, startPoint x: 284, startPoint y: 224, endPoint x: 281, endPoint y: 219, distance: 6.0
click at [284, 224] on div at bounding box center [390, 177] width 598 height 324
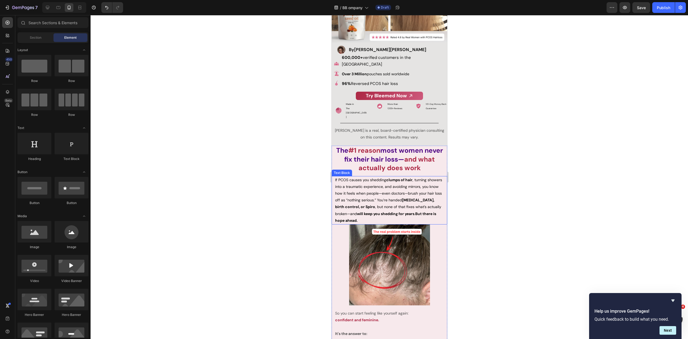
click at [418, 177] on span "If PCOS causes you shedding clumps of hair , turning showers into a traumatic e…" at bounding box center [388, 199] width 107 height 45
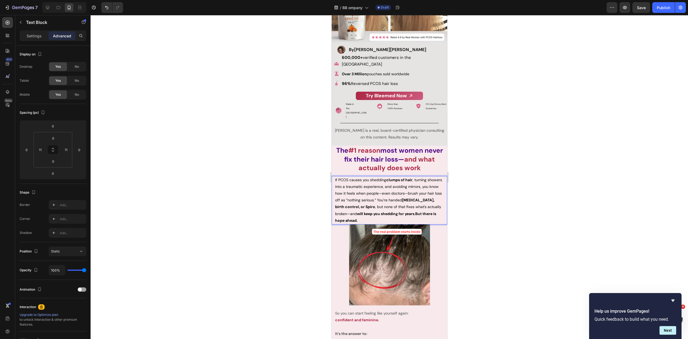
click at [389, 177] on p "If PCOS causes you shedding clumps of hair , turning showers into a traumatic e…" at bounding box center [389, 200] width 109 height 47
drag, startPoint x: 369, startPoint y: 171, endPoint x: 399, endPoint y: 171, distance: 29.6
click at [399, 177] on span "If PCOS causes you shedding clumps of hair , turning showers into a traumatic e…" at bounding box center [388, 199] width 107 height 45
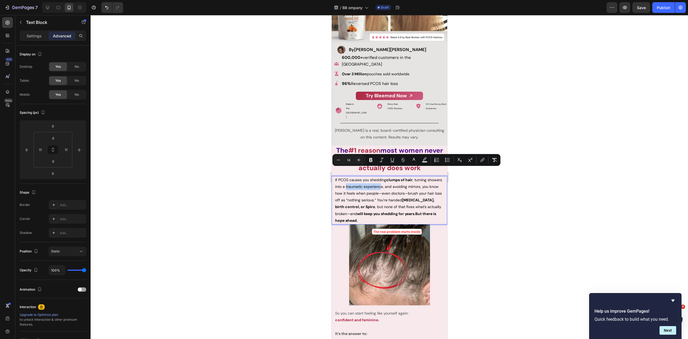
drag, startPoint x: 361, startPoint y: 171, endPoint x: 397, endPoint y: 172, distance: 35.5
click at [397, 177] on span "If PCOS causes you shedding clumps of hair , turning showers into a traumatic e…" at bounding box center [388, 199] width 107 height 45
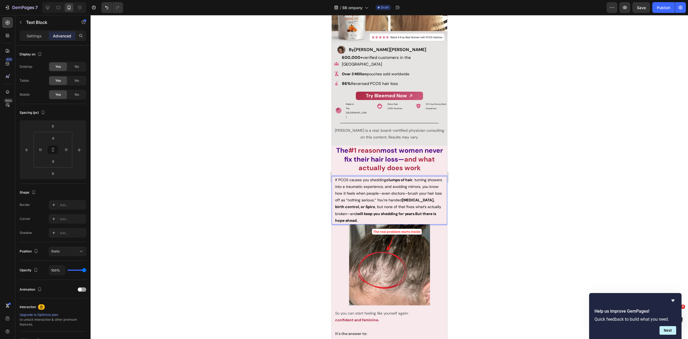
click at [395, 192] on span "If PCOS causes you shedding clumps of hair , turning showers into a traumatic e…" at bounding box center [388, 199] width 107 height 45
click at [381, 177] on p "If PCOS causes you shedding clumps of hair , turning showers into a traumatic e…" at bounding box center [389, 200] width 109 height 47
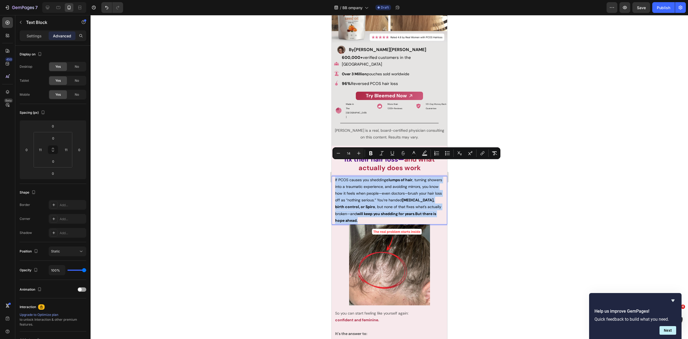
drag, startPoint x: 387, startPoint y: 197, endPoint x: 330, endPoint y: 164, distance: 66.0
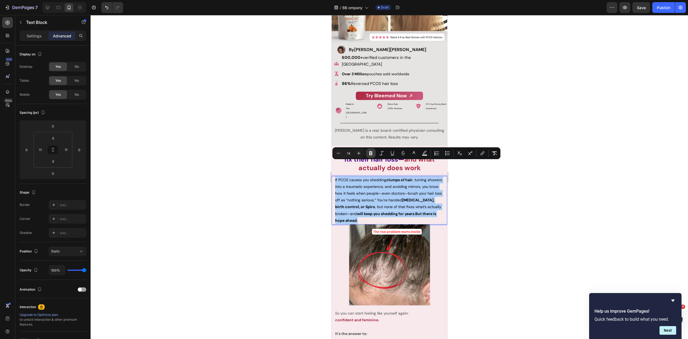
click at [373, 152] on icon "Editor contextual toolbar" at bounding box center [370, 153] width 5 height 5
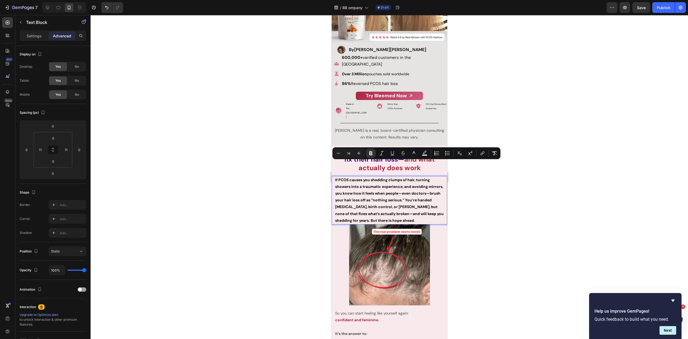
drag, startPoint x: 291, startPoint y: 180, endPoint x: 316, endPoint y: 186, distance: 26.4
click at [291, 180] on div at bounding box center [390, 177] width 598 height 324
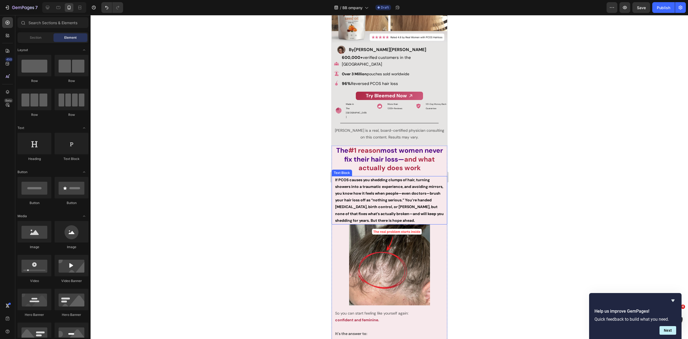
click at [398, 201] on p "If PCOS causes you shedding clumps of hair, turning showers into a traumatic ex…" at bounding box center [389, 200] width 109 height 47
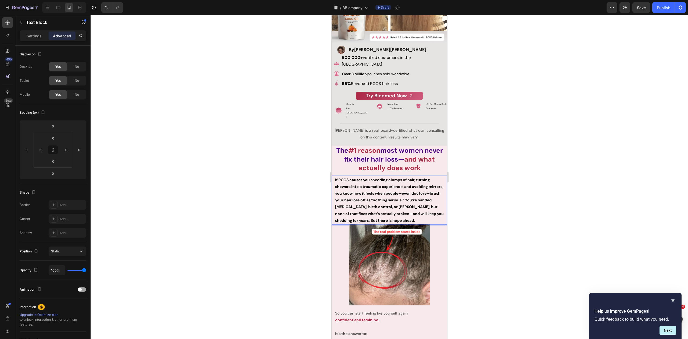
click at [414, 203] on strong "If PCOS causes you shedding clumps of hair, turning showers into a traumatic ex…" at bounding box center [389, 199] width 109 height 45
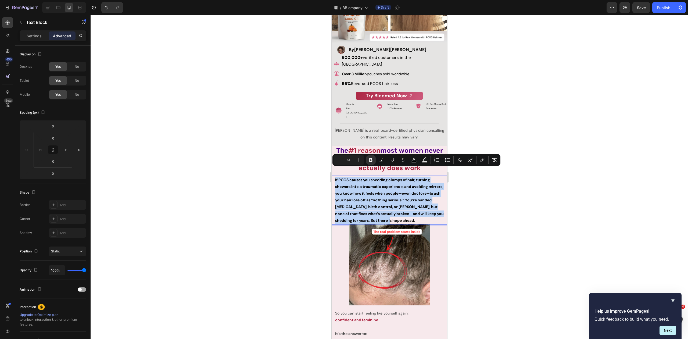
drag, startPoint x: 419, startPoint y: 204, endPoint x: 330, endPoint y: 163, distance: 97.8
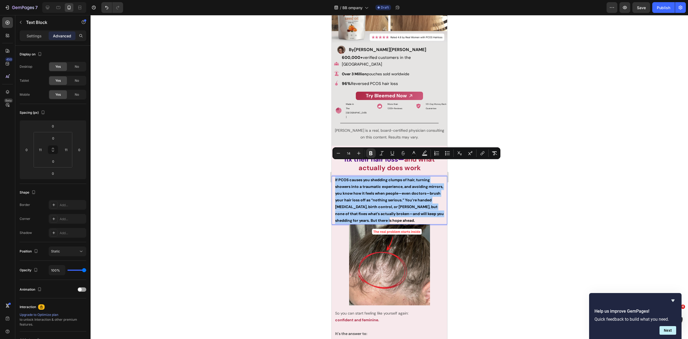
drag, startPoint x: 373, startPoint y: 153, endPoint x: 314, endPoint y: 167, distance: 59.8
click at [373, 153] on icon "Editor contextual toolbar" at bounding box center [370, 153] width 5 height 5
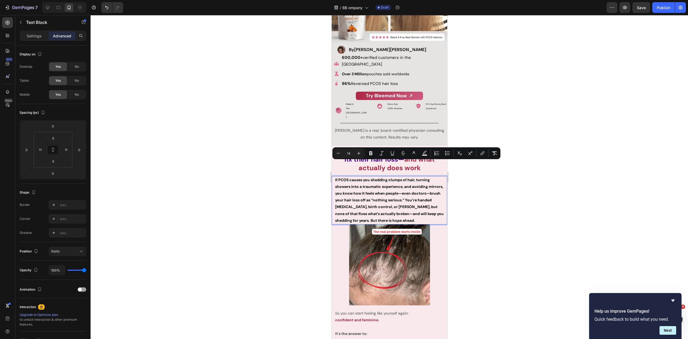
type input "16"
click at [291, 171] on div at bounding box center [390, 177] width 598 height 324
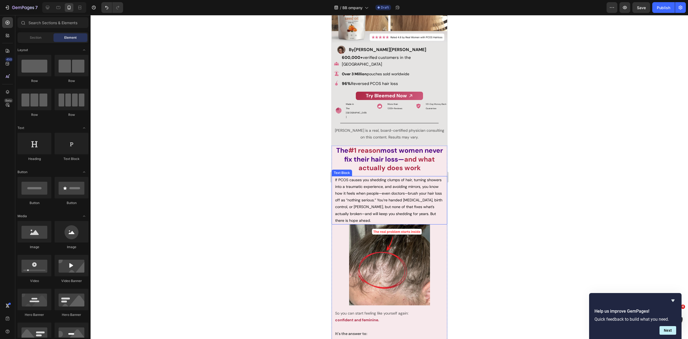
click at [339, 177] on span "If PCOS causes you shedding clumps of hair, turning showers into a traumatic ex…" at bounding box center [388, 199] width 107 height 45
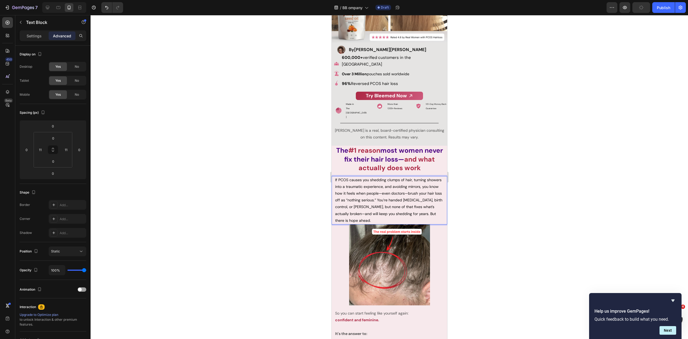
click at [356, 177] on span "If PCOS causes you shedding clumps of hair, turning showers into a traumatic ex…" at bounding box center [388, 199] width 107 height 45
click at [354, 177] on span "If PCOS causes you shedding clumps of hair, turning showers into a traumatic ex…" at bounding box center [388, 199] width 107 height 45
drag, startPoint x: 360, startPoint y: 165, endPoint x: 356, endPoint y: 187, distance: 22.1
click at [356, 187] on p "If PCOS causes you shedding clumps of hair, turning showers into a traumatic ex…" at bounding box center [389, 200] width 109 height 47
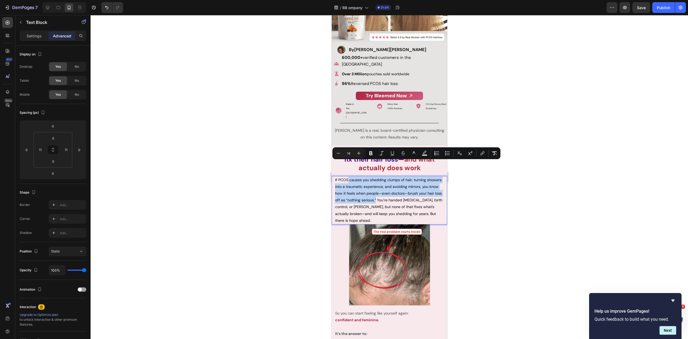
drag, startPoint x: 350, startPoint y: 166, endPoint x: 384, endPoint y: 185, distance: 38.5
click at [384, 185] on span "If PCOS causes you shedding clumps of hair, turning showers into a traumatic ex…" at bounding box center [388, 199] width 107 height 45
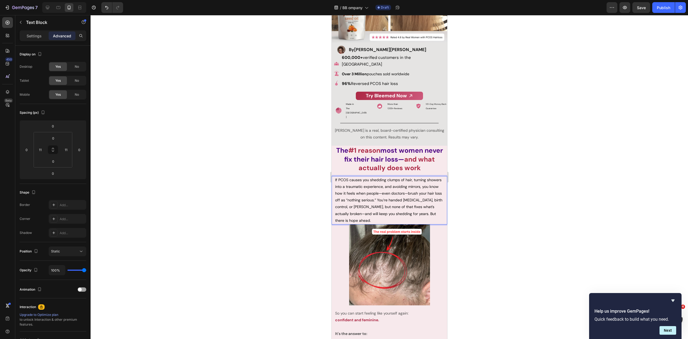
click at [384, 185] on span "If PCOS causes you shedding clumps of hair, turning showers into a traumatic ex…" at bounding box center [388, 199] width 107 height 45
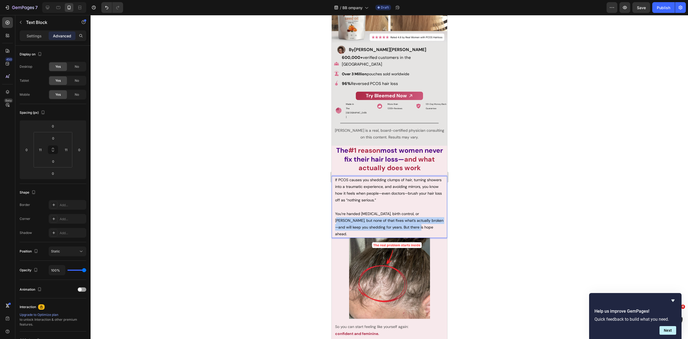
drag, startPoint x: 416, startPoint y: 198, endPoint x: 425, endPoint y: 208, distance: 14.1
click at [428, 211] on p "You’re handed Minoxidil, birth control, or Spiro, but none of that fixes what’s…" at bounding box center [389, 223] width 109 height 27
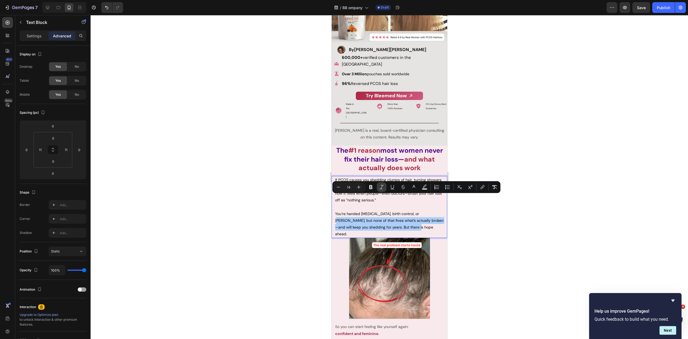
drag, startPoint x: 372, startPoint y: 187, endPoint x: 381, endPoint y: 183, distance: 9.9
click at [372, 187] on icon "Editor contextual toolbar" at bounding box center [370, 186] width 5 height 5
click at [502, 137] on div at bounding box center [390, 177] width 598 height 324
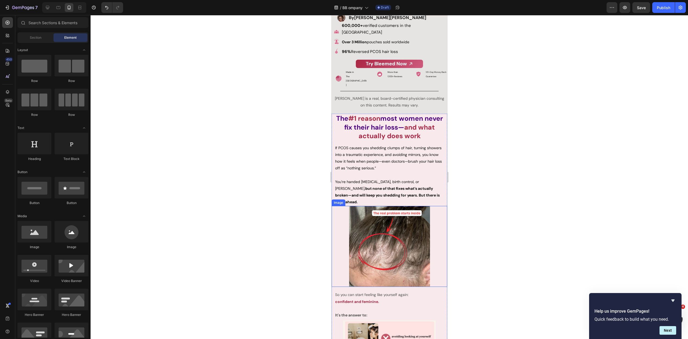
scroll to position [195, 0]
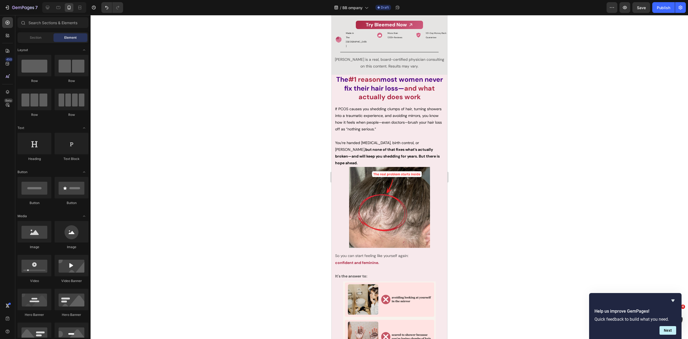
click at [496, 126] on div at bounding box center [390, 177] width 598 height 324
click at [502, 107] on div at bounding box center [390, 177] width 598 height 324
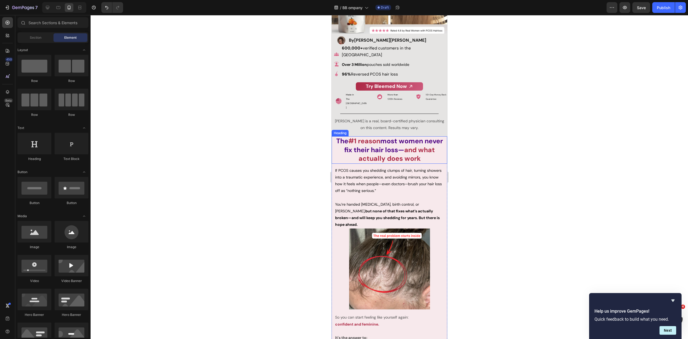
scroll to position [133, 0]
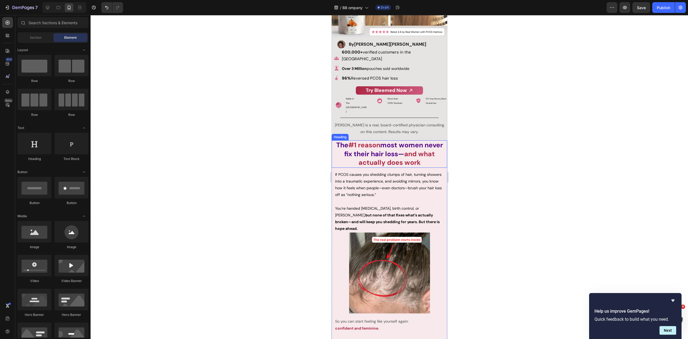
click at [483, 136] on div at bounding box center [390, 177] width 598 height 324
click at [406, 149] on strong "and what actually does work" at bounding box center [396, 158] width 76 height 18
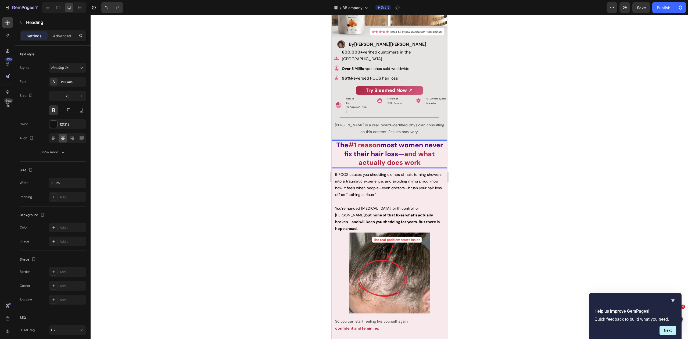
click at [421, 146] on p "The #1 reason most women never fix their hair loss— and what actually does work" at bounding box center [389, 154] width 115 height 26
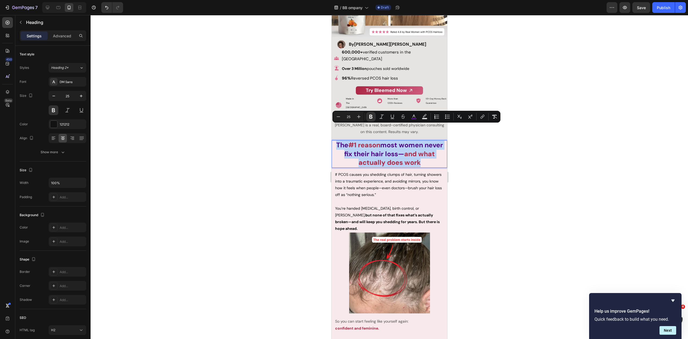
drag, startPoint x: 416, startPoint y: 148, endPoint x: 328, endPoint y: 131, distance: 90.0
click at [413, 119] on rect "Editor contextual toolbar" at bounding box center [414, 118] width 5 height 1
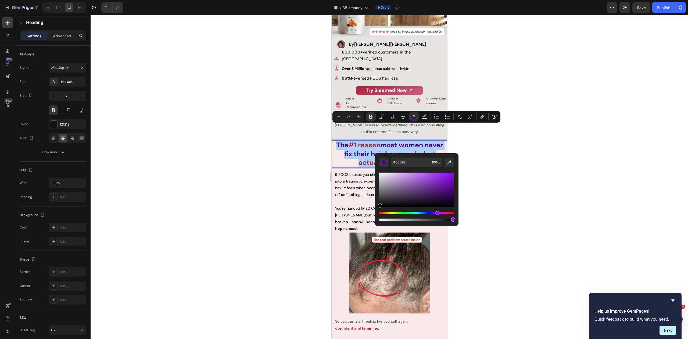
drag, startPoint x: 714, startPoint y: 222, endPoint x: 371, endPoint y: 216, distance: 343.8
type input "000000"
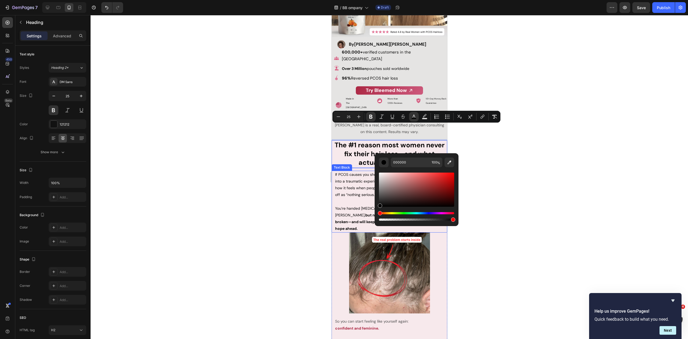
drag, startPoint x: 302, startPoint y: 179, endPoint x: 314, endPoint y: 166, distance: 18.1
click at [302, 179] on div at bounding box center [390, 177] width 598 height 324
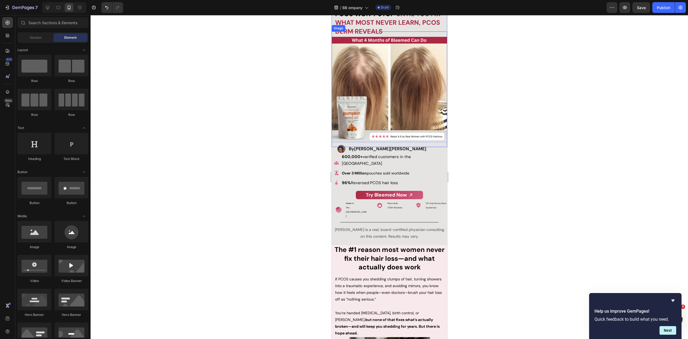
scroll to position [48, 0]
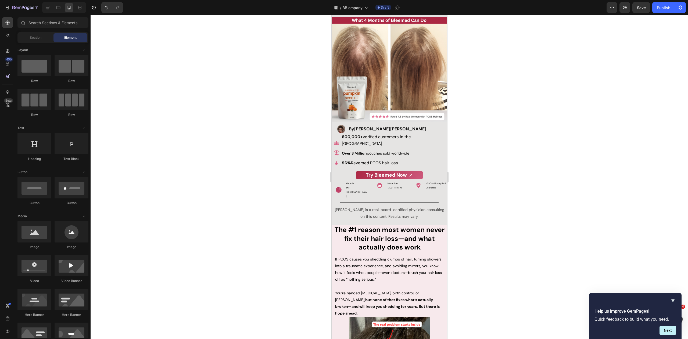
click at [505, 107] on div at bounding box center [390, 177] width 598 height 324
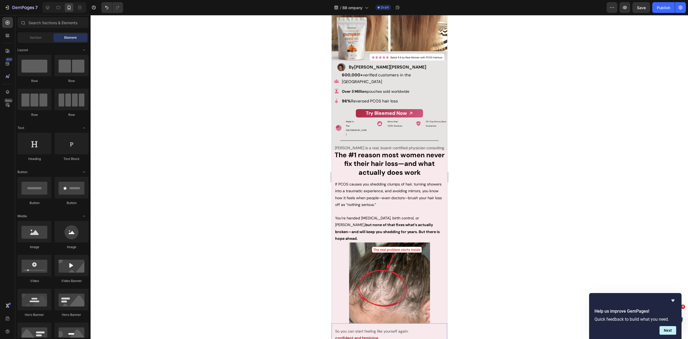
scroll to position [113, 0]
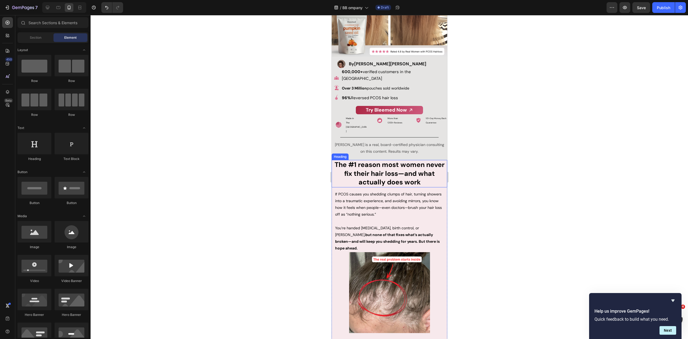
click at [404, 160] on strong "The #1 reason most women never fix their hair loss—and what actually does work" at bounding box center [389, 173] width 110 height 26
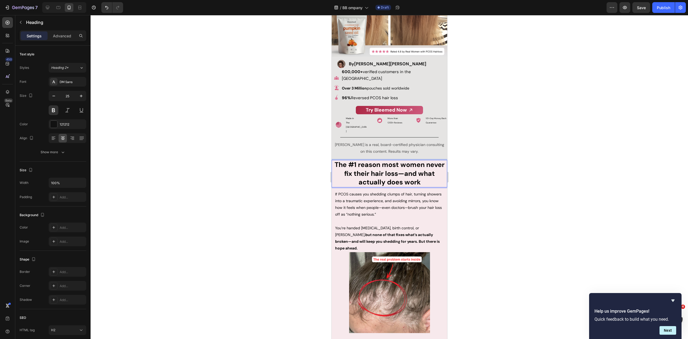
click at [423, 160] on strong "The #1 reason most women never fix their hair loss—and what actually does work" at bounding box center [389, 173] width 110 height 26
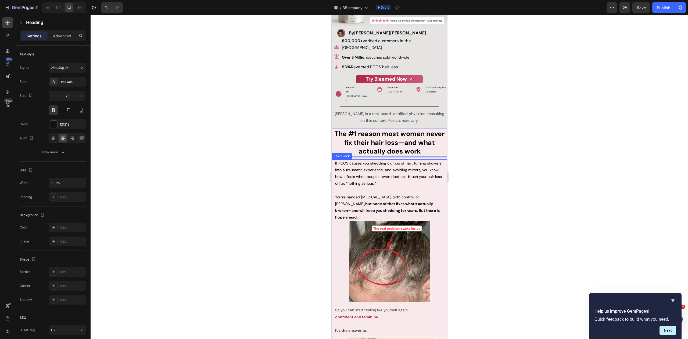
scroll to position [145, 0]
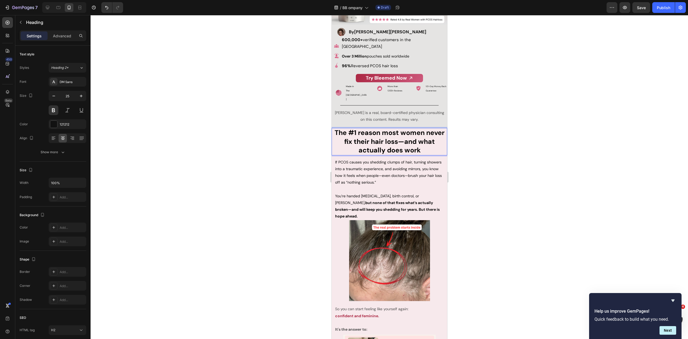
click at [488, 129] on div at bounding box center [390, 177] width 598 height 324
click at [412, 128] on strong "The #1 reason most women never fix their hair loss—and what actually does work" at bounding box center [389, 141] width 110 height 26
click at [392, 128] on strong "The #1 reason most women never fix their hair loss—and what actually does work" at bounding box center [389, 141] width 110 height 26
click at [357, 128] on strong "The #1 reason most women never fix their hair loss—and what actually does work" at bounding box center [389, 141] width 110 height 26
click at [494, 118] on div at bounding box center [390, 177] width 598 height 324
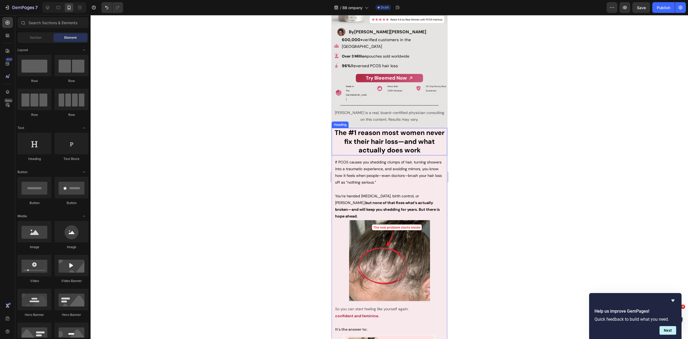
click at [386, 128] on strong "The #1 reason most women never fix their hair loss—and what actually does work" at bounding box center [389, 141] width 110 height 26
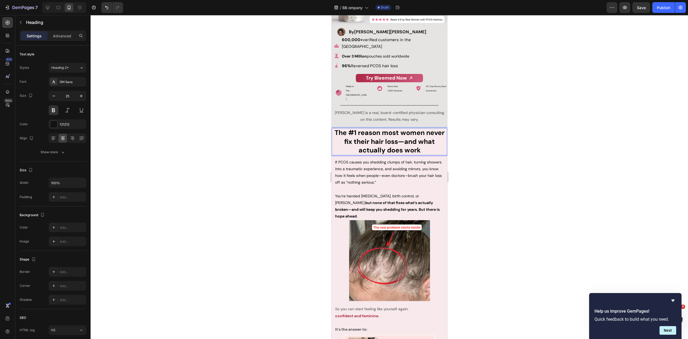
click at [371, 128] on strong "The #1 reason most women never fix their hair loss—and what actually does work" at bounding box center [389, 141] width 110 height 26
click at [496, 132] on div at bounding box center [390, 177] width 598 height 324
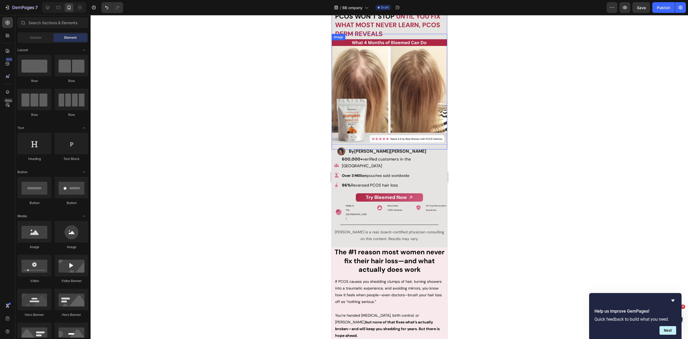
scroll to position [0, 0]
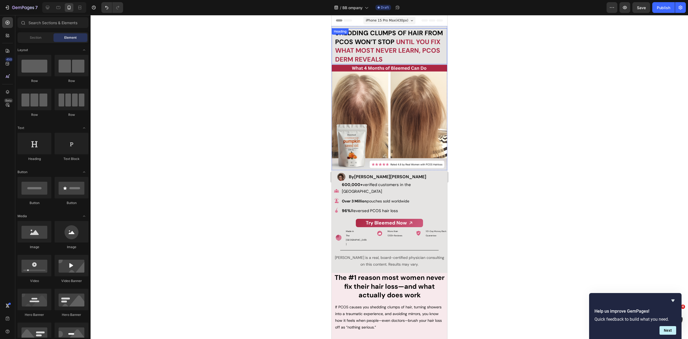
click at [407, 49] on strong "until you fix what most never learn," at bounding box center [387, 46] width 105 height 17
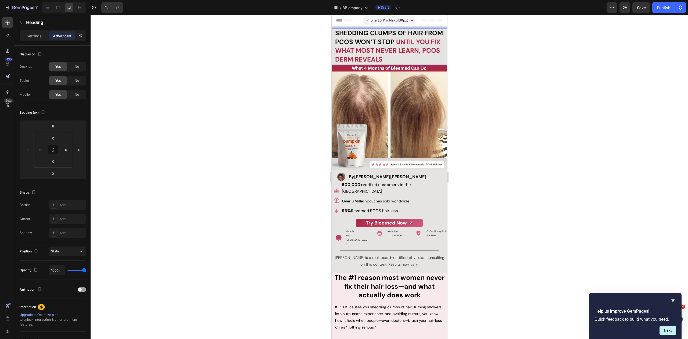
click at [406, 51] on strong "until you fix what most never learn," at bounding box center [387, 46] width 105 height 17
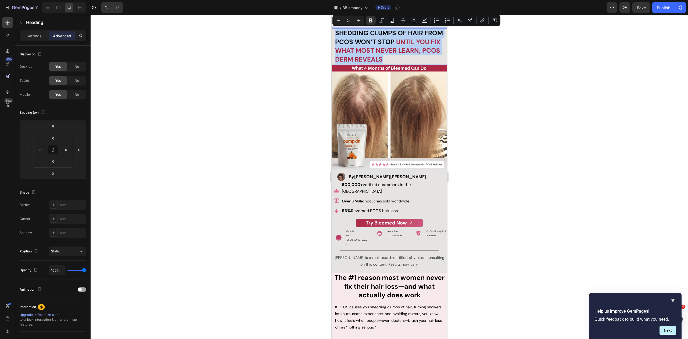
click at [398, 50] on strong "until you fix what most never learn," at bounding box center [387, 46] width 105 height 17
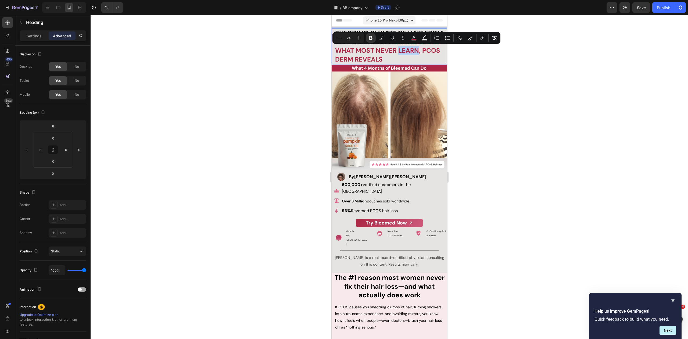
drag, startPoint x: 398, startPoint y: 51, endPoint x: 418, endPoint y: 51, distance: 19.4
click at [418, 51] on strong "until you fix what most never learn," at bounding box center [387, 46] width 105 height 17
click at [416, 42] on button "color" at bounding box center [414, 38] width 10 height 10
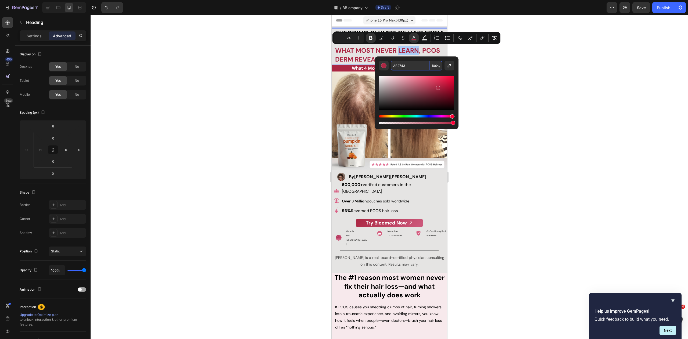
click at [412, 65] on input "AB2743" at bounding box center [410, 66] width 39 height 10
click at [497, 122] on div at bounding box center [390, 177] width 598 height 324
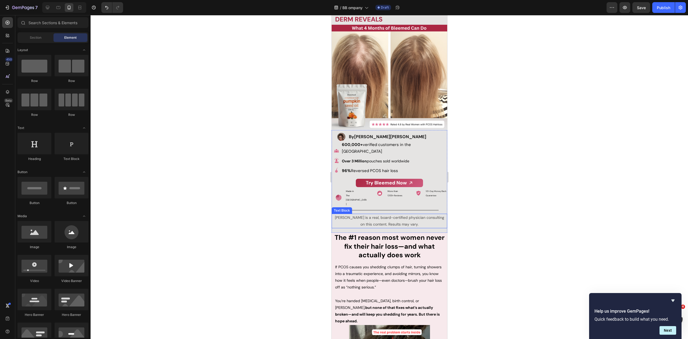
scroll to position [69, 0]
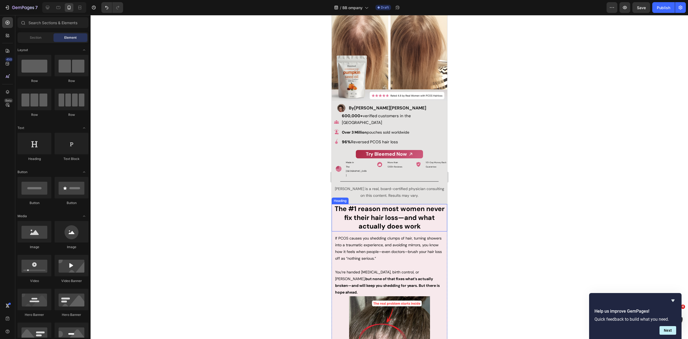
click at [364, 204] on strong "The #1 reason most women never fix their hair loss—and what actually does work" at bounding box center [389, 217] width 110 height 26
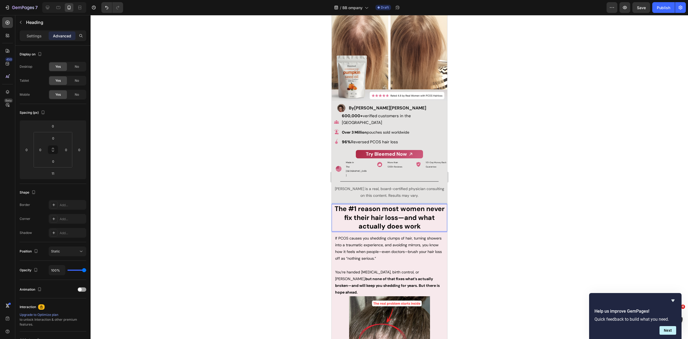
click at [353, 204] on strong "The #1 reason most women never fix their hair loss—and what actually does work" at bounding box center [389, 217] width 110 height 26
drag, startPoint x: 349, startPoint y: 193, endPoint x: 378, endPoint y: 195, distance: 29.3
click at [378, 204] on strong "The #1 reason most women never fix their hair loss—and what actually does work" at bounding box center [389, 217] width 110 height 26
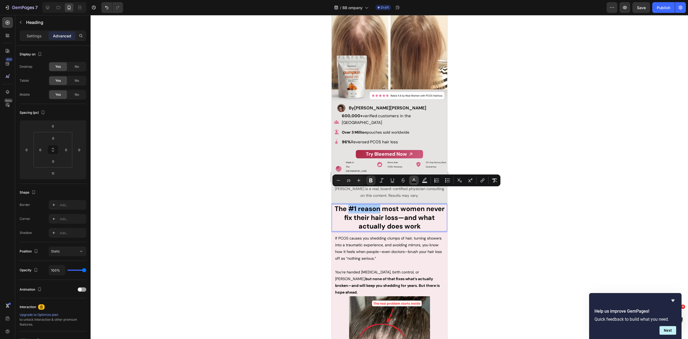
click at [409, 182] on button "color" at bounding box center [414, 181] width 10 height 10
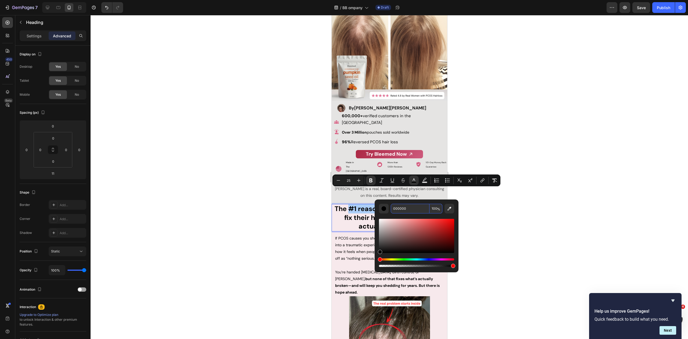
click at [411, 209] on input "000000" at bounding box center [410, 209] width 39 height 10
paste input "AB2743"
type input "AB2743"
drag, startPoint x: 497, startPoint y: 136, endPoint x: 490, endPoint y: 141, distance: 8.1
click at [497, 136] on div at bounding box center [390, 177] width 598 height 324
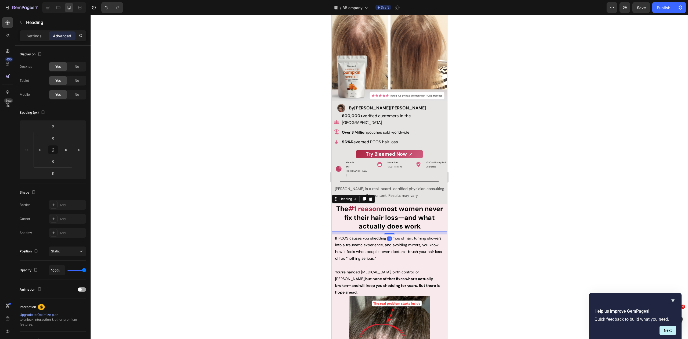
click at [403, 204] on strong "most women never fix their hair loss—and what actually does work" at bounding box center [393, 217] width 99 height 26
click at [412, 210] on strong "most women never fix their hair loss—and what actually does work" at bounding box center [393, 217] width 99 height 26
drag, startPoint x: 357, startPoint y: 212, endPoint x: 420, endPoint y: 213, distance: 63.4
click at [420, 213] on p "The #1 reason most women never fix their hair loss—and what actually does work" at bounding box center [389, 218] width 115 height 26
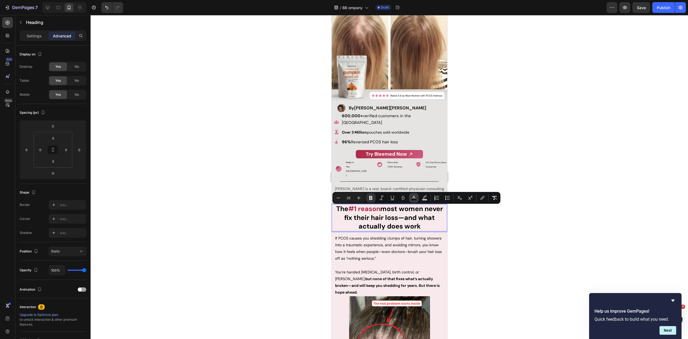
click at [412, 199] on rect "Editor contextual toolbar" at bounding box center [414, 199] width 5 height 1
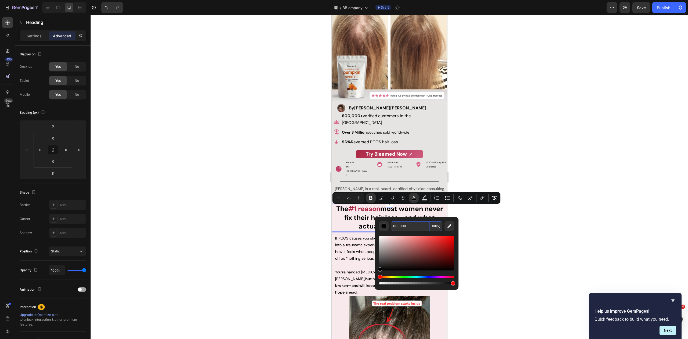
click at [413, 225] on input "000000" at bounding box center [410, 226] width 39 height 10
paste input "AB2743"
type input "AB2743"
click at [484, 133] on div at bounding box center [390, 177] width 598 height 324
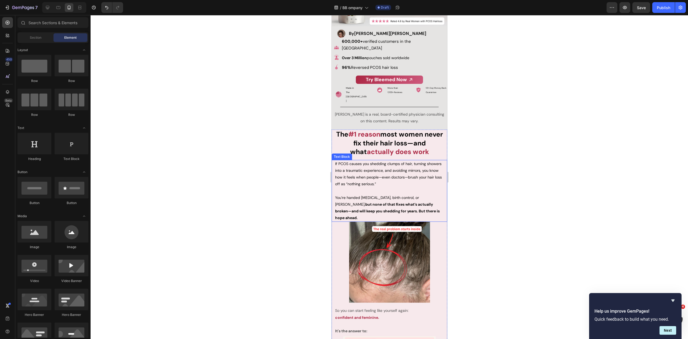
scroll to position [146, 0]
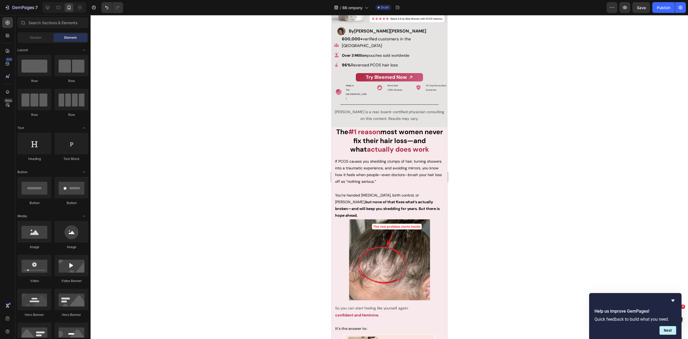
click at [489, 115] on div at bounding box center [390, 177] width 598 height 324
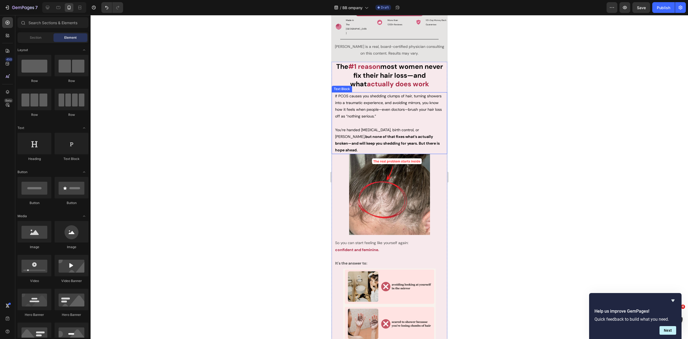
scroll to position [209, 0]
click at [480, 131] on div at bounding box center [390, 177] width 598 height 324
click at [277, 137] on div at bounding box center [390, 177] width 598 height 324
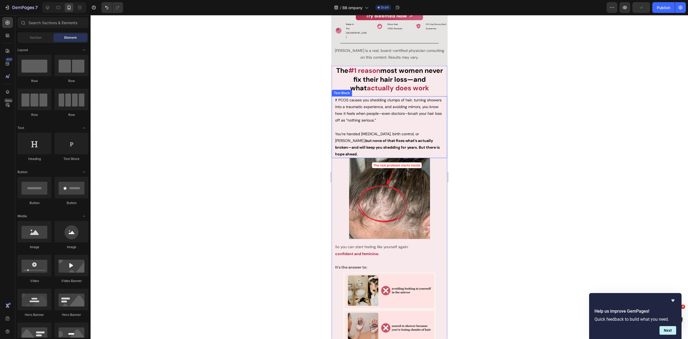
scroll to position [204, 0]
click at [499, 114] on div at bounding box center [390, 177] width 598 height 324
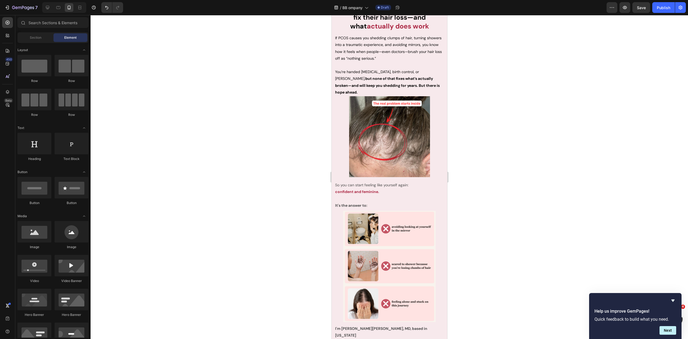
scroll to position [257, 0]
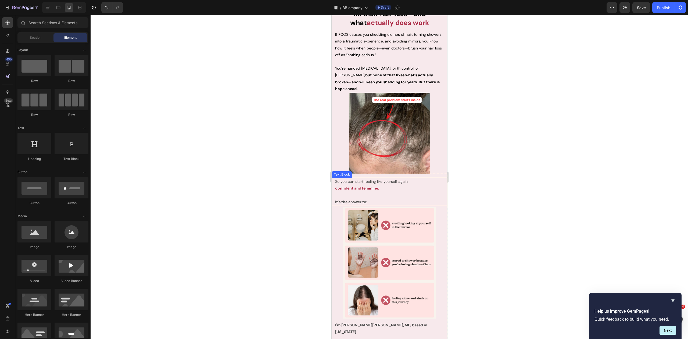
click at [378, 186] on strong "confident and feminine." at bounding box center [357, 188] width 44 height 5
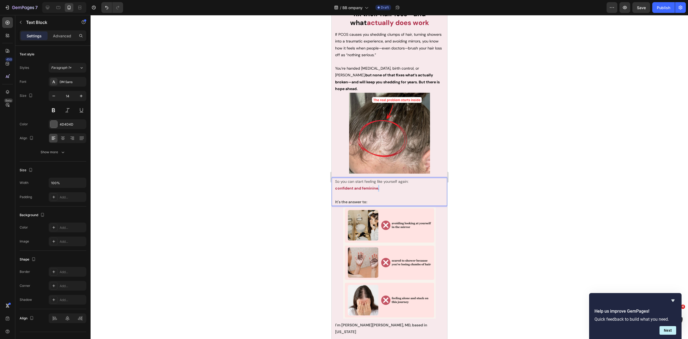
click at [378, 186] on strong "confident and feminine." at bounding box center [357, 188] width 44 height 5
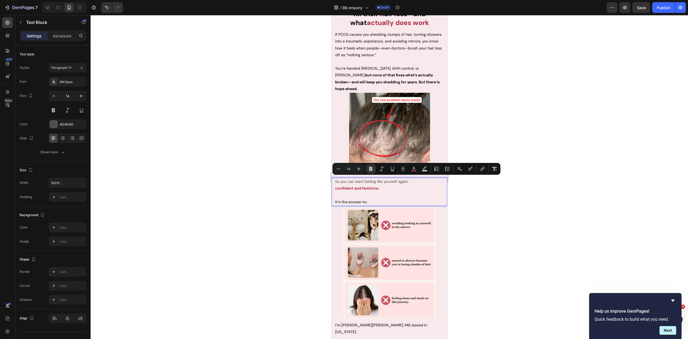
click at [376, 192] on p "Rich Text Editor. Editing area: main" at bounding box center [389, 195] width 109 height 7
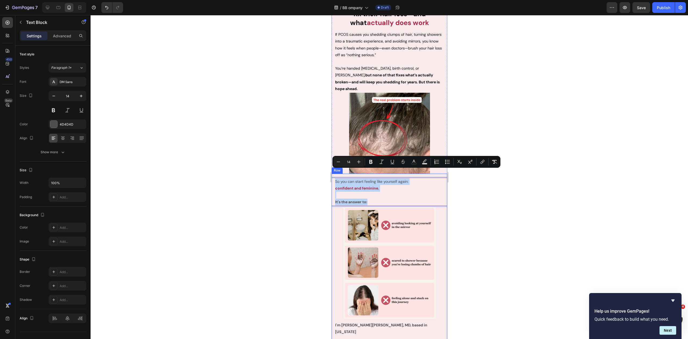
drag, startPoint x: 373, startPoint y: 192, endPoint x: 334, endPoint y: 168, distance: 46.4
click at [334, 174] on div "So you can start feeling like yourself again: confident and feminine. It's the …" at bounding box center [389, 298] width 116 height 249
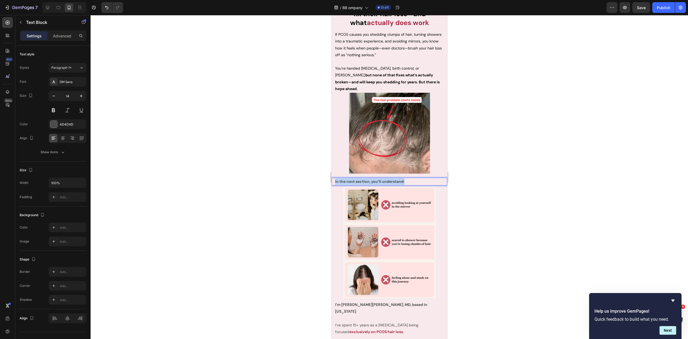
drag, startPoint x: 413, startPoint y: 175, endPoint x: 325, endPoint y: 171, distance: 88.0
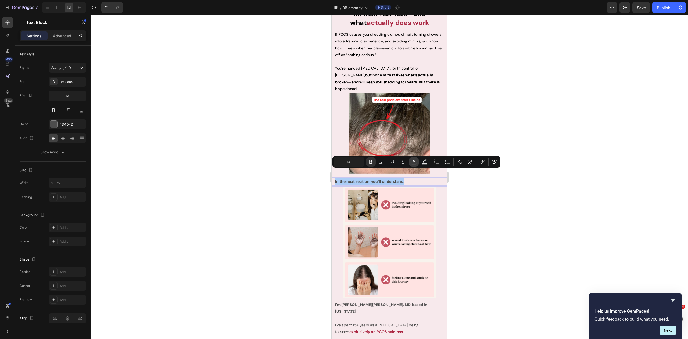
click at [413, 163] on icon "Editor contextual toolbar" at bounding box center [413, 161] width 5 height 5
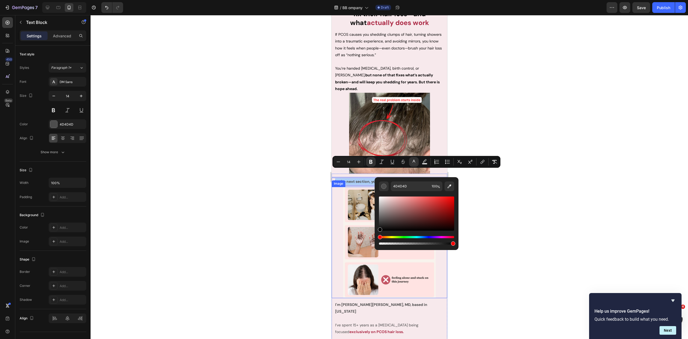
drag, startPoint x: 709, startPoint y: 247, endPoint x: 371, endPoint y: 233, distance: 338.1
type input "000000"
click at [294, 209] on div at bounding box center [390, 177] width 598 height 324
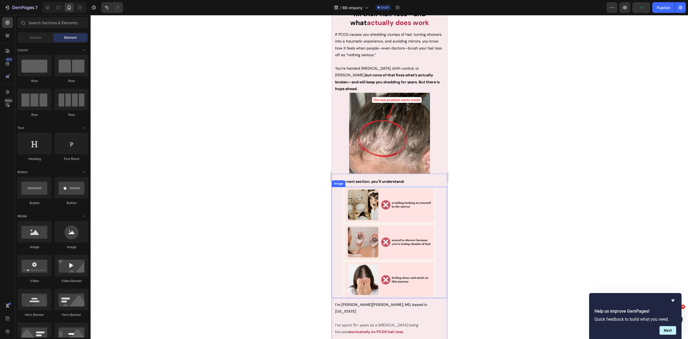
click at [412, 178] on p "In the next section, you’ll understand:" at bounding box center [389, 181] width 109 height 7
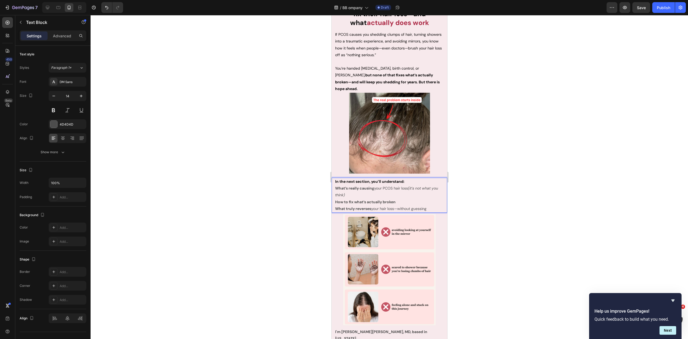
drag, startPoint x: 433, startPoint y: 199, endPoint x: 331, endPoint y: 178, distance: 104.3
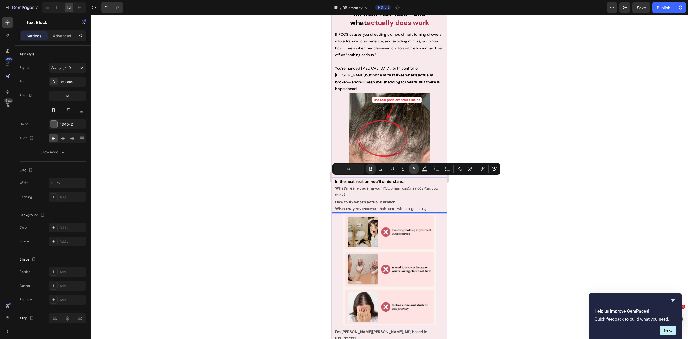
drag, startPoint x: 412, startPoint y: 167, endPoint x: 410, endPoint y: 172, distance: 4.7
click at [412, 167] on icon "Editor contextual toolbar" at bounding box center [413, 168] width 5 height 5
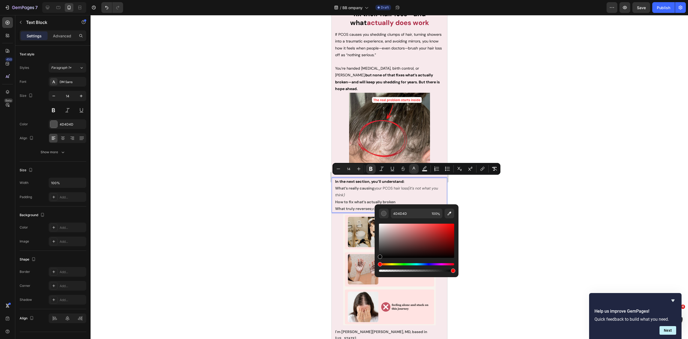
drag, startPoint x: 719, startPoint y: 262, endPoint x: 374, endPoint y: 264, distance: 344.9
type input "000000"
drag, startPoint x: 291, startPoint y: 222, endPoint x: 327, endPoint y: 217, distance: 36.9
click at [291, 222] on div at bounding box center [390, 177] width 598 height 324
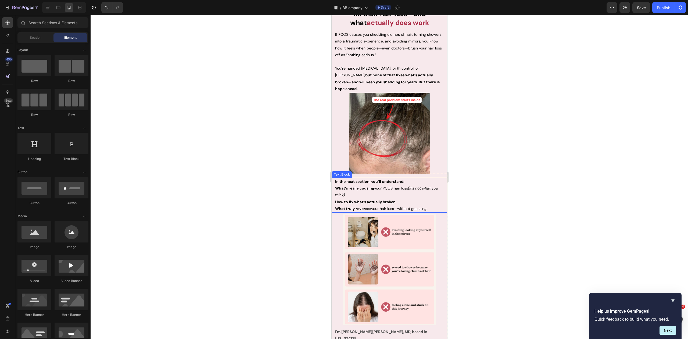
click at [426, 206] on span "What truly reverses your hair loss—without guessing" at bounding box center [380, 208] width 91 height 5
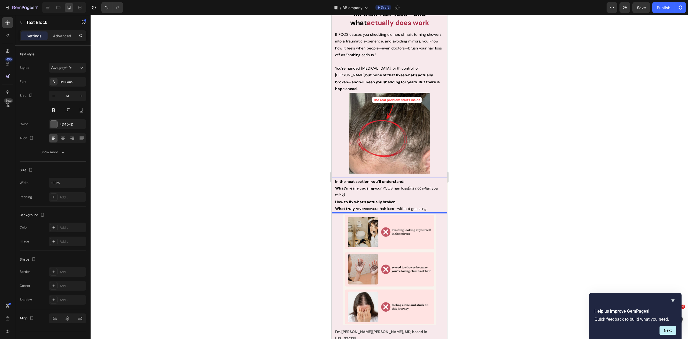
click at [431, 205] on p "What truly reverses your hair loss—without guessing" at bounding box center [389, 208] width 109 height 7
drag, startPoint x: 426, startPoint y: 200, endPoint x: 332, endPoint y: 180, distance: 95.6
click at [332, 180] on div "In the next section, you’ll understand: What’s really causing your PCOS hair lo…" at bounding box center [389, 195] width 116 height 35
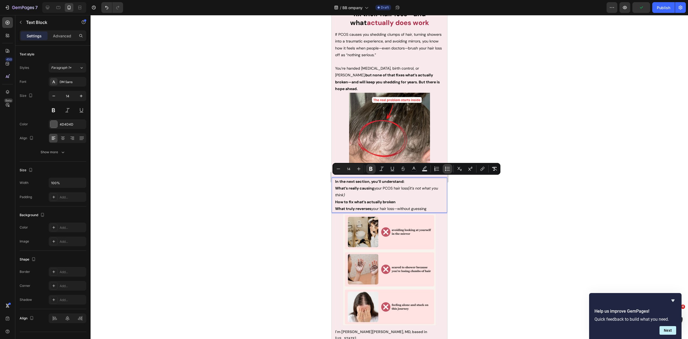
click at [445, 167] on icon "Editor contextual toolbar" at bounding box center [447, 168] width 5 height 5
type input "14"
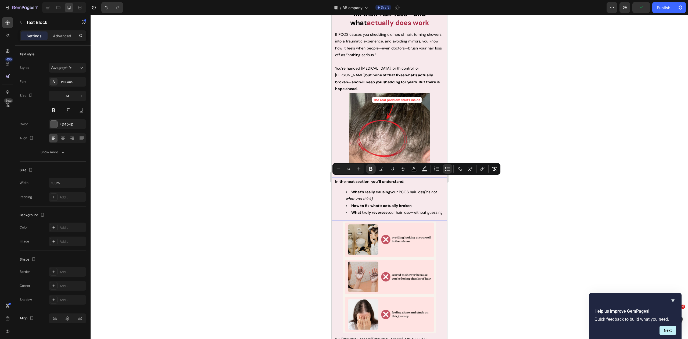
click at [505, 130] on div at bounding box center [390, 177] width 598 height 324
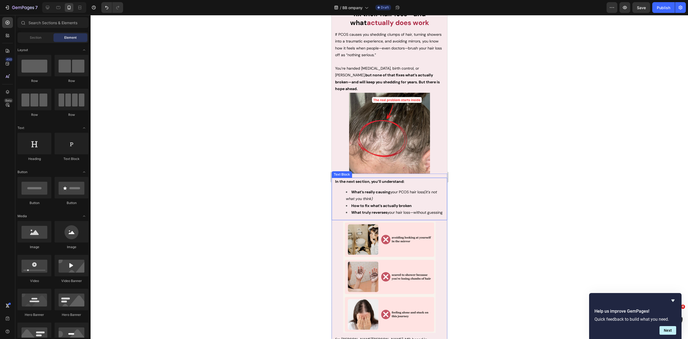
click at [357, 202] on li "How to fix what’s actually broken" at bounding box center [395, 205] width 98 height 7
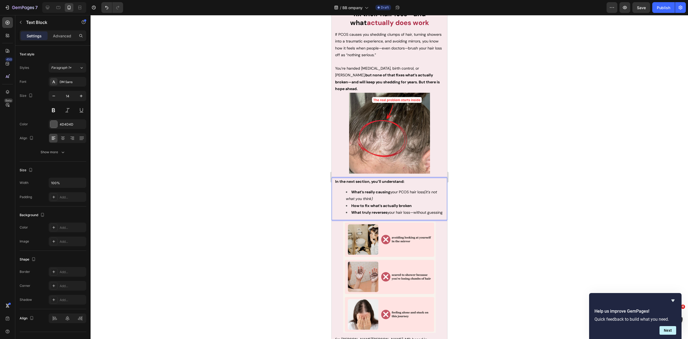
click at [386, 210] on strong "What truly reverses" at bounding box center [369, 212] width 36 height 5
click at [369, 189] on icon "(it’s not what you think)" at bounding box center [391, 195] width 91 height 12
click at [375, 203] on strong "How to fix what’s actually broken" at bounding box center [381, 205] width 60 height 5
click at [399, 189] on li "What’s really causing your PCOS hair loss (it’s not what you think)" at bounding box center [395, 195] width 98 height 13
click at [464, 152] on div at bounding box center [390, 177] width 598 height 324
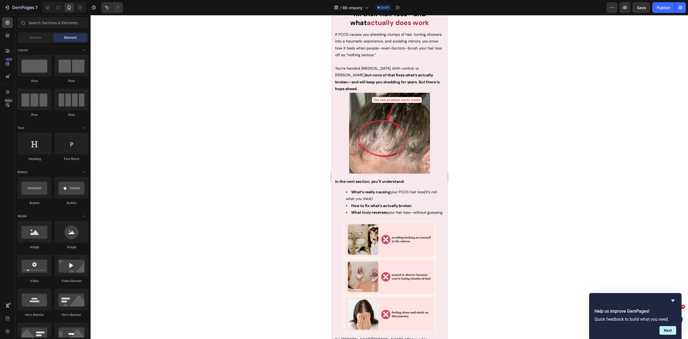
click at [416, 189] on li "What’s really causing your PCOS hair loss (it’s not what you think)" at bounding box center [395, 195] width 98 height 13
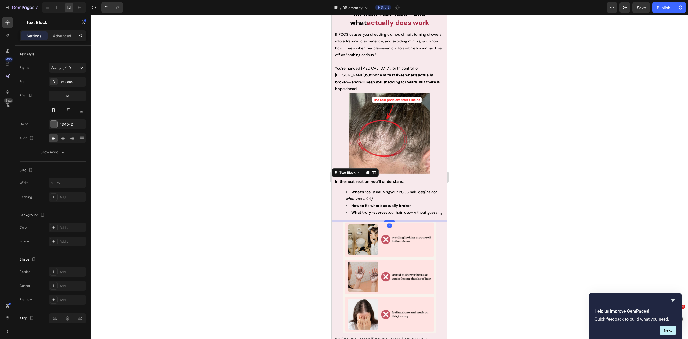
click at [369, 170] on icon at bounding box center [367, 172] width 4 height 4
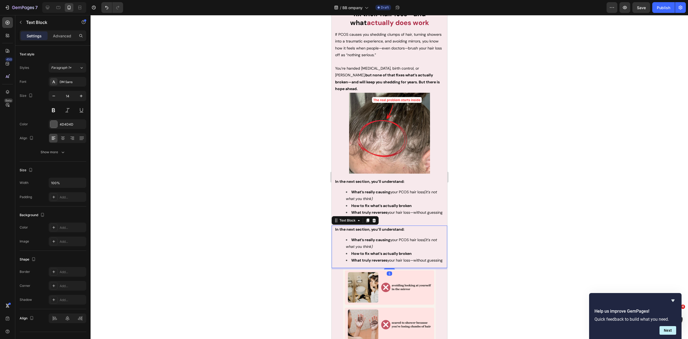
drag, startPoint x: 497, startPoint y: 136, endPoint x: 466, endPoint y: 160, distance: 39.2
click at [497, 136] on div at bounding box center [390, 177] width 598 height 324
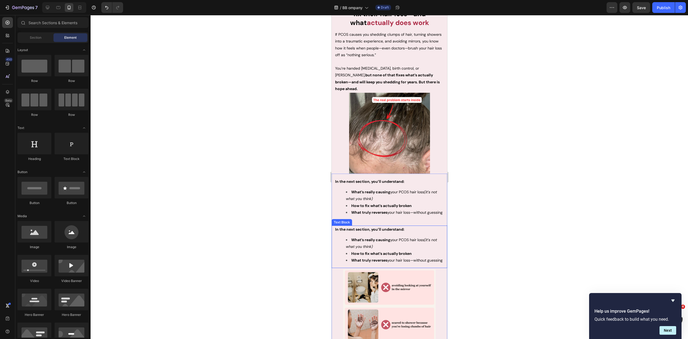
click at [384, 209] on li "What truly reverses your hair loss—without guessing" at bounding box center [395, 212] width 98 height 7
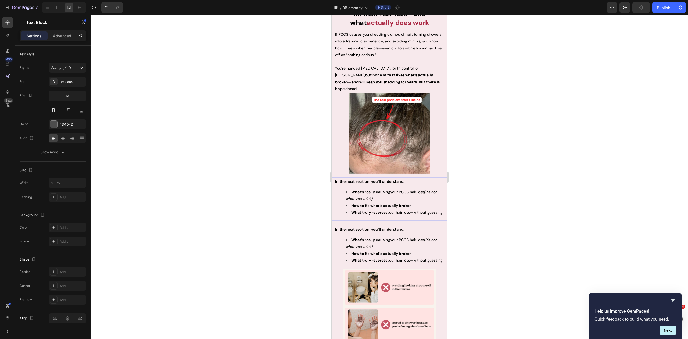
click at [367, 209] on li "What truly reverses your hair loss—without guessing" at bounding box center [395, 212] width 98 height 7
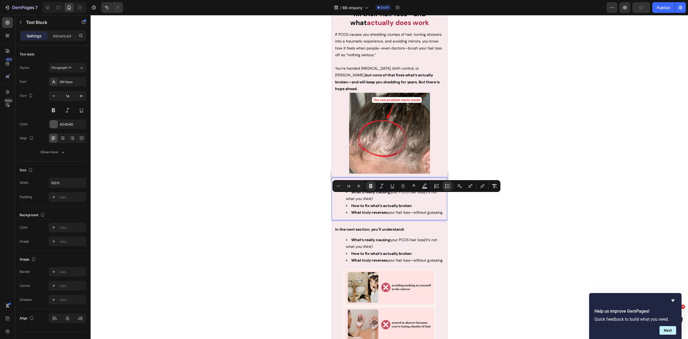
drag, startPoint x: 359, startPoint y: 209, endPoint x: 344, endPoint y: 196, distance: 20.1
click at [344, 196] on ul "What’s really causing your PCOS hair loss (it’s not what you think) How to fix …" at bounding box center [389, 202] width 109 height 27
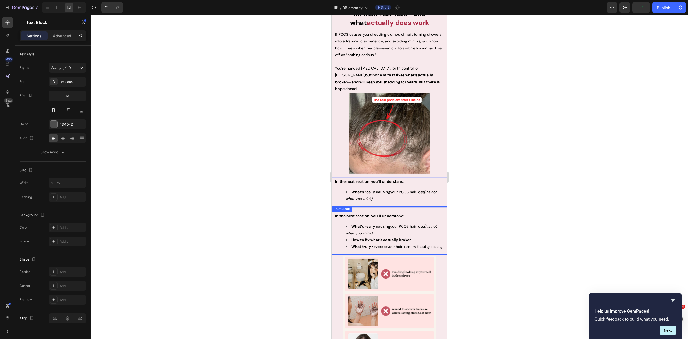
click at [375, 244] on strong "What truly reverses" at bounding box center [369, 246] width 36 height 5
click at [372, 245] on li "What truly reverses your hair loss—without guessing" at bounding box center [395, 246] width 98 height 7
drag, startPoint x: 377, startPoint y: 224, endPoint x: 347, endPoint y: 213, distance: 32.7
click at [347, 213] on div "In the next section, you’ll understand: What’s really causing your PCOS hair lo…" at bounding box center [389, 233] width 110 height 42
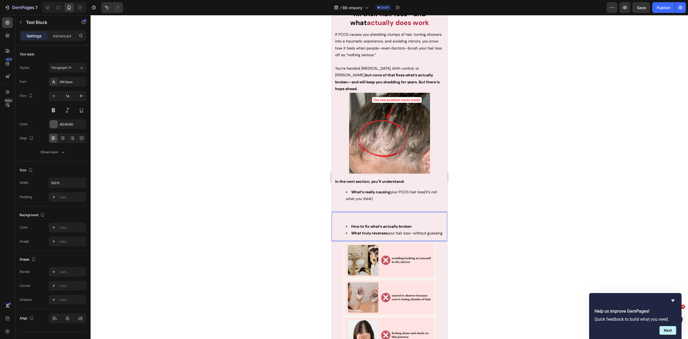
click at [342, 223] on ul "How to fix what’s actually broken What truly reverses your hair loss—without gu…" at bounding box center [389, 229] width 109 height 13
click at [351, 212] on div "How to fix what’s actually broken" at bounding box center [389, 226] width 110 height 29
click at [352, 230] on li "Rich Text Editor. Editing area: main" at bounding box center [395, 233] width 98 height 7
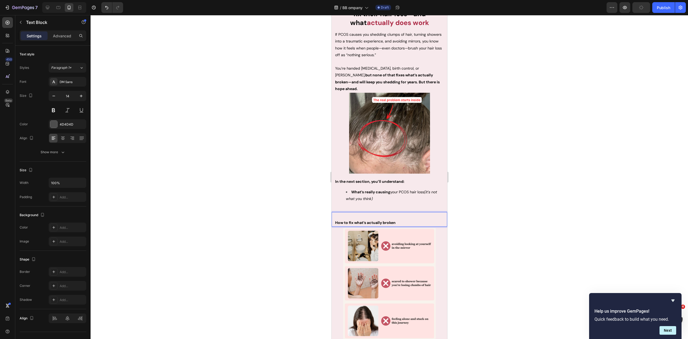
click at [352, 213] on p "Rich Text Editor. Editing area: main" at bounding box center [389, 216] width 109 height 7
click at [334, 213] on div "How to fix what’s actually broken Text Block 5" at bounding box center [389, 219] width 116 height 15
click at [335, 220] on strong "How to fix what’s actually broken" at bounding box center [365, 222] width 60 height 5
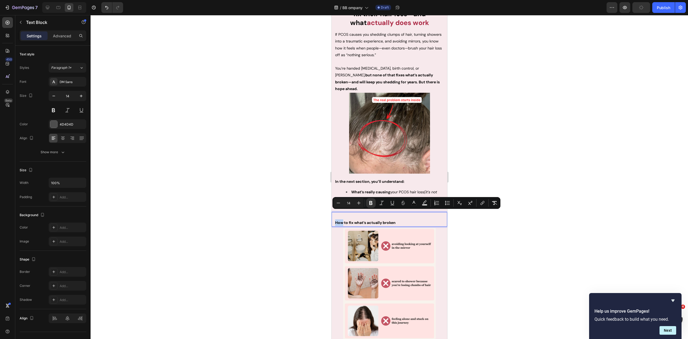
click at [334, 213] on div "How to fix what’s actually broken" at bounding box center [389, 219] width 110 height 15
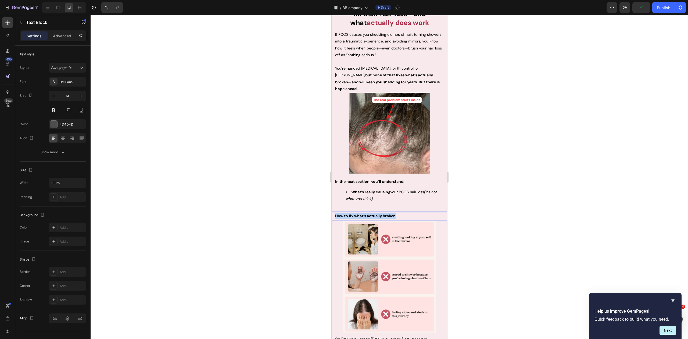
drag, startPoint x: 400, startPoint y: 206, endPoint x: 323, endPoint y: 207, distance: 77.7
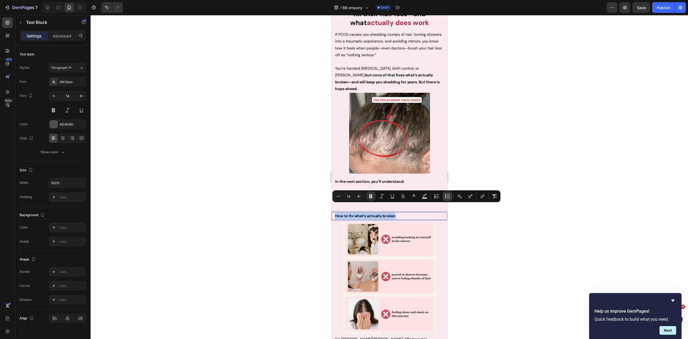
click at [447, 195] on icon "Editor contextual toolbar" at bounding box center [447, 196] width 5 height 5
type input "14"
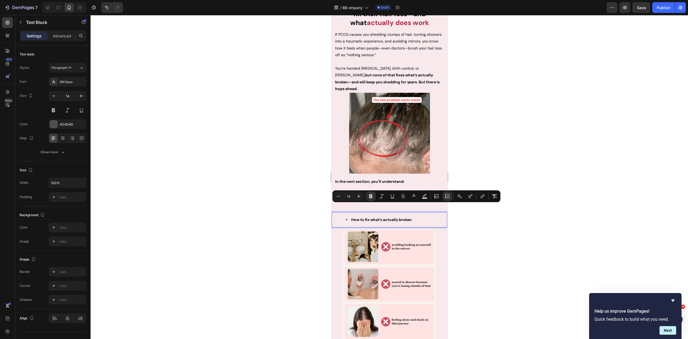
click at [478, 153] on div at bounding box center [390, 177] width 598 height 324
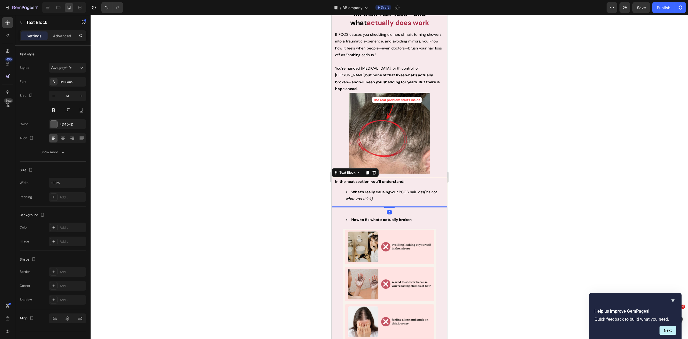
click at [366, 195] on div "In the next section, you’ll understand: What’s really causing your PCOS hair lo…" at bounding box center [389, 192] width 110 height 29
click at [74, 38] on div "Advanced" at bounding box center [62, 35] width 27 height 9
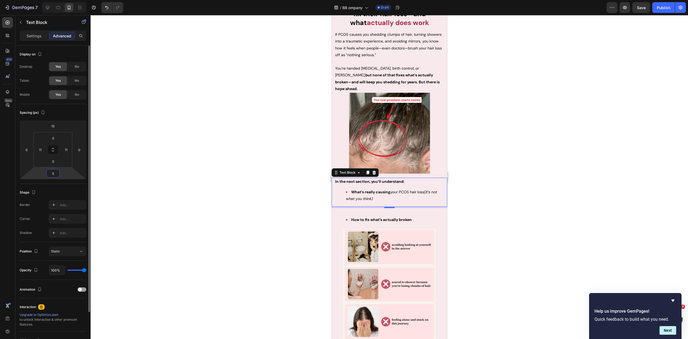
click at [54, 172] on input "5" at bounding box center [53, 173] width 11 height 8
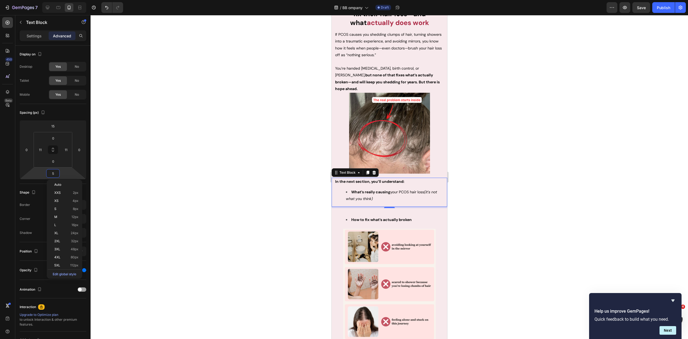
type input "0"
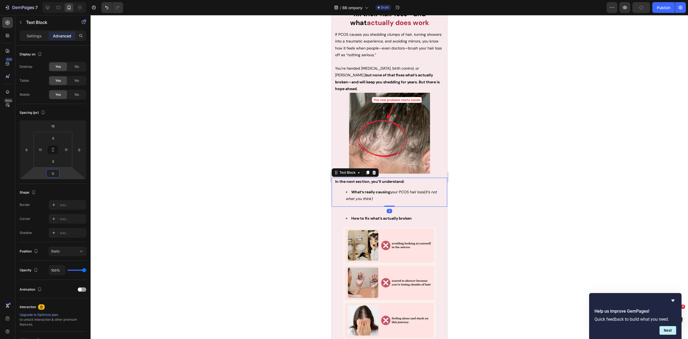
click at [273, 147] on div at bounding box center [390, 177] width 598 height 324
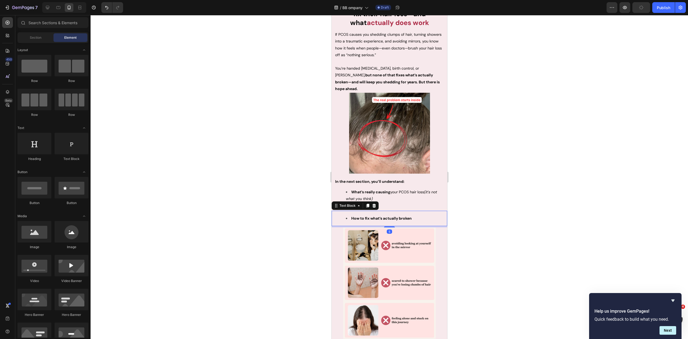
click at [363, 216] on strong "How to fix what’s actually broken" at bounding box center [381, 218] width 60 height 5
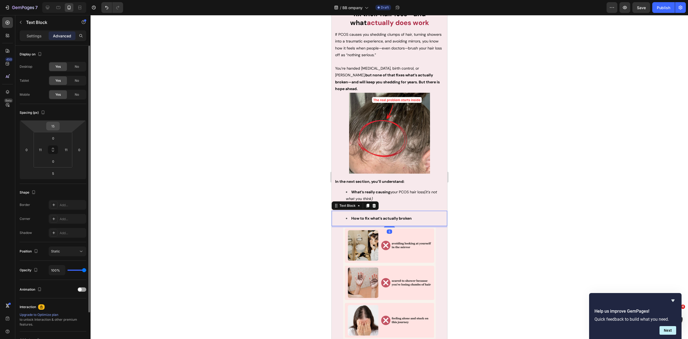
click at [54, 128] on input "15" at bounding box center [53, 126] width 11 height 8
type input "0"
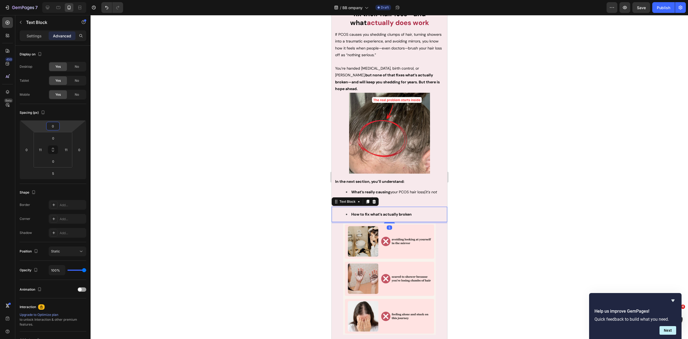
click at [231, 146] on div at bounding box center [390, 177] width 598 height 324
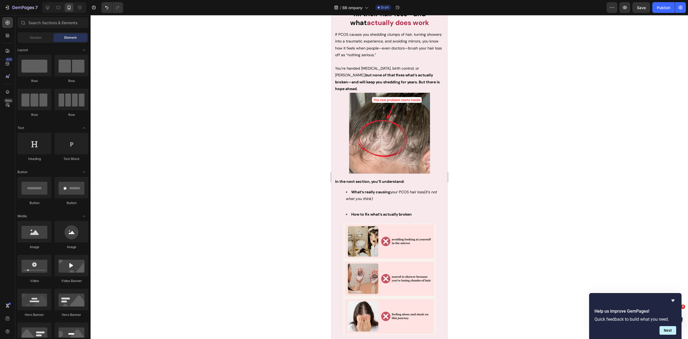
click at [474, 144] on div at bounding box center [390, 177] width 598 height 324
click at [399, 212] on strong "How to fix what’s actually broken" at bounding box center [381, 214] width 60 height 5
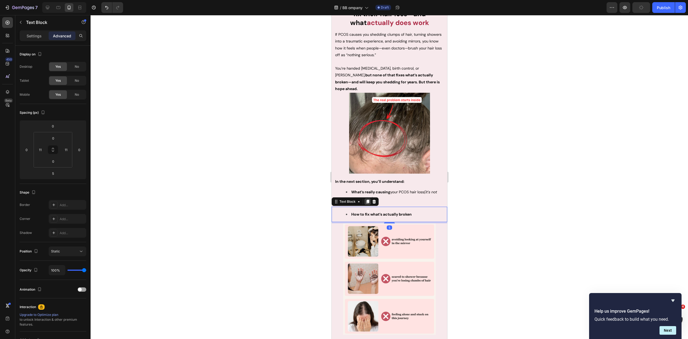
click at [367, 200] on icon at bounding box center [367, 202] width 3 height 4
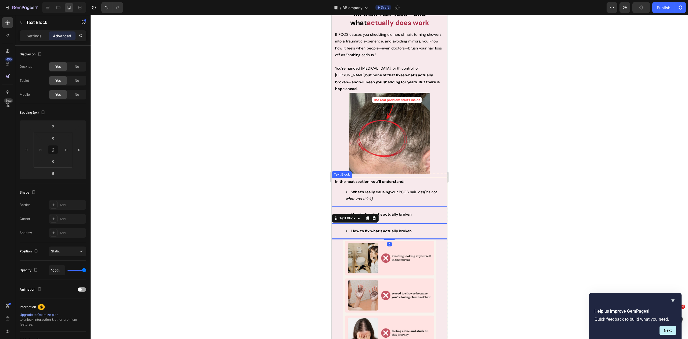
click at [512, 148] on div at bounding box center [390, 177] width 598 height 324
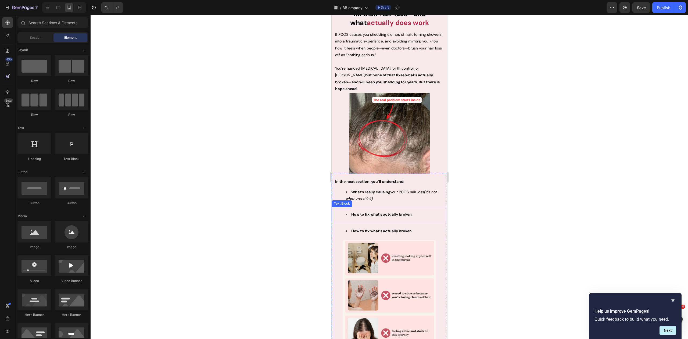
click at [405, 228] on strong "How to fix what’s actually broken" at bounding box center [381, 230] width 60 height 5
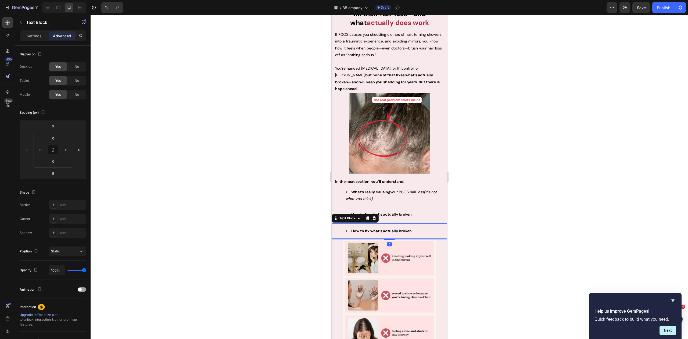
click at [405, 228] on strong "How to fix what’s actually broken" at bounding box center [381, 230] width 60 height 5
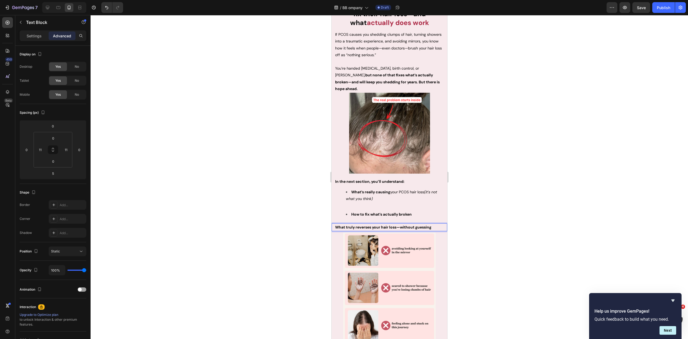
click at [389, 225] on strong "What truly reverses your hair loss—without guessing" at bounding box center [383, 227] width 96 height 5
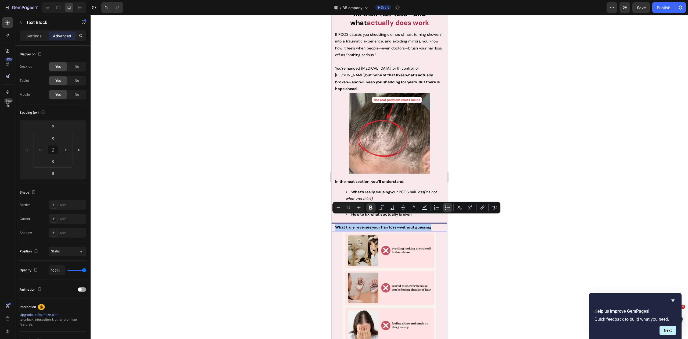
click at [449, 206] on icon "Editor contextual toolbar" at bounding box center [447, 207] width 5 height 5
type input "14"
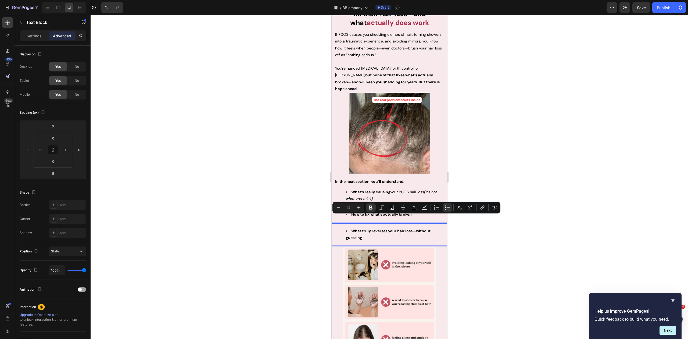
click at [490, 144] on div at bounding box center [390, 177] width 598 height 324
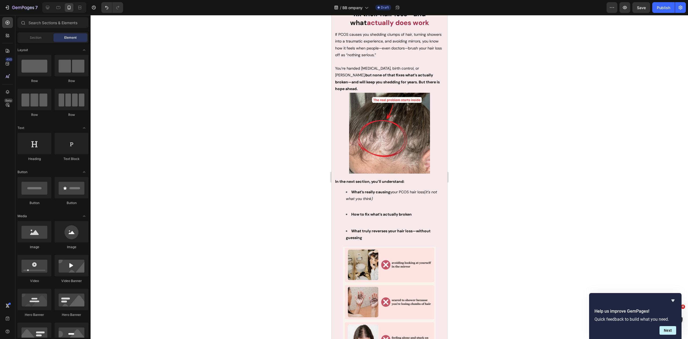
click at [486, 144] on div at bounding box center [390, 177] width 598 height 324
click at [364, 179] on strong "In the next section, you’ll understand:" at bounding box center [369, 181] width 69 height 5
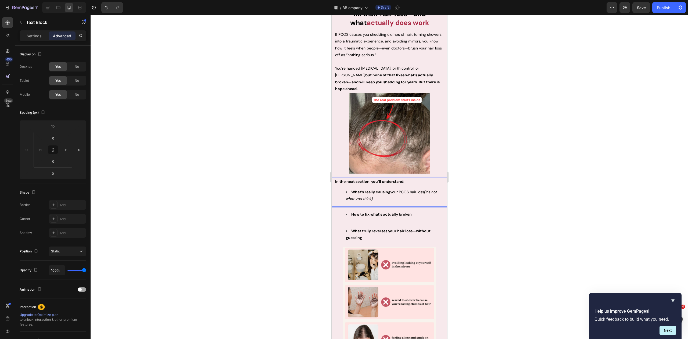
click at [354, 179] on strong "In the next section, you’ll understand:" at bounding box center [369, 181] width 69 height 5
click at [371, 179] on strong "In the next section, you’ll understand:" at bounding box center [369, 181] width 69 height 5
drag, startPoint x: 372, startPoint y: 172, endPoint x: 409, endPoint y: 172, distance: 36.6
click at [409, 178] on p "In the next section, you’ll understand:" at bounding box center [389, 181] width 109 height 7
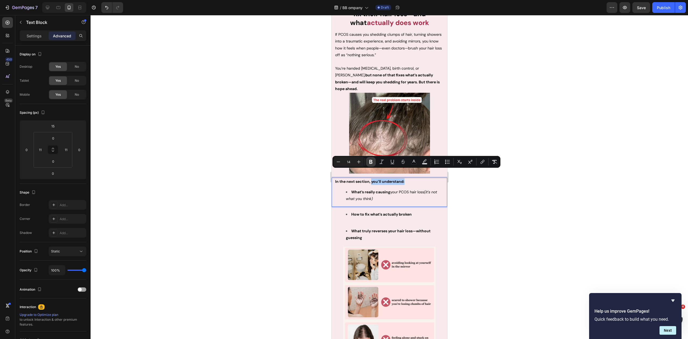
click at [370, 162] on icon "Editor contextual toolbar" at bounding box center [370, 161] width 5 height 5
click at [453, 187] on div at bounding box center [390, 177] width 598 height 324
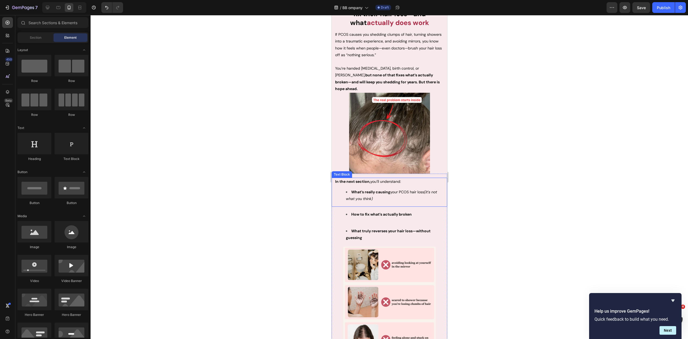
click at [370, 178] on p "In the next section, you’ll understand:" at bounding box center [389, 181] width 109 height 7
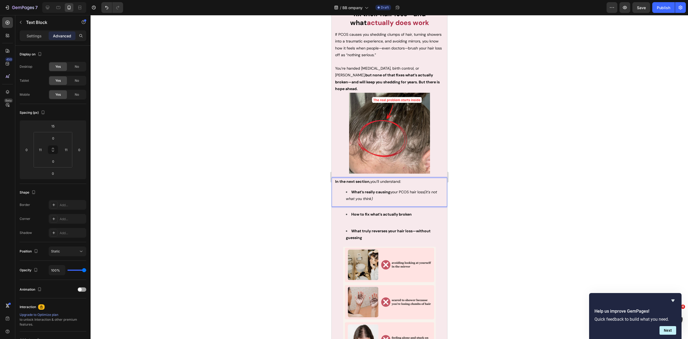
click at [353, 179] on strong "In the next section," at bounding box center [352, 181] width 35 height 5
drag, startPoint x: 355, startPoint y: 173, endPoint x: 335, endPoint y: 174, distance: 19.9
click at [335, 179] on strong "In the next section," at bounding box center [352, 181] width 35 height 5
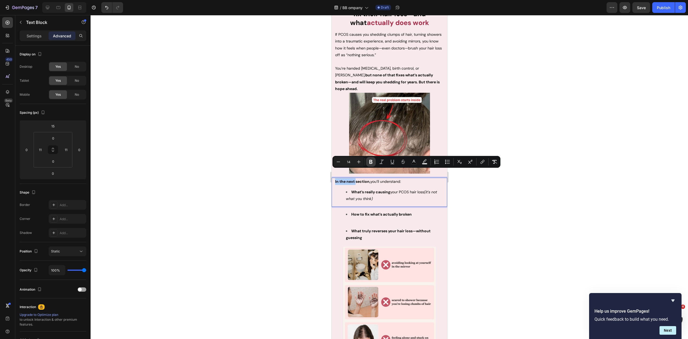
click at [372, 160] on icon "Editor contextual toolbar" at bounding box center [370, 161] width 5 height 5
click at [466, 186] on div at bounding box center [390, 177] width 598 height 324
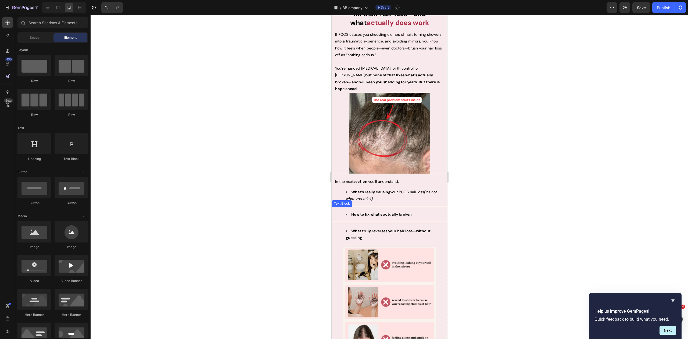
click at [386, 212] on strong "How to fix what’s actually broken" at bounding box center [381, 214] width 60 height 5
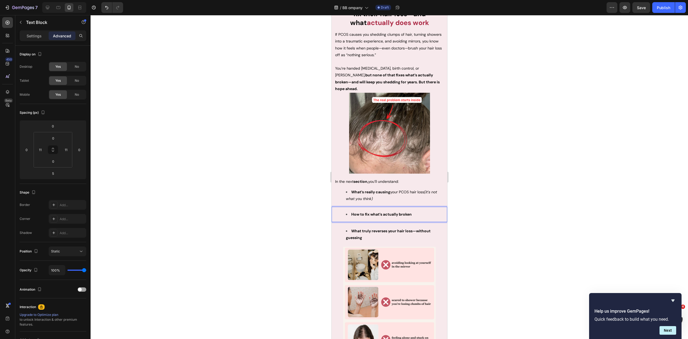
click at [371, 212] on strong "How to fix what’s actually broken" at bounding box center [381, 214] width 60 height 5
drag, startPoint x: 369, startPoint y: 206, endPoint x: 428, endPoint y: 205, distance: 59.1
click at [428, 211] on li "How to fix what’s actually broken" at bounding box center [395, 214] width 98 height 7
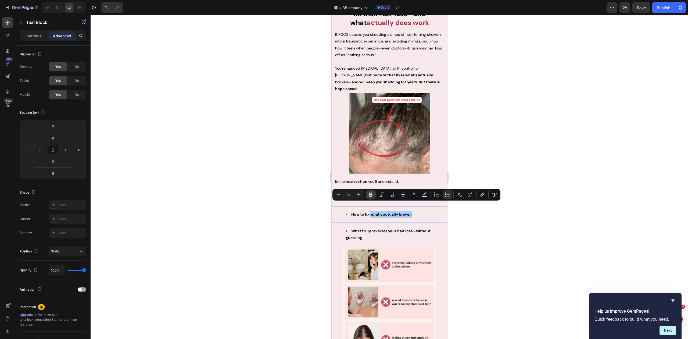
click at [372, 195] on icon "Editor contextual toolbar" at bounding box center [370, 195] width 3 height 4
click at [479, 228] on div at bounding box center [390, 177] width 598 height 324
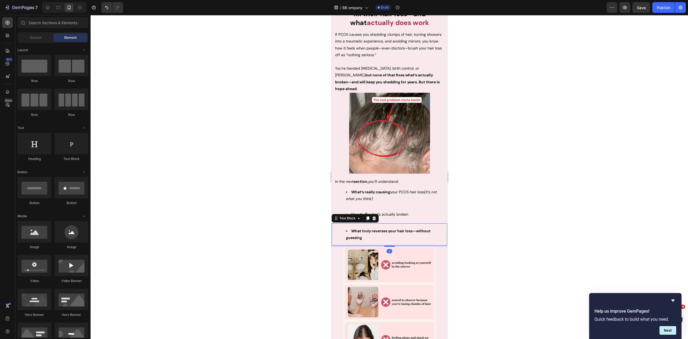
click at [377, 228] on strong "What truly reverses your hair loss—without guessing" at bounding box center [388, 234] width 85 height 12
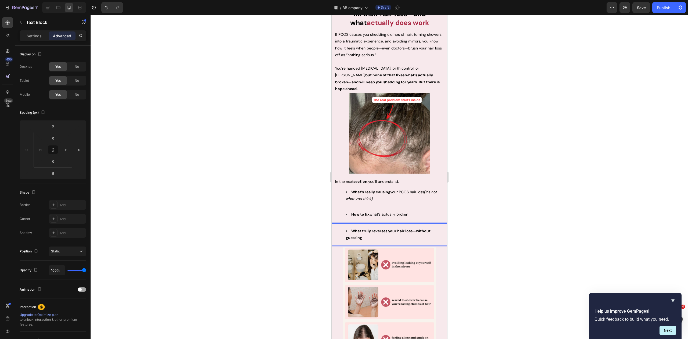
click at [362, 228] on strong "What truly reverses your hair loss—without guessing" at bounding box center [388, 234] width 85 height 12
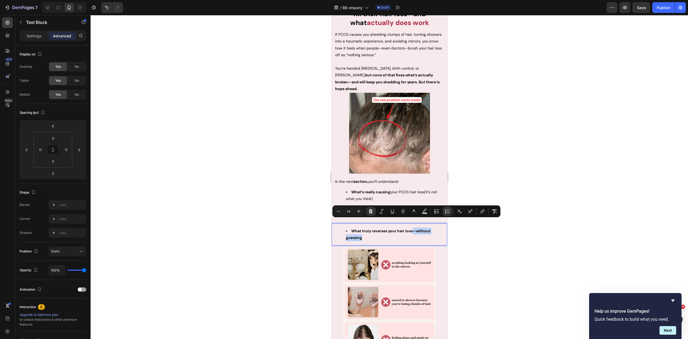
drag, startPoint x: 413, startPoint y: 223, endPoint x: 432, endPoint y: 230, distance: 20.2
click at [432, 230] on li "What truly reverses your hair loss—without guessing" at bounding box center [395, 234] width 98 height 13
click at [369, 212] on icon "Editor contextual toolbar" at bounding box center [370, 211] width 5 height 5
click at [470, 236] on div at bounding box center [390, 177] width 598 height 324
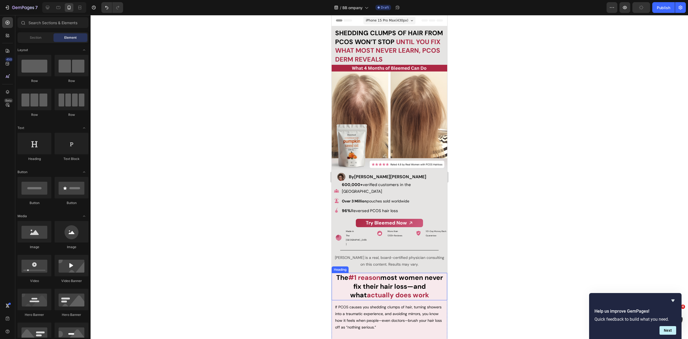
click at [400, 273] on strong "most women never fix their hair loss—and what" at bounding box center [396, 286] width 93 height 26
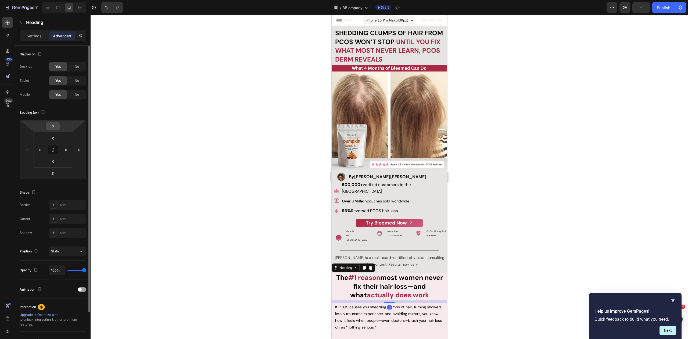
click at [54, 125] on input "0" at bounding box center [53, 126] width 11 height 8
type input "18"
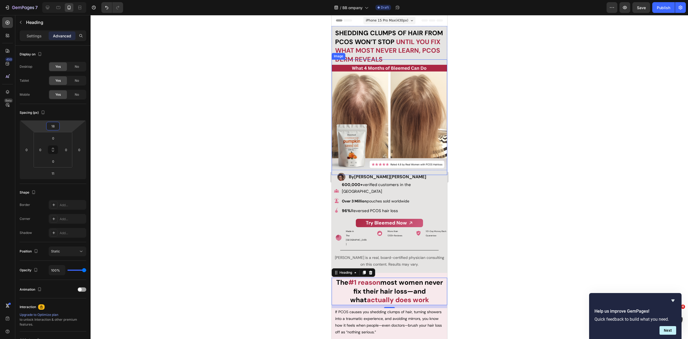
click at [528, 98] on div at bounding box center [390, 177] width 598 height 324
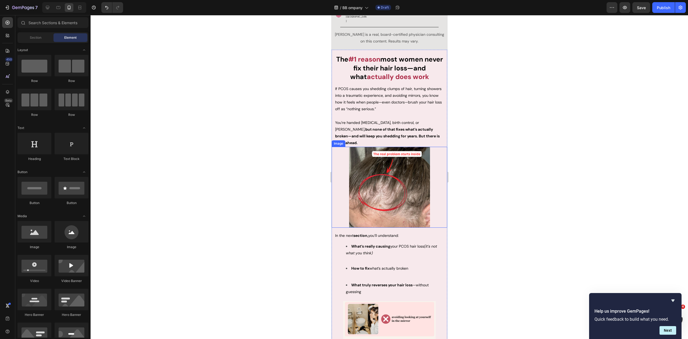
scroll to position [221, 0]
click at [489, 156] on div at bounding box center [390, 177] width 598 height 324
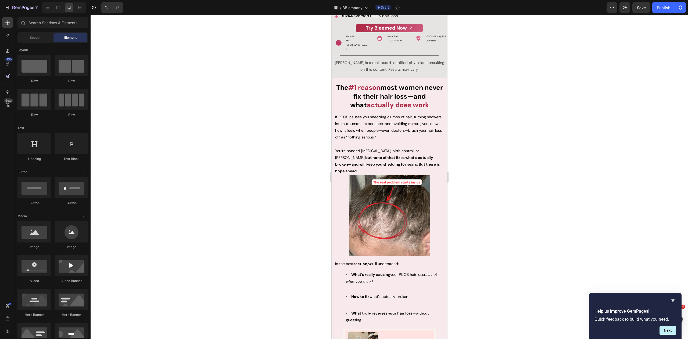
scroll to position [173, 0]
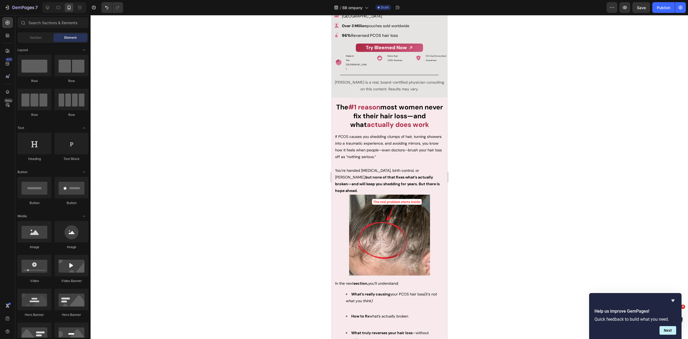
click at [519, 160] on div at bounding box center [390, 177] width 598 height 324
click at [500, 174] on div at bounding box center [390, 177] width 598 height 324
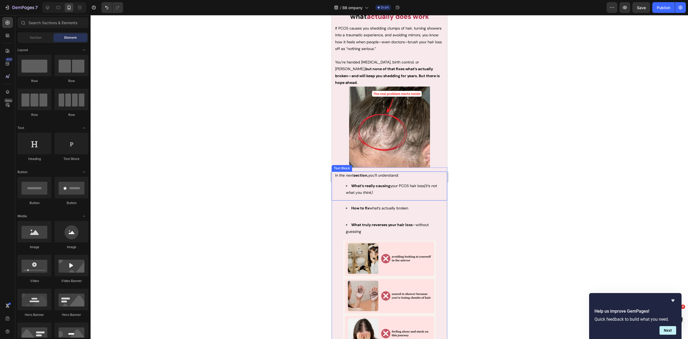
scroll to position [221, 0]
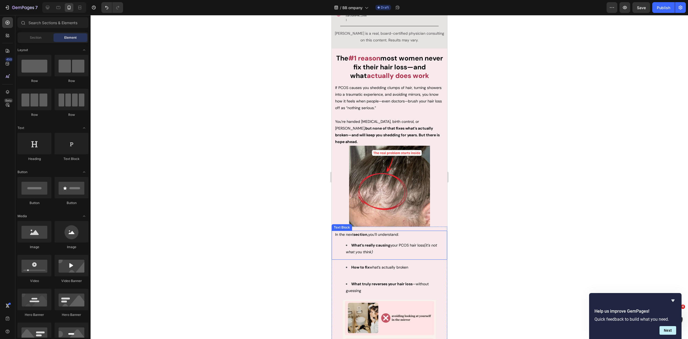
click at [376, 242] on li "What’s really causing your PCOS hair loss (it’s not what you think)" at bounding box center [395, 248] width 98 height 13
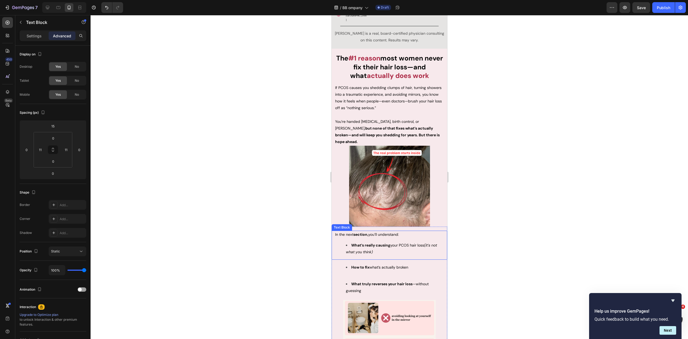
click at [492, 221] on div at bounding box center [390, 177] width 598 height 324
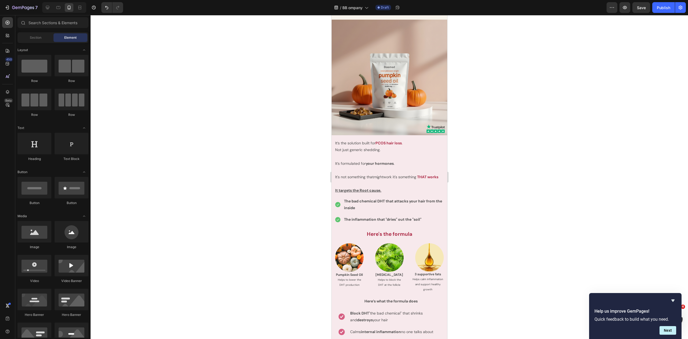
scroll to position [2780, 0]
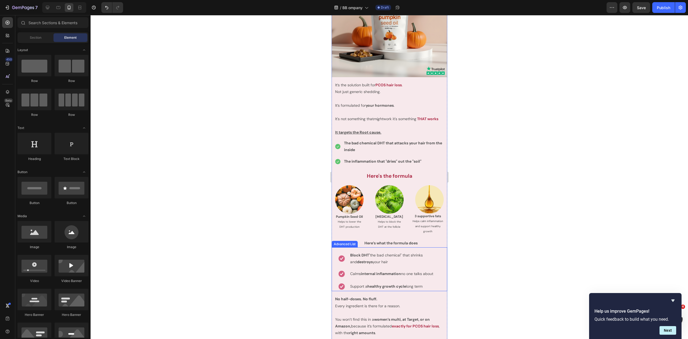
click at [339, 247] on div "Image Block DHT "the bad chemical" that shrinks and destroys your hair Text Blo…" at bounding box center [389, 269] width 116 height 44
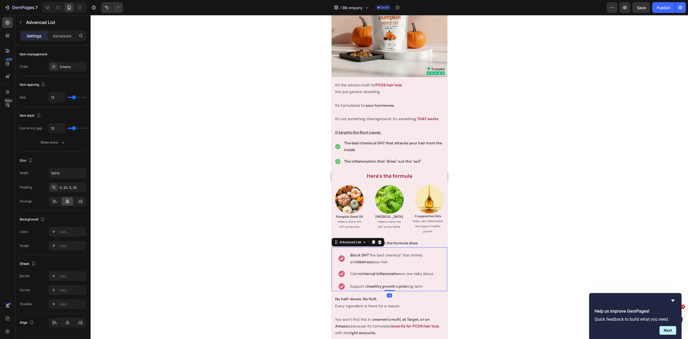
drag, startPoint x: 374, startPoint y: 238, endPoint x: 351, endPoint y: 260, distance: 31.7
click at [374, 240] on icon at bounding box center [373, 242] width 3 height 4
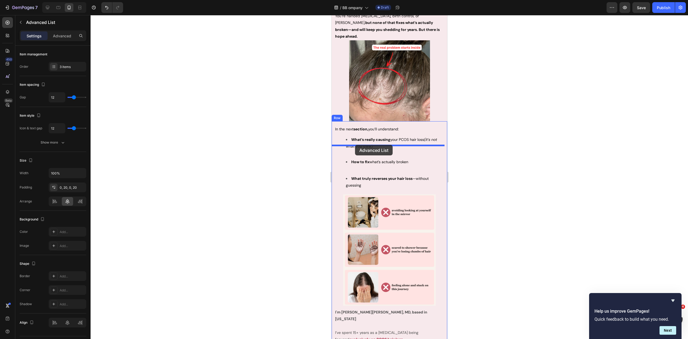
scroll to position [312, 0]
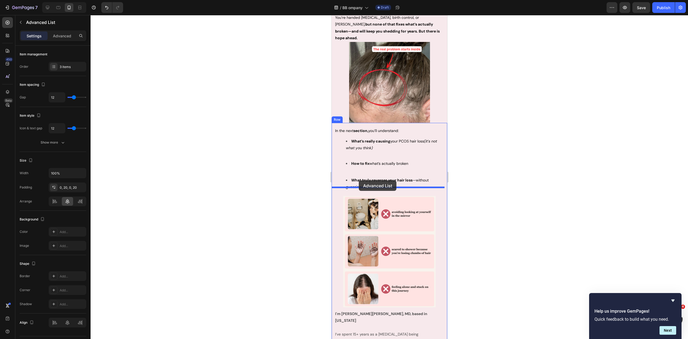
drag, startPoint x: 337, startPoint y: 279, endPoint x: 359, endPoint y: 180, distance: 101.0
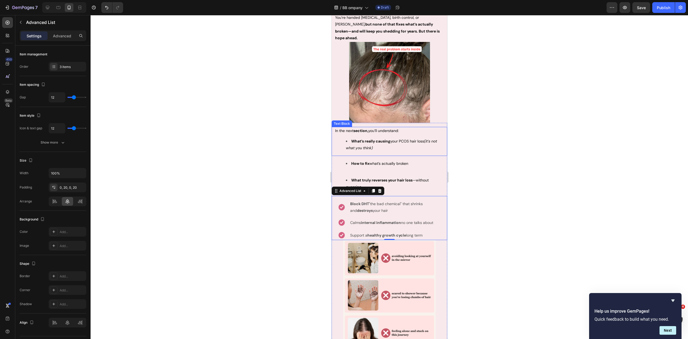
click at [370, 139] on strong "What’s really causing" at bounding box center [370, 141] width 39 height 5
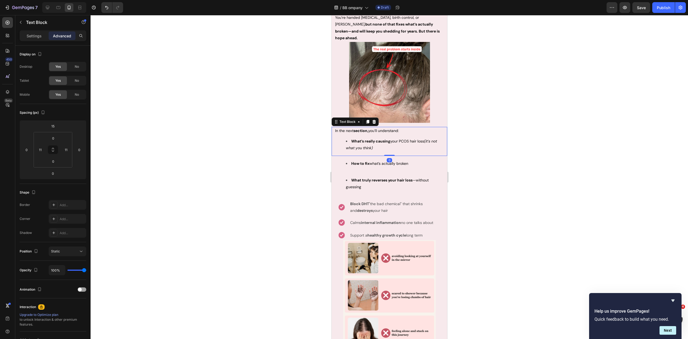
click at [374, 138] on li "What’s really causing your PCOS hair loss (it’s not what you think)" at bounding box center [395, 144] width 98 height 13
drag, startPoint x: 378, startPoint y: 138, endPoint x: 347, endPoint y: 130, distance: 31.9
click at [347, 138] on li "What’s really causing your PCOS hair loss (it’s not what you think)" at bounding box center [395, 144] width 98 height 13
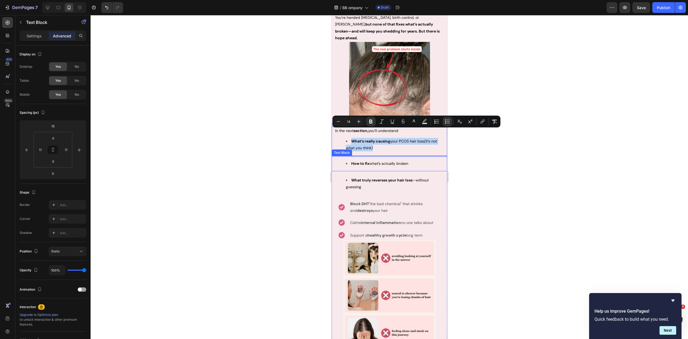
copy span "What’s really causing your PCOS hair loss (it’s not what you think)"
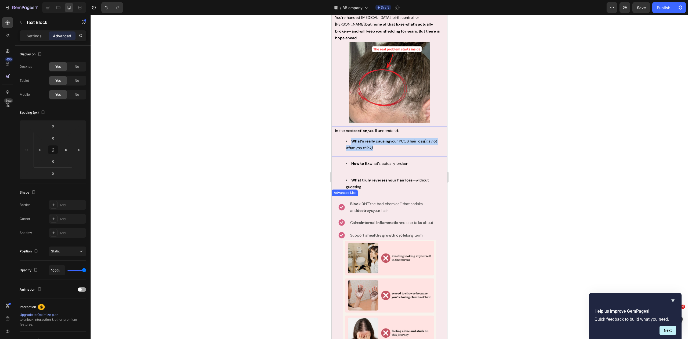
click at [371, 201] on p "Block DHT "the bad chemical" that shrinks and destroys your hair" at bounding box center [395, 207] width 91 height 13
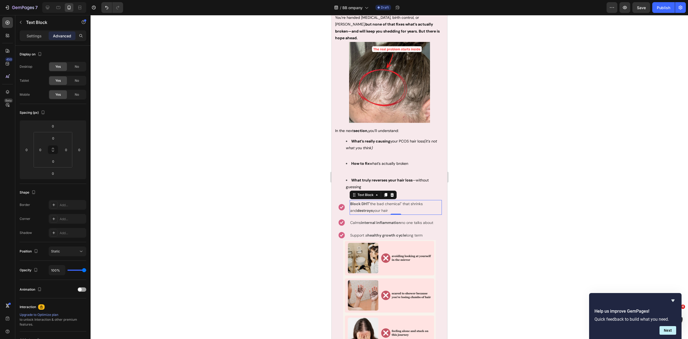
click at [371, 201] on p "Block DHT "the bad chemical" that shrinks and destroys your hair" at bounding box center [395, 207] width 91 height 13
click at [367, 161] on strong "How to fix" at bounding box center [360, 163] width 18 height 5
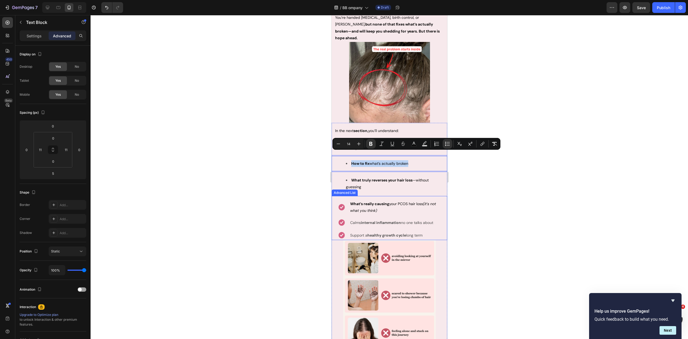
copy span "How to fix what’s actually broken"
click at [369, 220] on strong "internal inflammation" at bounding box center [381, 222] width 40 height 5
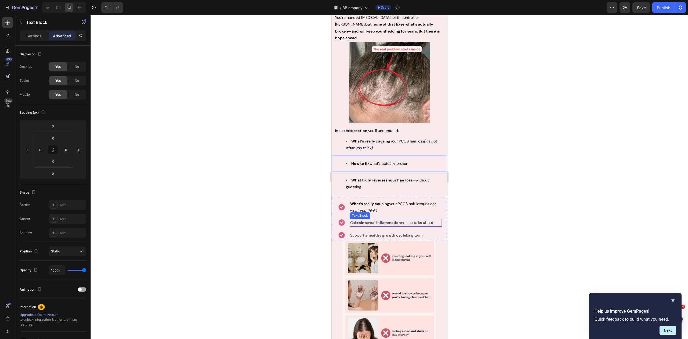
click at [369, 220] on strong "internal inflammation" at bounding box center [381, 222] width 40 height 5
click at [369, 177] on li "What truly reverses your hair loss —without guessing" at bounding box center [395, 183] width 98 height 13
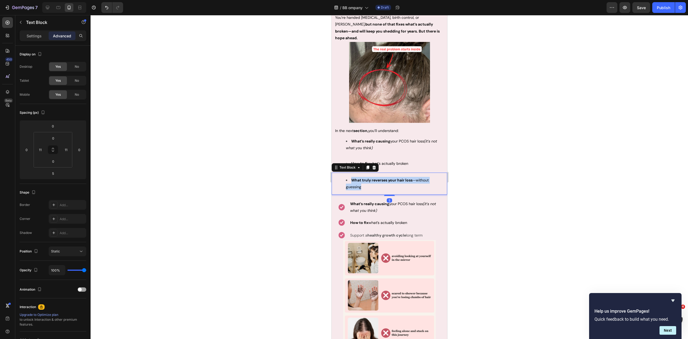
click at [369, 177] on li "What truly reverses your hair loss —without guessing" at bounding box center [395, 183] width 98 height 13
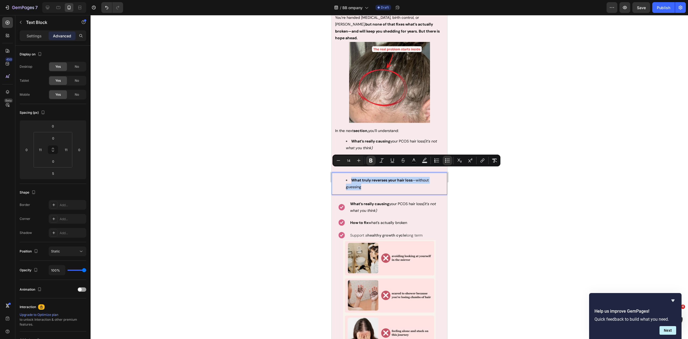
copy span "What truly reverses your hair loss —without guessing"
click at [371, 233] on strong "healthy growth cycle" at bounding box center [386, 235] width 39 height 5
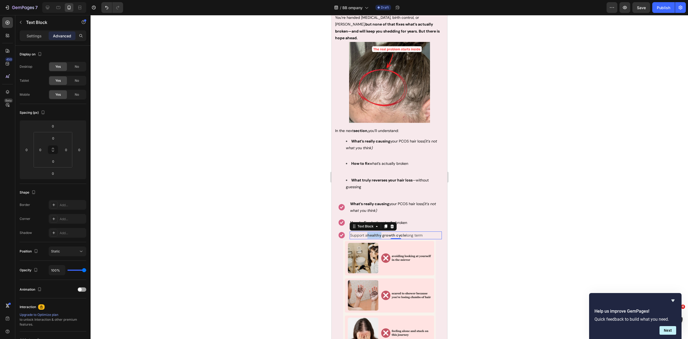
click at [371, 233] on strong "healthy growth cycle" at bounding box center [386, 235] width 39 height 5
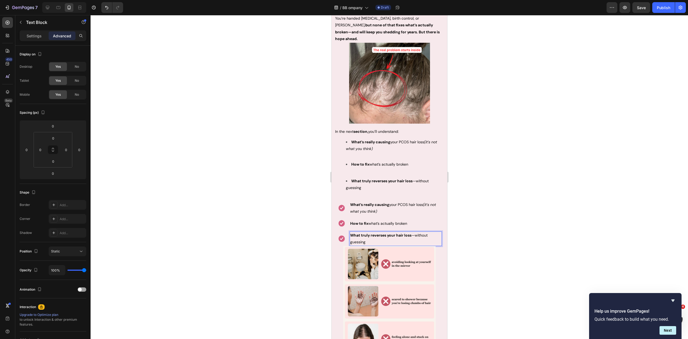
click at [496, 179] on div at bounding box center [390, 177] width 598 height 324
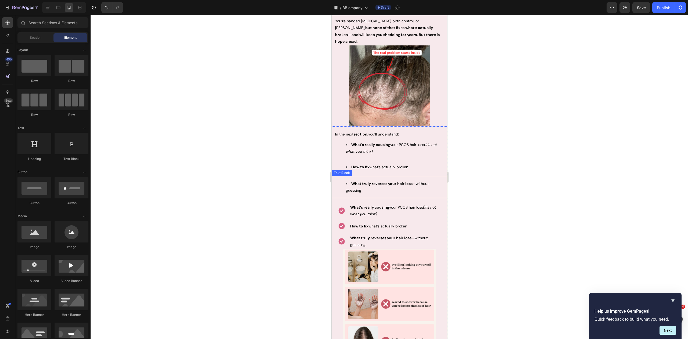
scroll to position [305, 0]
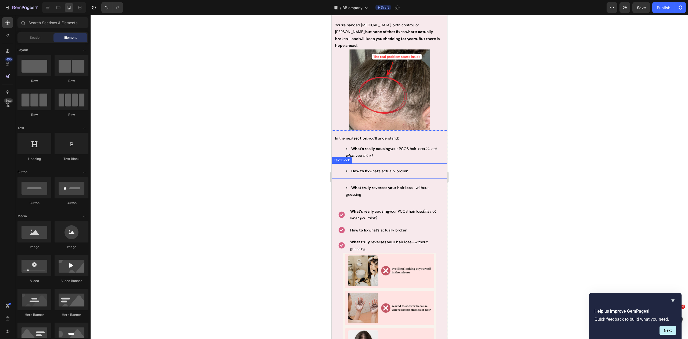
click at [357, 146] on strong "What’s really causing" at bounding box center [370, 148] width 39 height 5
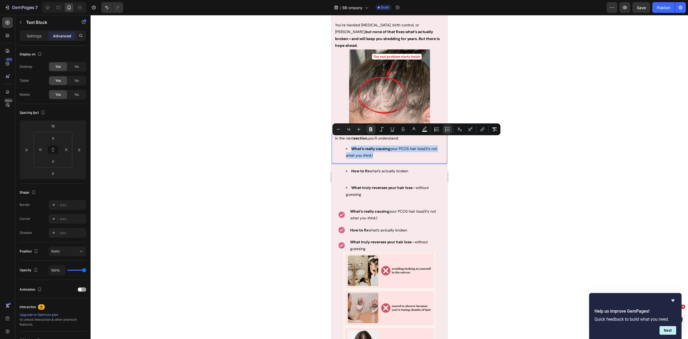
drag, startPoint x: 374, startPoint y: 147, endPoint x: 339, endPoint y: 142, distance: 35.4
click at [339, 145] on ul "What’s really causing your PCOS hair loss (it’s not what you think)" at bounding box center [389, 151] width 109 height 13
click at [371, 146] on icon "(it’s not what you think)" at bounding box center [391, 152] width 91 height 12
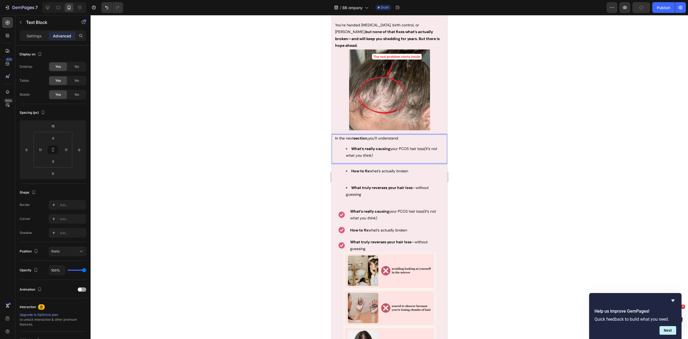
click at [482, 152] on div at bounding box center [390, 177] width 598 height 324
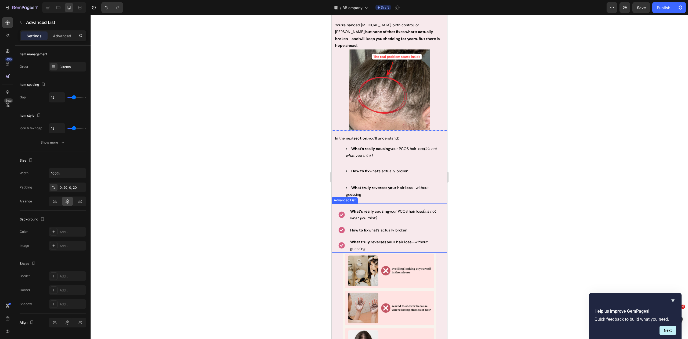
click at [336, 203] on div "Image What’s really causing your PCOS hair loss (it’s not what you think) Text …" at bounding box center [389, 227] width 116 height 49
click at [382, 196] on icon at bounding box center [379, 198] width 4 height 4
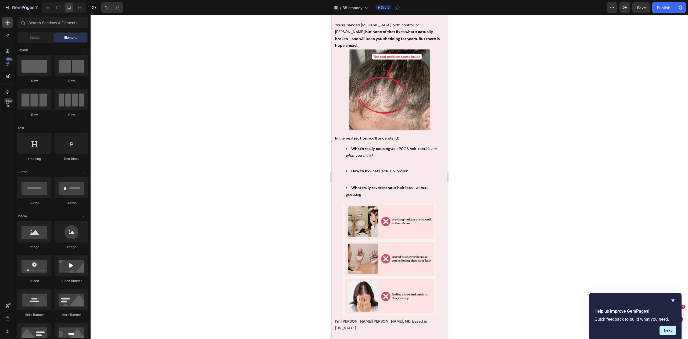
click at [504, 183] on div at bounding box center [390, 177] width 598 height 324
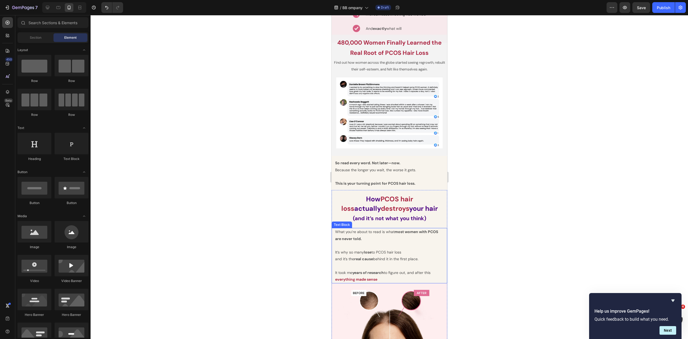
scroll to position [868, 0]
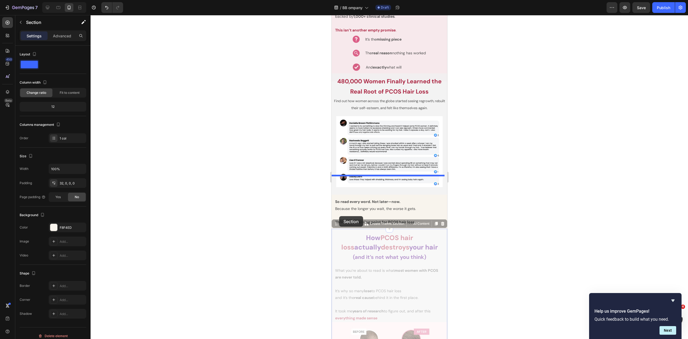
scroll to position [847, 0]
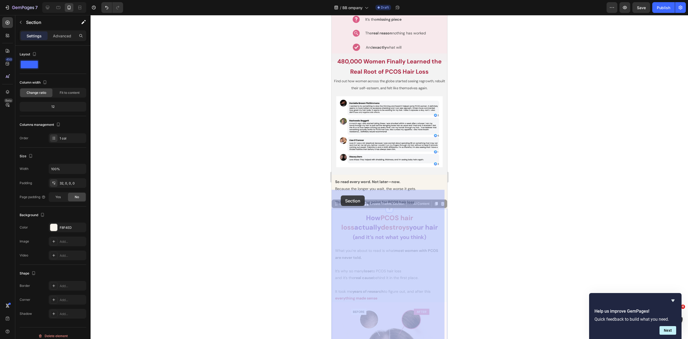
drag, startPoint x: 336, startPoint y: 162, endPoint x: 341, endPoint y: 195, distance: 33.9
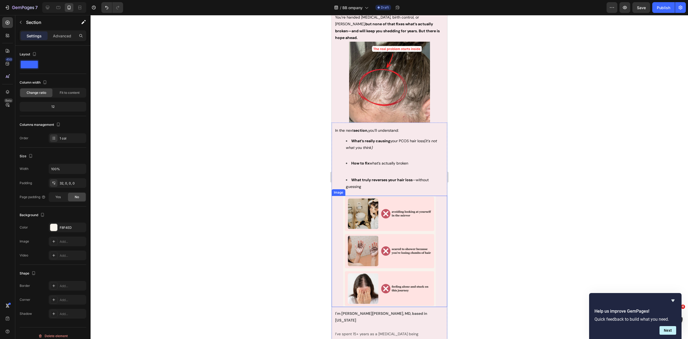
scroll to position [310, 0]
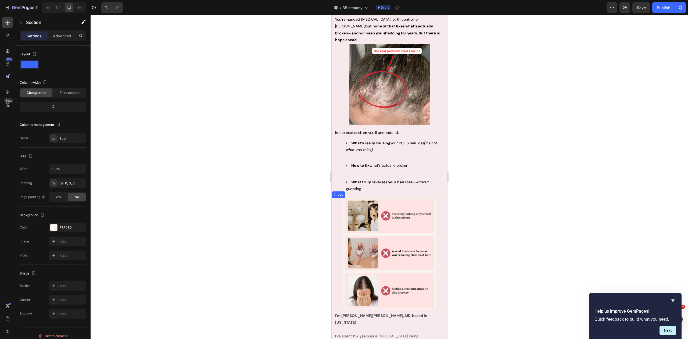
click at [340, 198] on div at bounding box center [389, 253] width 116 height 111
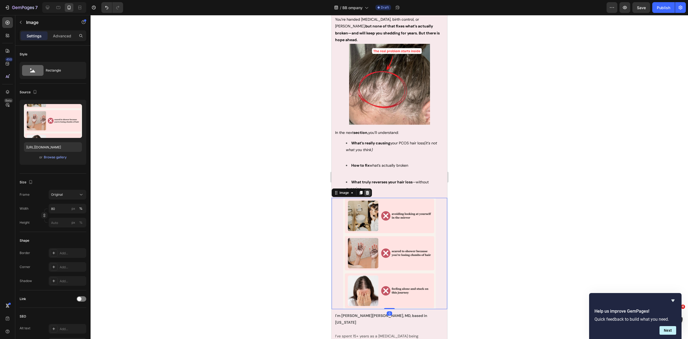
click at [367, 191] on icon at bounding box center [367, 193] width 3 height 4
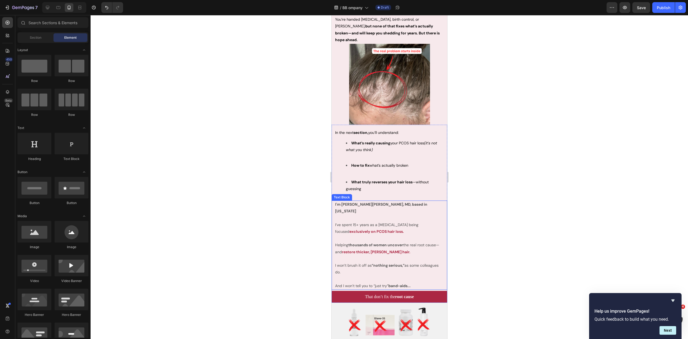
click at [337, 202] on strong "I'm [PERSON_NAME]" at bounding box center [353, 204] width 37 height 5
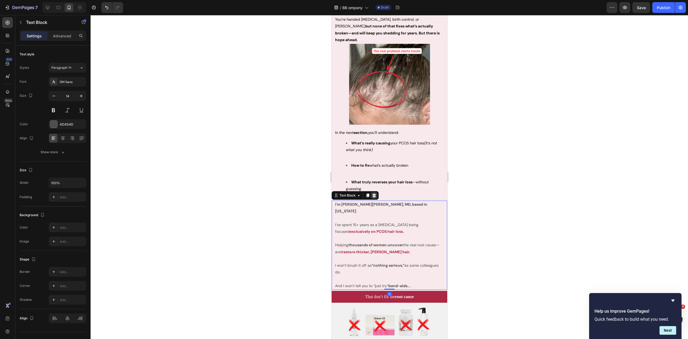
click at [374, 193] on icon at bounding box center [374, 195] width 4 height 4
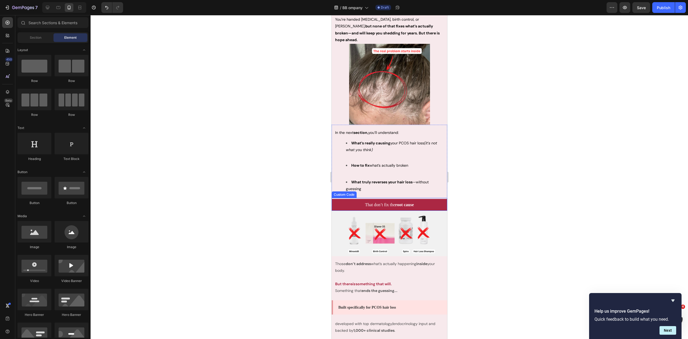
click at [342, 199] on div "That don’t fix the root cause" at bounding box center [389, 205] width 116 height 12
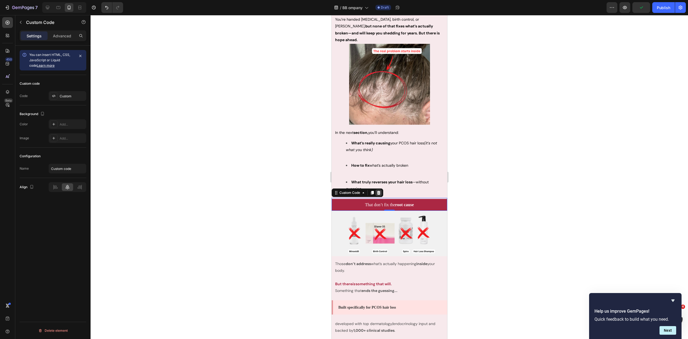
click at [378, 191] on icon at bounding box center [378, 193] width 3 height 4
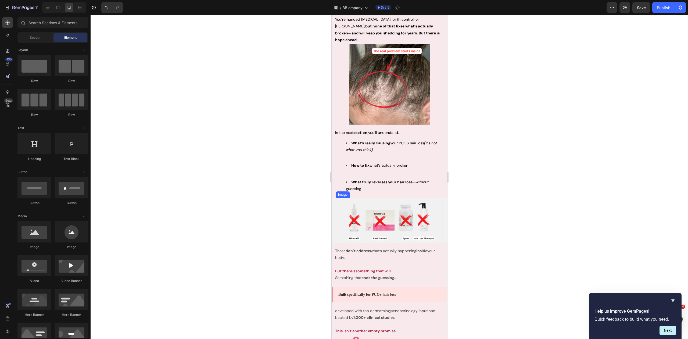
click at [371, 201] on img at bounding box center [389, 220] width 96 height 45
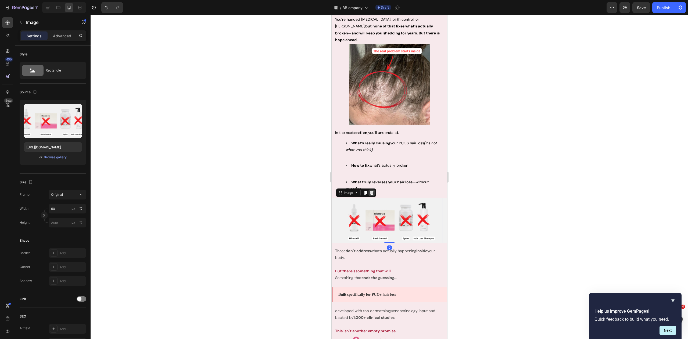
click at [371, 191] on icon at bounding box center [371, 193] width 3 height 4
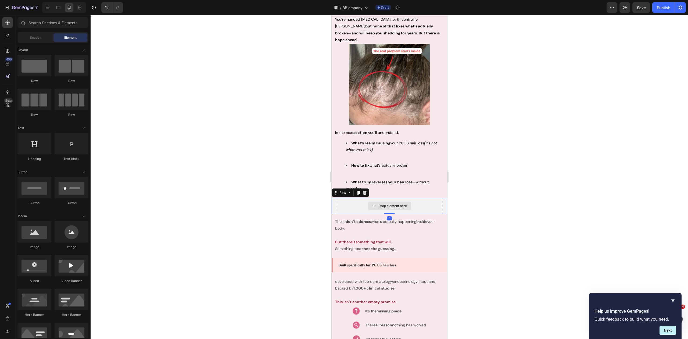
click at [356, 198] on div "Drop element here" at bounding box center [389, 206] width 107 height 16
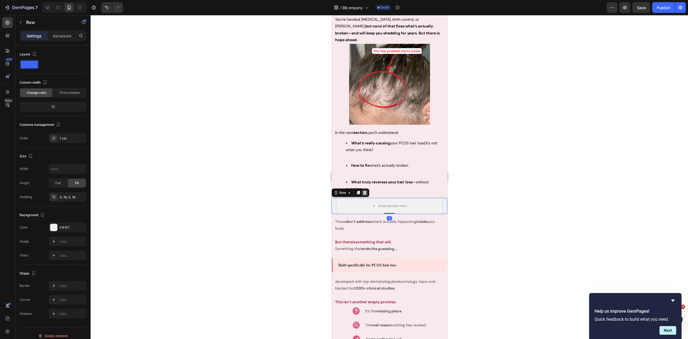
click at [366, 191] on icon at bounding box center [364, 193] width 4 height 4
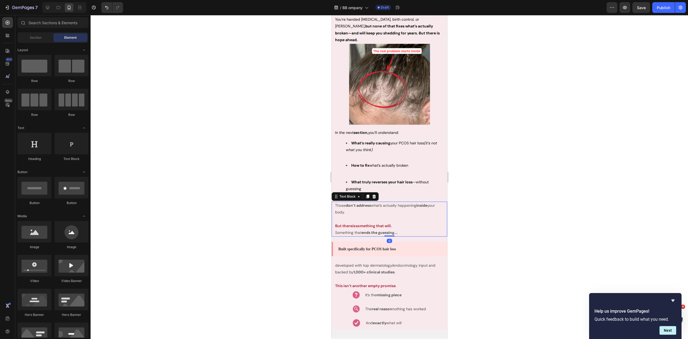
click at [356, 203] on strong "don’t address" at bounding box center [357, 205] width 25 height 5
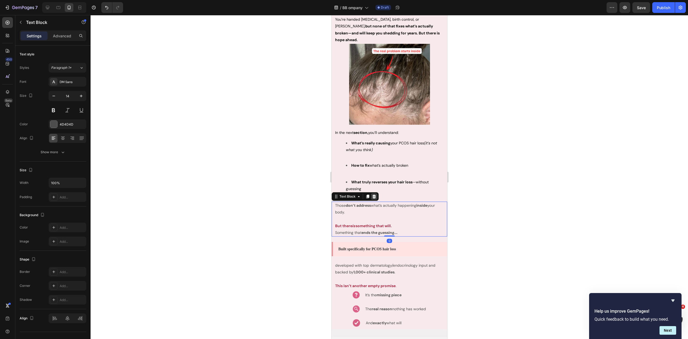
click at [375, 194] on icon at bounding box center [374, 196] width 4 height 4
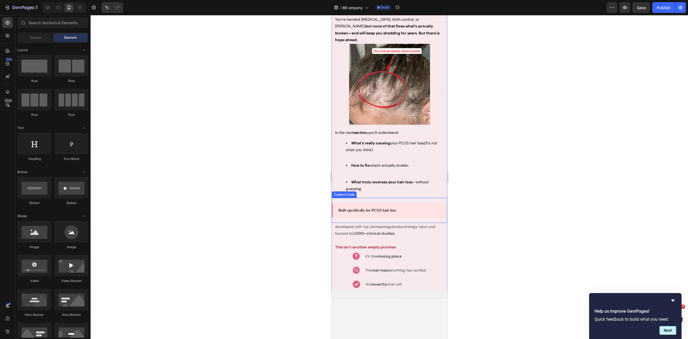
click at [364, 208] on p "Built specifically for PCOS hair loss" at bounding box center [389, 211] width 103 height 6
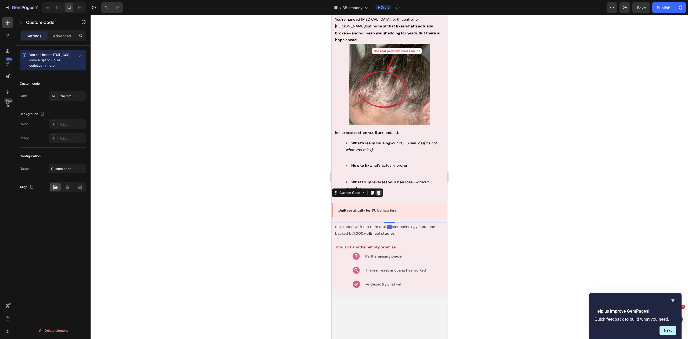
click at [377, 191] on icon at bounding box center [378, 193] width 4 height 4
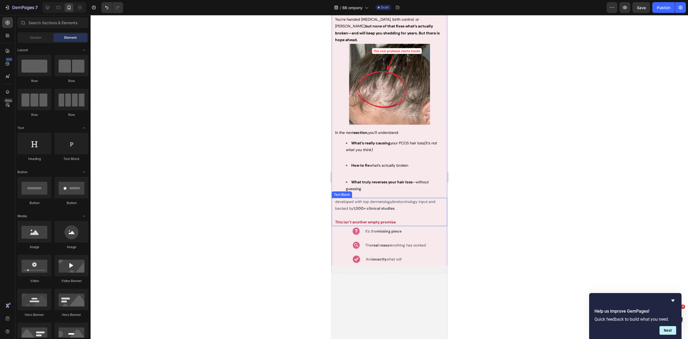
click at [363, 198] on p "developed with top dermatology/endocrinology input and backed by 1,000+ clinica…" at bounding box center [389, 204] width 109 height 13
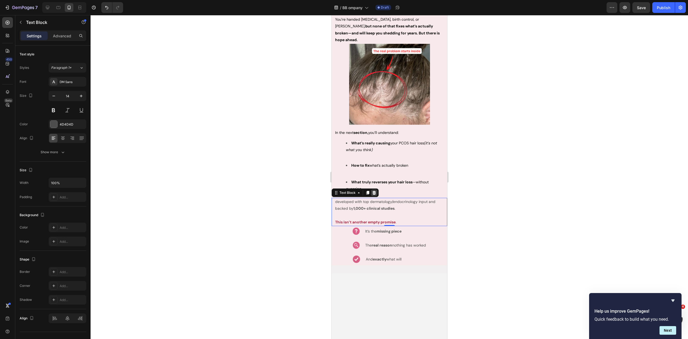
click at [374, 191] on icon at bounding box center [373, 193] width 3 height 4
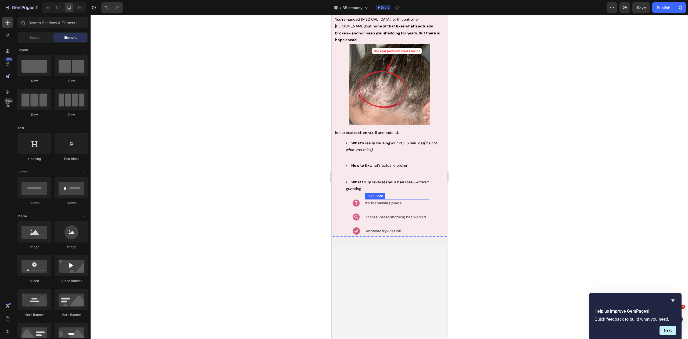
click at [367, 200] on p "It’s the missing piece" at bounding box center [396, 203] width 63 height 7
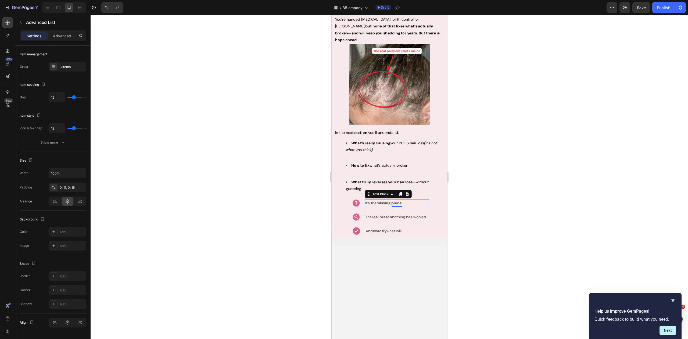
click at [341, 198] on div "Image It’s the missing piece Text Block 0 Image The real reason nothing has wor…" at bounding box center [389, 217] width 116 height 39
click at [379, 191] on icon at bounding box center [379, 193] width 4 height 4
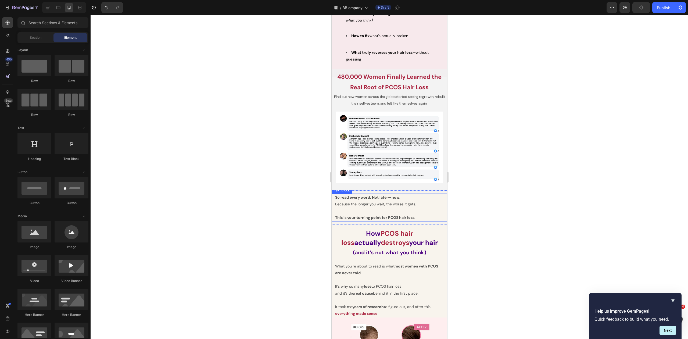
scroll to position [456, 0]
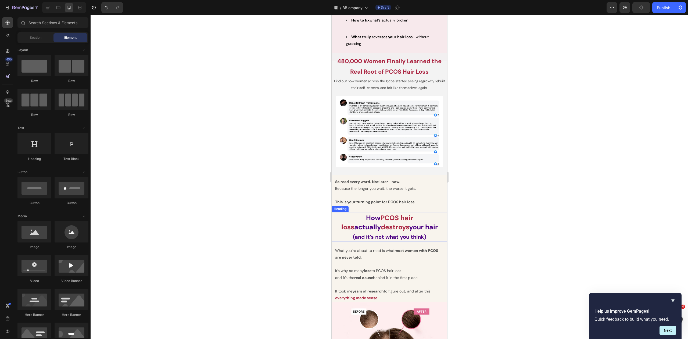
click at [335, 212] on h2 "How PCOS hair loss actually destroys your hair (and it’s not what you think)" at bounding box center [389, 226] width 116 height 29
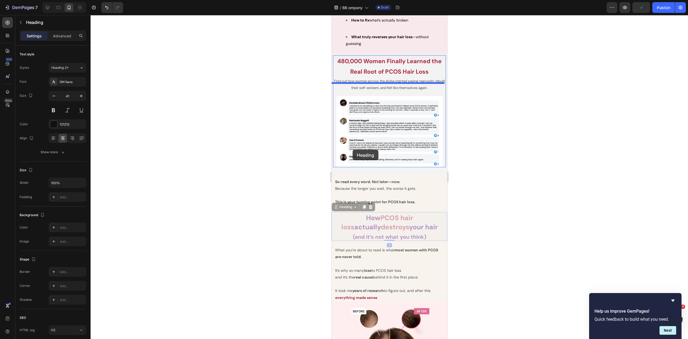
scroll to position [337, 0]
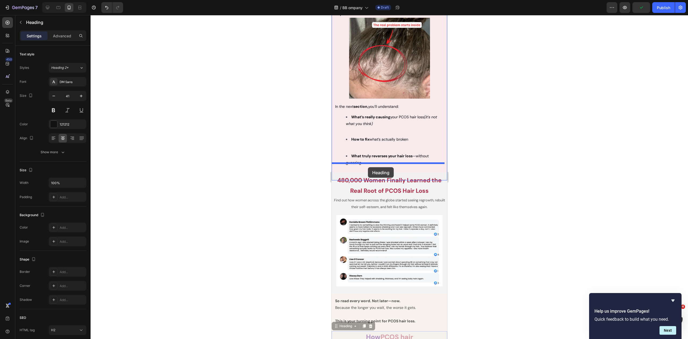
drag, startPoint x: 334, startPoint y: 199, endPoint x: 368, endPoint y: 167, distance: 46.6
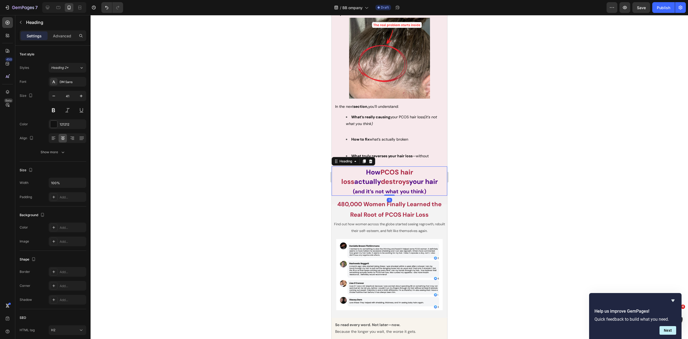
click at [484, 188] on div at bounding box center [390, 177] width 598 height 324
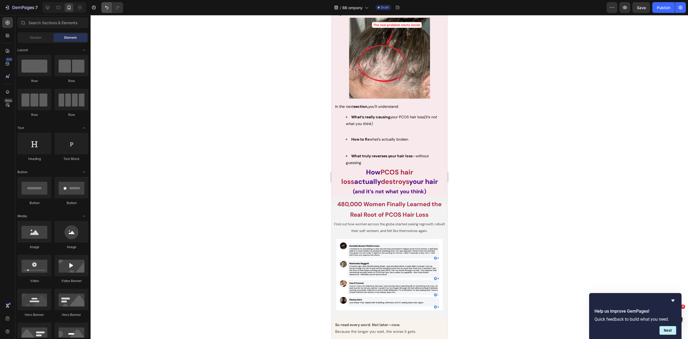
click at [106, 8] on icon "Undo/Redo" at bounding box center [106, 7] width 5 height 5
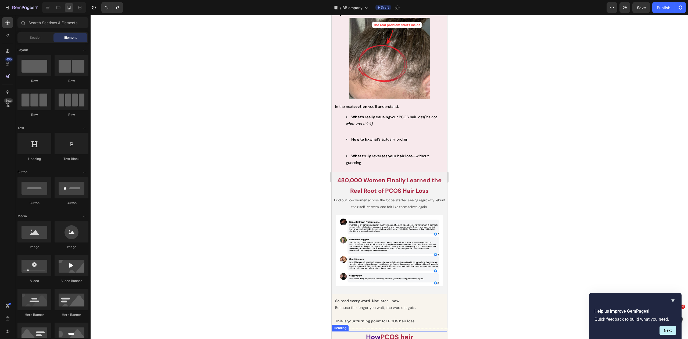
scroll to position [454, 0]
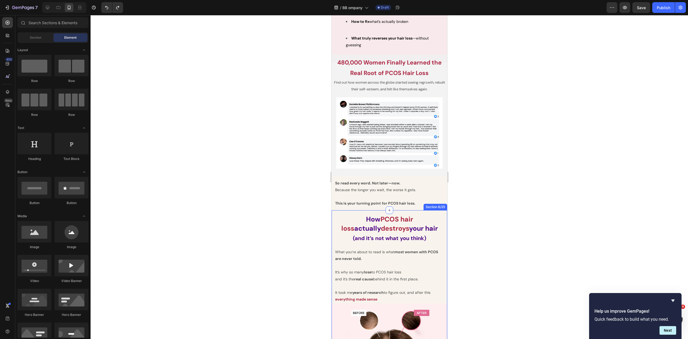
click at [346, 221] on h2 "How PCOS hair loss actually destroys your hair (and it’s not what you think)" at bounding box center [389, 227] width 116 height 29
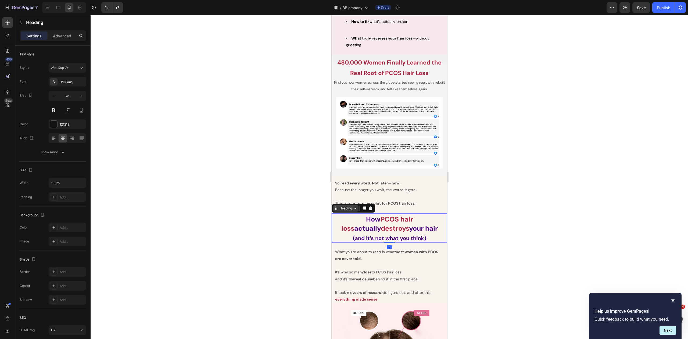
click at [337, 206] on icon at bounding box center [336, 208] width 4 height 4
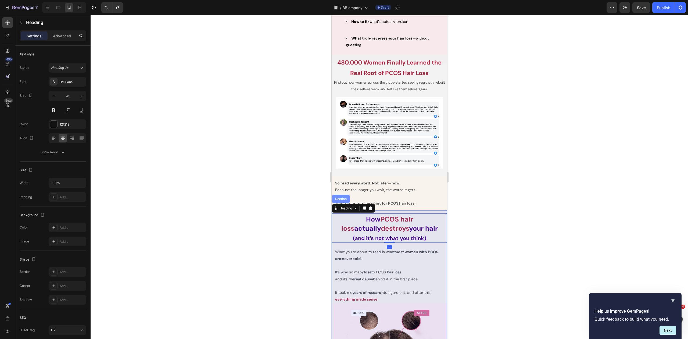
click at [338, 195] on div "Section" at bounding box center [341, 199] width 18 height 9
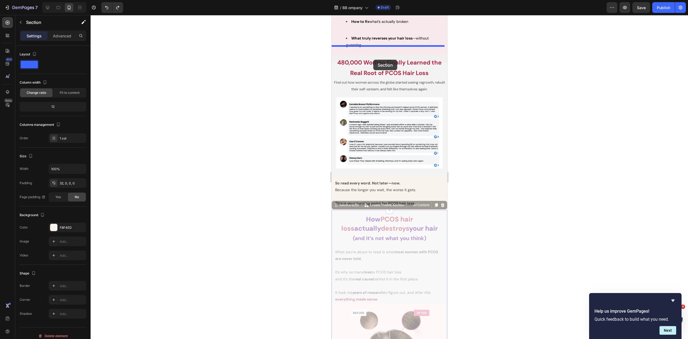
drag, startPoint x: 335, startPoint y: 196, endPoint x: 373, endPoint y: 60, distance: 142.0
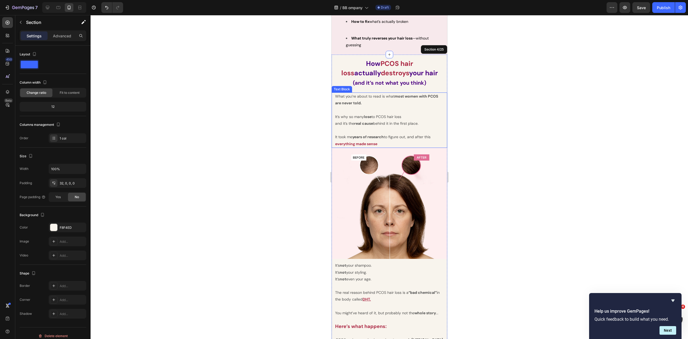
click at [493, 124] on div at bounding box center [390, 177] width 598 height 324
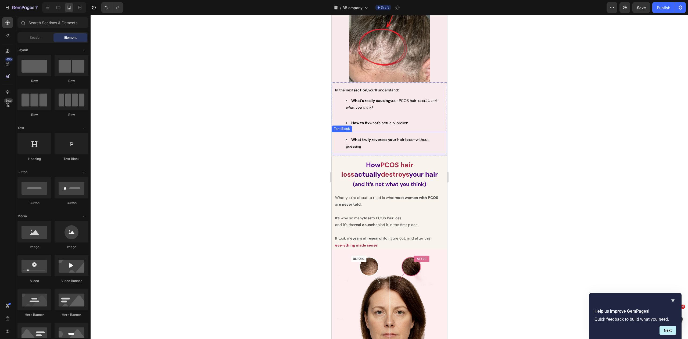
scroll to position [314, 0]
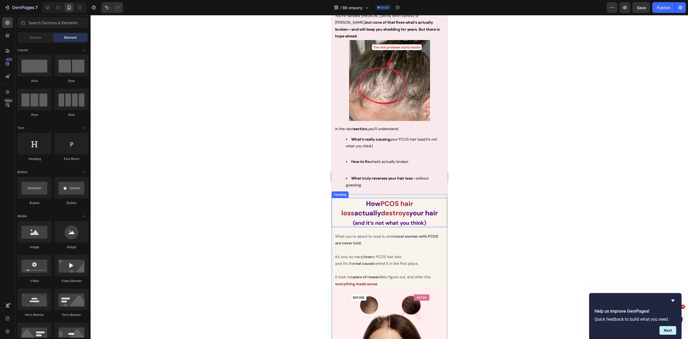
click at [409, 209] on strong "your hair" at bounding box center [423, 213] width 29 height 9
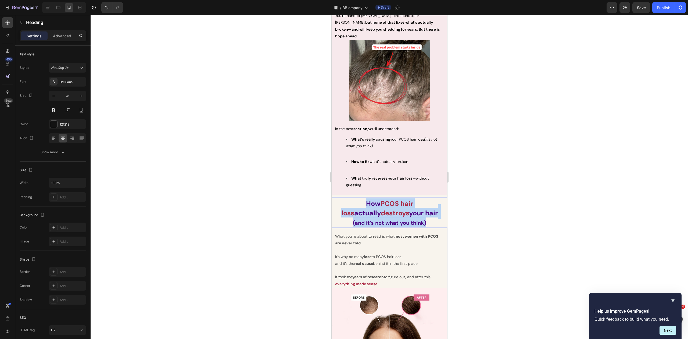
drag, startPoint x: 418, startPoint y: 214, endPoint x: 662, endPoint y: 208, distance: 244.4
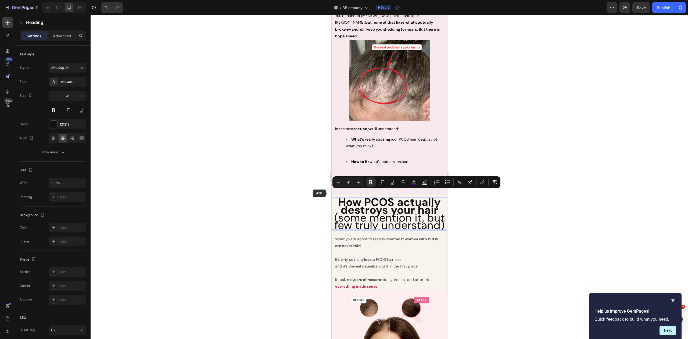
scroll to position [3, 0]
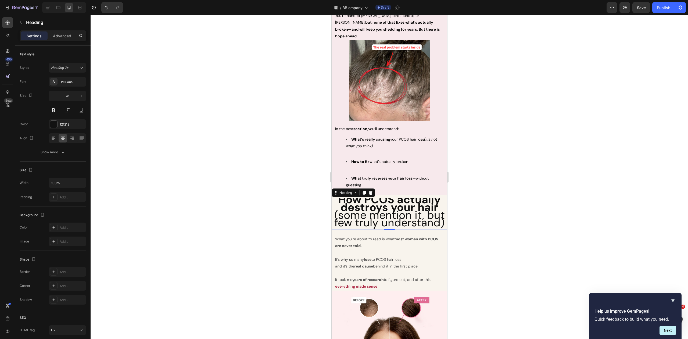
drag, startPoint x: 254, startPoint y: 151, endPoint x: 227, endPoint y: 90, distance: 67.1
click at [254, 151] on div at bounding box center [390, 177] width 598 height 324
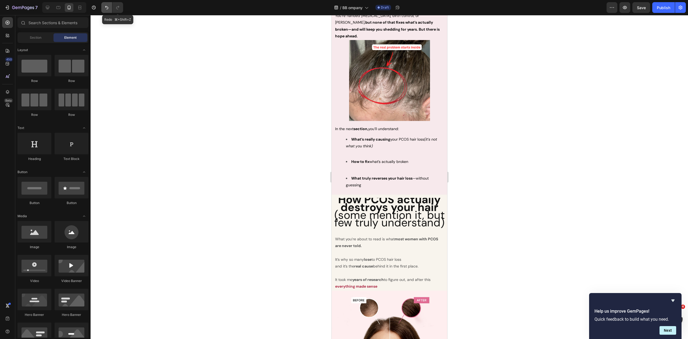
click at [105, 8] on icon "Undo/Redo" at bounding box center [106, 7] width 5 height 5
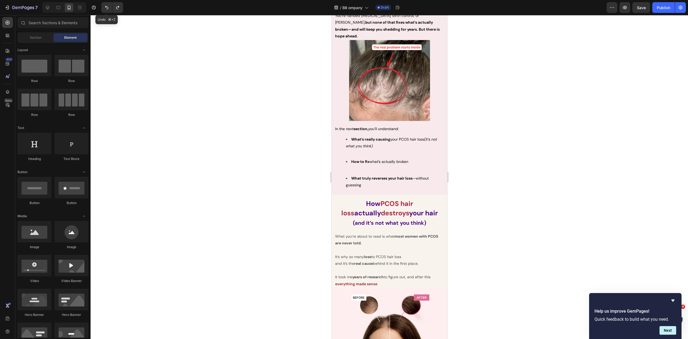
scroll to position [0, 0]
click at [381, 209] on strong "destroys" at bounding box center [395, 213] width 28 height 9
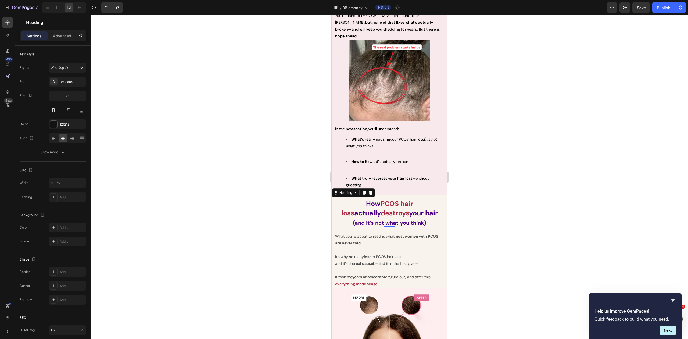
click at [421, 201] on h2 "How PCOS hair loss actually destroys your hair (and it’s not what you think)" at bounding box center [389, 212] width 116 height 29
drag, startPoint x: 421, startPoint y: 201, endPoint x: 415, endPoint y: 202, distance: 5.9
click at [421, 201] on p "How PCOS hair loss actually destroys your hair (and it’s not what you think)" at bounding box center [389, 212] width 115 height 28
click at [385, 199] on strong "PCOS hair loss" at bounding box center [377, 208] width 72 height 18
drag, startPoint x: 378, startPoint y: 196, endPoint x: 404, endPoint y: 196, distance: 25.5
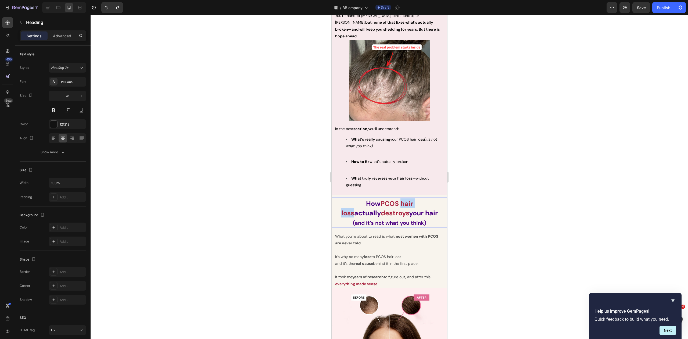
click at [404, 199] on strong "PCOS hair loss" at bounding box center [377, 208] width 72 height 18
click at [432, 215] on p "How PCOS actually destroys your hair (and it’s not what you think)" at bounding box center [389, 212] width 115 height 28
drag, startPoint x: 426, startPoint y: 214, endPoint x: 315, endPoint y: 187, distance: 113.8
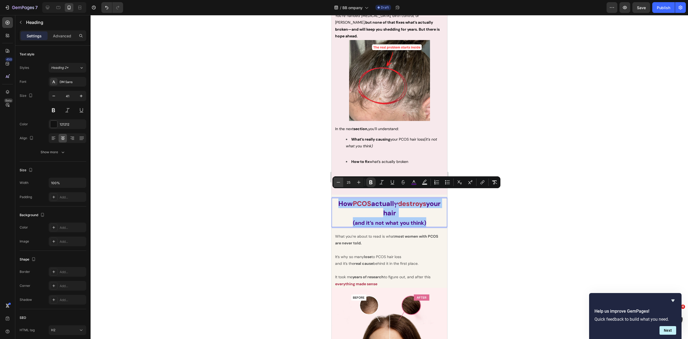
click at [339, 183] on icon "Editor contextual toolbar" at bounding box center [338, 182] width 5 height 5
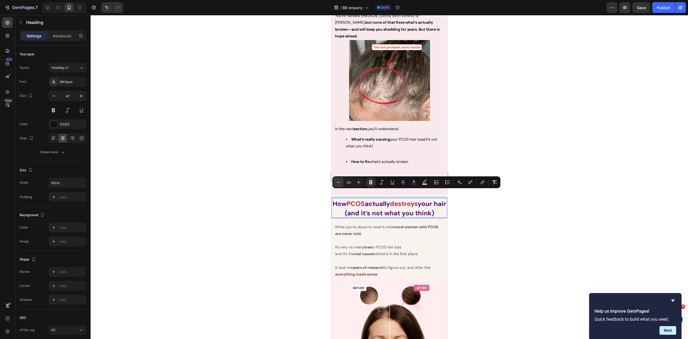
click at [338, 183] on icon "Editor contextual toolbar" at bounding box center [338, 182] width 5 height 5
type input "20"
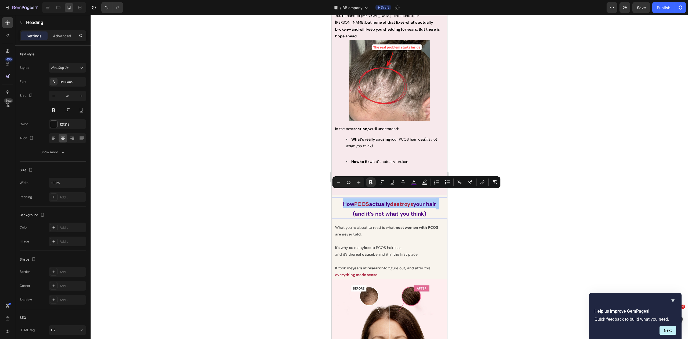
click at [493, 228] on div at bounding box center [390, 177] width 598 height 324
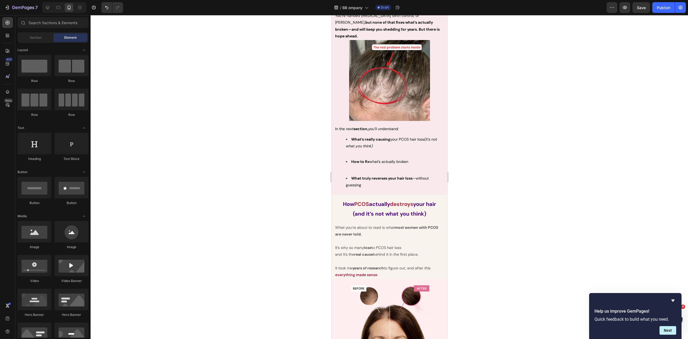
click at [435, 203] on p "⁠⁠⁠⁠⁠⁠⁠ How PCOS actually destroys your hair (and it’s not what you think)" at bounding box center [389, 207] width 115 height 19
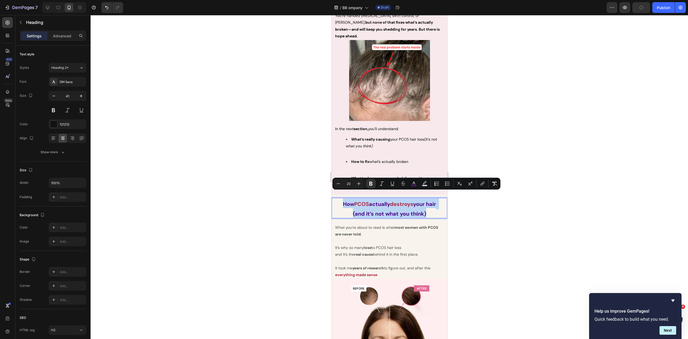
drag, startPoint x: 434, startPoint y: 204, endPoint x: 339, endPoint y: 195, distance: 95.3
click at [339, 198] on p "How PCOS actually destroys your hair (and it’s not what you think)" at bounding box center [389, 207] width 115 height 19
click at [359, 183] on icon "Editor contextual toolbar" at bounding box center [358, 183] width 3 height 3
type input "21"
click at [525, 226] on div at bounding box center [390, 177] width 598 height 324
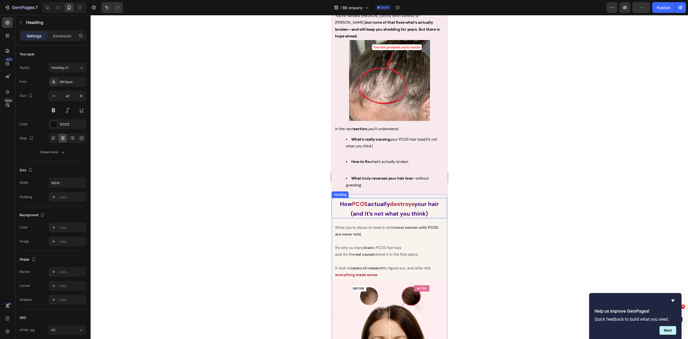
click at [430, 202] on p "⁠⁠⁠⁠⁠⁠⁠ How PCOS actually destroys your hair (and it’s not what you think)" at bounding box center [389, 207] width 115 height 19
click at [416, 210] on strong "(and it’s not what you think)" at bounding box center [389, 214] width 77 height 8
drag, startPoint x: 440, startPoint y: 204, endPoint x: 374, endPoint y: 203, distance: 66.4
click at [374, 203] on p "How PCOS actually destroys your hair (and it’s not what you think)" at bounding box center [389, 207] width 115 height 19
click at [374, 210] on strong "(and it’s not what you think)" at bounding box center [389, 214] width 77 height 8
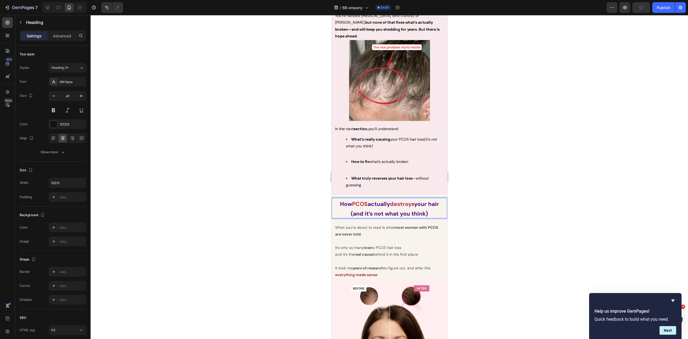
click at [428, 202] on p "How PCOS actually destroys your hair (and it’s not what you think)" at bounding box center [389, 207] width 115 height 19
click at [438, 200] on strong "your hair" at bounding box center [426, 204] width 25 height 8
drag, startPoint x: 442, startPoint y: 196, endPoint x: 661, endPoint y: 207, distance: 220.2
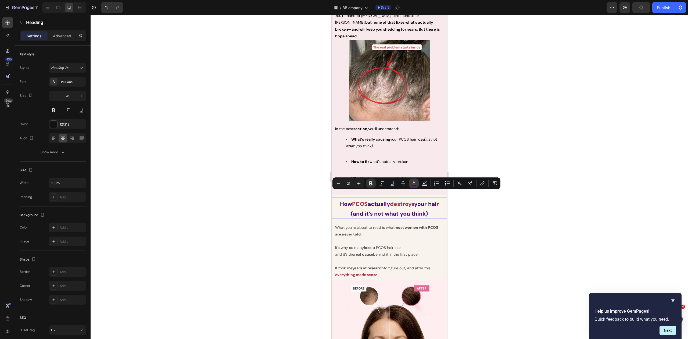
click at [414, 181] on icon "Editor contextual toolbar" at bounding box center [413, 183] width 5 height 5
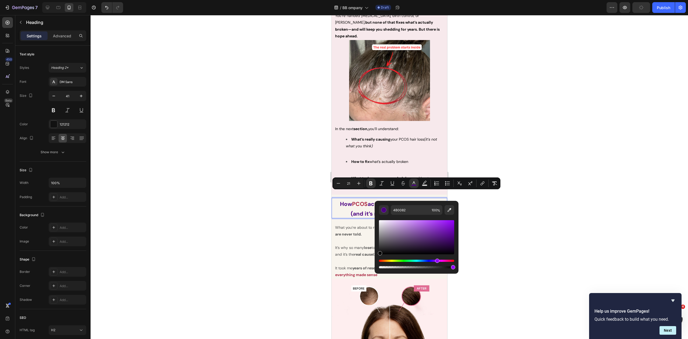
drag, startPoint x: 724, startPoint y: 265, endPoint x: 362, endPoint y: 270, distance: 362.4
type input "000000"
click at [527, 213] on div at bounding box center [390, 177] width 598 height 324
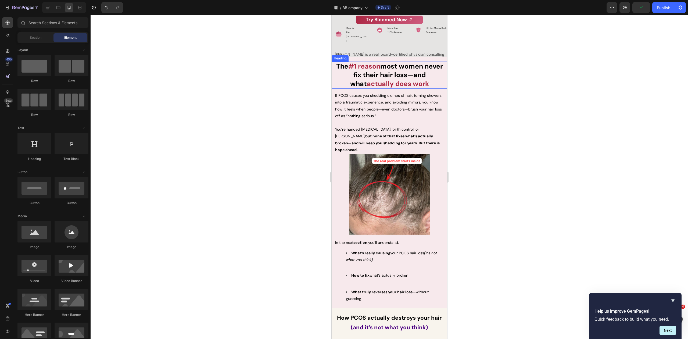
scroll to position [200, 0]
click at [395, 82] on strong "actually does work" at bounding box center [398, 84] width 62 height 9
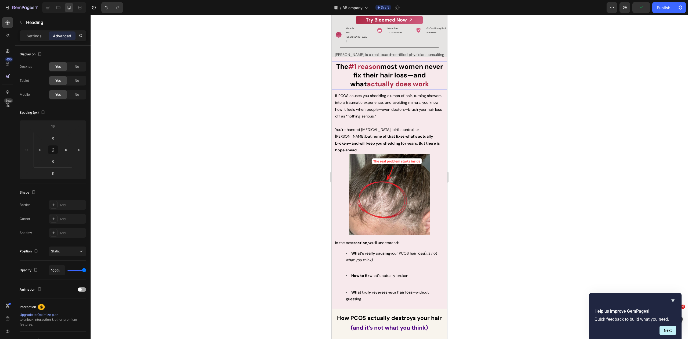
click at [395, 83] on strong "actually does work" at bounding box center [398, 84] width 62 height 9
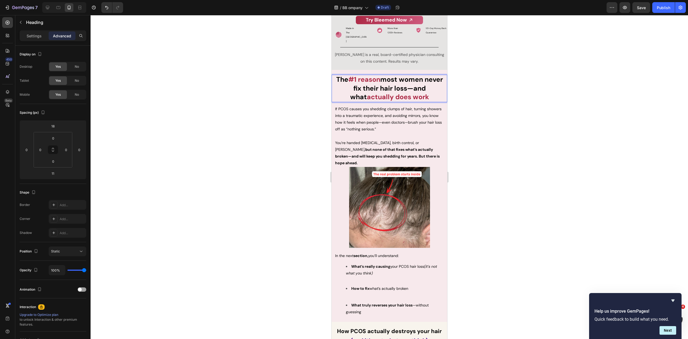
click at [395, 92] on strong "actually does work" at bounding box center [398, 96] width 62 height 9
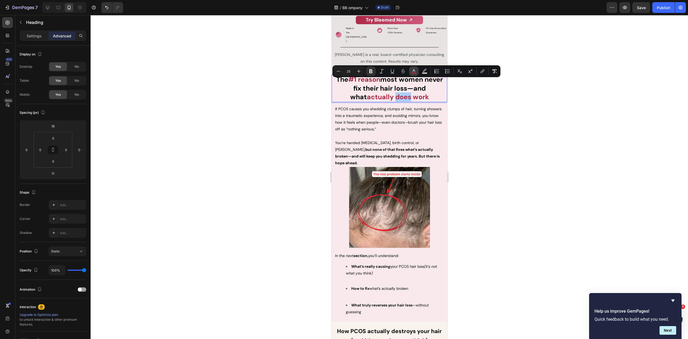
drag, startPoint x: 413, startPoint y: 72, endPoint x: 412, endPoint y: 76, distance: 3.9
click at [413, 72] on icon "Editor contextual toolbar" at bounding box center [413, 71] width 5 height 5
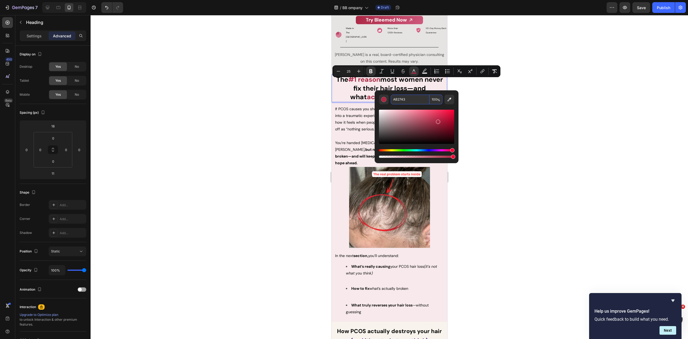
click at [407, 103] on input "AB2743" at bounding box center [410, 100] width 39 height 10
drag, startPoint x: 501, startPoint y: 174, endPoint x: 463, endPoint y: 204, distance: 48.8
click at [500, 174] on div at bounding box center [390, 177] width 598 height 324
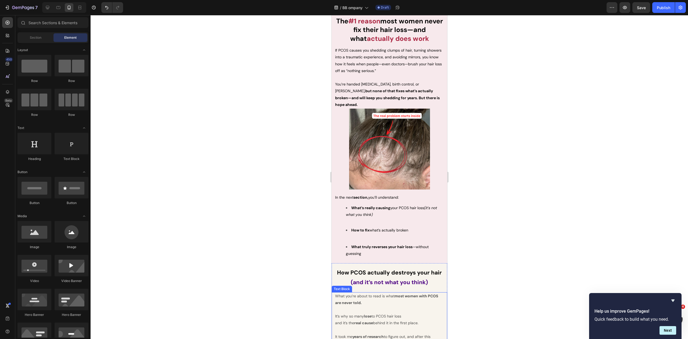
scroll to position [273, 0]
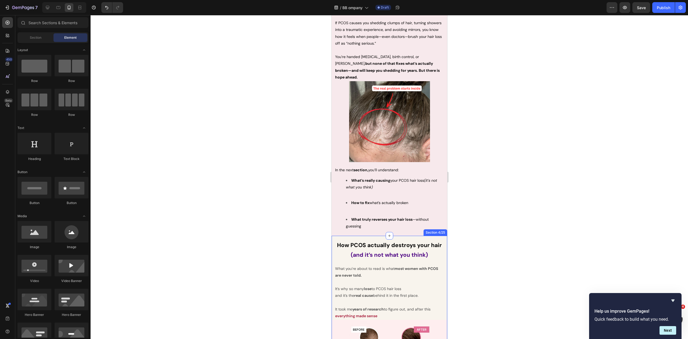
click at [404, 251] on strong "(and it’s not what you think)" at bounding box center [389, 255] width 77 height 8
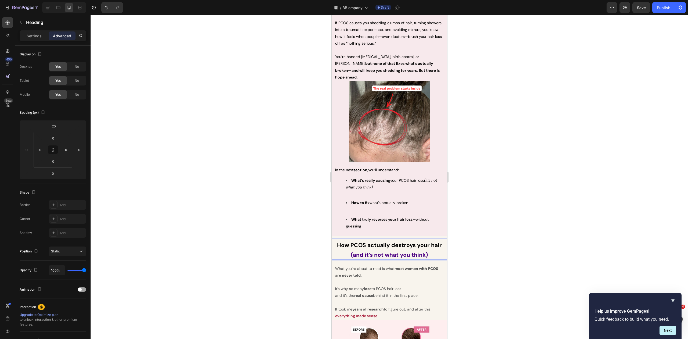
drag, startPoint x: 420, startPoint y: 245, endPoint x: 424, endPoint y: 245, distance: 3.8
click at [420, 251] on strong "(and it’s not what you think)" at bounding box center [389, 255] width 77 height 8
drag, startPoint x: 386, startPoint y: 248, endPoint x: 317, endPoint y: 244, distance: 69.5
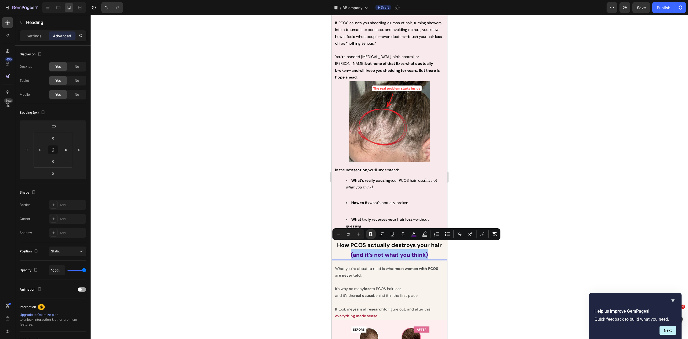
drag, startPoint x: 413, startPoint y: 233, endPoint x: 409, endPoint y: 239, distance: 7.1
click at [413, 233] on icon "Editor contextual toolbar" at bounding box center [413, 233] width 5 height 5
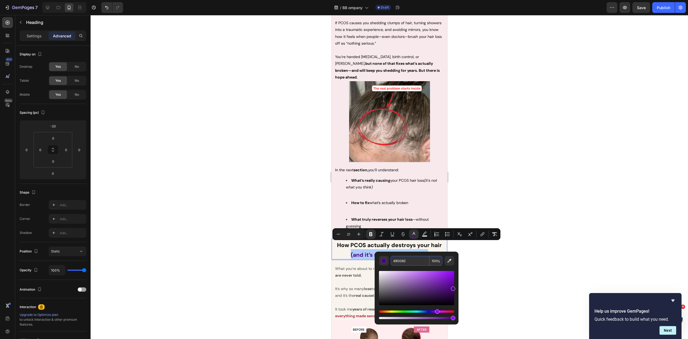
click at [406, 262] on input "4B0082" at bounding box center [410, 261] width 39 height 10
paste input "AB2743"
type input "AB2743"
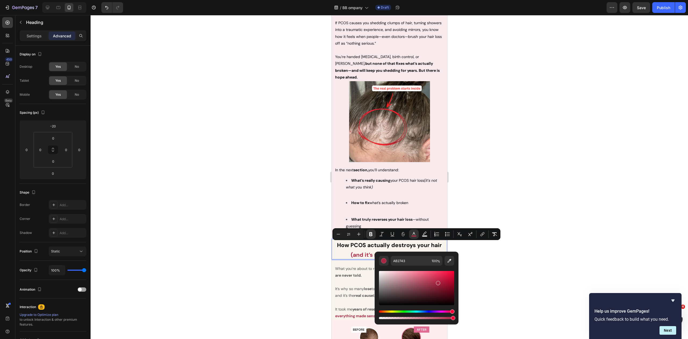
drag, startPoint x: 521, startPoint y: 253, endPoint x: 504, endPoint y: 247, distance: 18.0
click at [520, 253] on div at bounding box center [390, 177] width 598 height 324
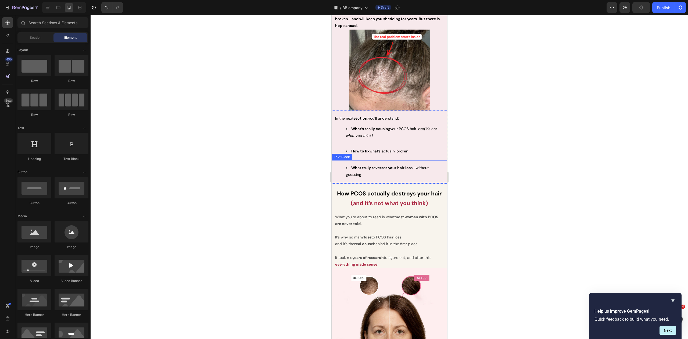
scroll to position [325, 0]
click at [415, 199] on strong "(and it’s not what you think)" at bounding box center [389, 203] width 77 height 8
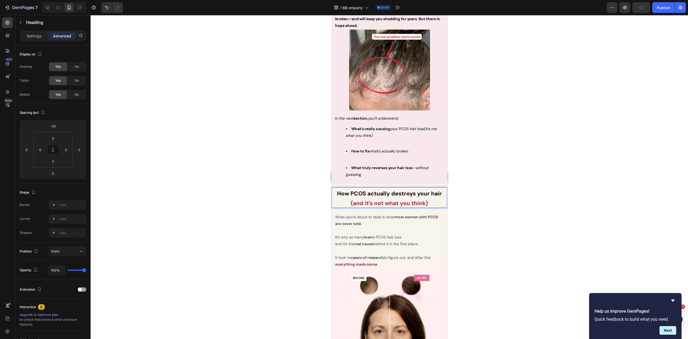
drag, startPoint x: 429, startPoint y: 194, endPoint x: 433, endPoint y: 194, distance: 4.3
drag, startPoint x: 427, startPoint y: 194, endPoint x: 319, endPoint y: 185, distance: 108.6
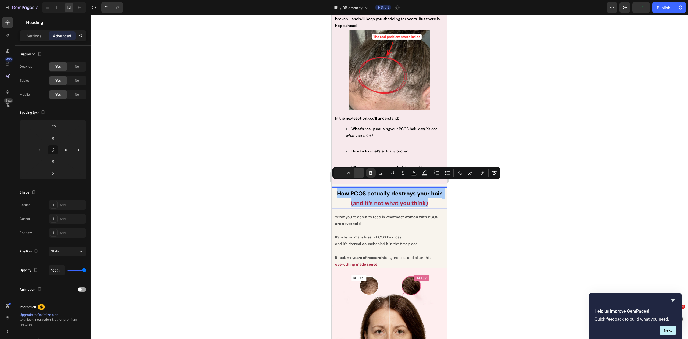
click at [359, 171] on icon "Editor contextual toolbar" at bounding box center [358, 172] width 3 height 3
type input "22"
click at [475, 202] on div at bounding box center [390, 177] width 598 height 324
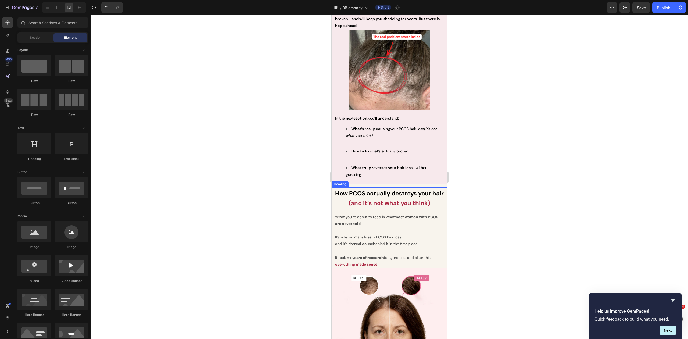
click at [415, 189] on p "⁠⁠⁠⁠⁠⁠⁠ How PCOS actually destroys your hair (and it’s not what you think)" at bounding box center [389, 197] width 115 height 19
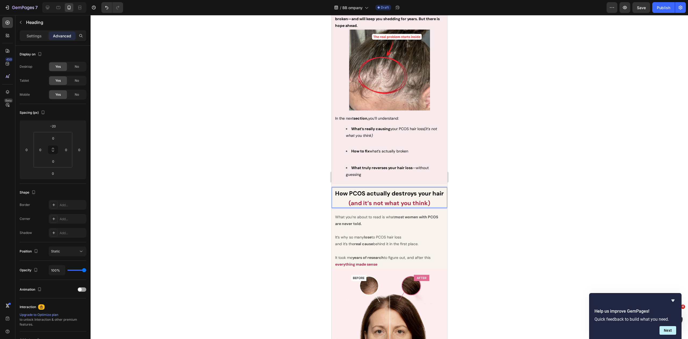
click at [431, 192] on p "How PCOS actually destroys your hair (and it’s not what you think)" at bounding box center [389, 197] width 115 height 19
drag, startPoint x: 433, startPoint y: 194, endPoint x: 324, endPoint y: 181, distance: 110.2
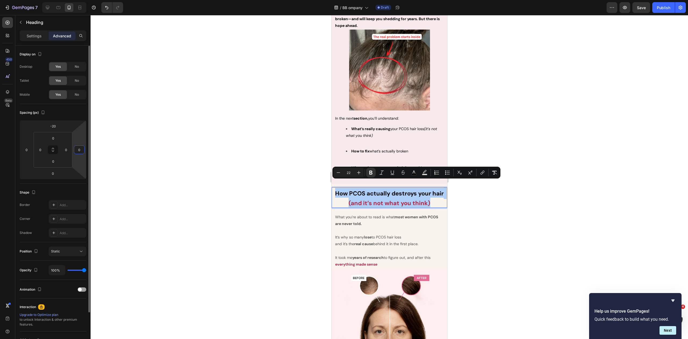
click at [83, 149] on input "0" at bounding box center [79, 150] width 8 height 8
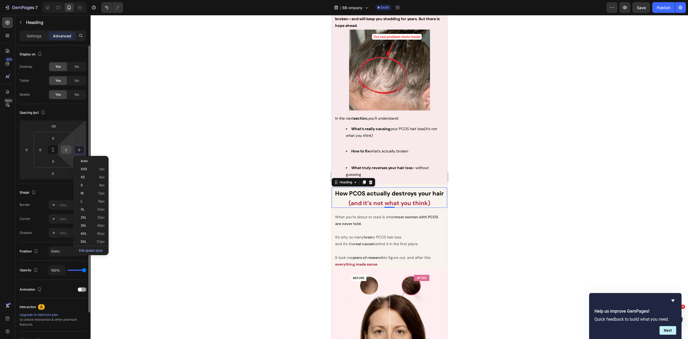
click at [68, 149] on input "0" at bounding box center [66, 150] width 8 height 8
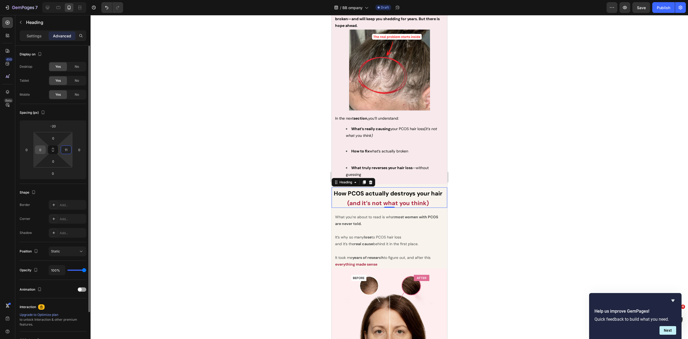
type input "11"
click at [40, 150] on input "0" at bounding box center [40, 150] width 8 height 8
type input "11"
click at [282, 177] on div at bounding box center [390, 177] width 598 height 324
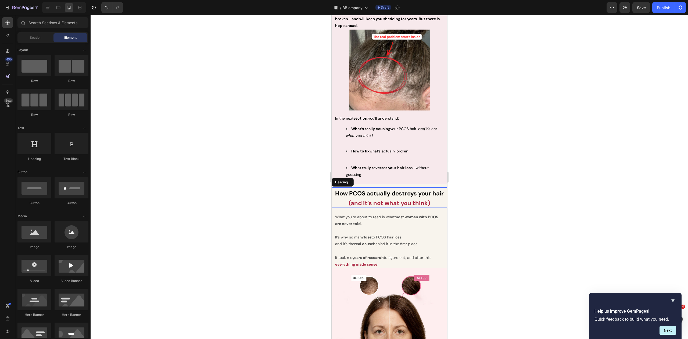
click at [423, 203] on strong "(and it’s not what you think)" at bounding box center [389, 203] width 82 height 8
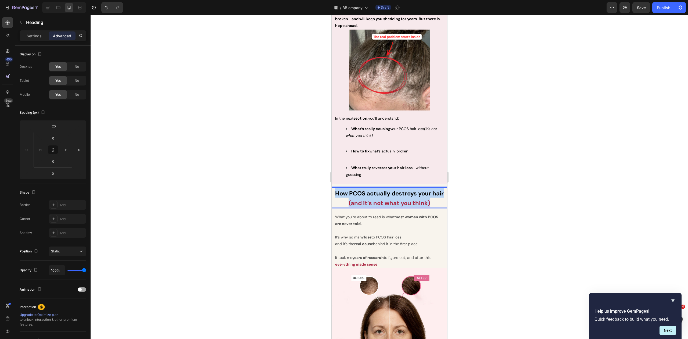
drag, startPoint x: 432, startPoint y: 203, endPoint x: 320, endPoint y: 178, distance: 114.3
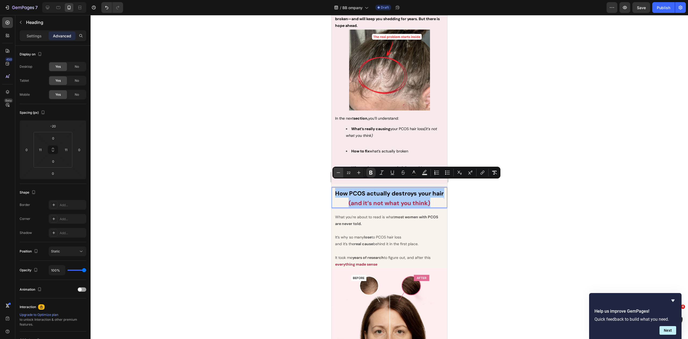
click at [339, 173] on icon "Editor contextual toolbar" at bounding box center [338, 172] width 5 height 5
type input "21"
click at [499, 207] on div at bounding box center [390, 177] width 598 height 324
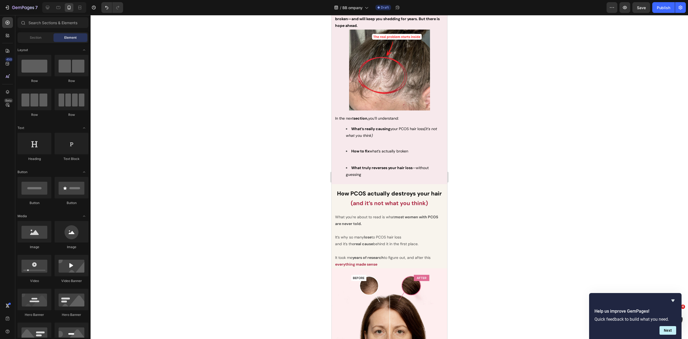
click at [482, 194] on div at bounding box center [390, 177] width 598 height 324
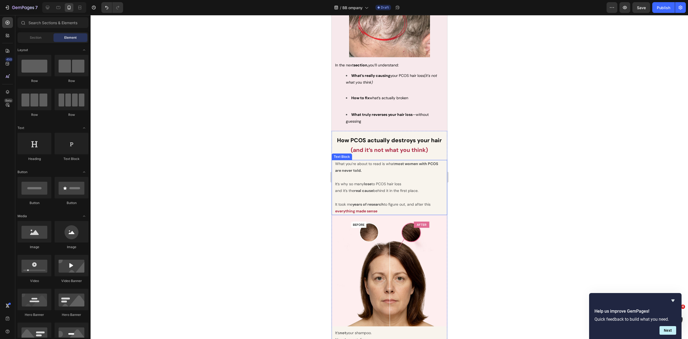
scroll to position [378, 0]
click at [521, 179] on div at bounding box center [390, 177] width 598 height 324
click at [420, 194] on p "It took me years of research to figure out, and after this everything made sense" at bounding box center [389, 204] width 109 height 20
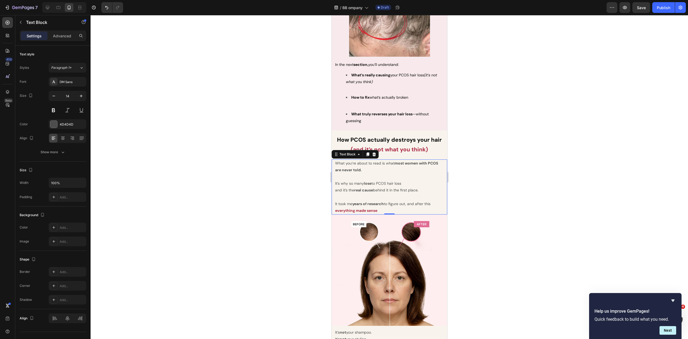
click at [393, 201] on span "It took me years of research to figure out, and after this" at bounding box center [382, 203] width 95 height 5
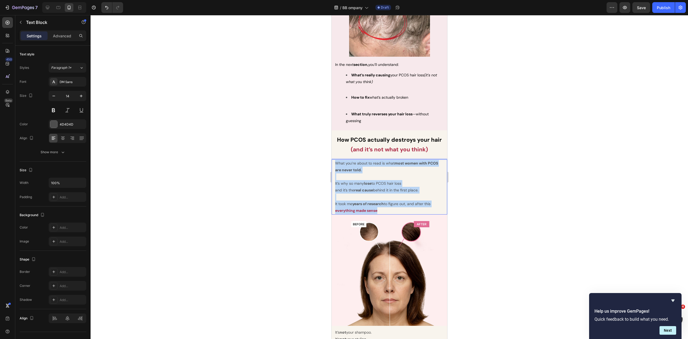
drag, startPoint x: 384, startPoint y: 201, endPoint x: 333, endPoint y: 152, distance: 70.9
click at [333, 159] on div "What you’re about to read is what most women with PCOS are never told. It’s why…" at bounding box center [389, 186] width 116 height 55
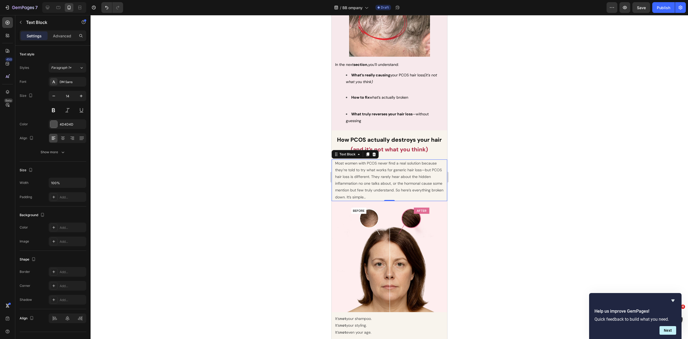
drag, startPoint x: 471, startPoint y: 168, endPoint x: 463, endPoint y: 169, distance: 8.1
click at [470, 168] on div at bounding box center [390, 177] width 598 height 324
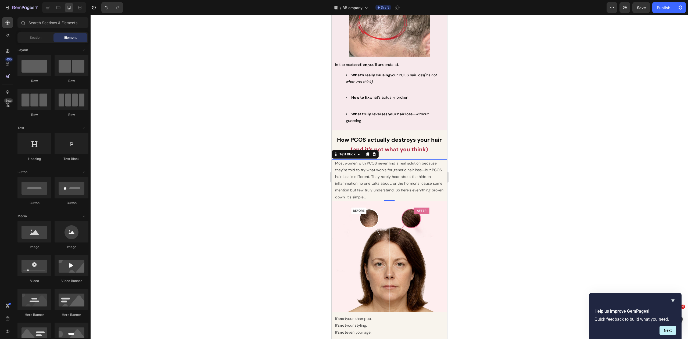
click at [395, 176] on span "Most women with PCOS never find a real solution because they’re told to try wha…" at bounding box center [389, 180] width 108 height 39
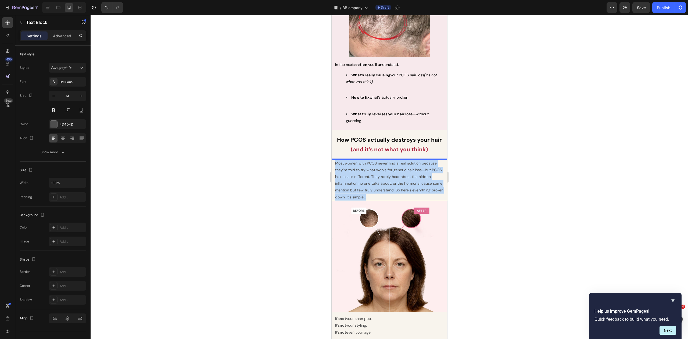
drag, startPoint x: 403, startPoint y: 188, endPoint x: 652, endPoint y: 168, distance: 248.9
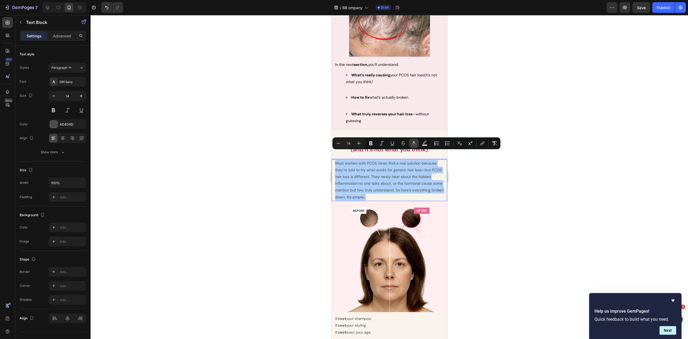
click at [414, 142] on icon "Editor contextual toolbar" at bounding box center [414, 142] width 3 height 3
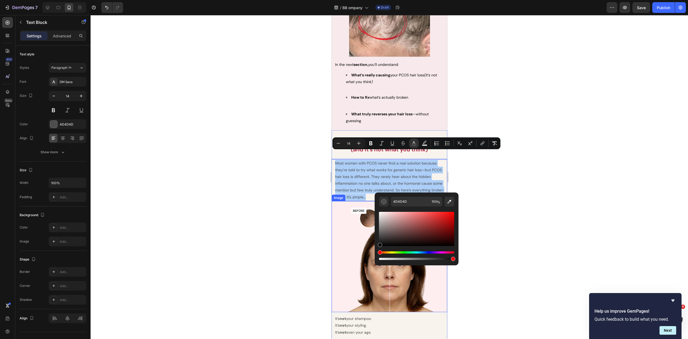
drag, startPoint x: 716, startPoint y: 254, endPoint x: 371, endPoint y: 251, distance: 345.7
type input "000000"
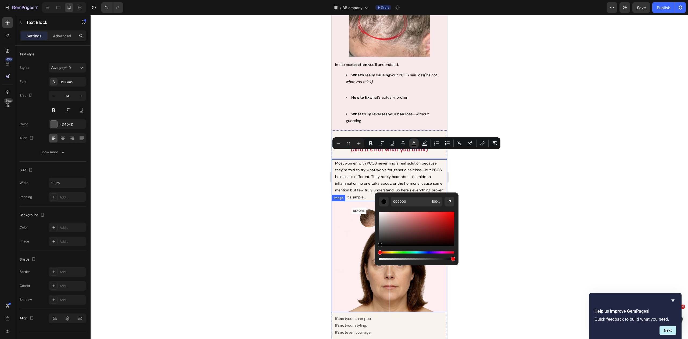
drag, startPoint x: 302, startPoint y: 208, endPoint x: 317, endPoint y: 191, distance: 22.5
click at [302, 208] on div at bounding box center [390, 177] width 598 height 324
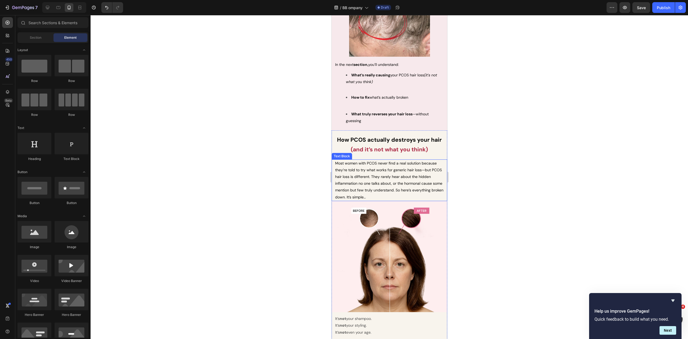
click at [380, 162] on span "Most women with PCOS never find a real solution because they’re told to try wha…" at bounding box center [389, 180] width 108 height 39
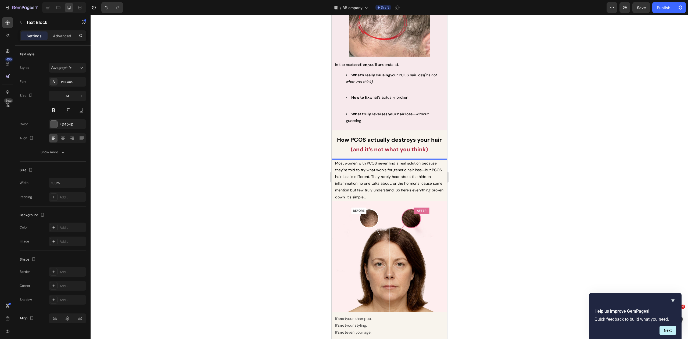
click at [385, 160] on p "Most women with PCOS never find a real solution because they’re told to try wha…" at bounding box center [389, 180] width 109 height 41
click at [413, 161] on span "Most women with PCOS never find a real solution because they’re told to try wha…" at bounding box center [389, 180] width 108 height 39
click at [378, 188] on span "Most women with PCOS never find a real solution because they’re told to try wha…" at bounding box center [389, 180] width 108 height 39
click at [417, 181] on span "Most women with PCOS never find a real solution because they’re told to try wha…" at bounding box center [389, 180] width 108 height 39
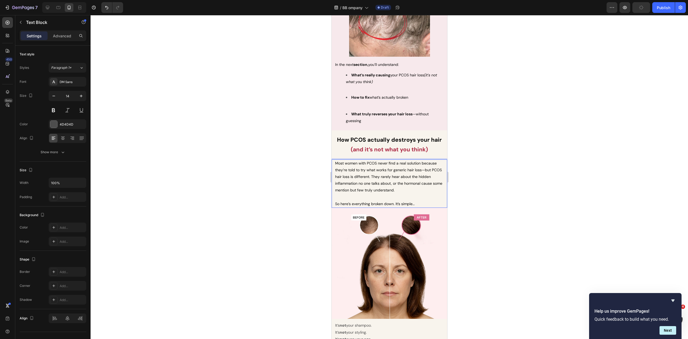
click at [427, 201] on p "So here’s everything broken down. It’s simple…" at bounding box center [389, 204] width 109 height 7
drag, startPoint x: 423, startPoint y: 196, endPoint x: 326, endPoint y: 197, distance: 97.3
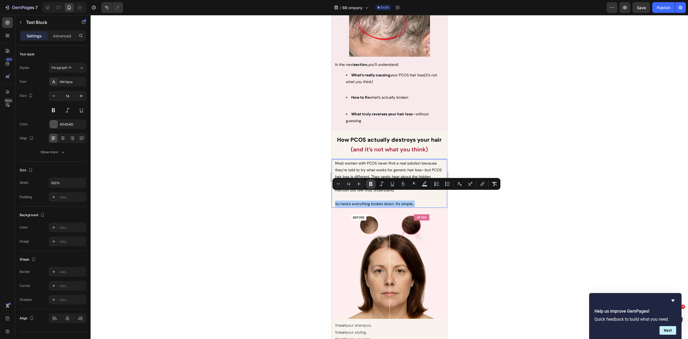
click at [368, 183] on icon "Editor contextual toolbar" at bounding box center [370, 183] width 5 height 5
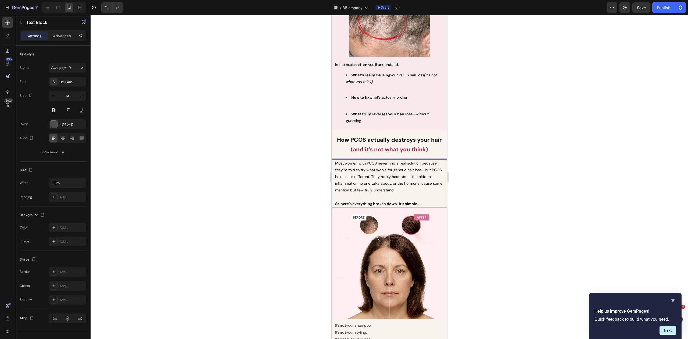
click at [427, 201] on p "So here’s everything broken down. It’s simple…" at bounding box center [389, 204] width 109 height 7
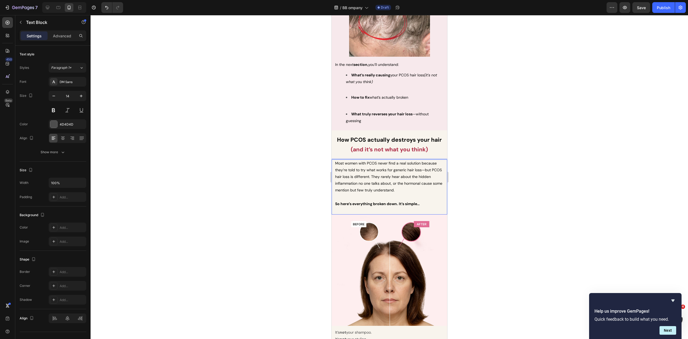
drag, startPoint x: 517, startPoint y: 188, endPoint x: 514, endPoint y: 190, distance: 4.2
click at [517, 188] on div at bounding box center [390, 177] width 598 height 324
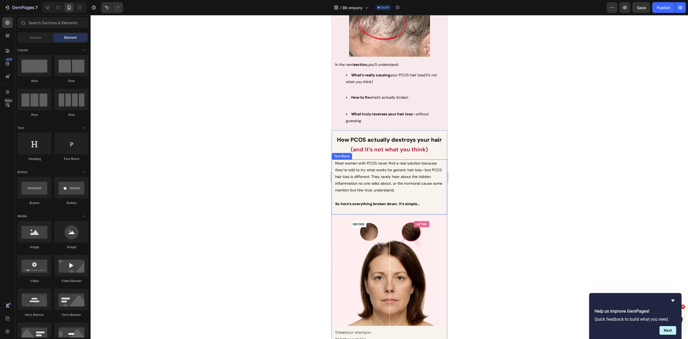
click at [424, 201] on p "So here’s everything broken down. It’s simple…" at bounding box center [389, 204] width 109 height 7
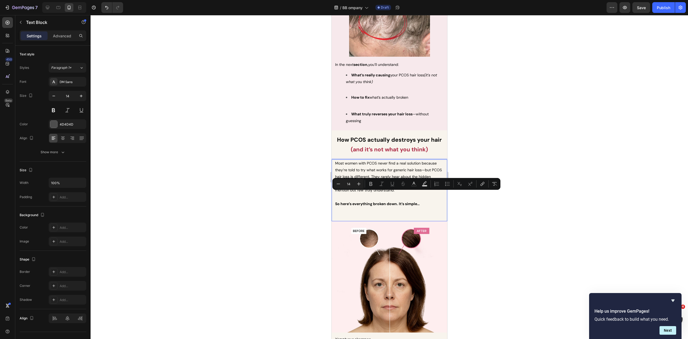
click at [424, 201] on p "So here’s everything broken down. It’s simple…" at bounding box center [389, 204] width 109 height 7
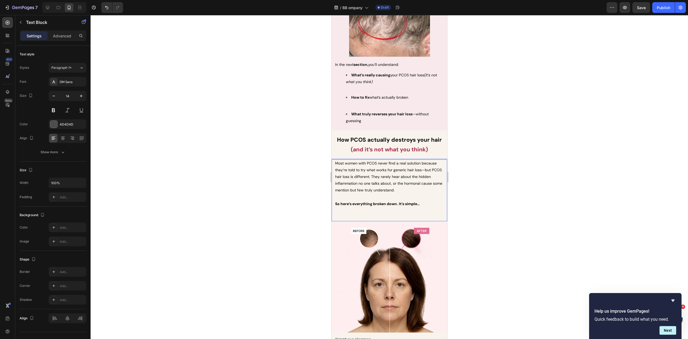
click at [399, 207] on p "Rich Text Editor. Editing area: main" at bounding box center [389, 213] width 109 height 13
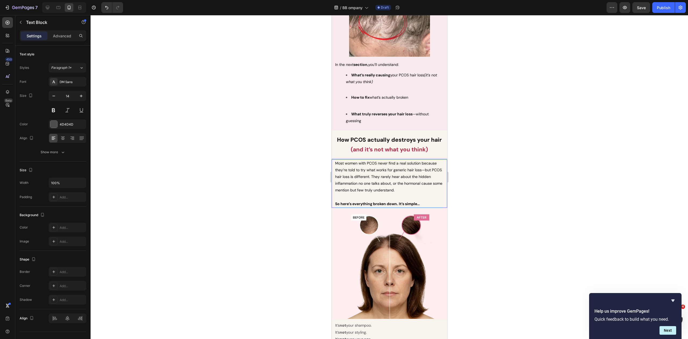
click at [512, 185] on div at bounding box center [390, 177] width 598 height 324
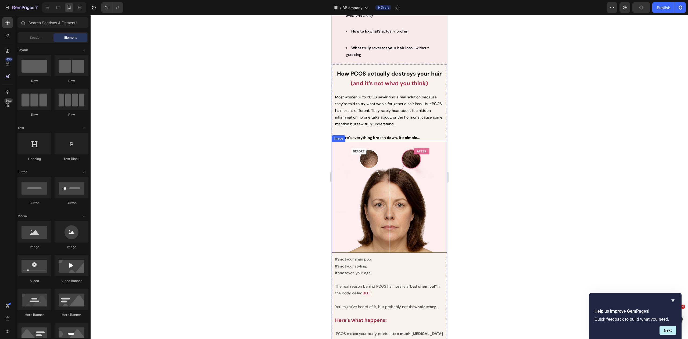
scroll to position [373, 0]
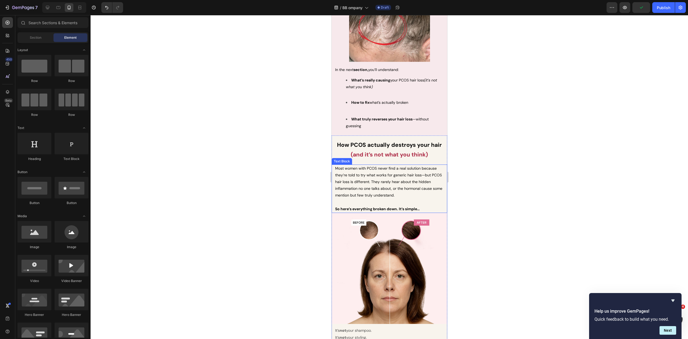
click at [360, 166] on span "Most women with PCOS never find a real solution because they’re told to try wha…" at bounding box center [388, 182] width 107 height 32
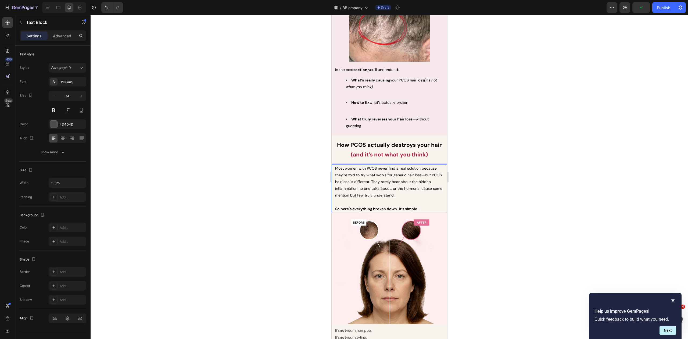
click at [391, 166] on span "Most women with PCOS never find a real solution because they’re told to try wha…" at bounding box center [388, 182] width 107 height 32
click at [378, 181] on span "Most women with PCOS never find a real solution because they’re told to try wha…" at bounding box center [388, 182] width 107 height 32
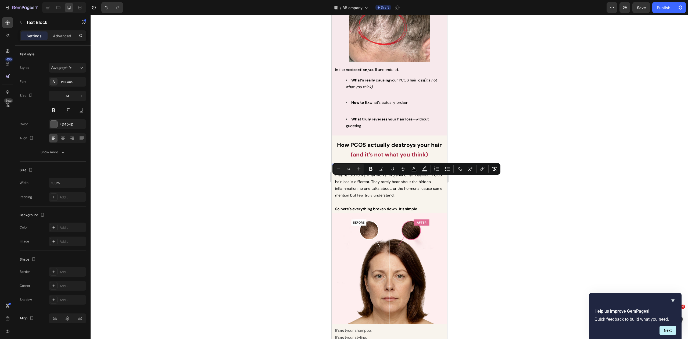
click at [370, 180] on span "Most women with PCOS never find a real solution because they’re told to try wha…" at bounding box center [388, 182] width 107 height 32
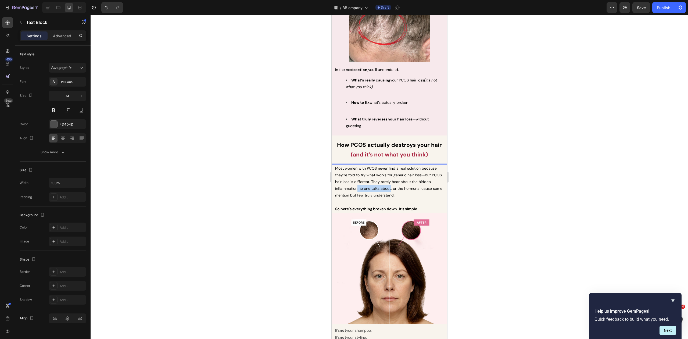
drag, startPoint x: 371, startPoint y: 179, endPoint x: 403, endPoint y: 180, distance: 32.5
click at [403, 180] on span "Most women with PCOS never find a real solution because they’re told to try wha…" at bounding box center [388, 182] width 107 height 32
click at [484, 184] on div at bounding box center [390, 177] width 598 height 324
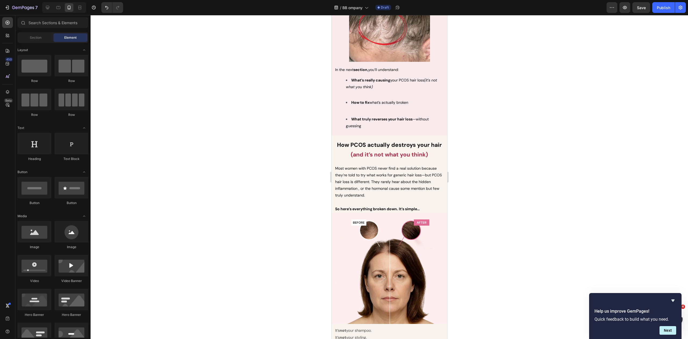
click at [494, 162] on div at bounding box center [390, 177] width 598 height 324
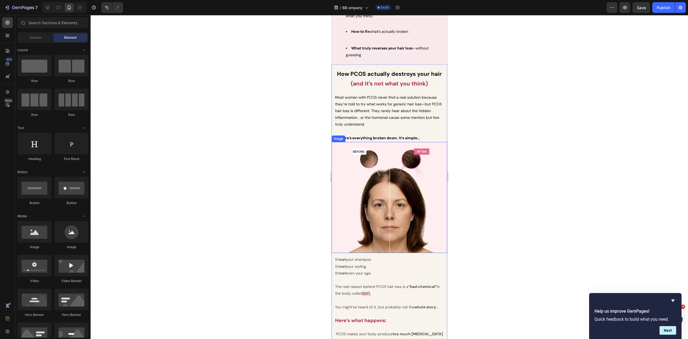
click at [502, 164] on div at bounding box center [390, 177] width 598 height 324
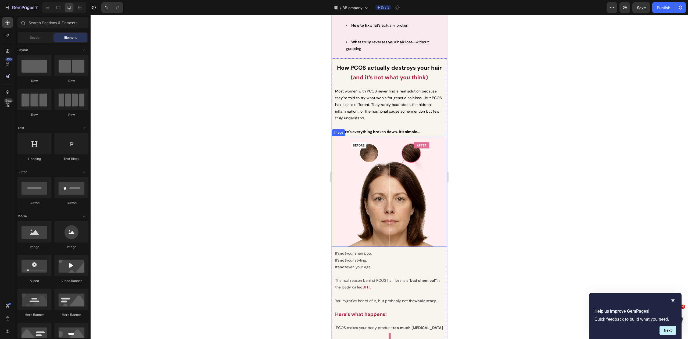
scroll to position [549, 0]
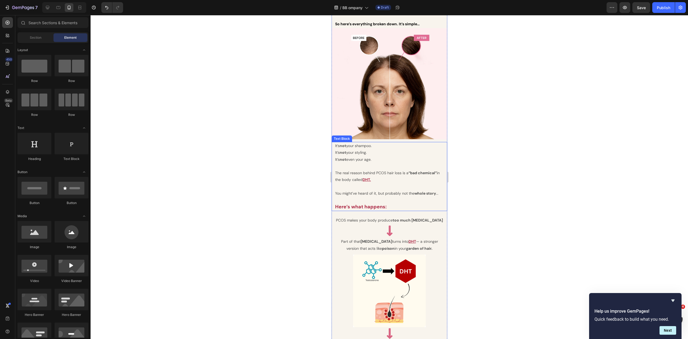
click at [376, 184] on p at bounding box center [389, 186] width 109 height 7
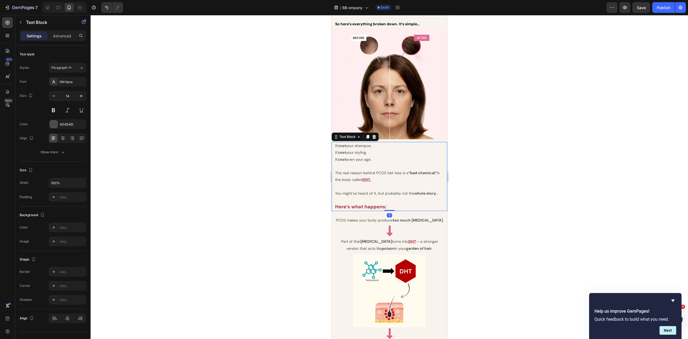
click at [398, 197] on p at bounding box center [389, 200] width 109 height 7
click at [389, 203] on p "Here’s what happens:" at bounding box center [389, 206] width 109 height 7
drag, startPoint x: 363, startPoint y: 158, endPoint x: 397, endPoint y: 131, distance: 42.9
click at [363, 158] on p "It’s not even your age." at bounding box center [389, 159] width 109 height 7
click at [336, 190] on p "You might’ve heard of it, but probably not the whole story ..." at bounding box center [389, 193] width 109 height 7
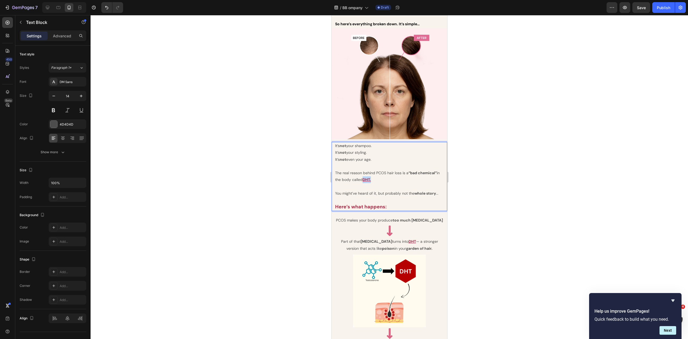
drag, startPoint x: 376, startPoint y: 177, endPoint x: 367, endPoint y: 179, distance: 8.3
click at [367, 179] on p "The real reason behind PCOS hair loss is a “bad chemical” in the body called DH…" at bounding box center [389, 176] width 109 height 13
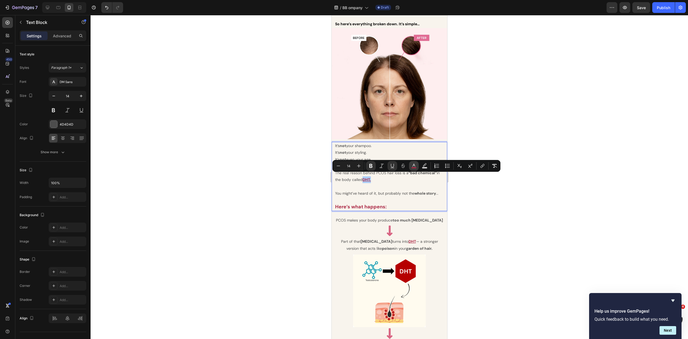
click at [414, 166] on icon "Editor contextual toolbar" at bounding box center [414, 165] width 3 height 3
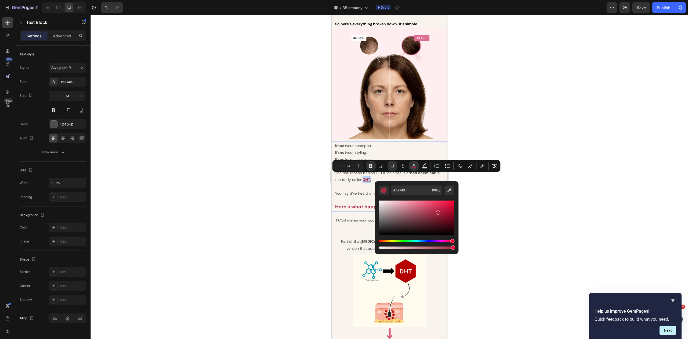
click at [394, 176] on p "The real reason behind PCOS hair loss is a “bad chemical” in the body called DH…" at bounding box center [389, 176] width 109 height 13
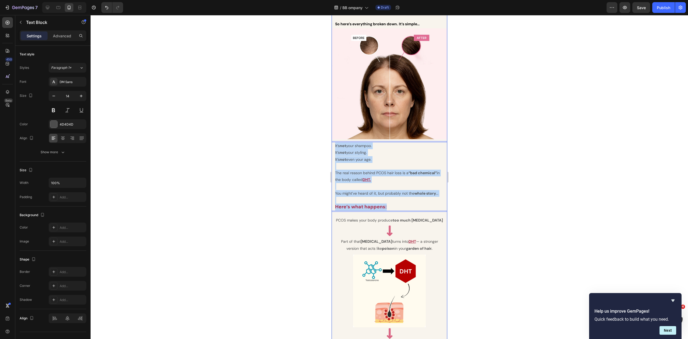
drag, startPoint x: 403, startPoint y: 203, endPoint x: 335, endPoint y: 138, distance: 94.1
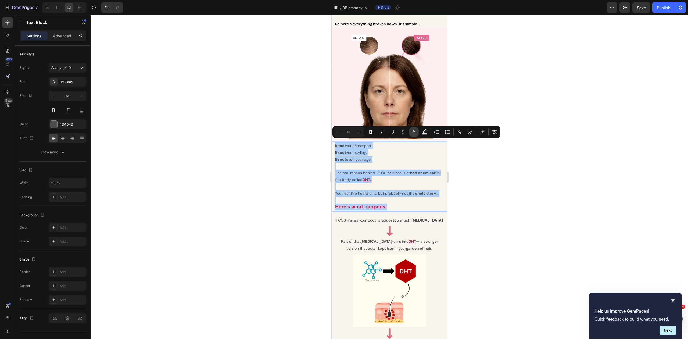
click at [414, 132] on icon "Editor contextual toolbar" at bounding box center [413, 131] width 5 height 5
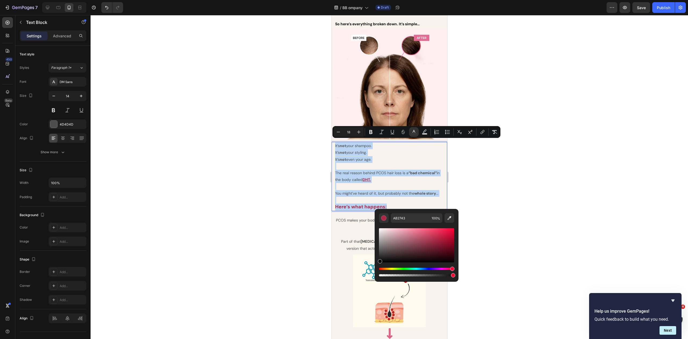
type input "0A0A0A"
drag, startPoint x: 722, startPoint y: 267, endPoint x: 366, endPoint y: 269, distance: 356.4
type input "14"
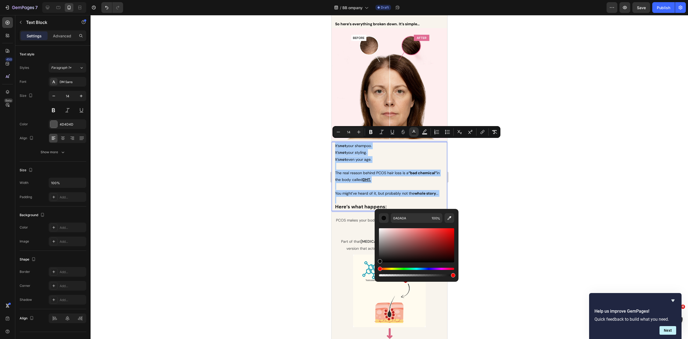
drag, startPoint x: 279, startPoint y: 195, endPoint x: 292, endPoint y: 188, distance: 15.0
click at [279, 195] on div at bounding box center [390, 177] width 598 height 324
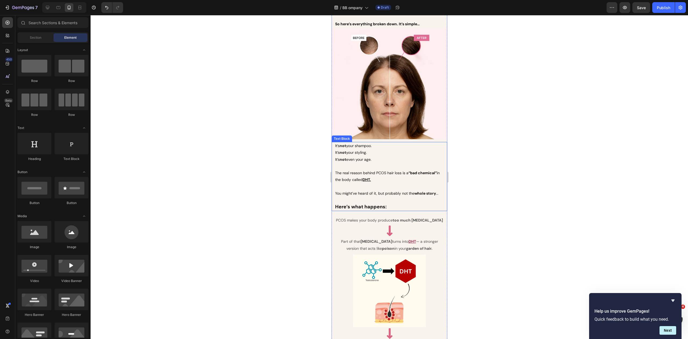
click at [390, 174] on p "The real reason behind PCOS hair loss is a “bad chemical” in the body called DH…" at bounding box center [389, 176] width 109 height 13
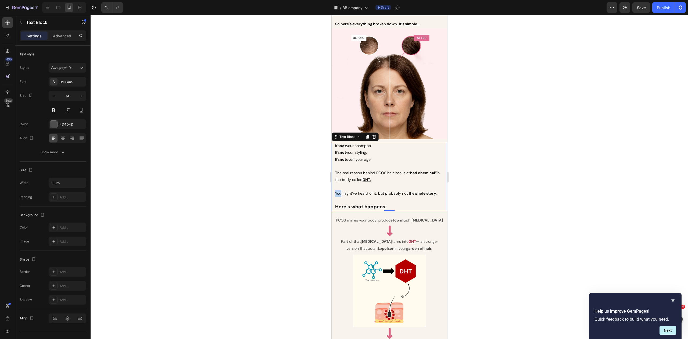
click at [337, 191] on span "You might’ve heard of it, but probably not the whole story ..." at bounding box center [386, 193] width 103 height 5
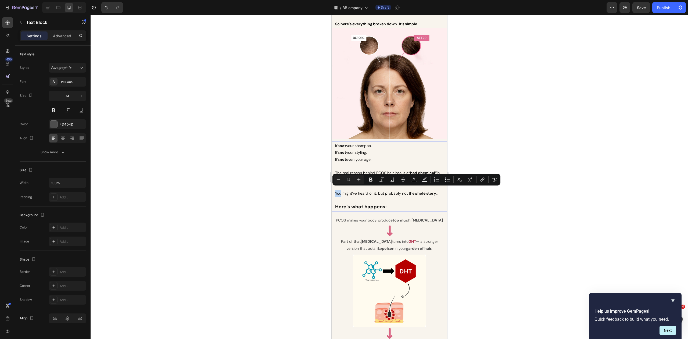
click at [335, 191] on span "You might’ve heard of it, but probably not the whole story ..." at bounding box center [386, 193] width 103 height 5
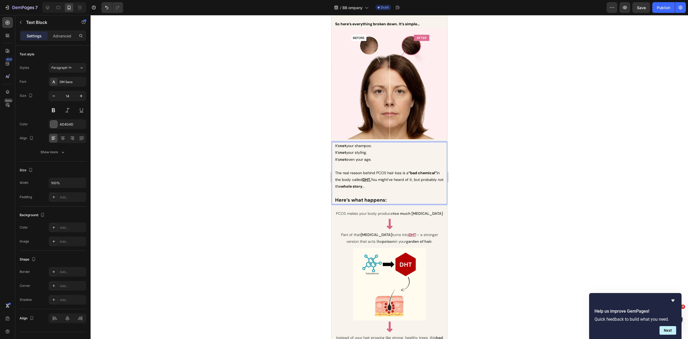
click at [506, 176] on div at bounding box center [390, 177] width 598 height 324
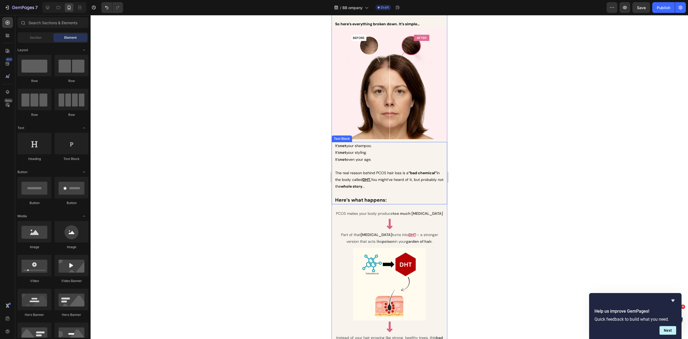
click at [371, 177] on u "DHT." at bounding box center [366, 179] width 8 height 5
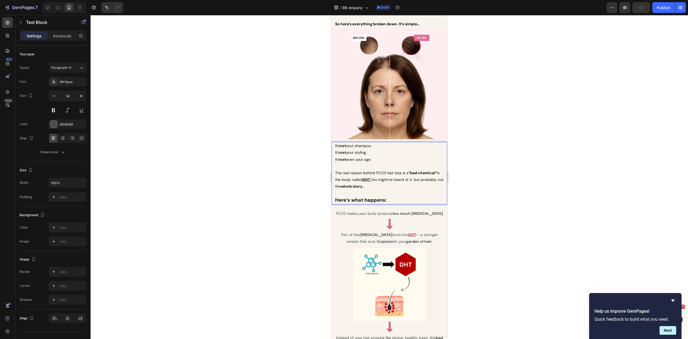
click at [368, 177] on u "DHT." at bounding box center [366, 179] width 8 height 5
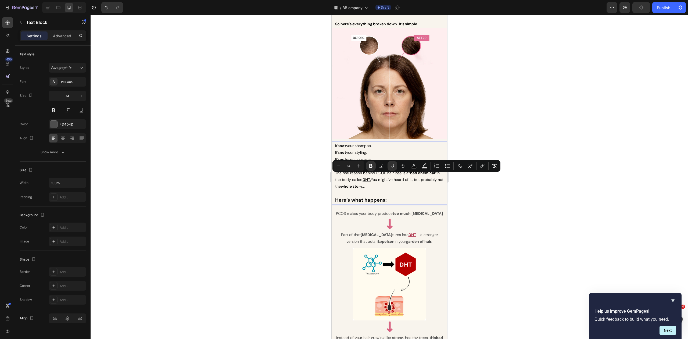
drag, startPoint x: 367, startPoint y: 177, endPoint x: 375, endPoint y: 178, distance: 7.6
click at [371, 178] on u "DHT." at bounding box center [366, 179] width 8 height 5
click at [371, 167] on icon "Editor contextual toolbar" at bounding box center [370, 166] width 3 height 4
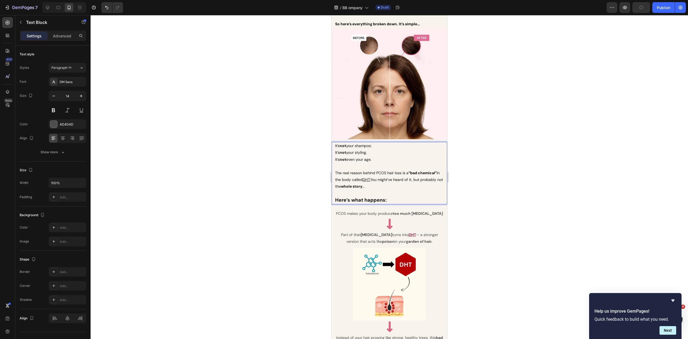
drag, startPoint x: 486, startPoint y: 206, endPoint x: 457, endPoint y: 199, distance: 30.2
click at [486, 206] on div at bounding box center [390, 177] width 598 height 324
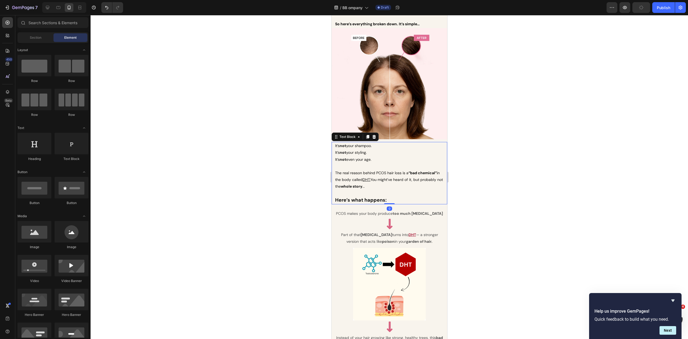
click at [376, 175] on span "The real reason behind PCOS hair loss is a “bad chemical” in the body called DH…" at bounding box center [389, 179] width 108 height 18
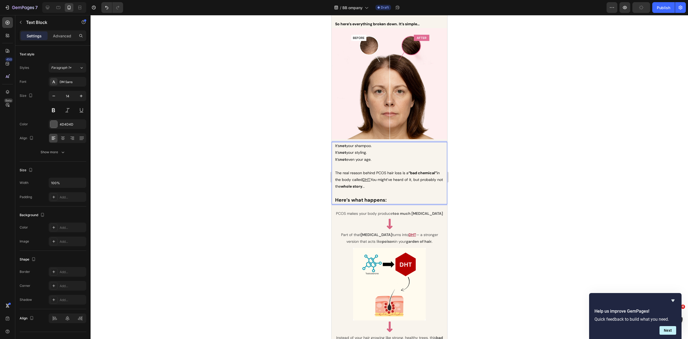
drag, startPoint x: 367, startPoint y: 177, endPoint x: 376, endPoint y: 178, distance: 8.7
click at [376, 178] on span "The real reason behind PCOS hair loss is a “bad chemical” in the body called DH…" at bounding box center [389, 179] width 108 height 18
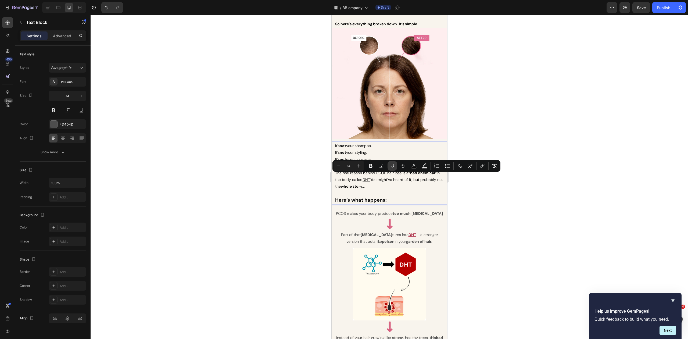
click at [393, 167] on icon "Editor contextual toolbar" at bounding box center [392, 165] width 5 height 5
click at [478, 204] on div at bounding box center [390, 177] width 598 height 324
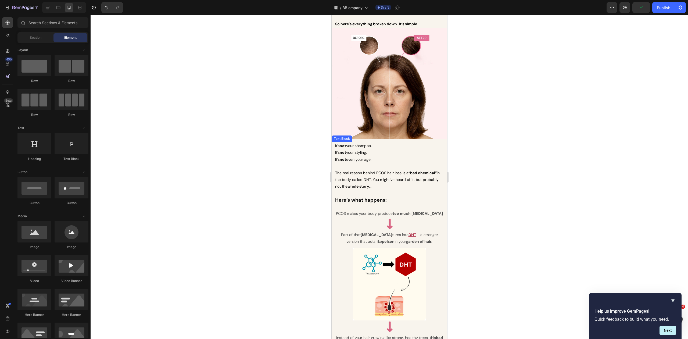
click at [396, 197] on p "Here’s what happens:" at bounding box center [389, 200] width 109 height 7
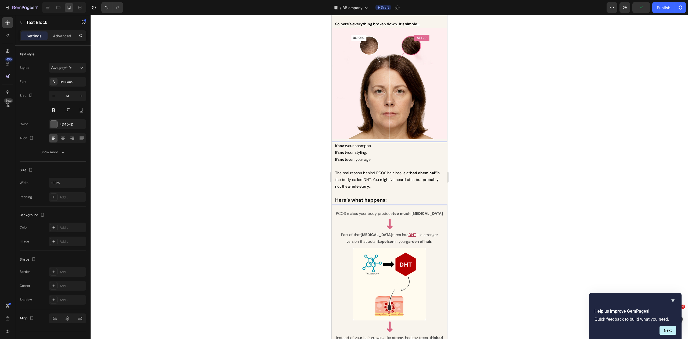
click at [348, 157] on span "It’s not even your age." at bounding box center [353, 159] width 36 height 5
click at [502, 170] on div at bounding box center [390, 177] width 598 height 324
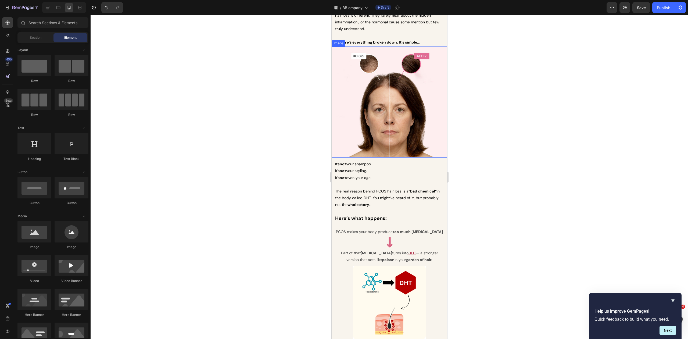
scroll to position [531, 0]
click at [355, 197] on span "The real reason behind PCOS hair loss is a “bad chemical” in the body called DH…" at bounding box center [387, 198] width 105 height 18
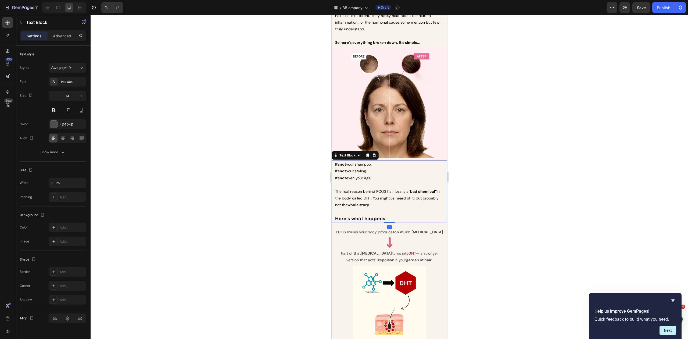
click at [366, 196] on span "The real reason behind PCOS hair loss is a “bad chemical” in the body called DH…" at bounding box center [387, 198] width 105 height 18
drag, startPoint x: 367, startPoint y: 195, endPoint x: 374, endPoint y: 196, distance: 7.3
click at [374, 196] on span "The real reason behind PCOS hair loss is a “bad chemical” in the body called DH…" at bounding box center [387, 198] width 105 height 18
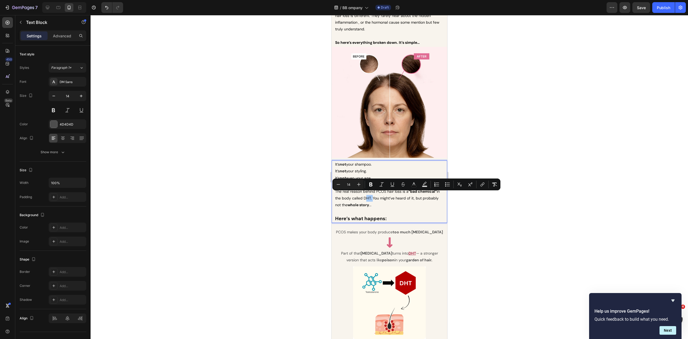
click at [371, 185] on icon "Editor contextual toolbar" at bounding box center [370, 184] width 5 height 5
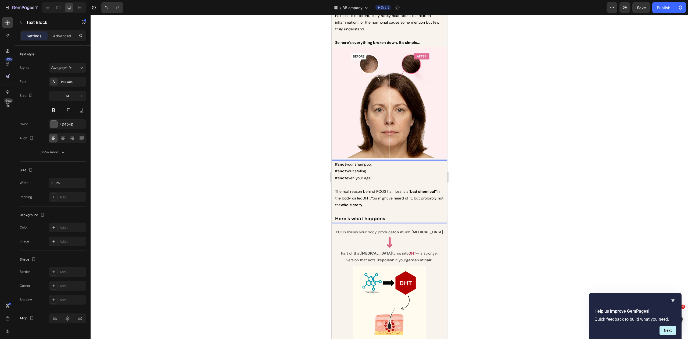
click at [485, 223] on div at bounding box center [390, 177] width 598 height 324
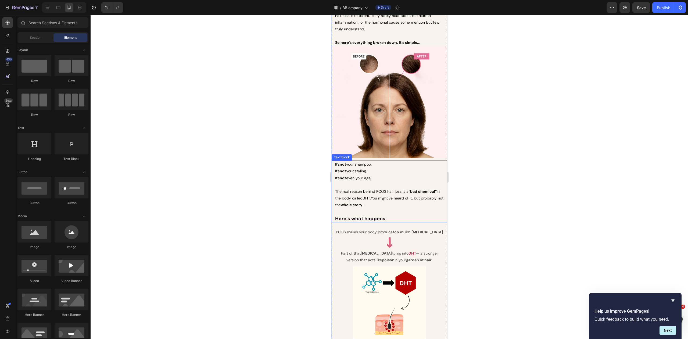
click at [388, 201] on span "The real reason behind PCOS hair loss is a “bad chemical” in the body called DH…" at bounding box center [389, 198] width 108 height 18
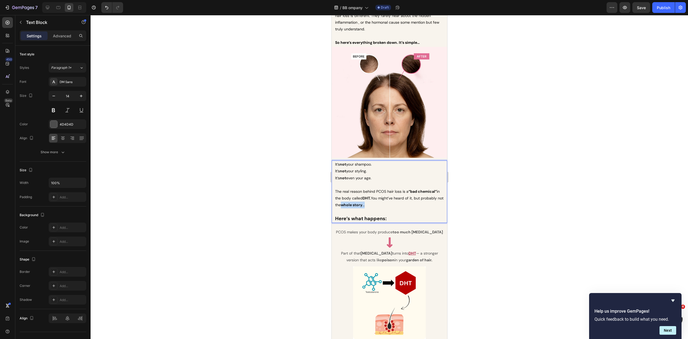
drag, startPoint x: 365, startPoint y: 202, endPoint x: 392, endPoint y: 202, distance: 26.9
click at [392, 202] on p "The real reason behind PCOS hair loss is a “bad chemical” in the body called DH…" at bounding box center [389, 198] width 109 height 20
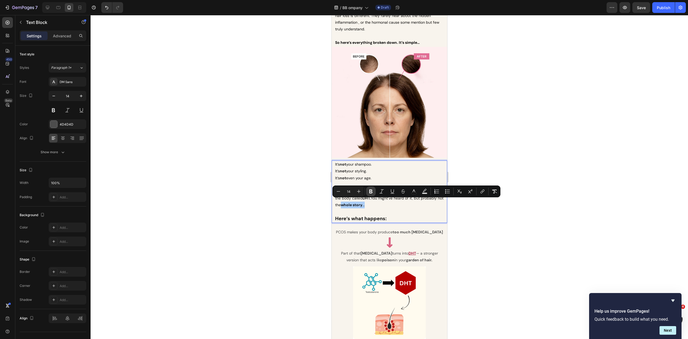
click at [370, 192] on icon "Editor contextual toolbar" at bounding box center [370, 191] width 3 height 4
click at [474, 220] on div at bounding box center [390, 177] width 598 height 324
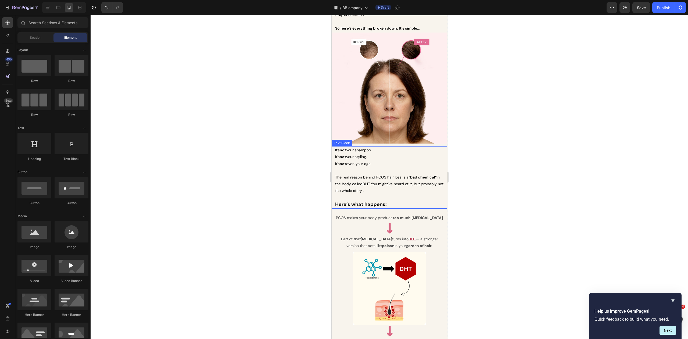
scroll to position [548, 0]
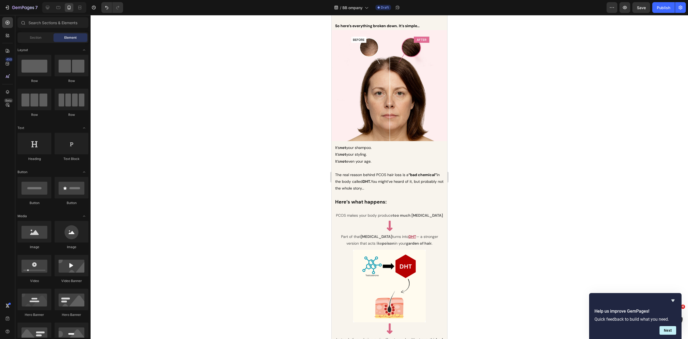
click at [530, 175] on div at bounding box center [390, 177] width 598 height 324
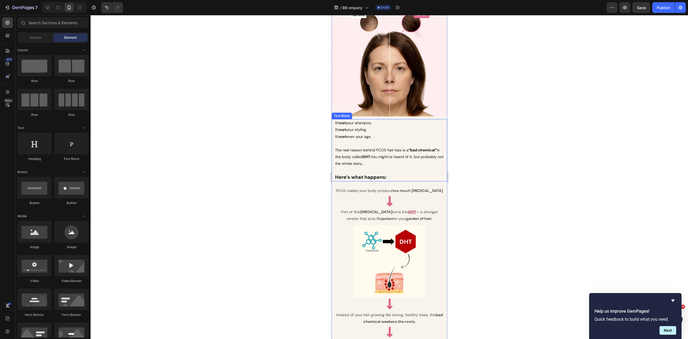
scroll to position [583, 0]
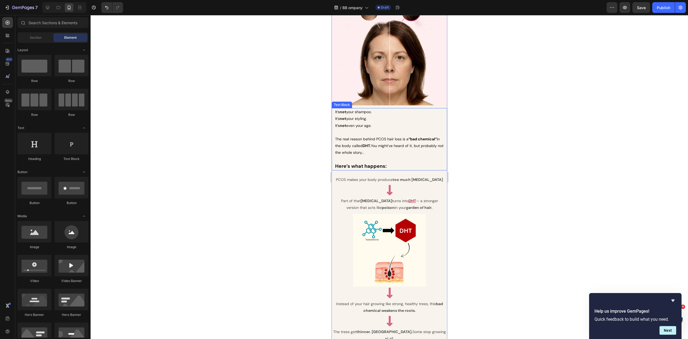
click at [409, 165] on p "Here’s what happens:" at bounding box center [389, 166] width 109 height 7
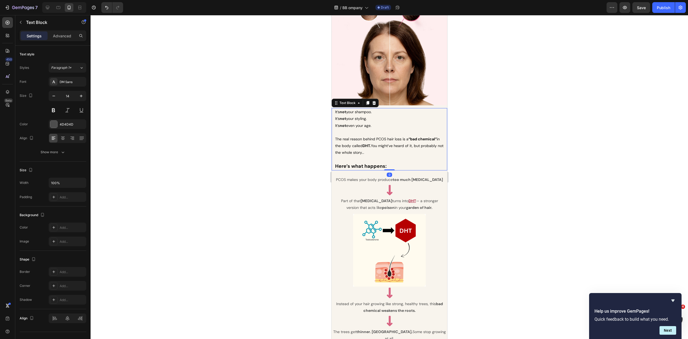
click at [497, 167] on div at bounding box center [390, 177] width 598 height 324
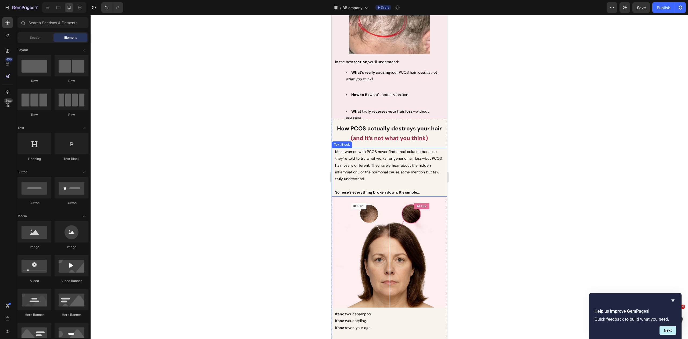
click at [500, 169] on div at bounding box center [390, 177] width 598 height 324
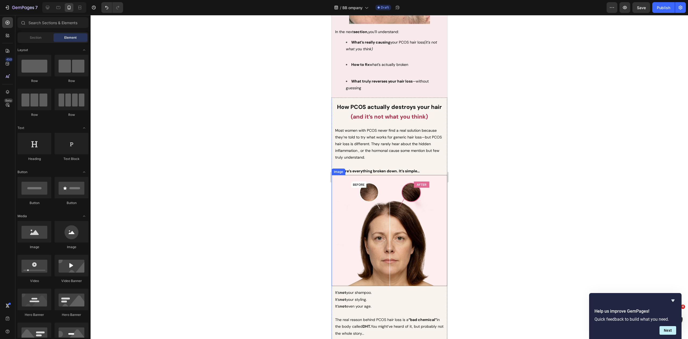
scroll to position [395, 0]
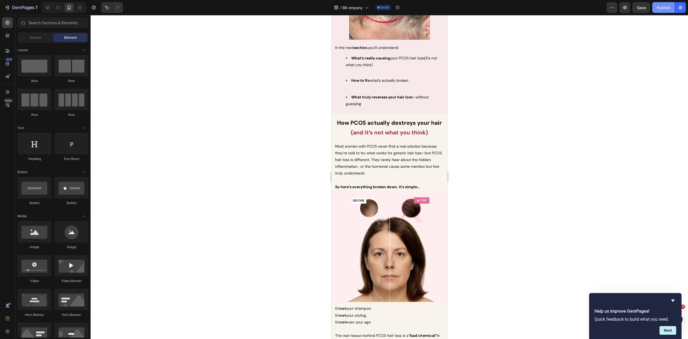
click at [659, 9] on div "Publish" at bounding box center [663, 8] width 13 height 6
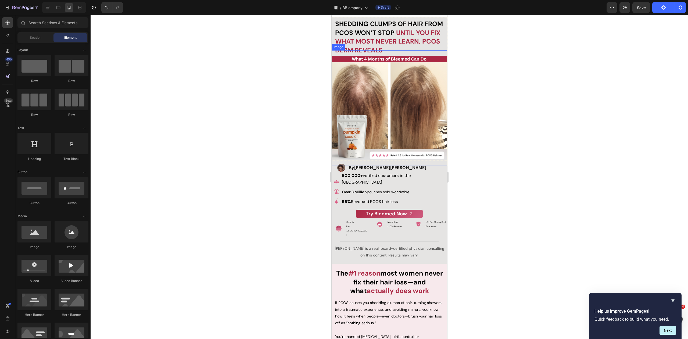
scroll to position [3, 0]
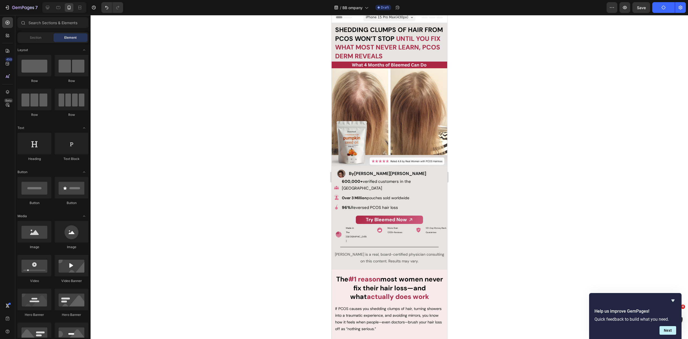
click at [298, 70] on div at bounding box center [390, 177] width 598 height 324
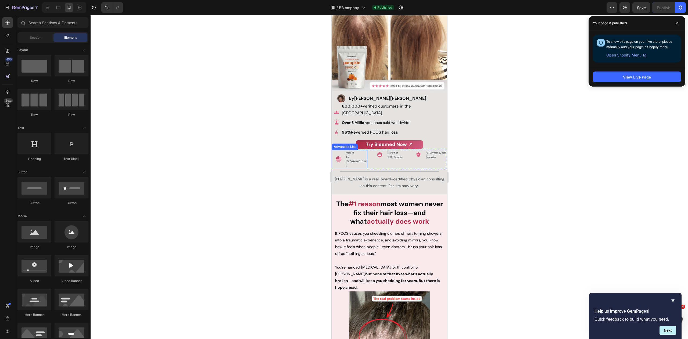
scroll to position [96, 0]
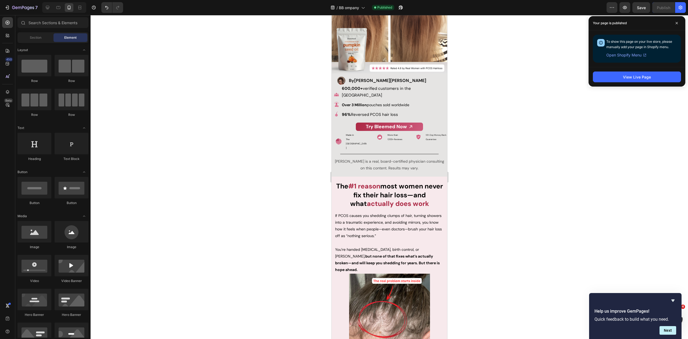
click at [477, 119] on div at bounding box center [390, 177] width 598 height 324
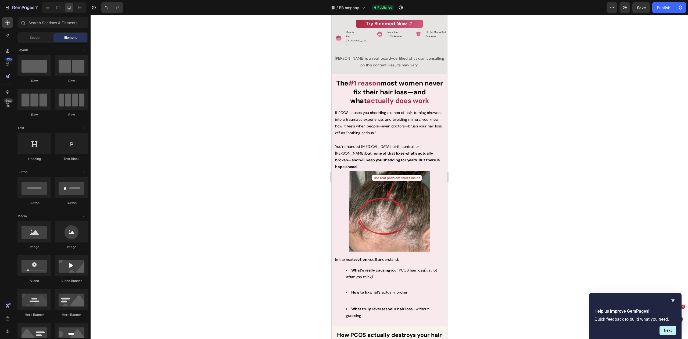
scroll to position [199, 0]
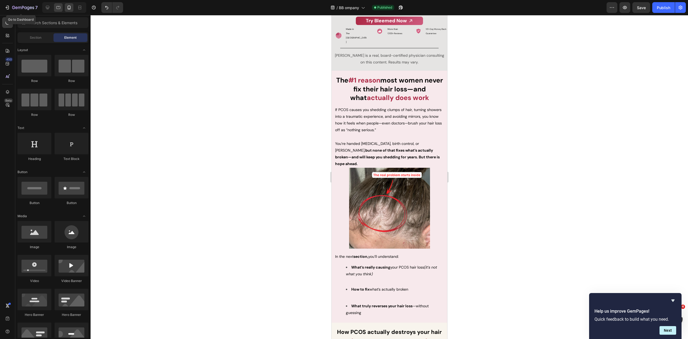
click at [5, 9] on icon "button" at bounding box center [7, 7] width 5 height 5
